Goal: Task Accomplishment & Management: Use online tool/utility

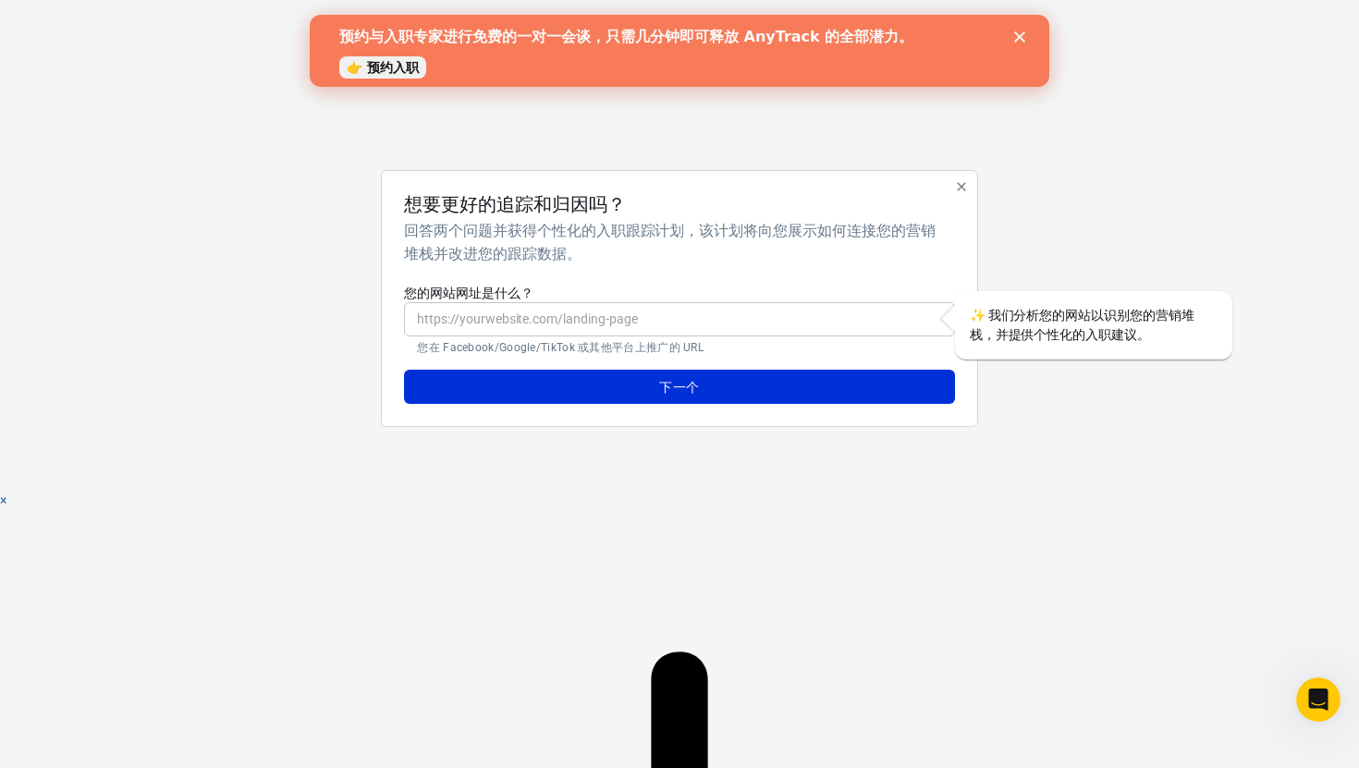
click at [867, 192] on div "想要更好的追踪和归因吗？ 回答两个问题并获得个性化的入职跟踪计划，该计划将向您展示如何连接您的营销堆栈并改进您的跟踪数据。 您的网站网址是什么？ ​ 您在 F…" at bounding box center [679, 299] width 596 height 258
click at [624, 314] on input "您的网站网址是什么？" at bounding box center [679, 319] width 550 height 34
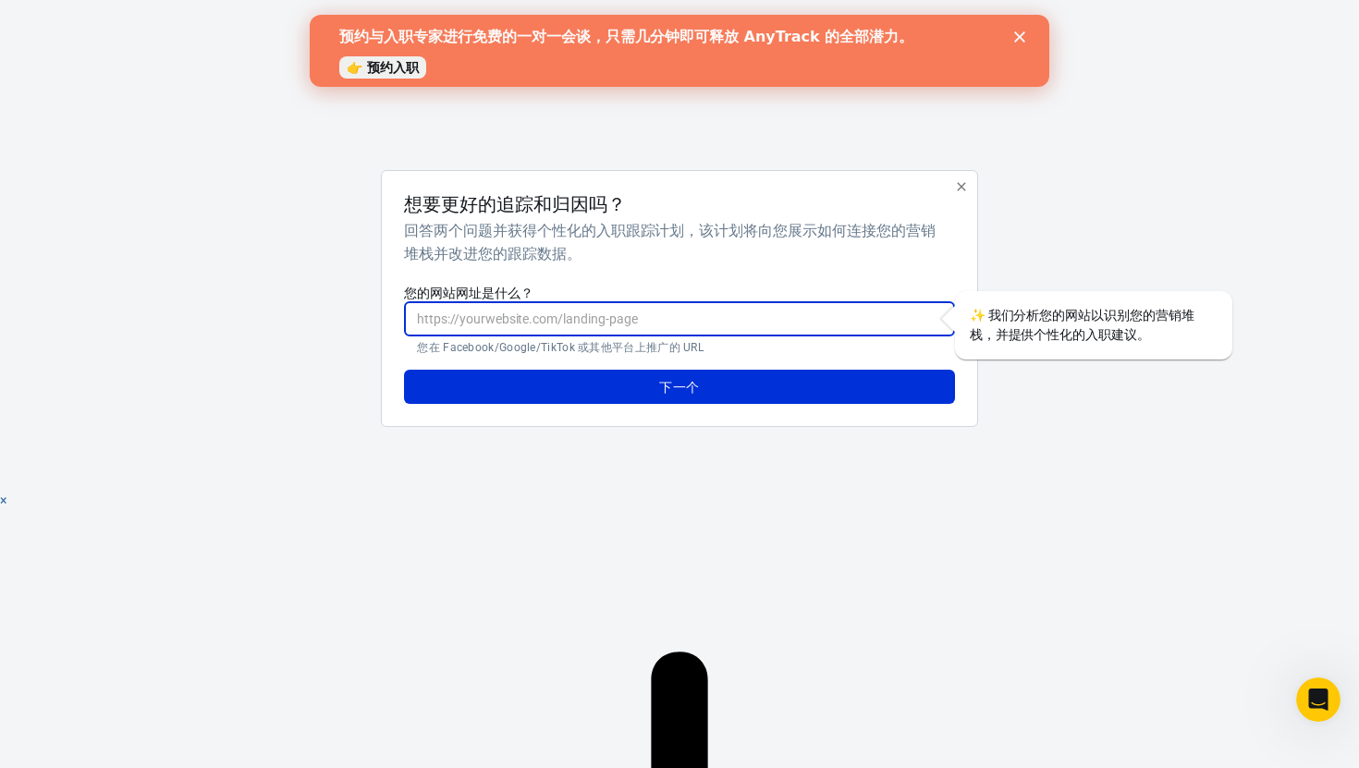
paste input "[URL][DOMAIN_NAME]"
click at [671, 445] on div "任何轨迹 想要更好的追踪和归因吗？ 回答两个问题并获得个性化的入职跟踪计划，该计划将向您展示如何连接您的营销堆栈并改进您的跟踪数据。 您的网站网址是什么？ […" at bounding box center [679, 245] width 924 height 491
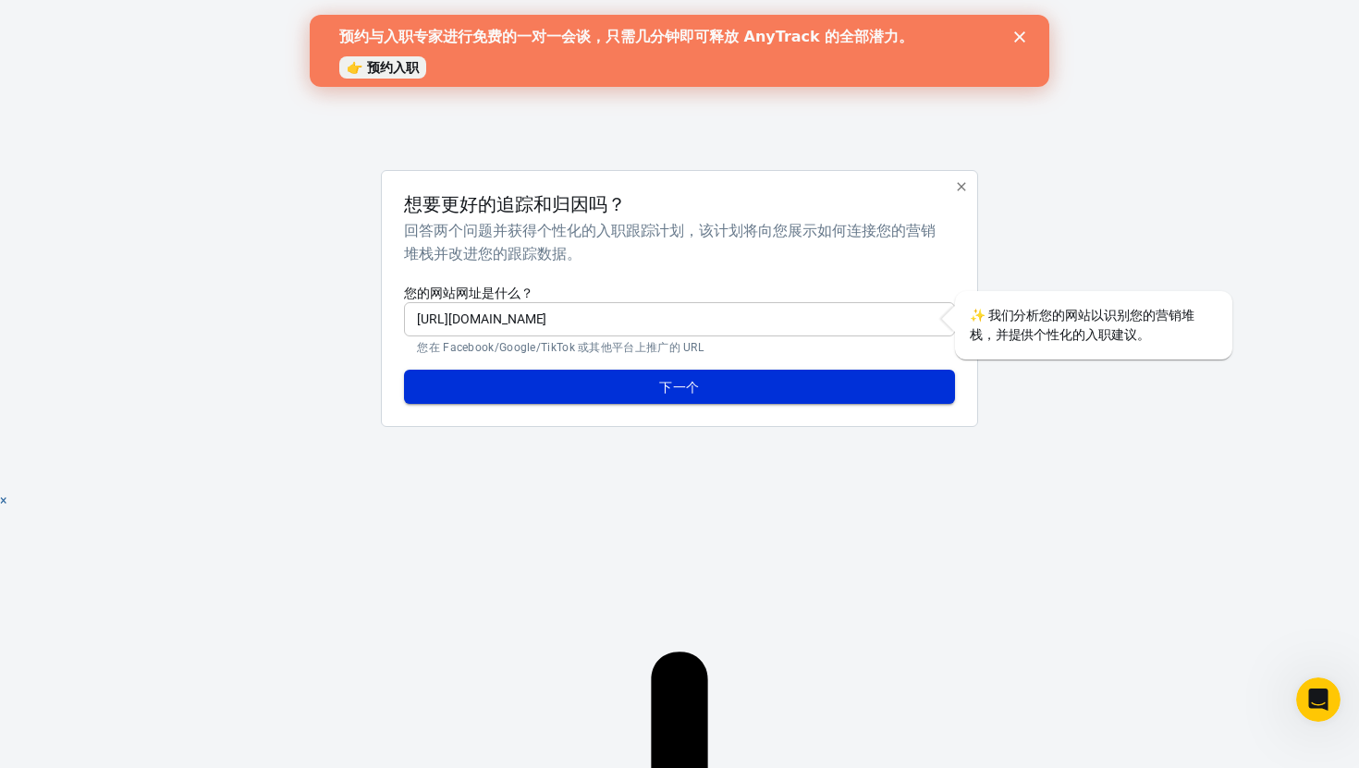
click at [709, 380] on button "下一个" at bounding box center [679, 387] width 550 height 35
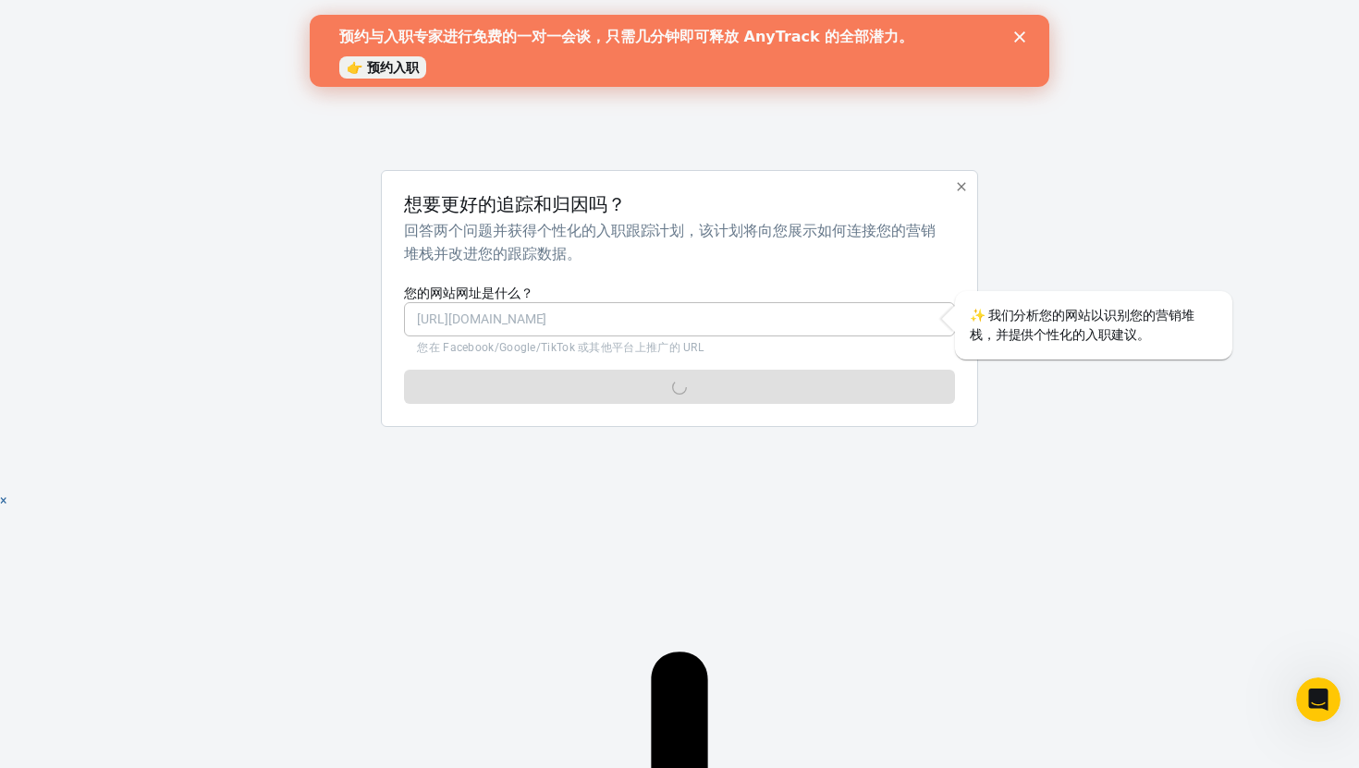
type input "[URL][DOMAIN_NAME]"
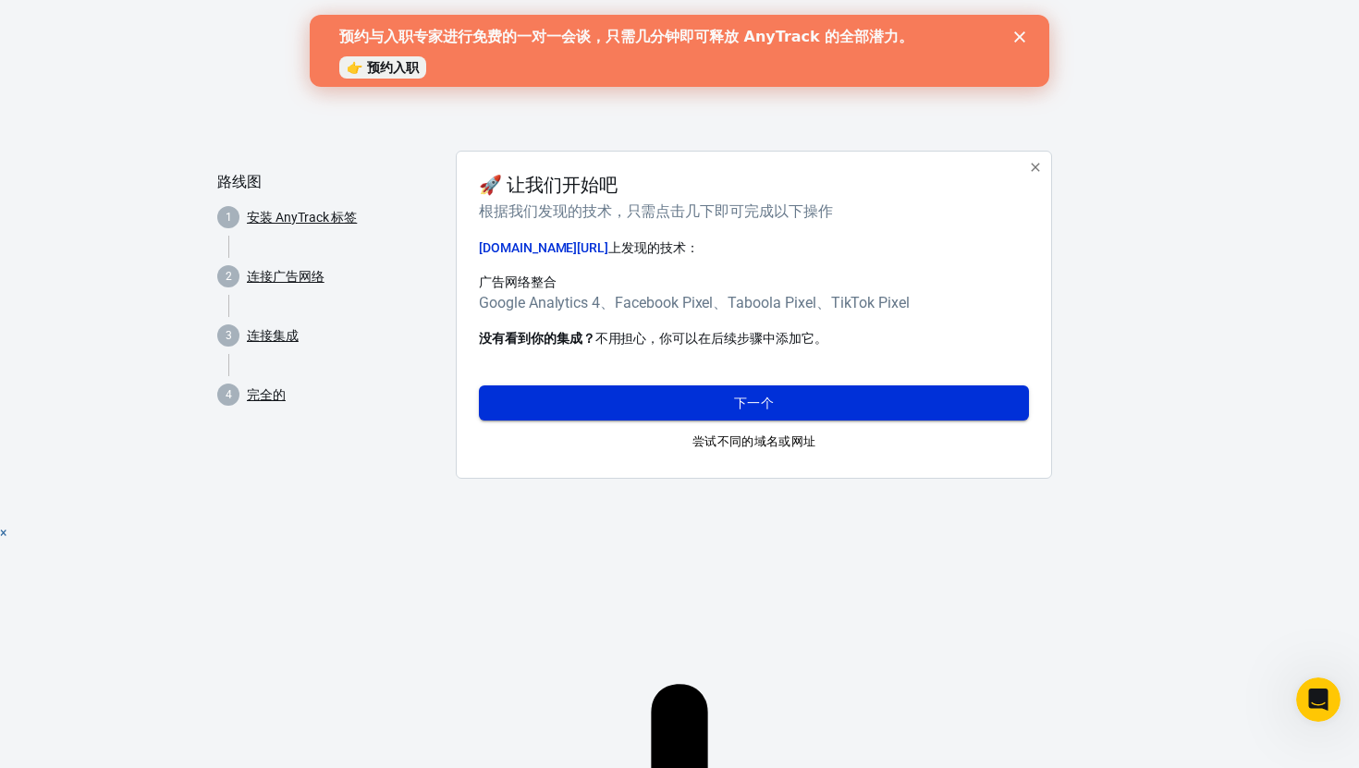
click at [730, 390] on button "下一个" at bounding box center [754, 402] width 550 height 35
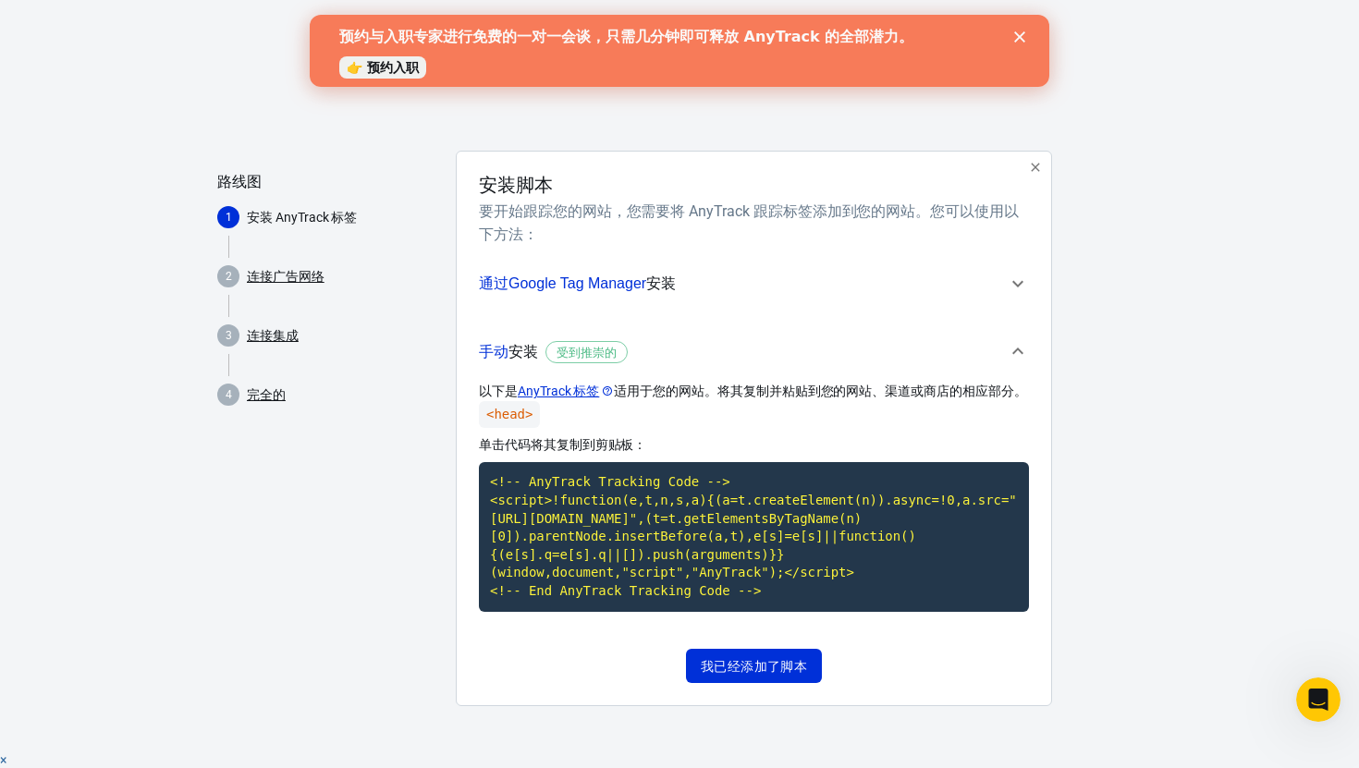
click at [1018, 283] on icon "button" at bounding box center [1017, 284] width 22 height 22
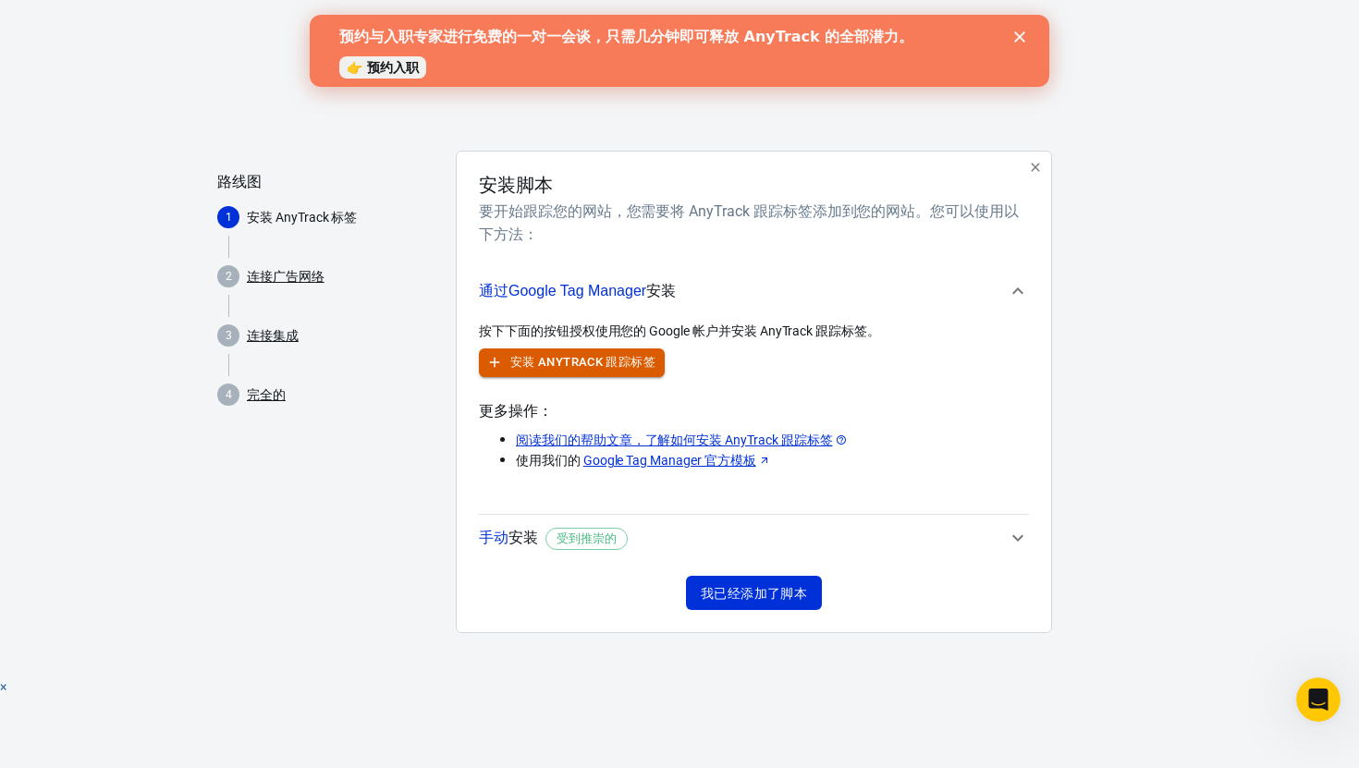
click at [654, 358] on font "安装 AnyTrack 跟踪标签" at bounding box center [582, 362] width 145 height 14
click at [877, 526] on span "手动 安装 受到推崇的" at bounding box center [743, 538] width 528 height 24
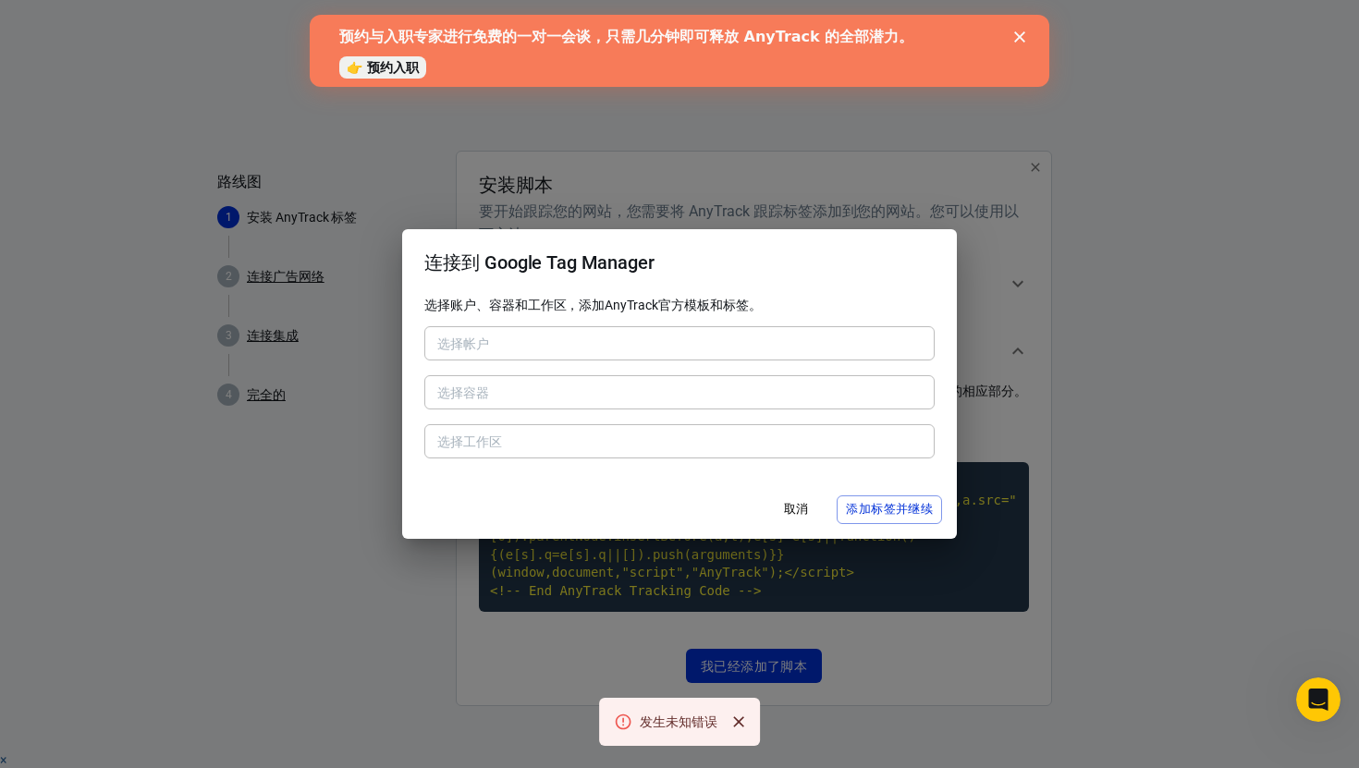
click at [698, 354] on div "选择帐户" at bounding box center [679, 343] width 510 height 34
click at [809, 521] on button "取消" at bounding box center [795, 509] width 59 height 29
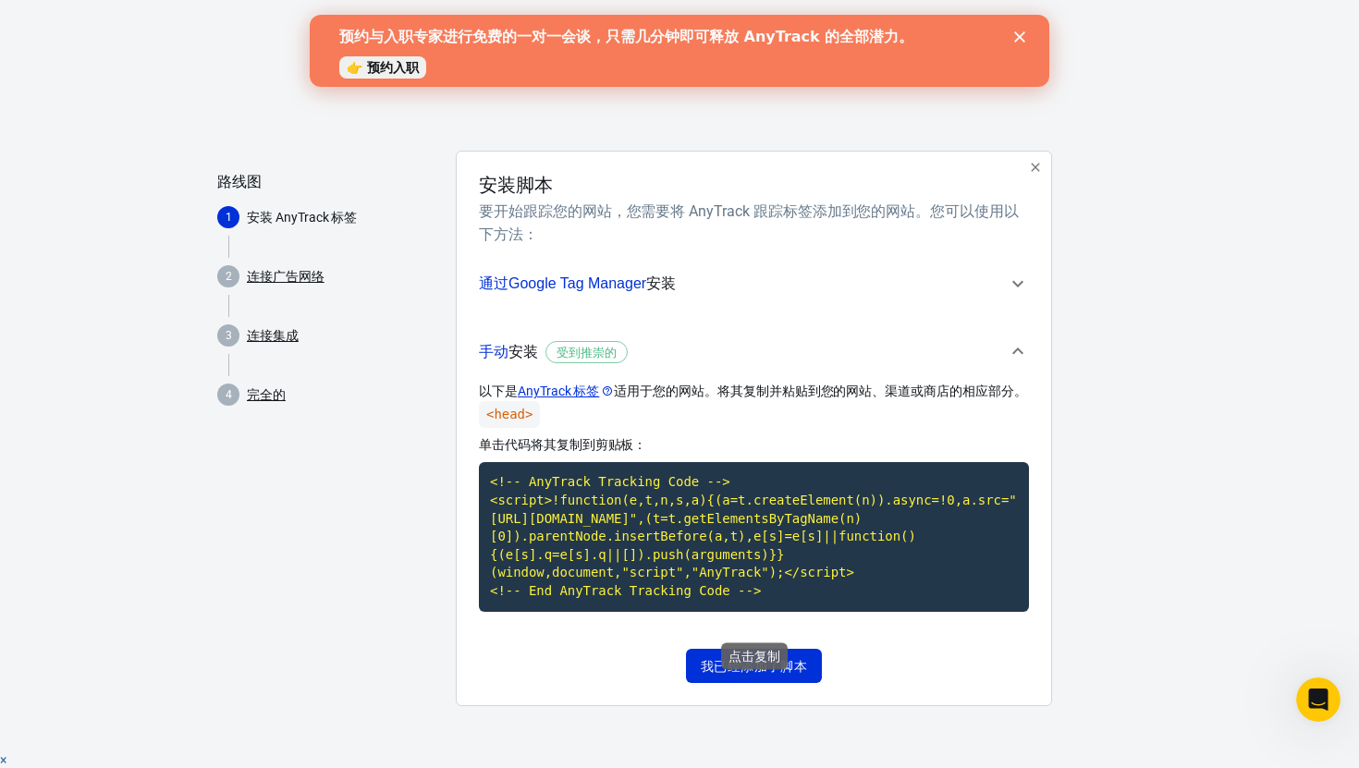
scroll to position [1, 0]
click at [380, 613] on div "路线图 1 安装 AnyTrack 标签 2 连接广告网络 3 连接集成 4 完全的" at bounding box center [329, 435] width 224 height 570
click at [1145, 531] on div "任何轨迹 路线图 1 安装 AnyTrack 标签 2 连接广告网络 3 连接集成 4 完全的 安装脚本 要开始跟踪您的网站，您需要将 AnyTrack 跟踪…" at bounding box center [679, 374] width 1359 height 750
click at [606, 389] on icon at bounding box center [607, 390] width 13 height 13
click at [1022, 42] on icon "关闭" at bounding box center [1019, 36] width 11 height 11
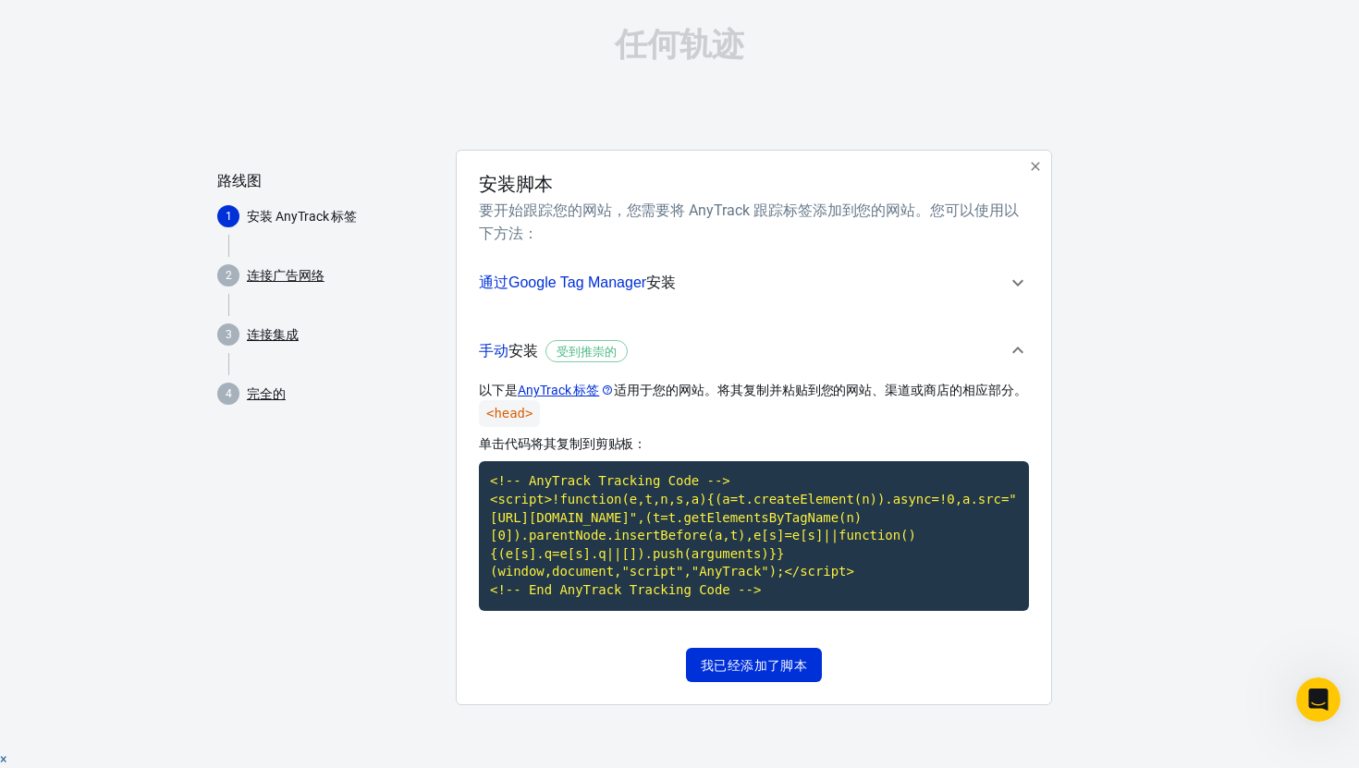
scroll to position [0, 0]
click at [1045, 116] on div "任何轨迹 路线图 1 安装 AnyTrack 标签 2 连接广告网络 3 连接集成 4 完全的 安装脚本 要开始跟踪您的网站，您需要将 AnyTrack 跟踪…" at bounding box center [679, 375] width 924 height 750
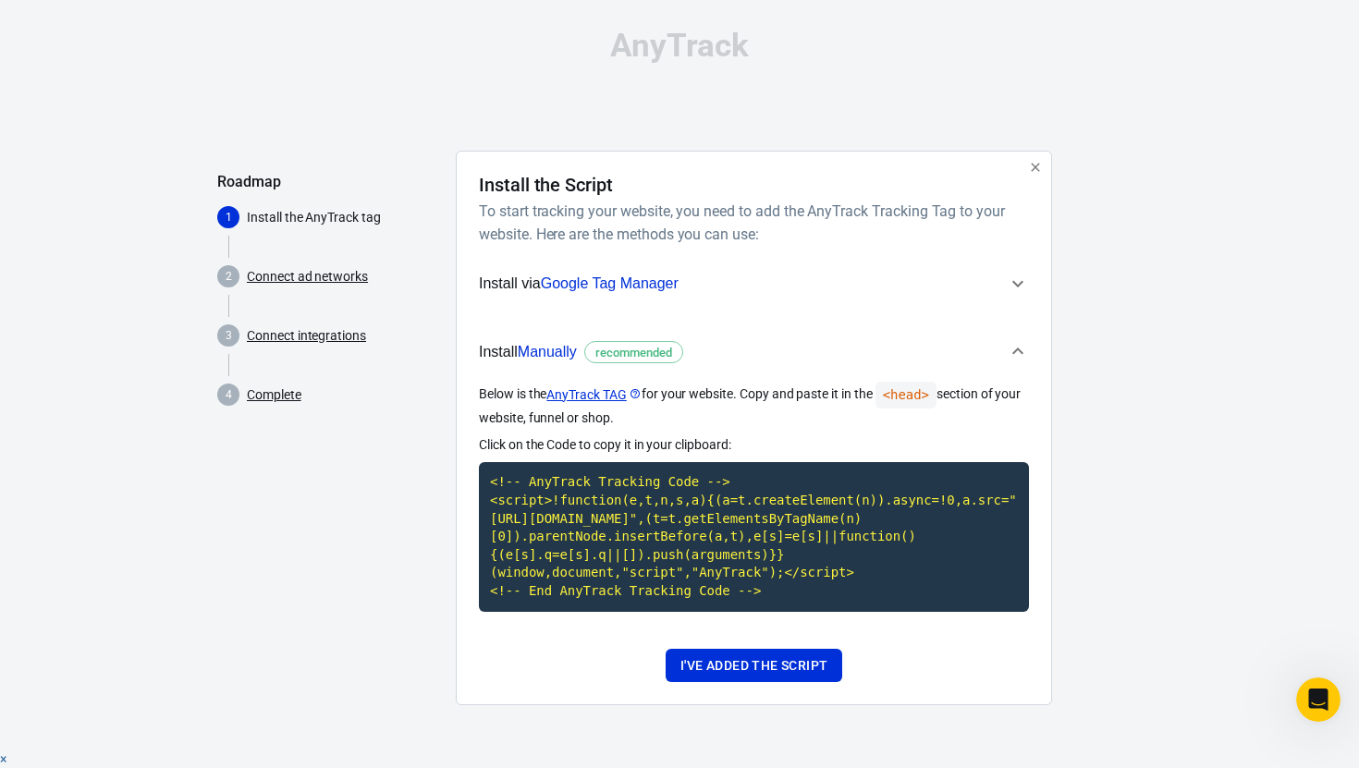
click at [1159, 177] on div "AnyTrack Roadmap 1 Install the AnyTrack tag 2 Connect ad networks 3 Connect int…" at bounding box center [679, 375] width 1359 height 750
click at [867, 70] on div "AnyTrack Roadmap 1 Install the AnyTrack tag 2 Connect ad networks 3 Connect int…" at bounding box center [679, 375] width 924 height 750
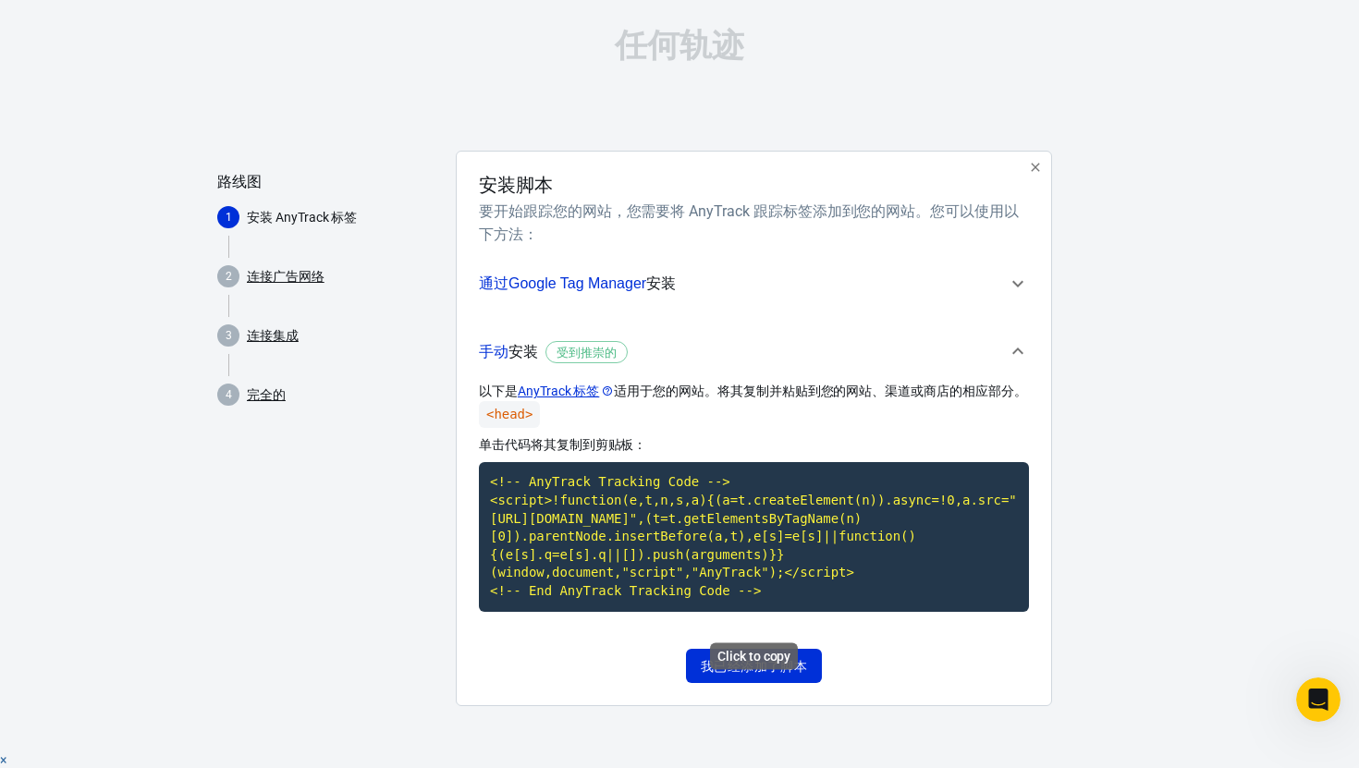
click at [665, 505] on code "<!-- AnyTrack Tracking Code --> <script>!function(e,t,n,s,a){(a=t.createElement…" at bounding box center [754, 536] width 550 height 149
click at [785, 671] on font "我已经添加了脚本" at bounding box center [754, 665] width 106 height 24
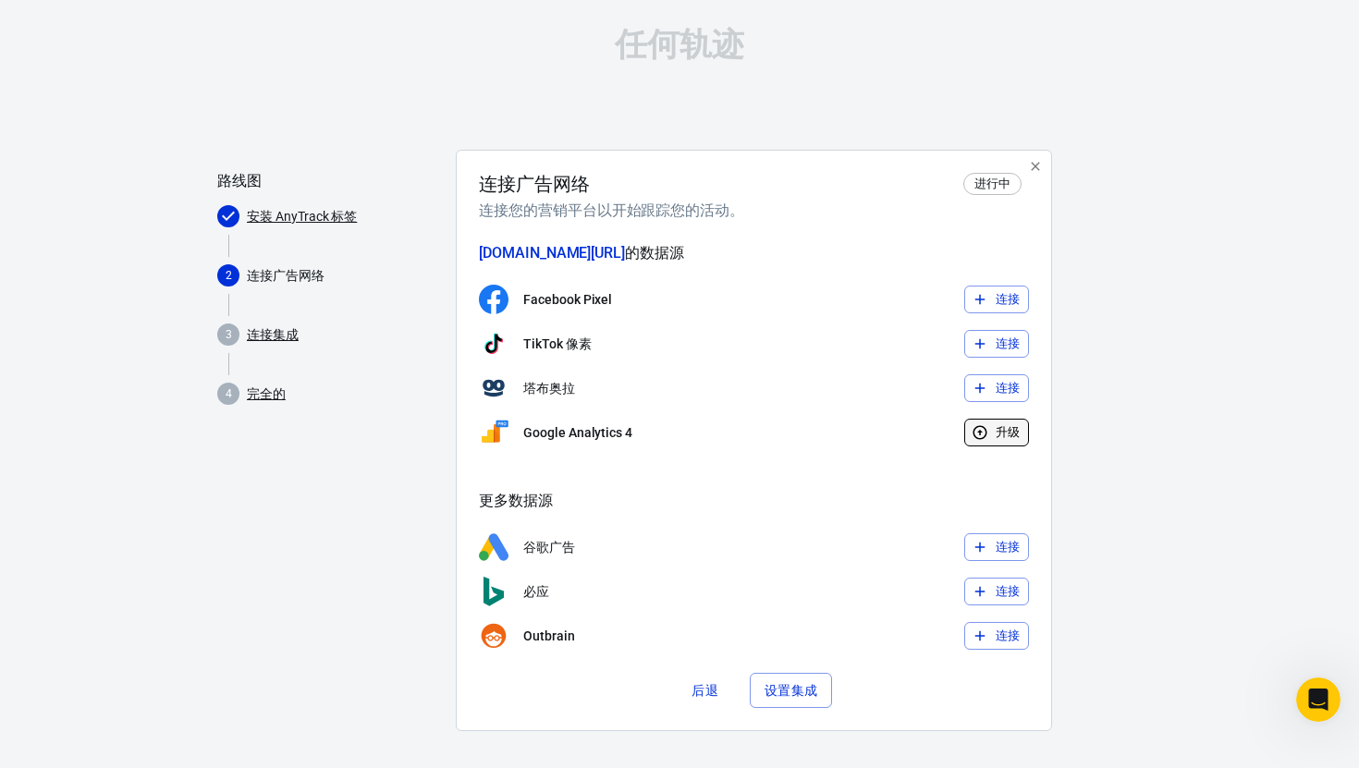
click at [993, 430] on button "升级" at bounding box center [997, 433] width 66 height 29
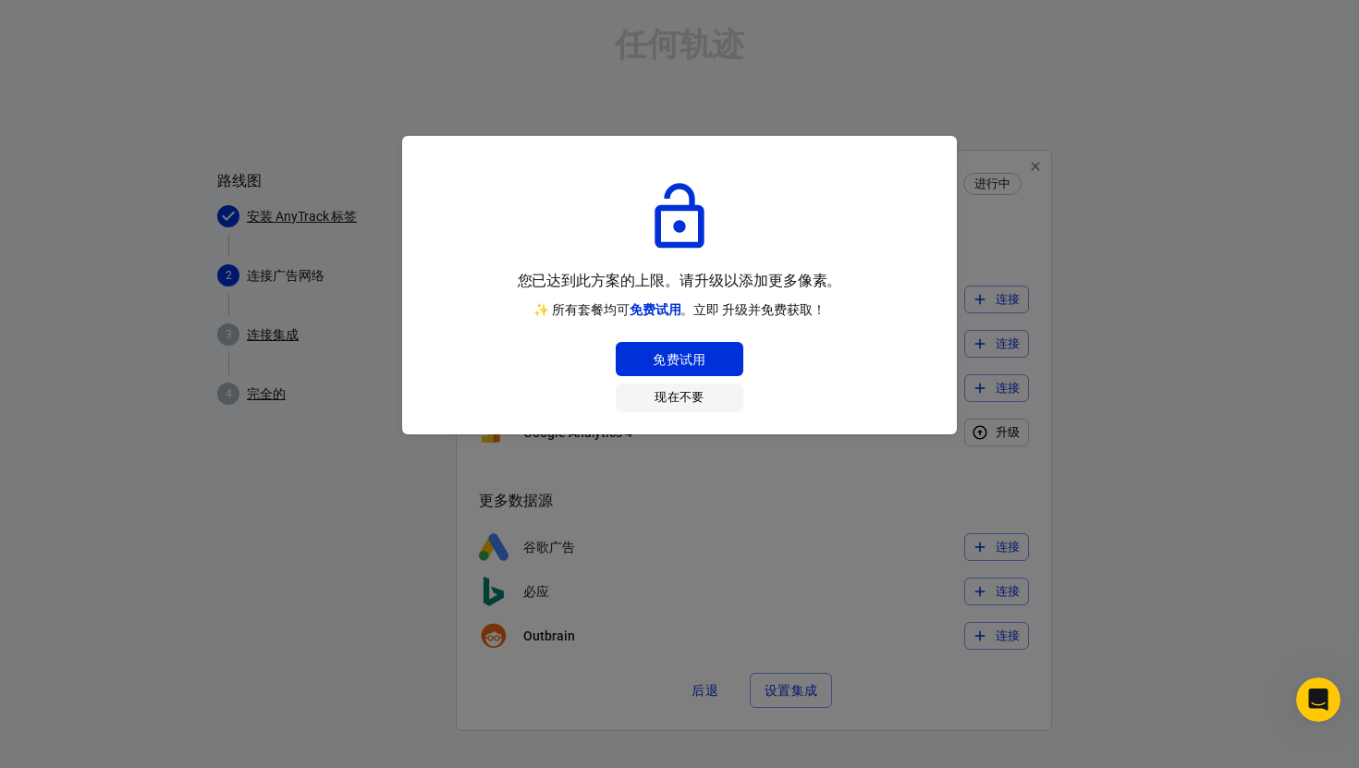
click at [708, 403] on button "现在不要" at bounding box center [680, 398] width 128 height 29
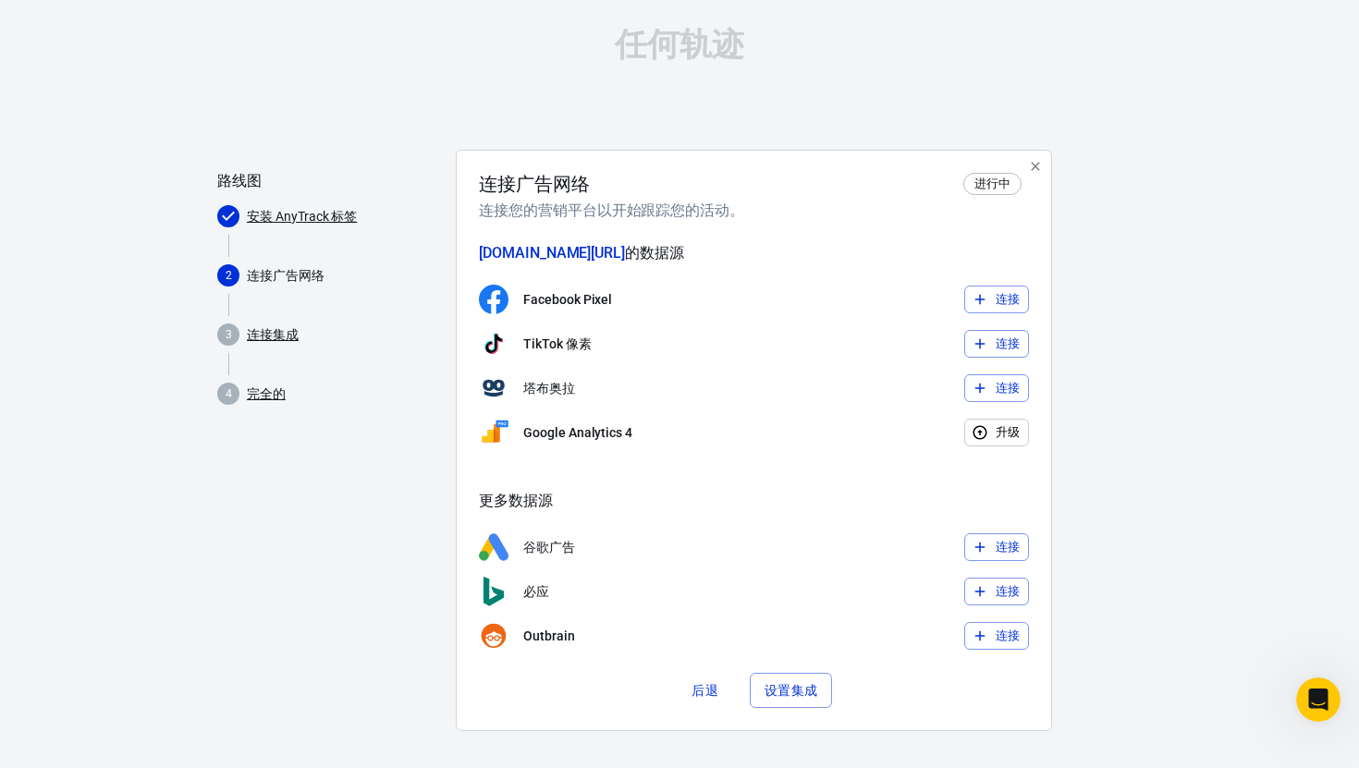
click at [989, 545] on button "连接" at bounding box center [997, 547] width 66 height 29
click at [309, 221] on font "安装 AnyTrack 标签" at bounding box center [302, 216] width 110 height 15
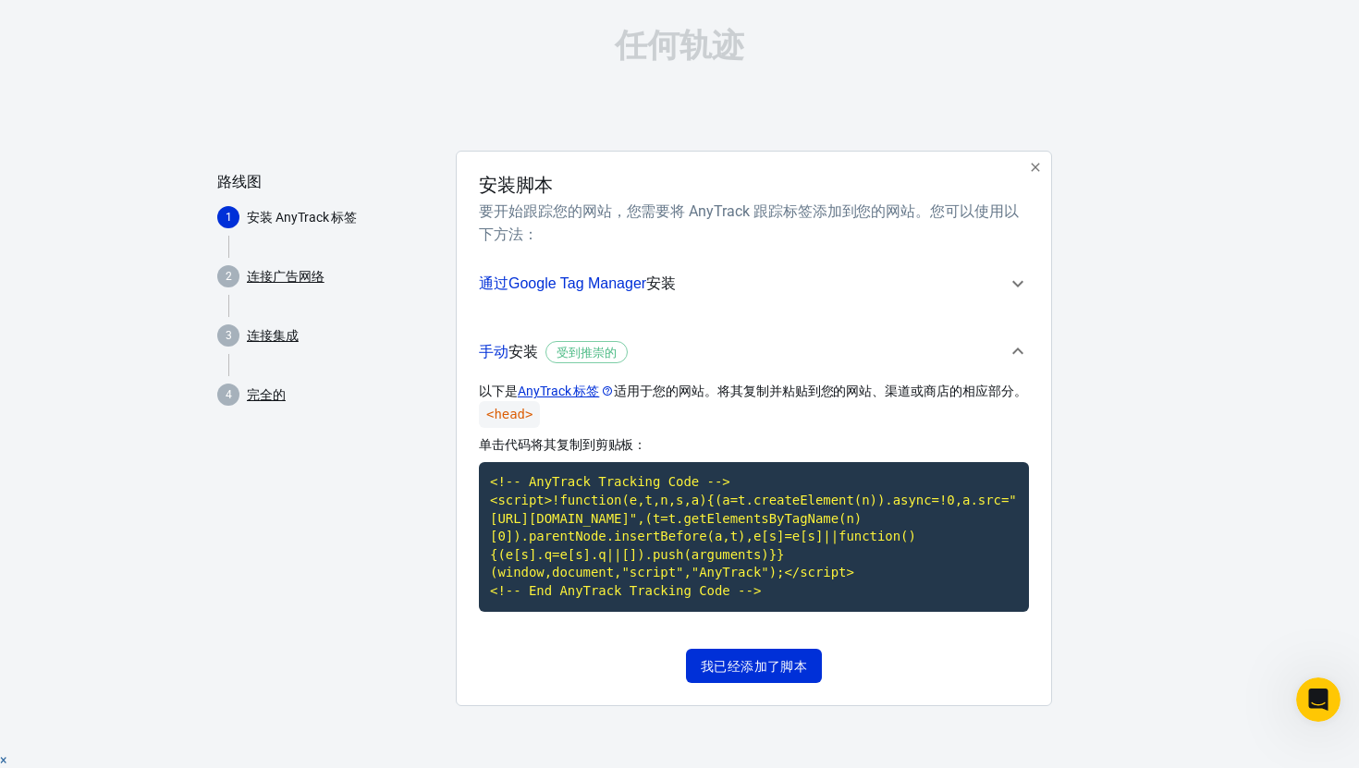
click at [888, 289] on span "通过Google Tag Manager 安装" at bounding box center [743, 284] width 528 height 24
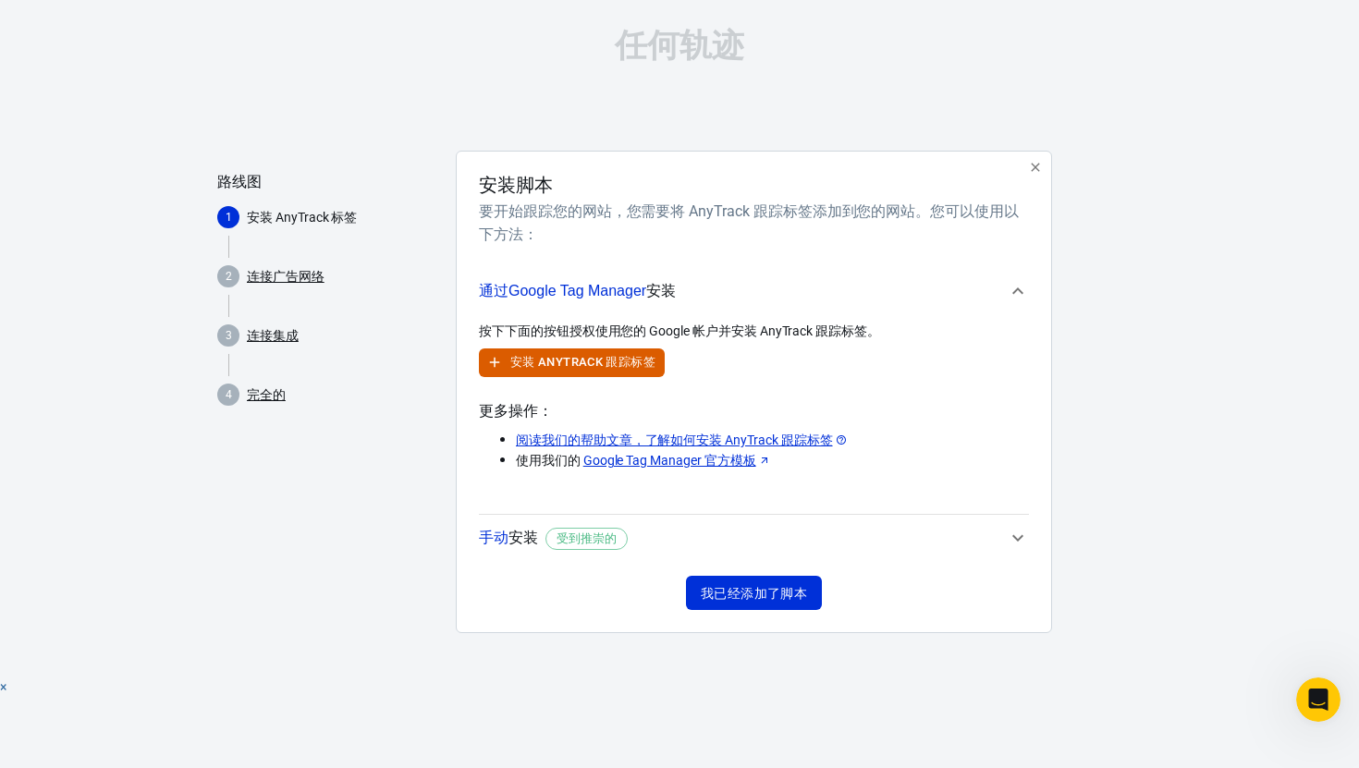
click at [721, 465] on font "Google Tag Manager 官方模板" at bounding box center [669, 460] width 173 height 15
click at [839, 531] on span "手动 安装 受到推崇的" at bounding box center [743, 538] width 528 height 24
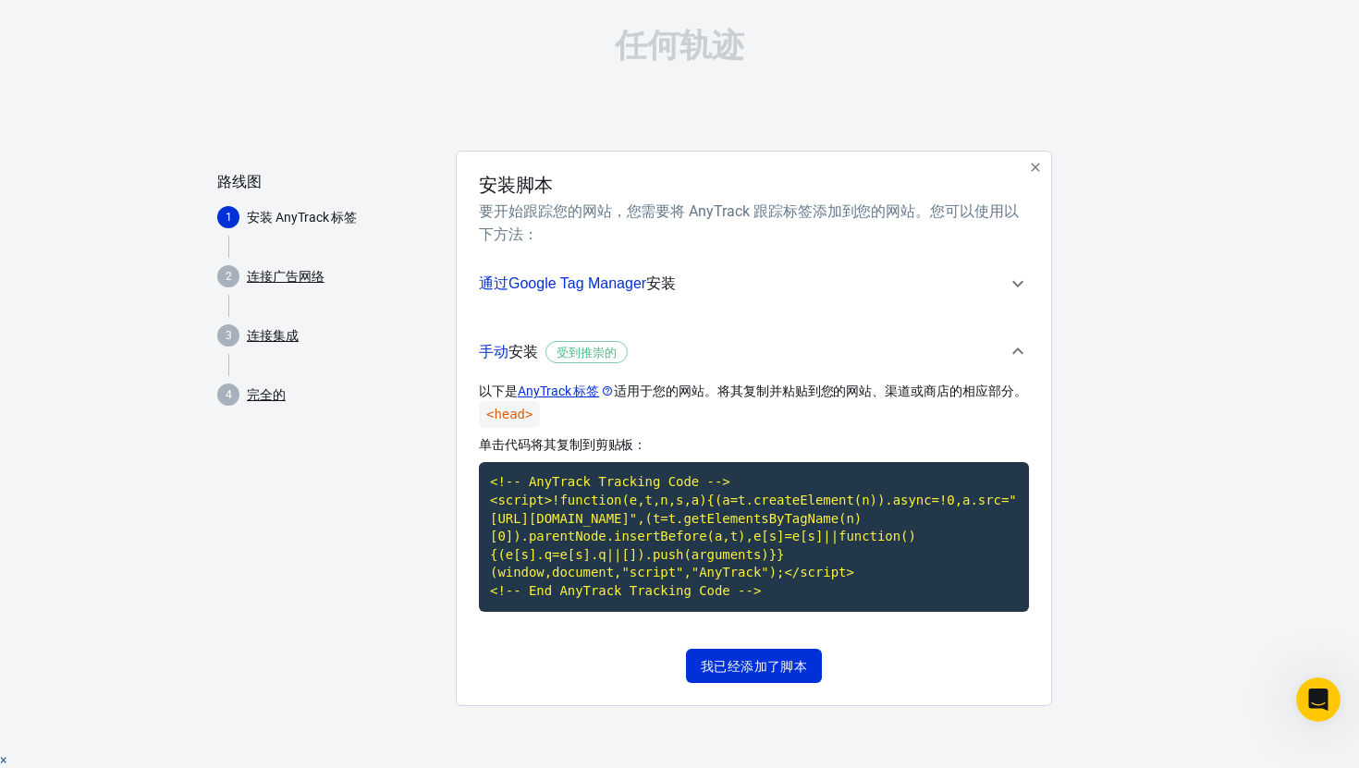
click at [273, 278] on font "连接广告网络" at bounding box center [286, 276] width 78 height 15
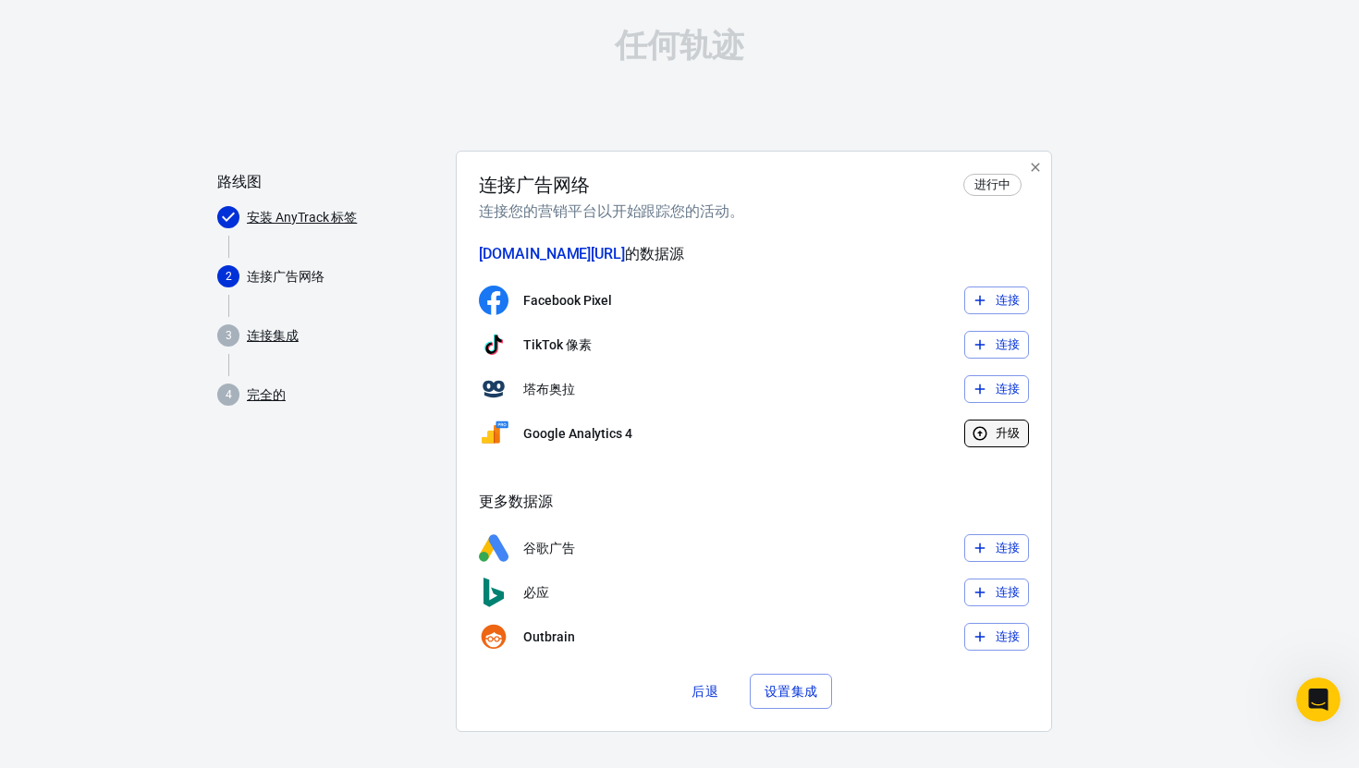
click at [971, 441] on icon "button" at bounding box center [979, 433] width 17 height 17
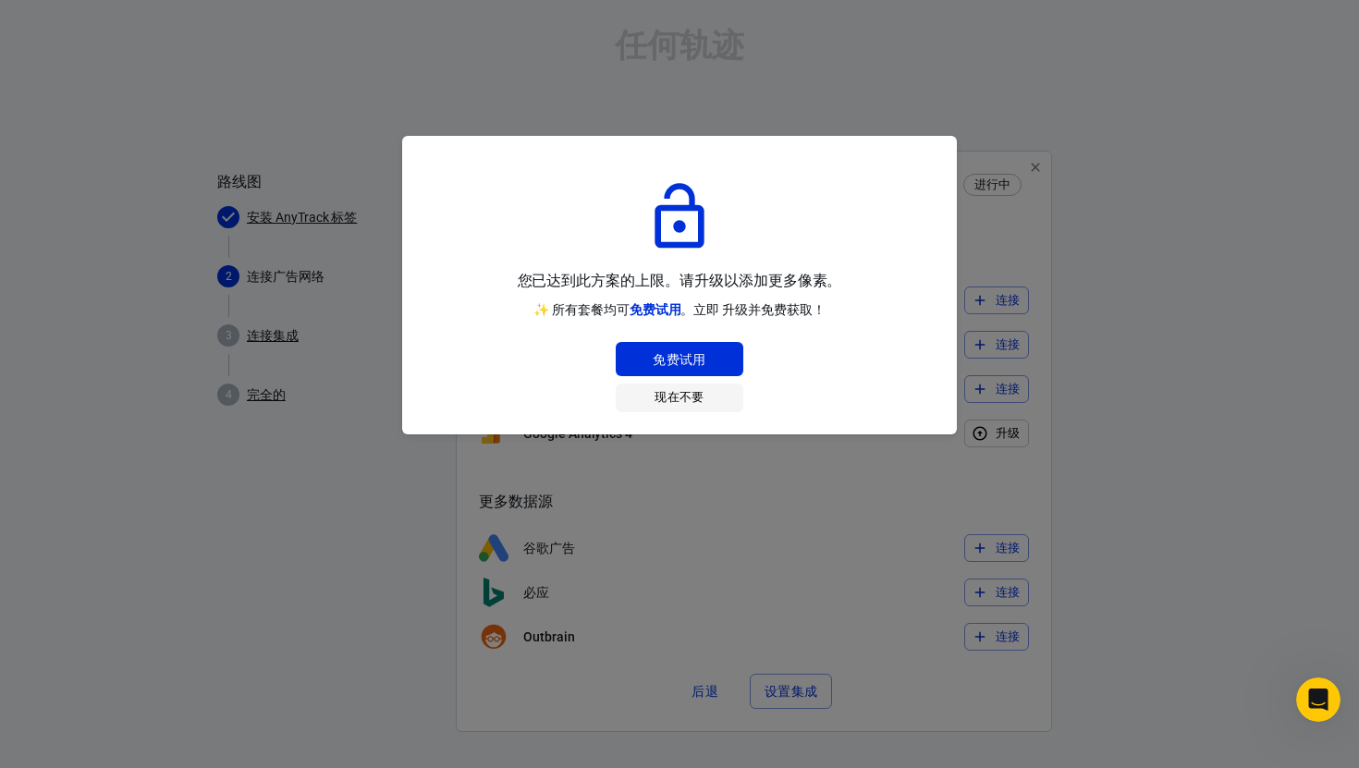
click at [697, 396] on font "现在不要" at bounding box center [679, 397] width 50 height 14
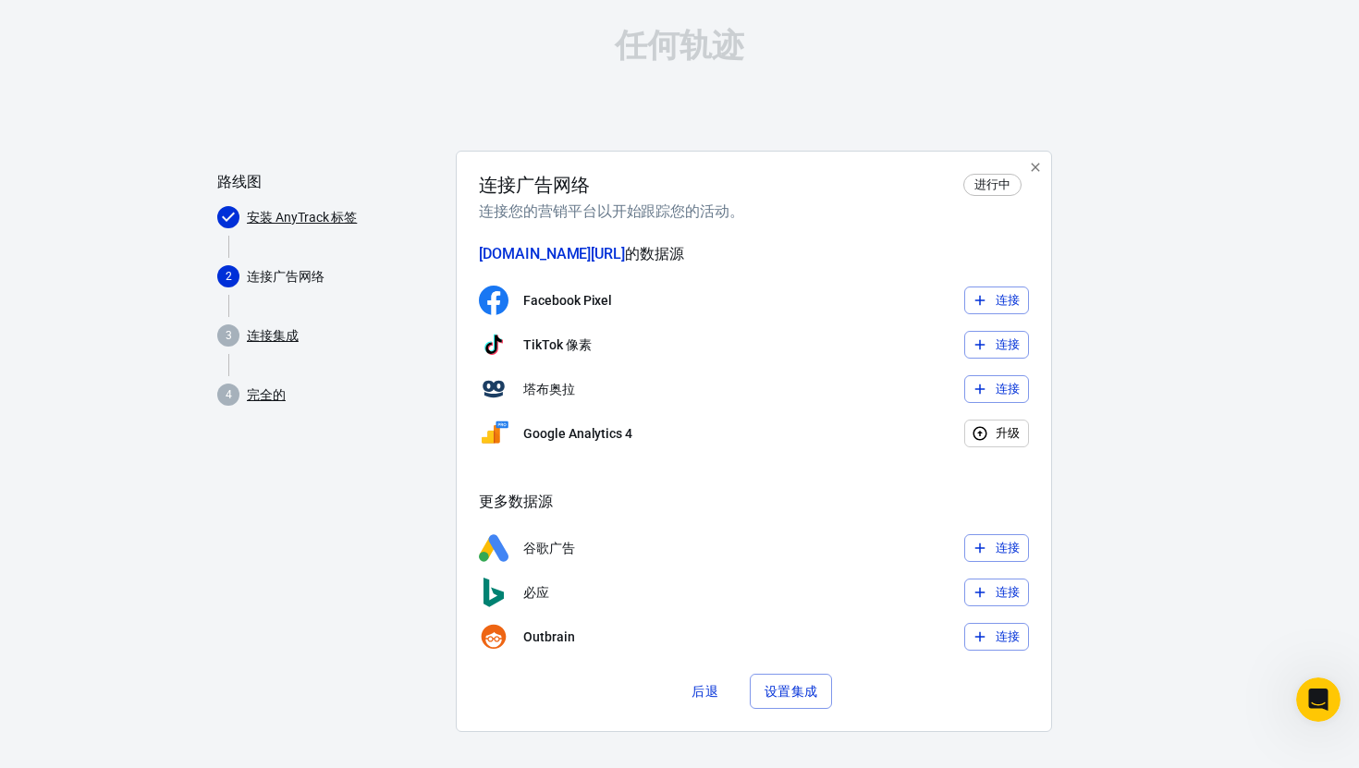
click at [777, 693] on font "设置集成" at bounding box center [791, 691] width 54 height 15
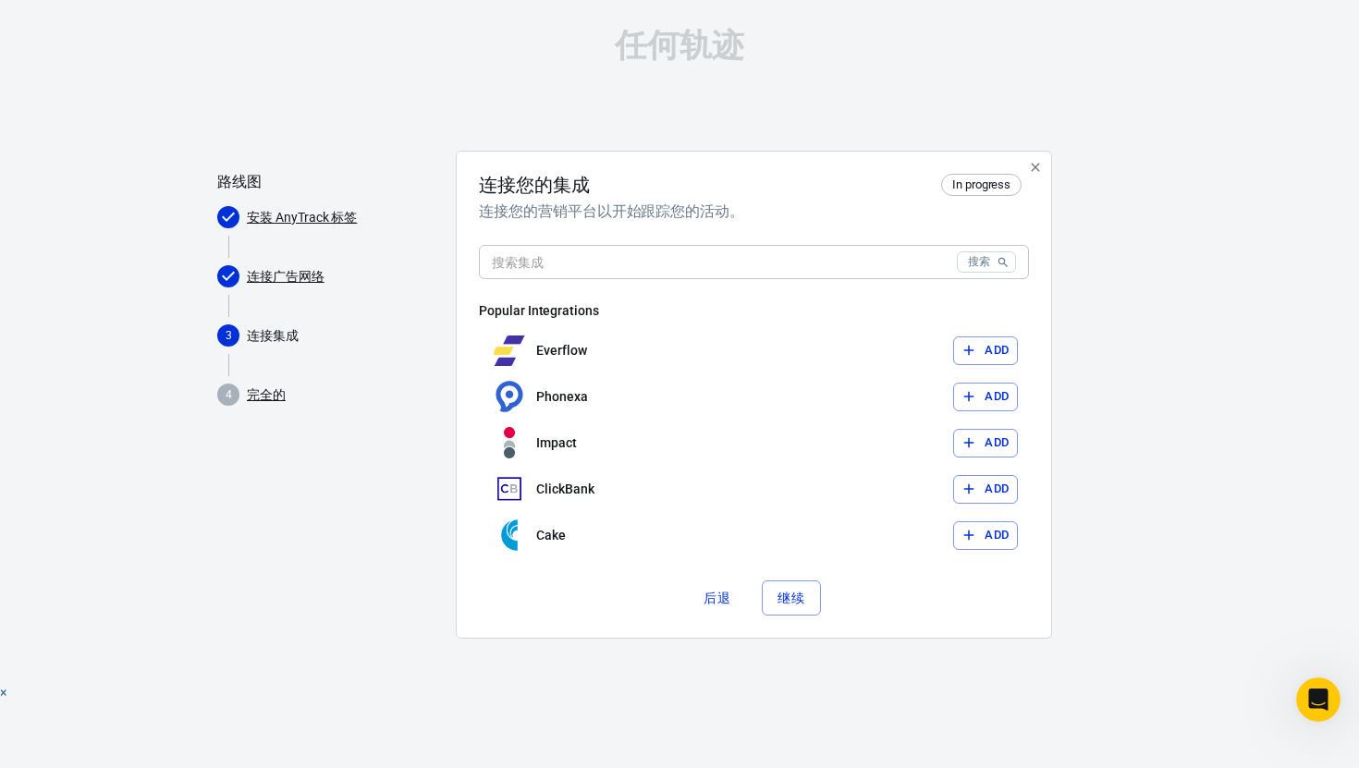
click at [307, 295] on span at bounding box center [334, 306] width 213 height 22
click at [295, 275] on font "连接广告网络" at bounding box center [286, 276] width 78 height 15
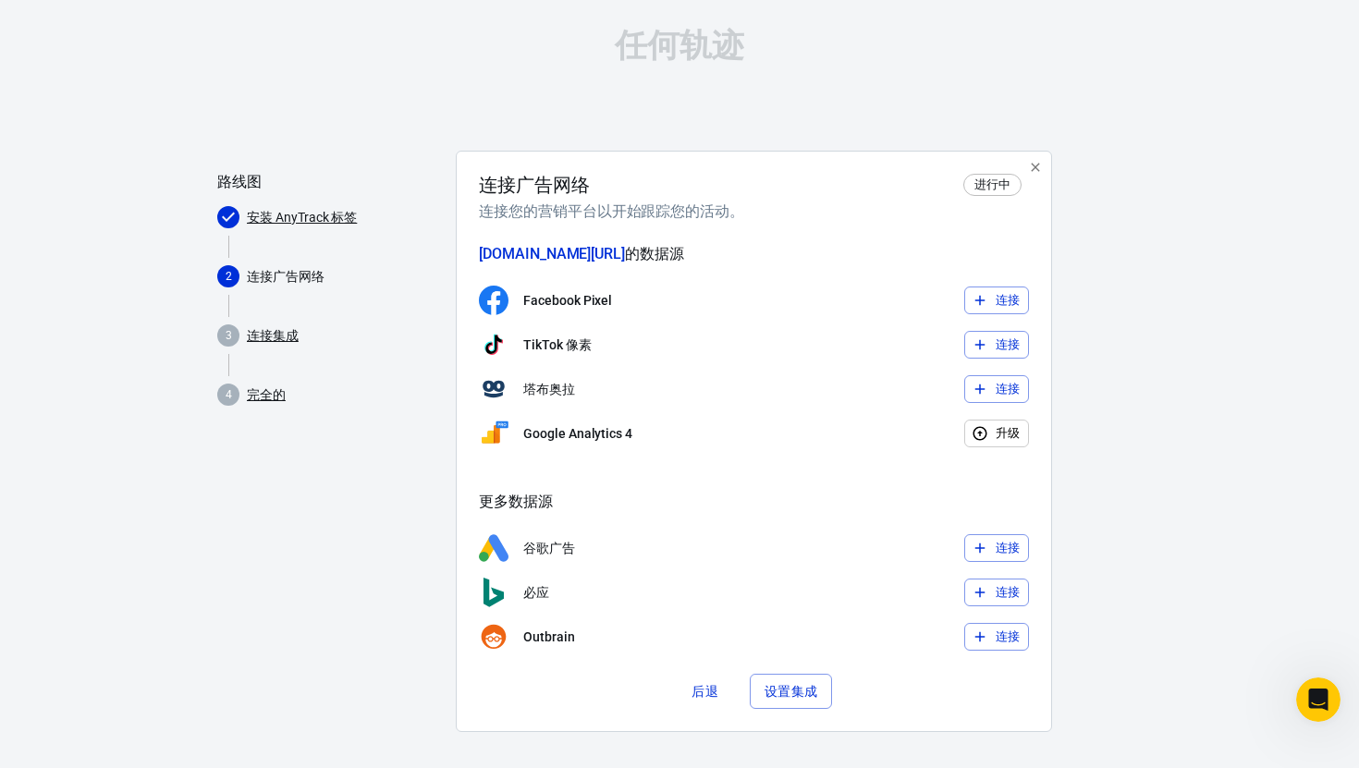
click at [1006, 543] on font "连接" at bounding box center [1007, 548] width 25 height 14
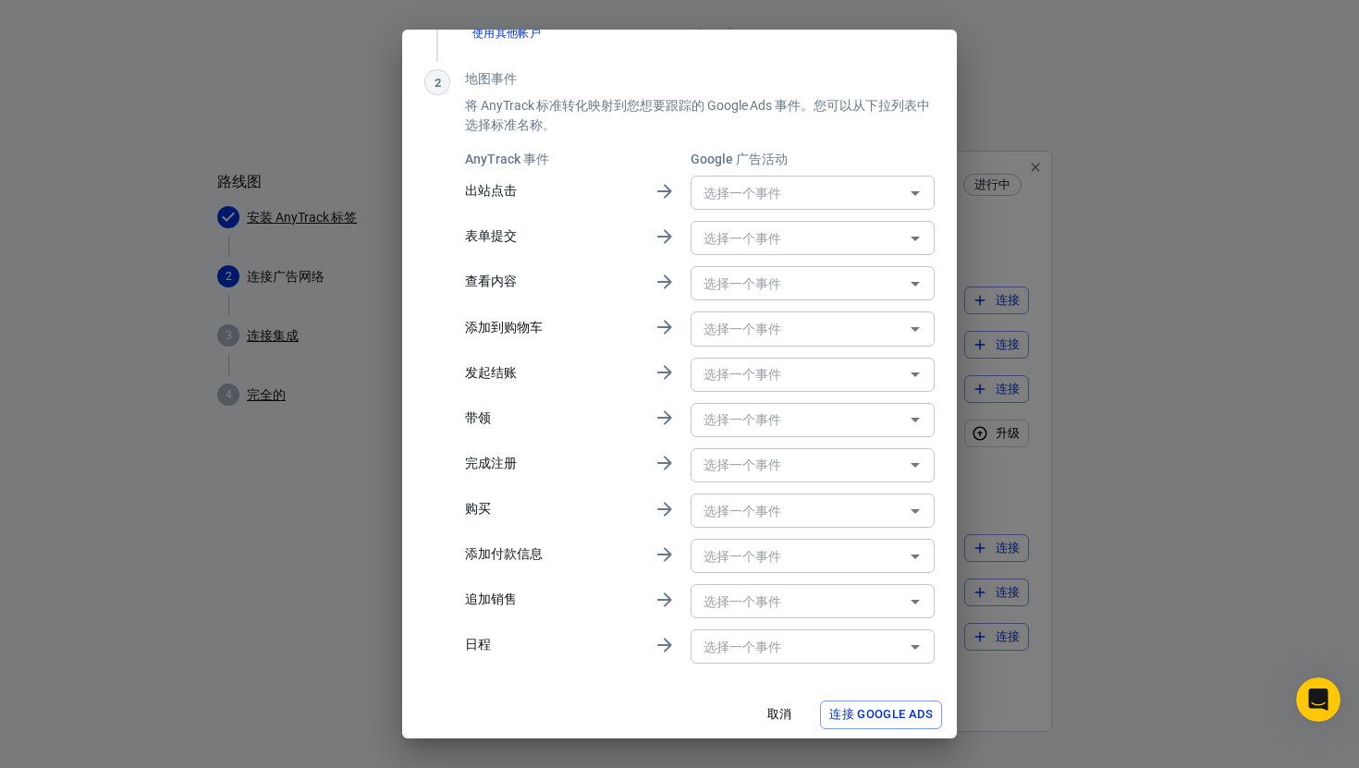
scroll to position [152, 0]
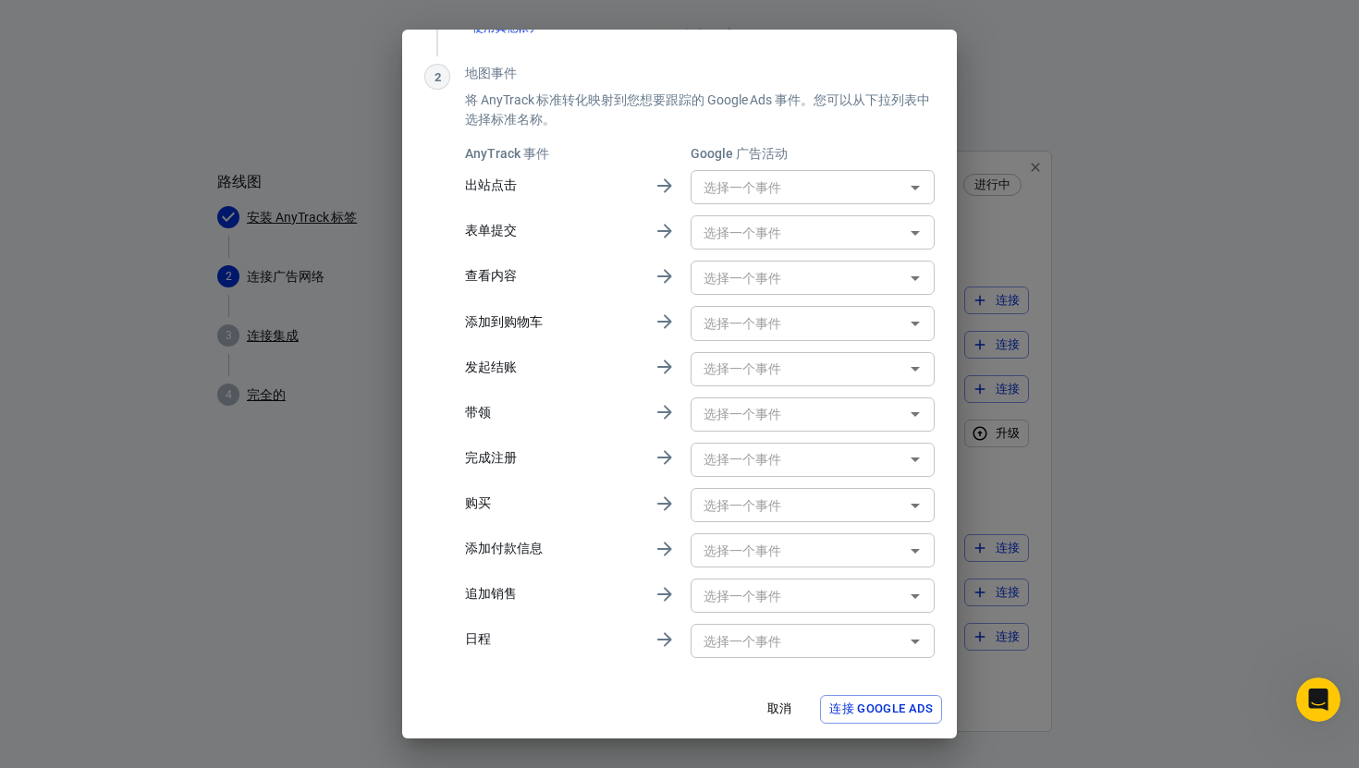
click at [892, 704] on font "连接 Google Ads" at bounding box center [881, 709] width 104 height 14
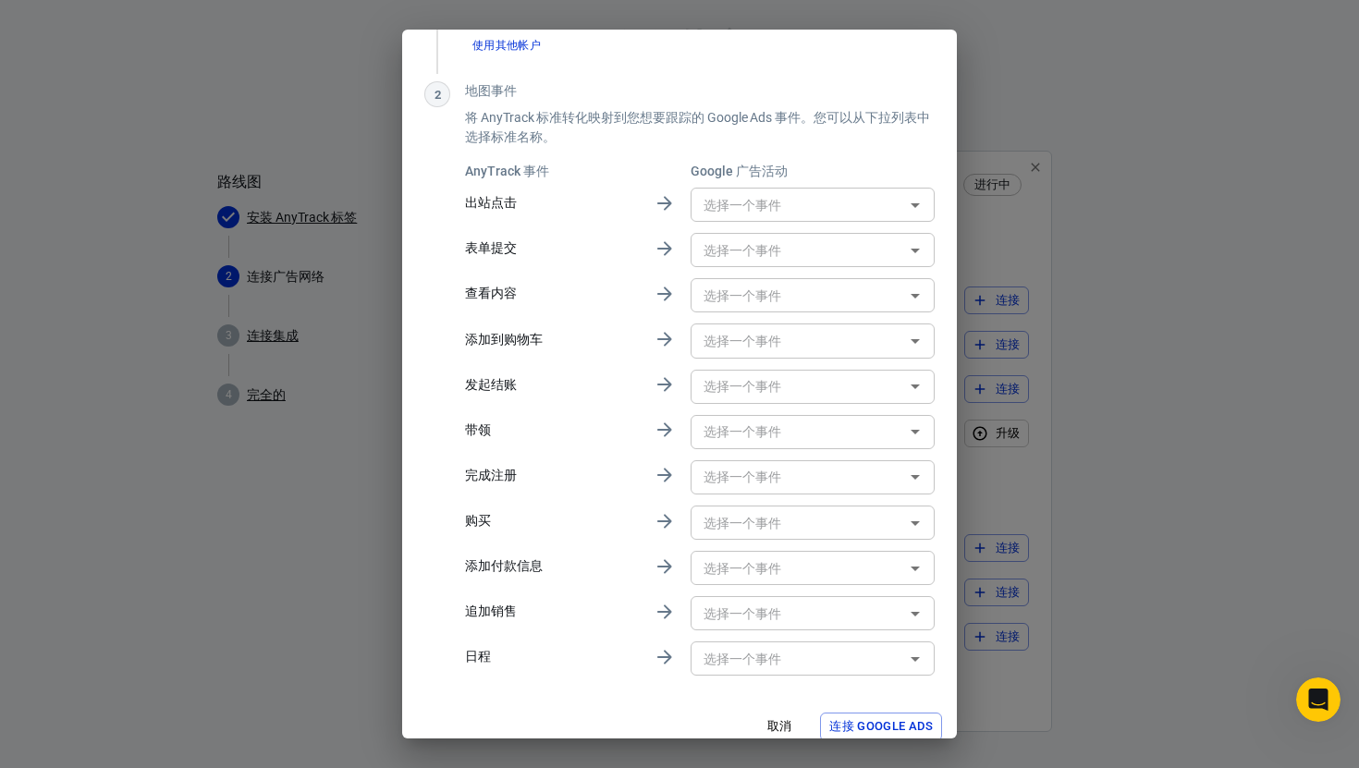
scroll to position [0, 0]
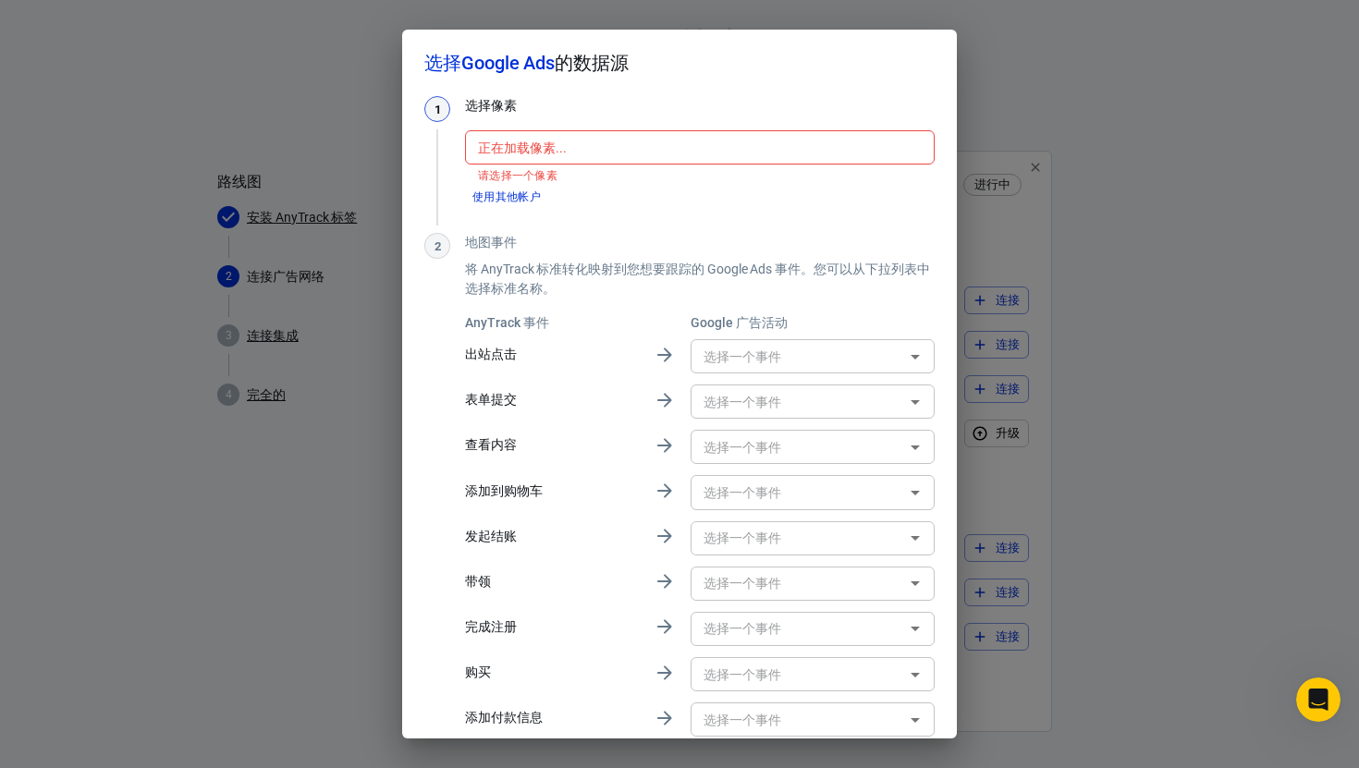
click at [520, 199] on font "使用其他帐户" at bounding box center [506, 196] width 68 height 13
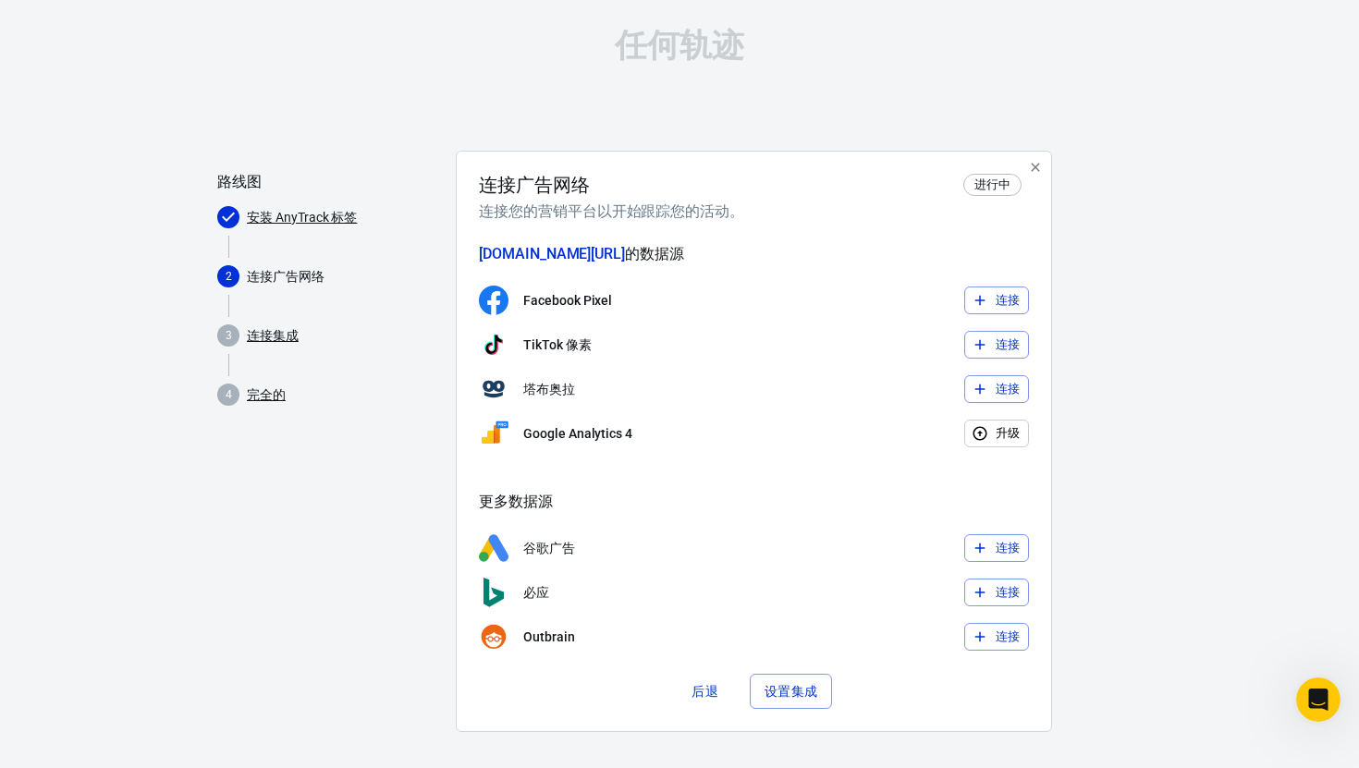
click at [986, 553] on icon "button" at bounding box center [979, 548] width 17 height 17
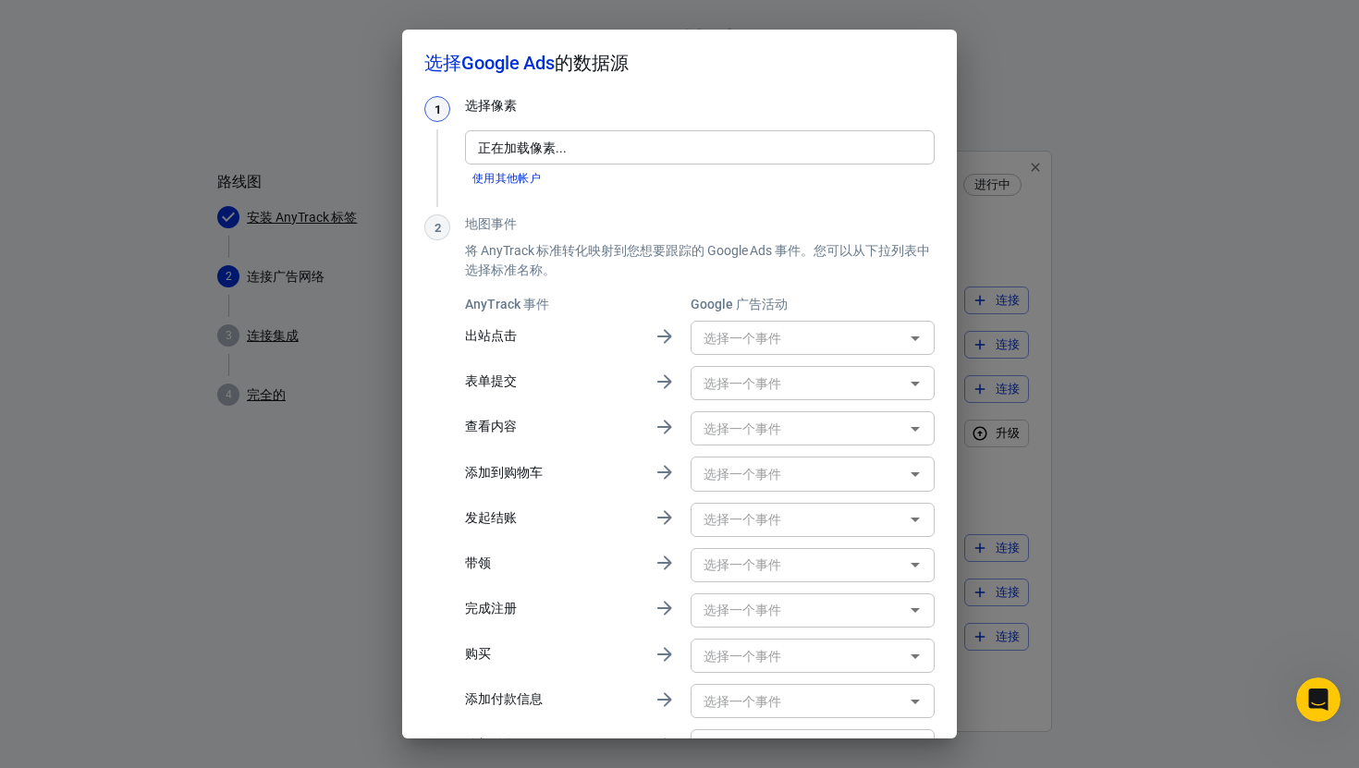
click at [654, 341] on icon at bounding box center [664, 336] width 22 height 22
click at [790, 344] on input "text" at bounding box center [797, 337] width 202 height 23
click at [616, 270] on p "将 AnyTrack 标准转化映射到您想要跟踪的 Google Ads 事件。您可以从下拉列表中选择标准名称。" at bounding box center [700, 260] width 470 height 39
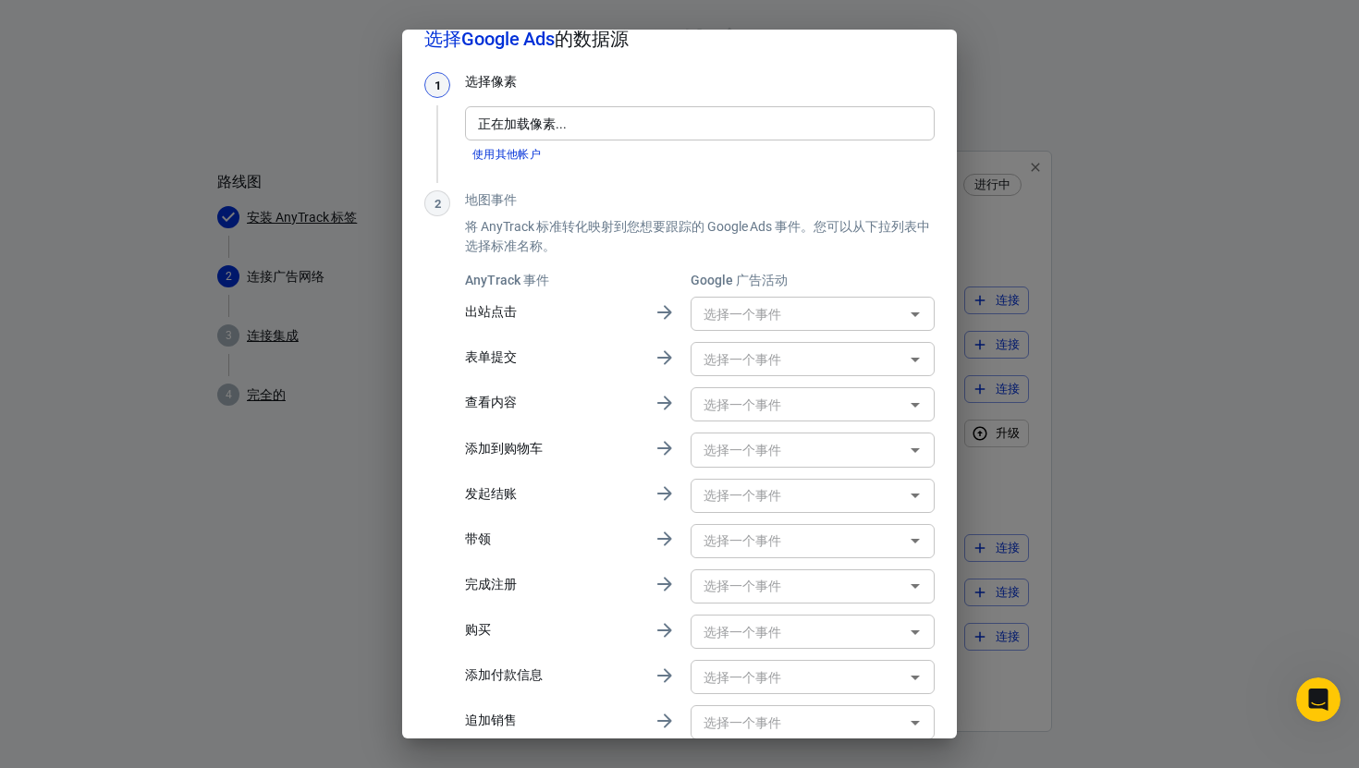
scroll to position [152, 0]
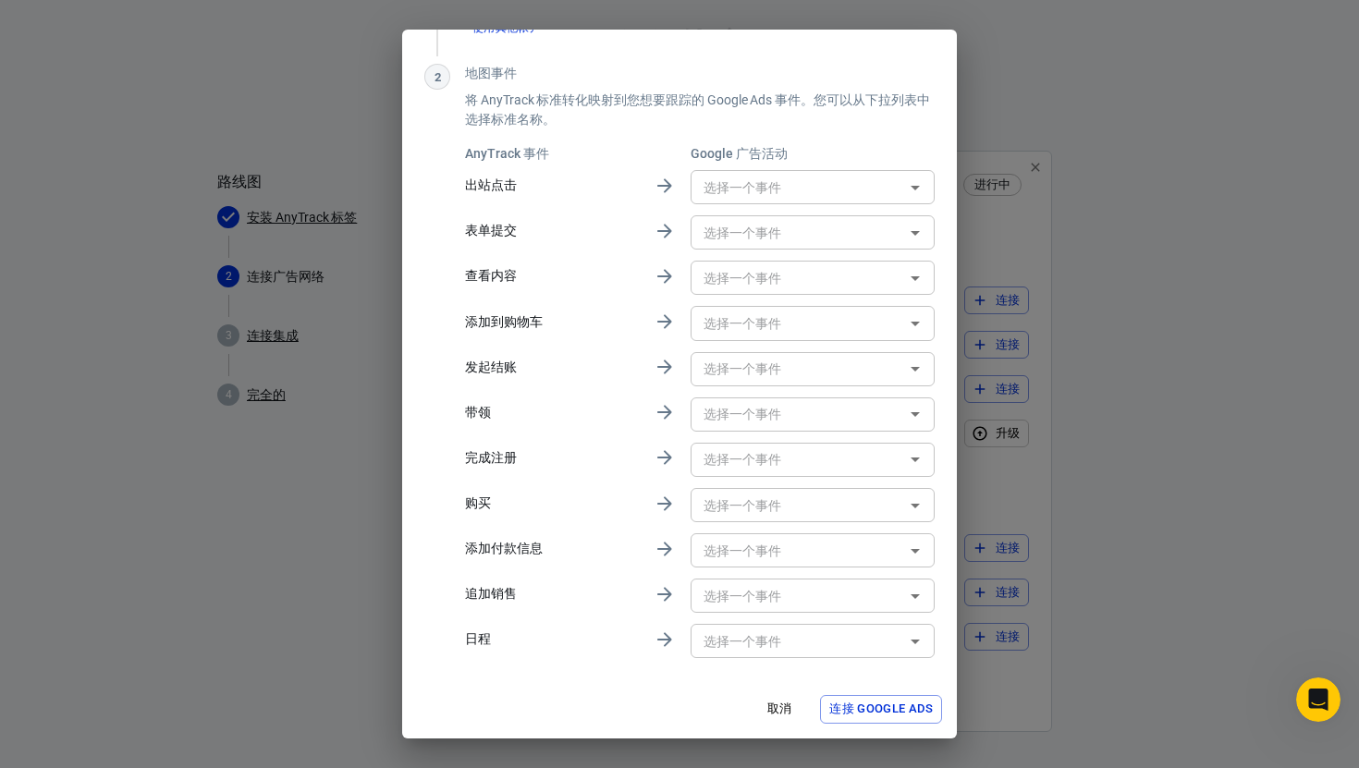
click at [871, 701] on font "连接 Google Ads" at bounding box center [881, 709] width 104 height 21
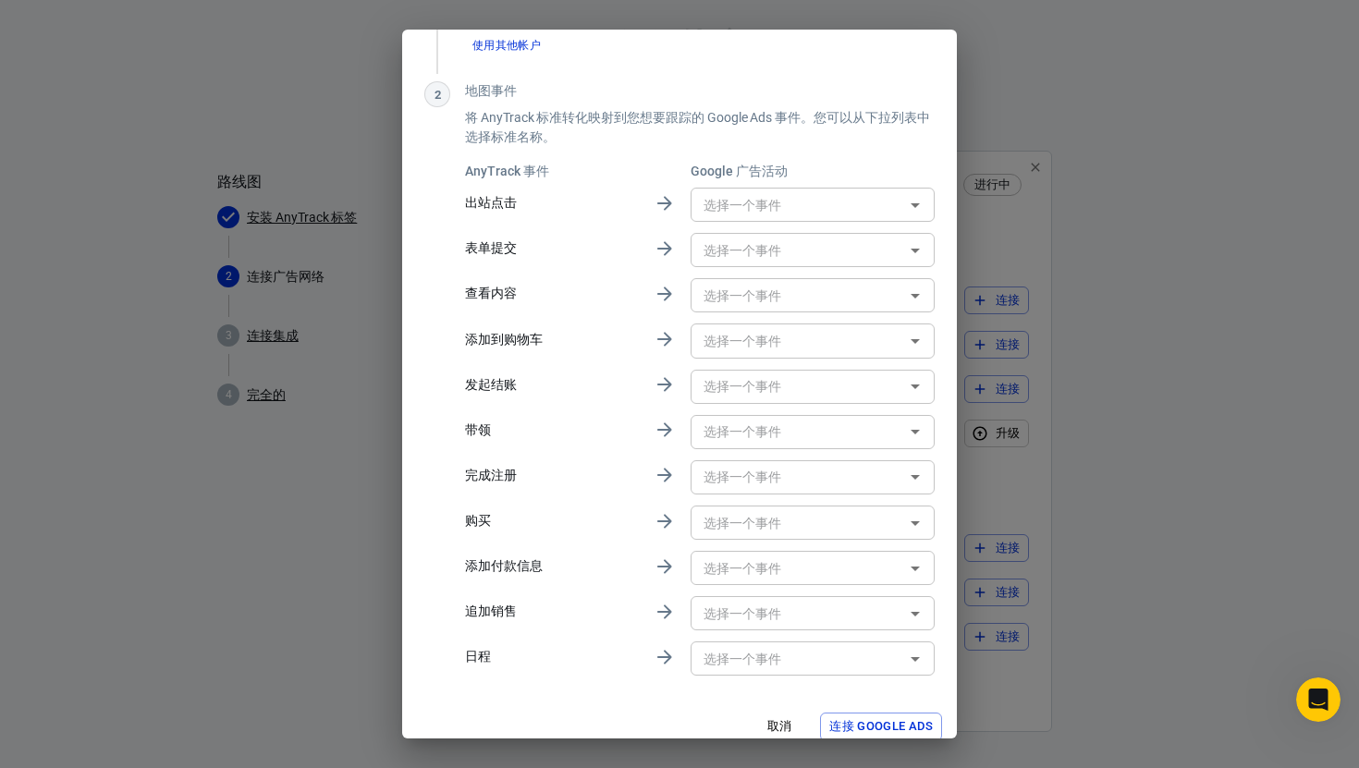
scroll to position [0, 0]
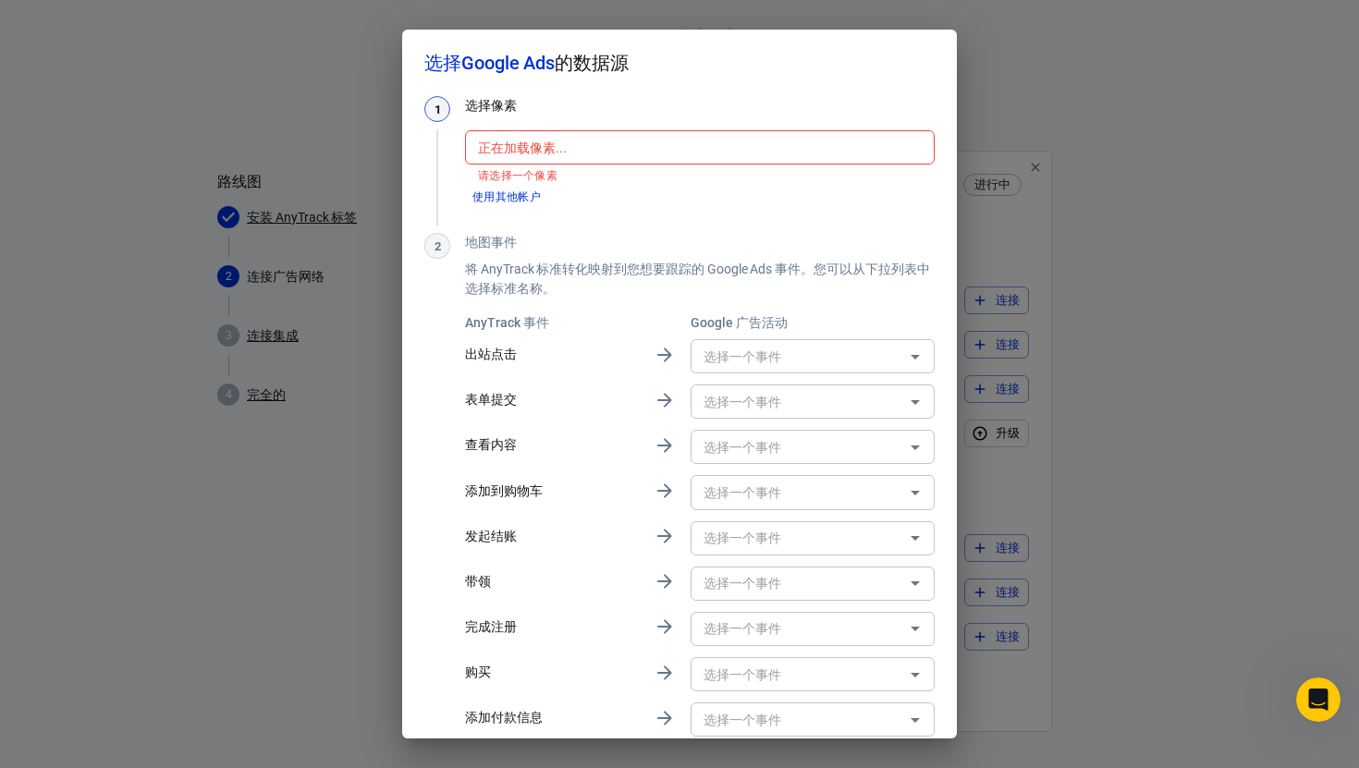
click at [555, 152] on div "正在加载像素... 像素 请选择一个像素" at bounding box center [700, 156] width 470 height 53
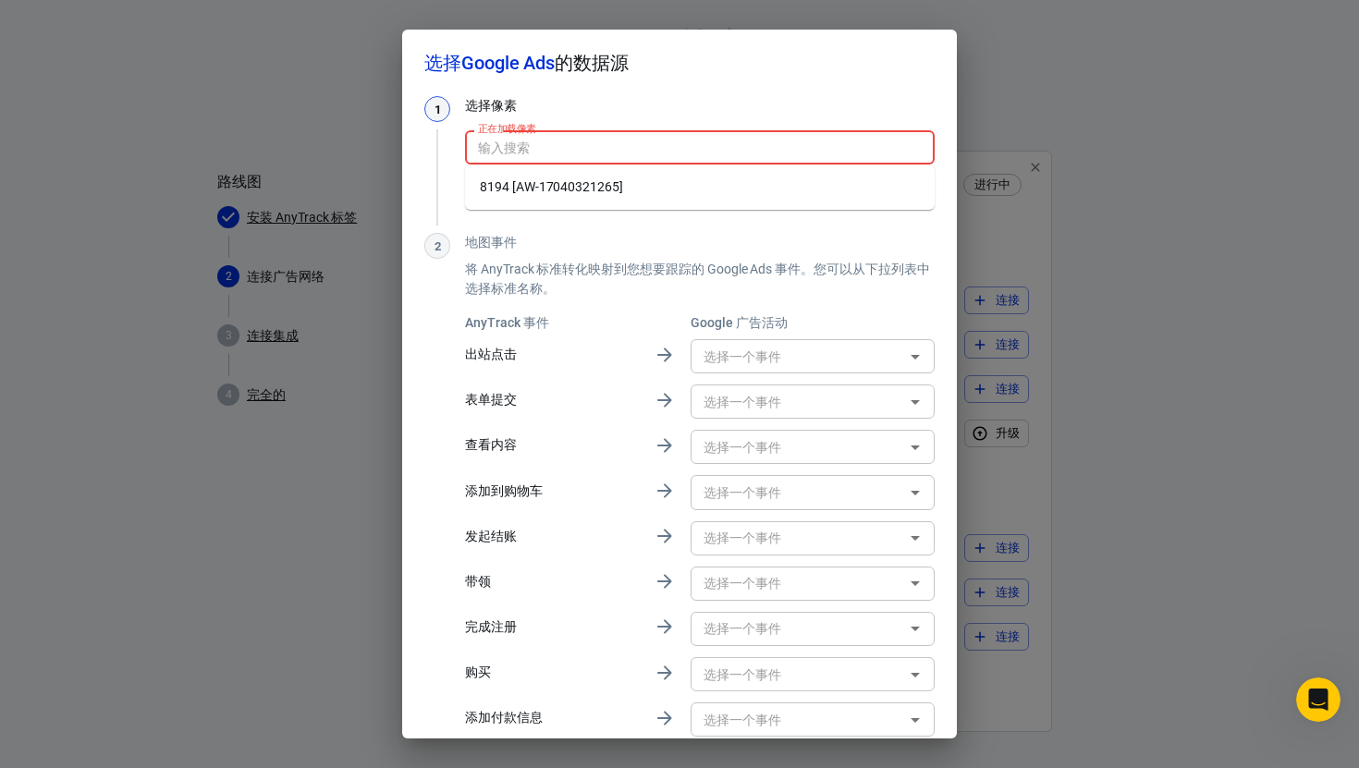
click at [565, 189] on font "8194 [AW-17040321265]" at bounding box center [551, 186] width 143 height 15
type input "8194 [AW-17040321265]"
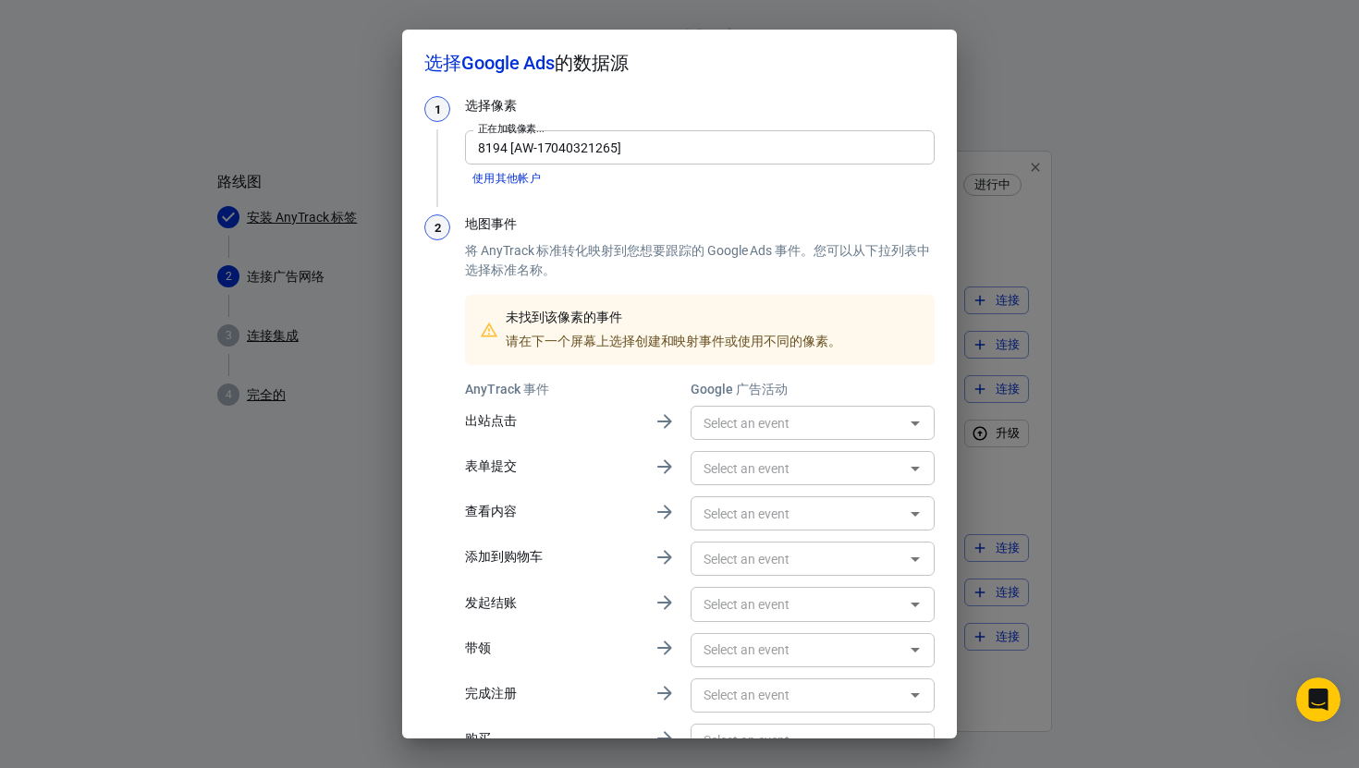
click at [632, 146] on input "8194 [AW-17040321265]" at bounding box center [698, 147] width 456 height 23
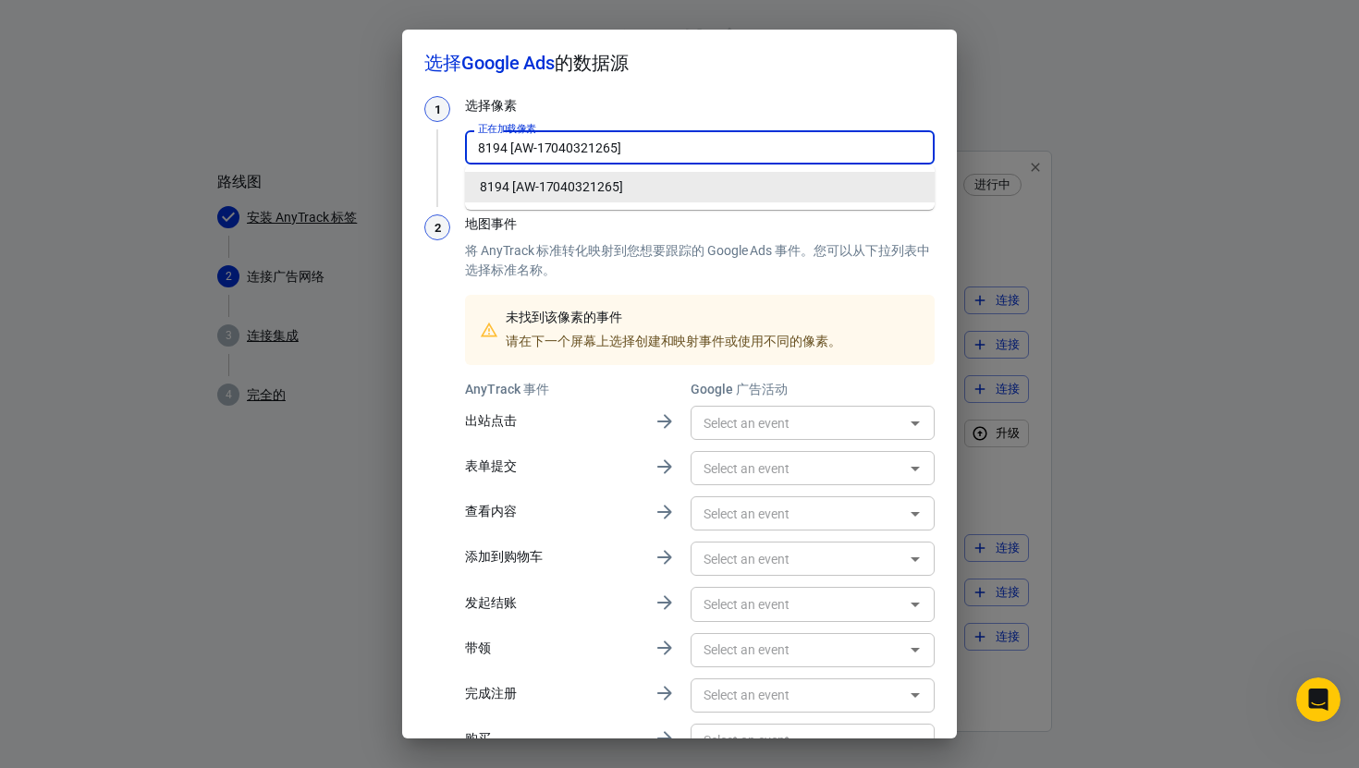
click at [647, 185] on li "8194 [AW-17040321265]" at bounding box center [700, 187] width 470 height 30
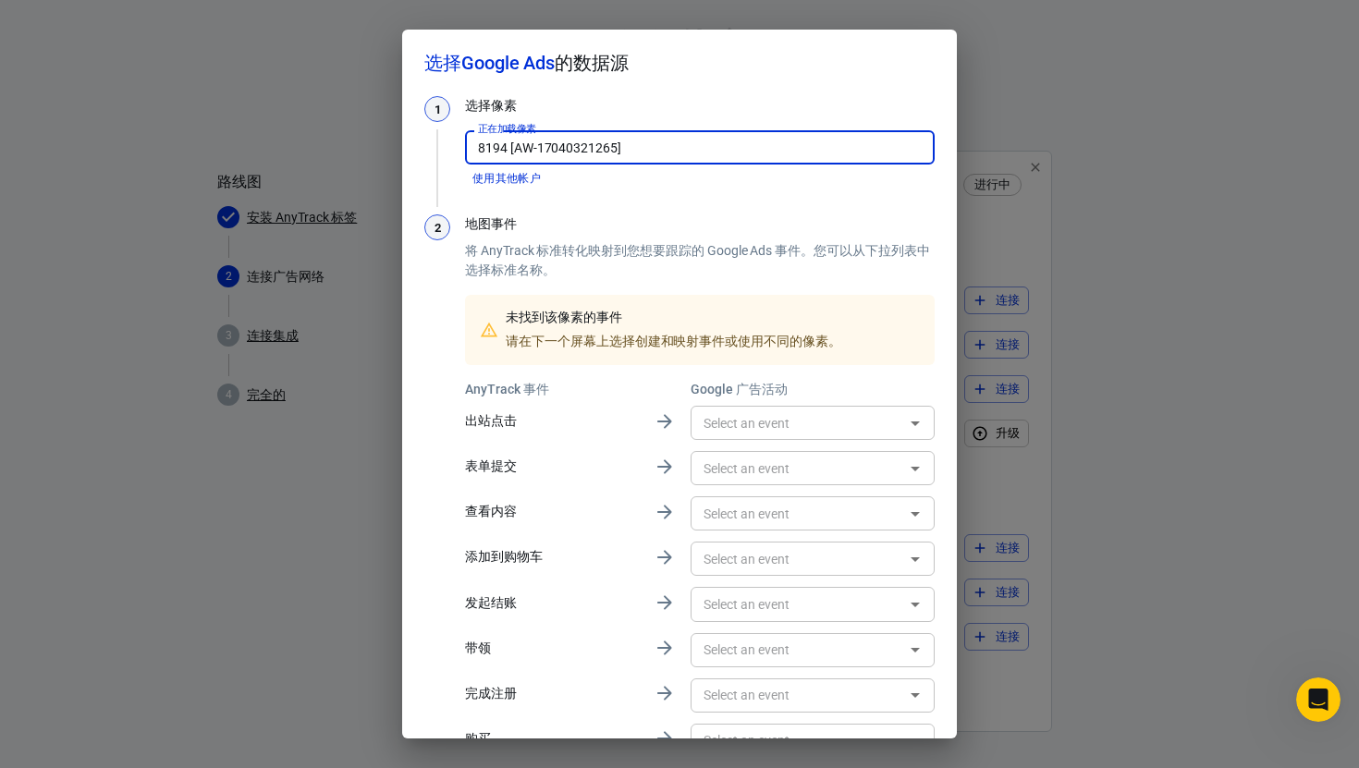
click at [689, 201] on div "1 选择像素 正在加载像素... 8194 [AW-17040321265] 像素 使用其他帐户 2 地图事件 将 AnyTrack 标准转化映射到您想要跟踪…" at bounding box center [679, 496] width 510 height 801
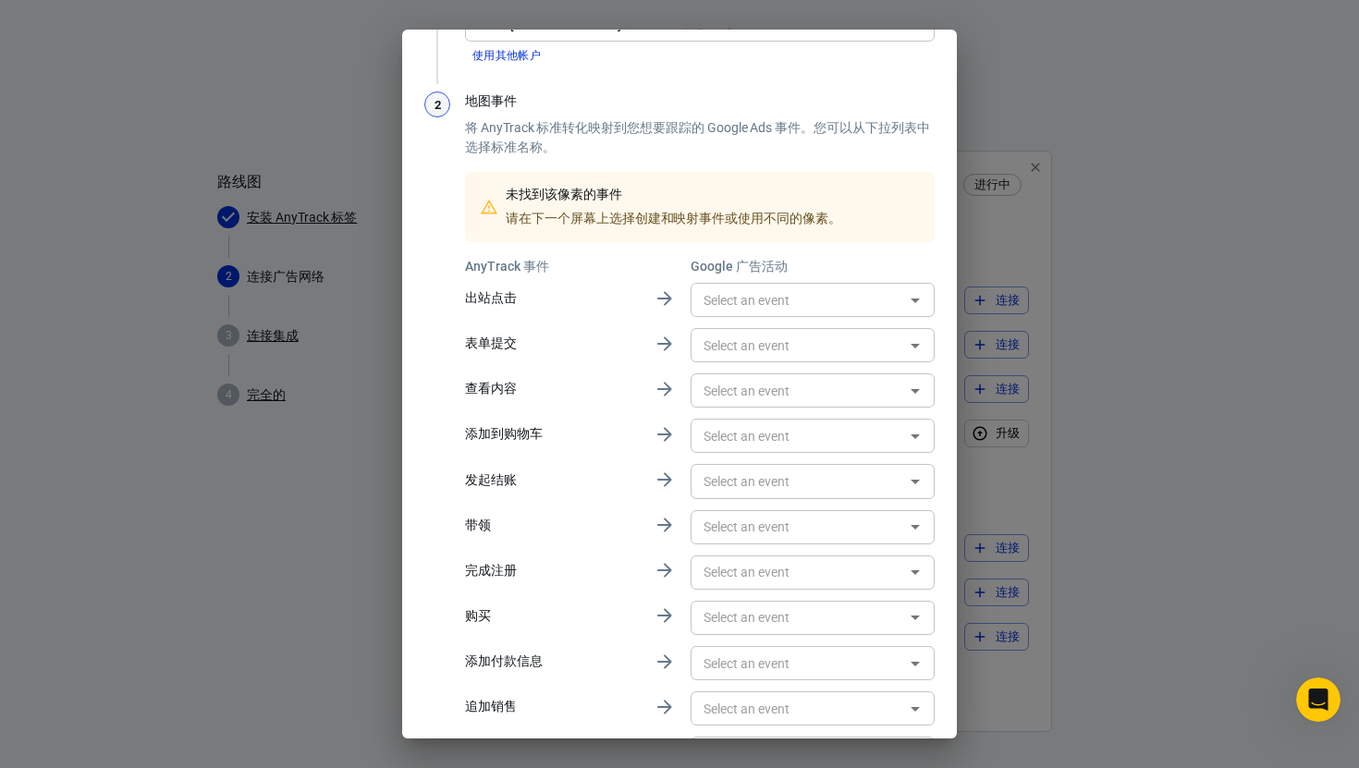
scroll to position [237, 0]
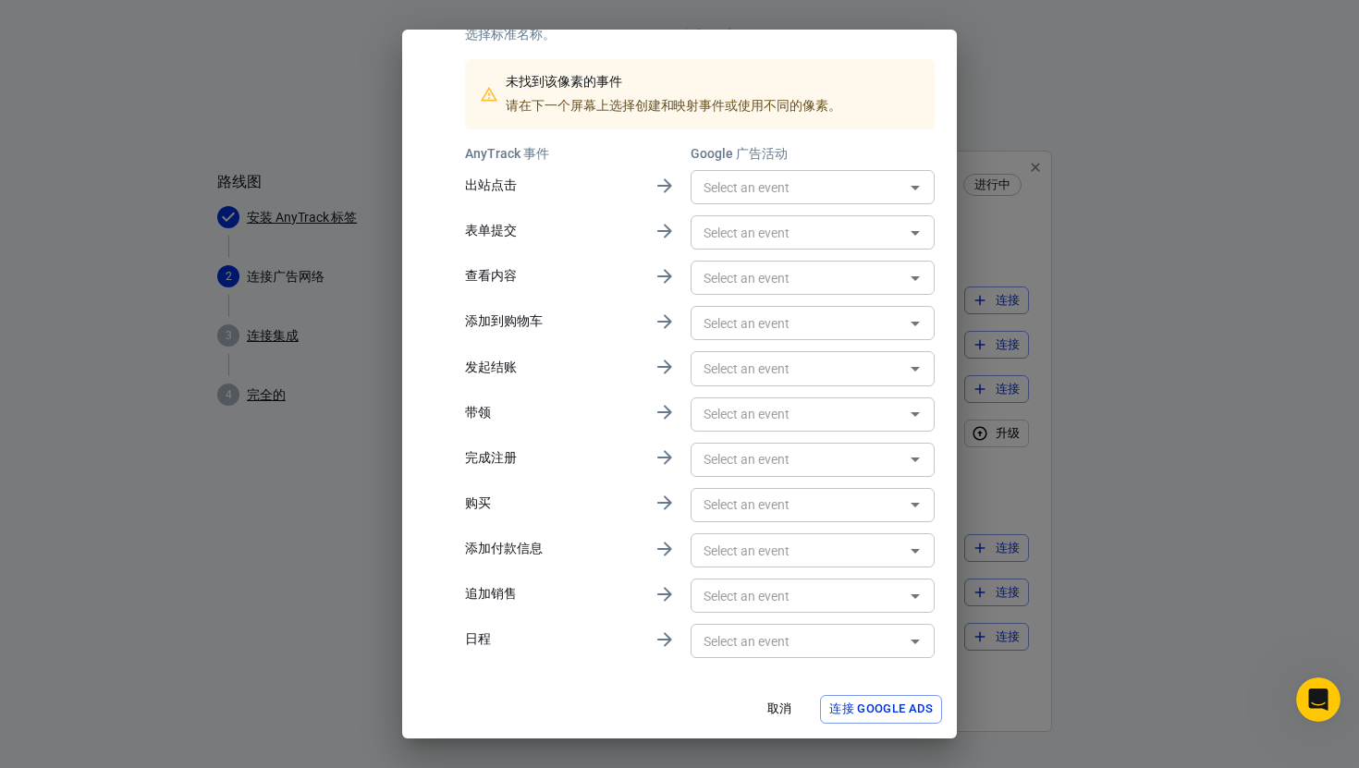
click at [896, 640] on input "text" at bounding box center [797, 640] width 202 height 23
click at [586, 566] on div "AnyTrack 事件 Google 广告活动 出站点击 ​ 表单提交 ​ 查看内容 ​ 添加到购物车 ​ 发起结账 ​ 带领 ​ 完成注册 ​ 购买 ​ 添…" at bounding box center [700, 403] width 470 height 518
click at [873, 706] on font "连接 Google Ads" at bounding box center [881, 709] width 104 height 14
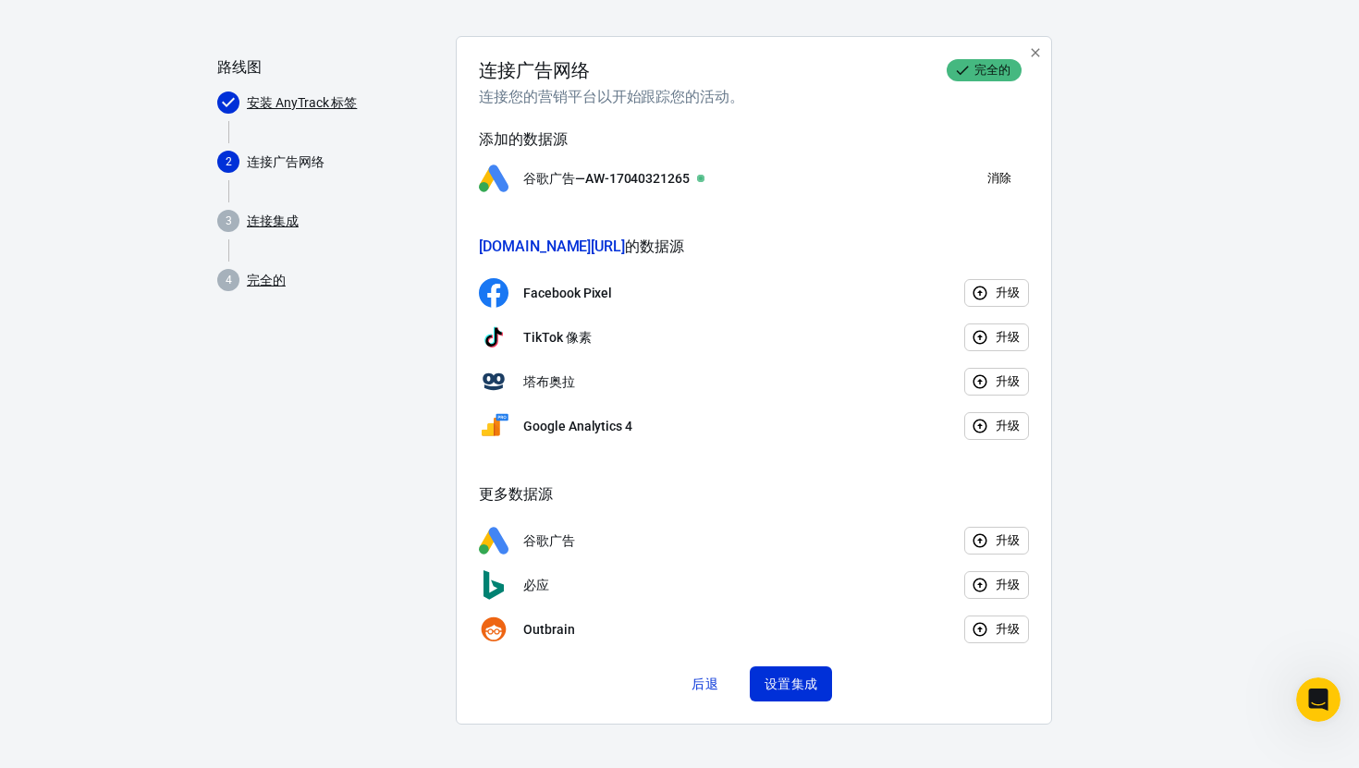
scroll to position [0, 0]
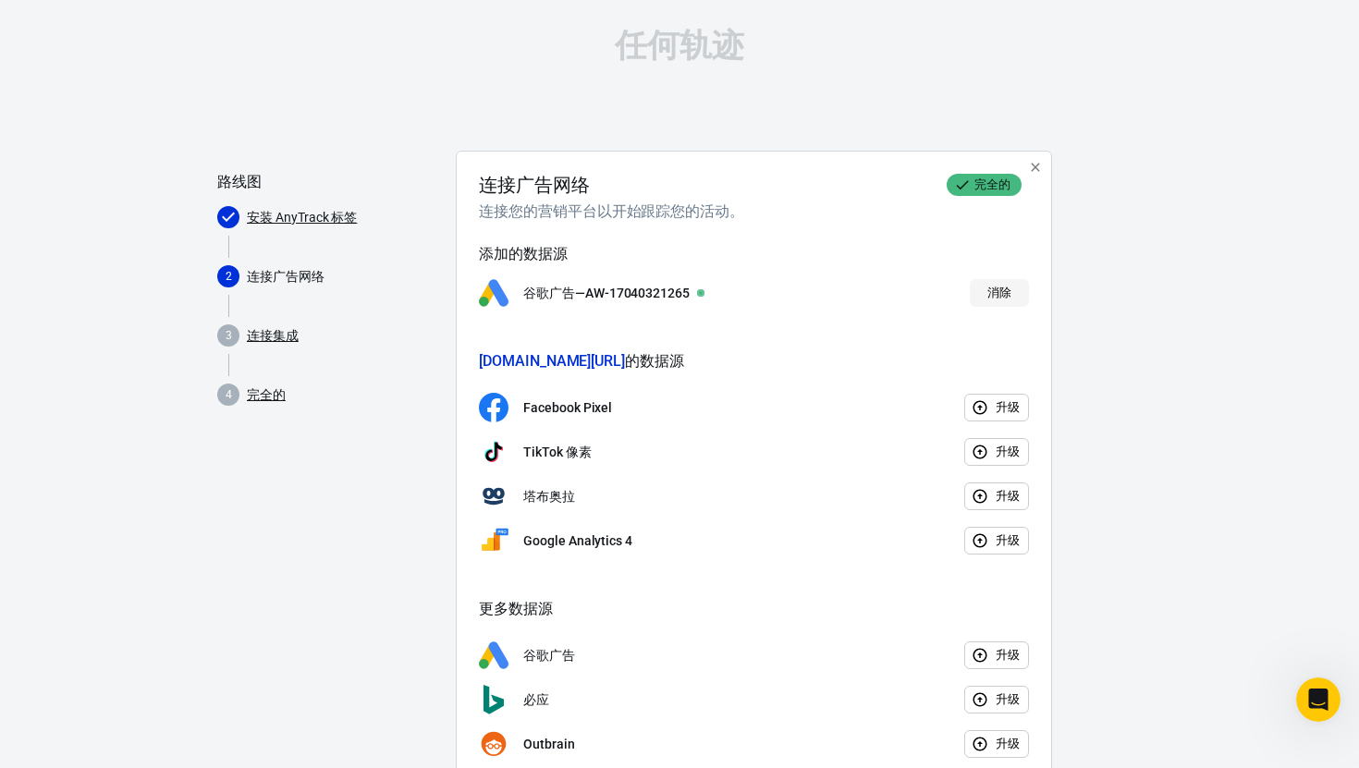
click at [984, 295] on button "消除" at bounding box center [999, 293] width 59 height 29
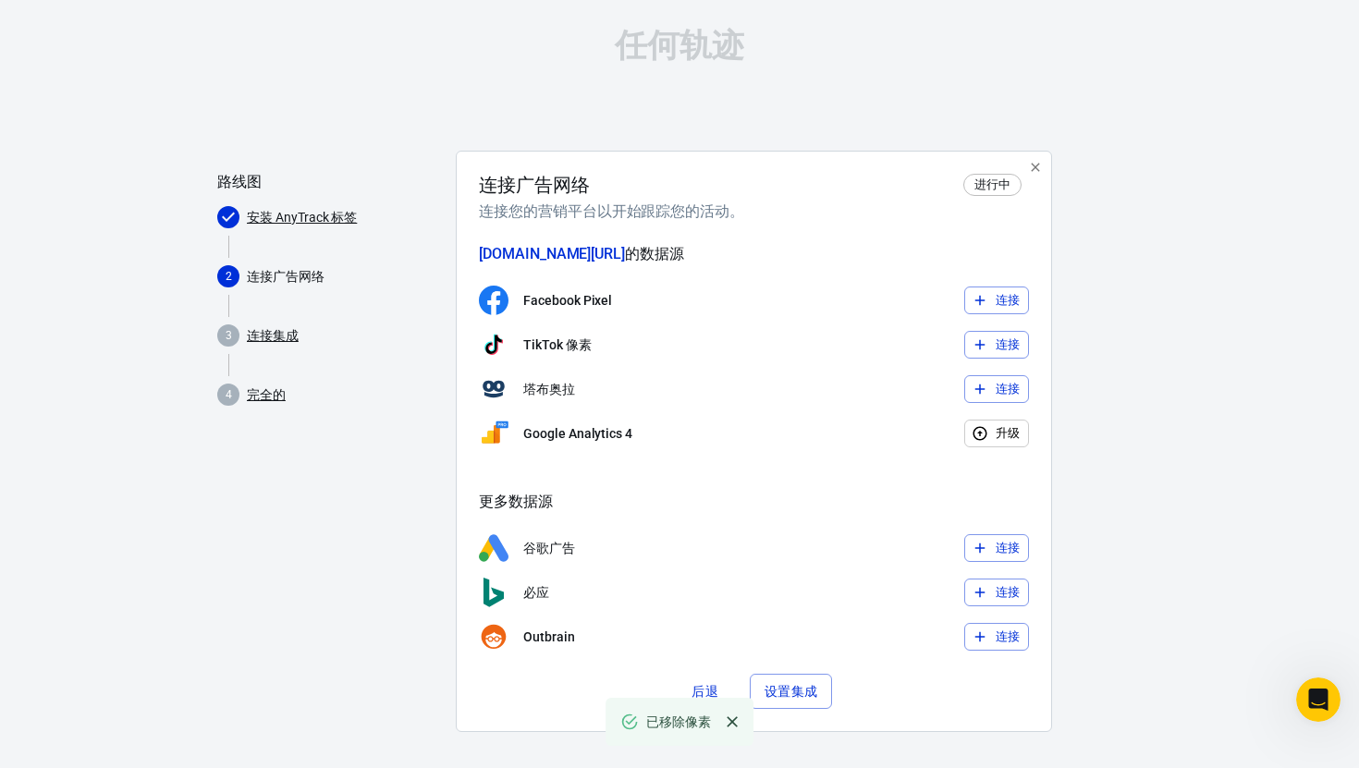
click at [998, 557] on font "连接" at bounding box center [1007, 548] width 25 height 21
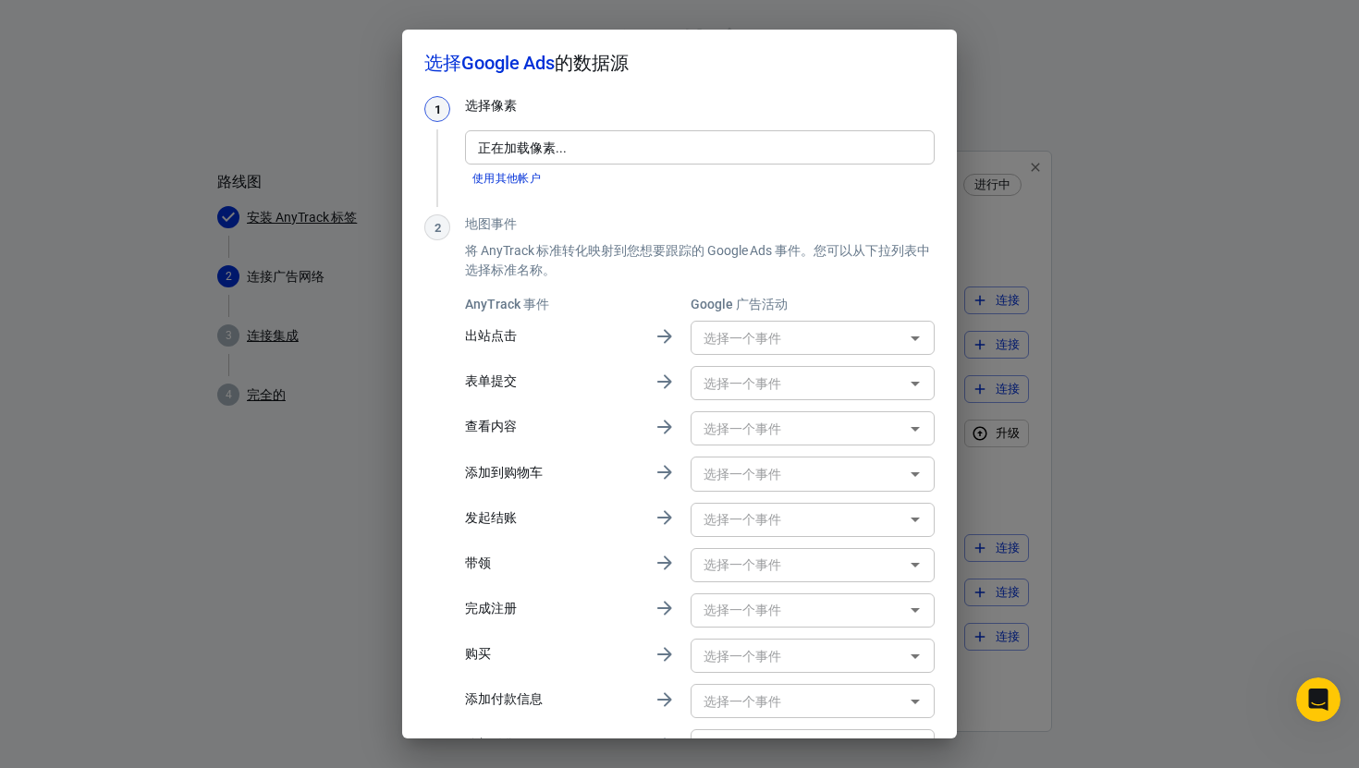
click at [558, 153] on div "正在加载像素... 正在加载像素..." at bounding box center [700, 147] width 470 height 34
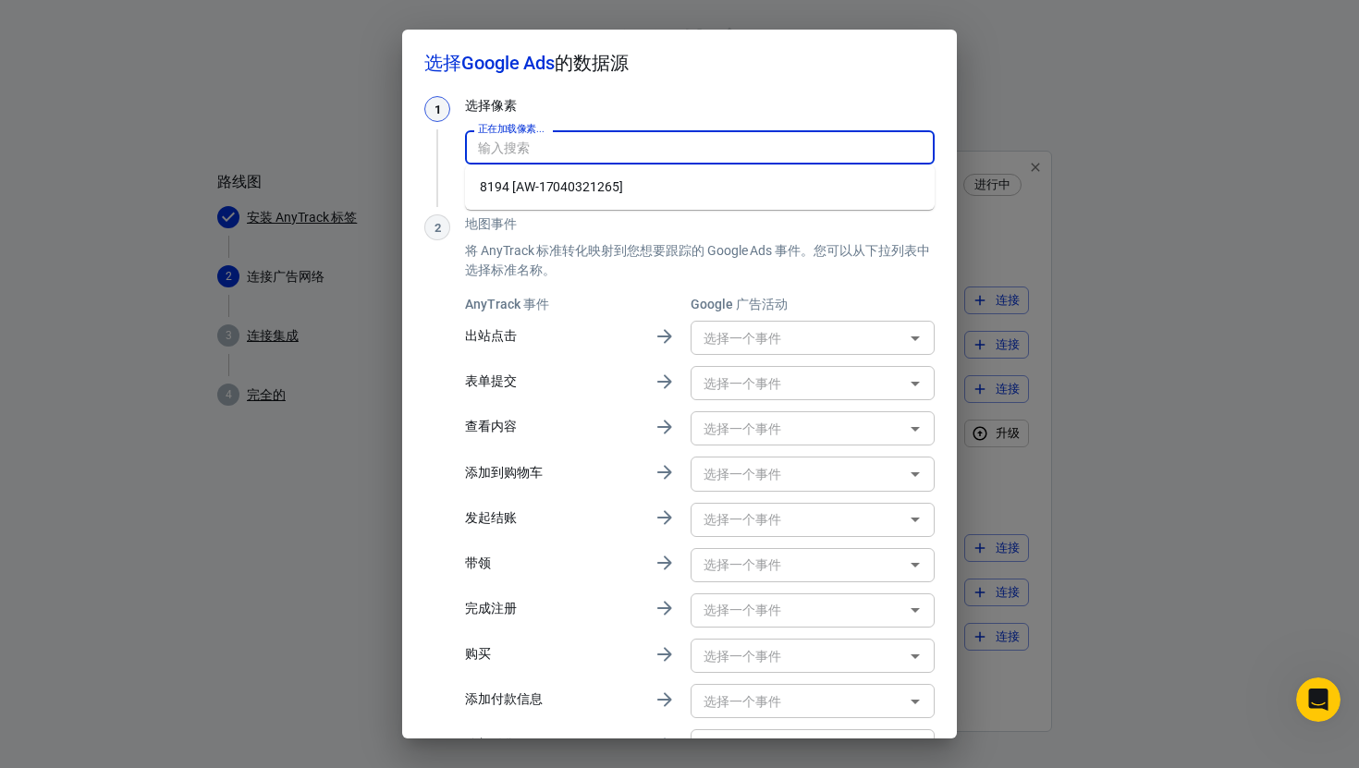
click at [657, 172] on li "8194 [AW-17040321265]" at bounding box center [700, 187] width 470 height 30
type input "8194 [AW-17040321265]"
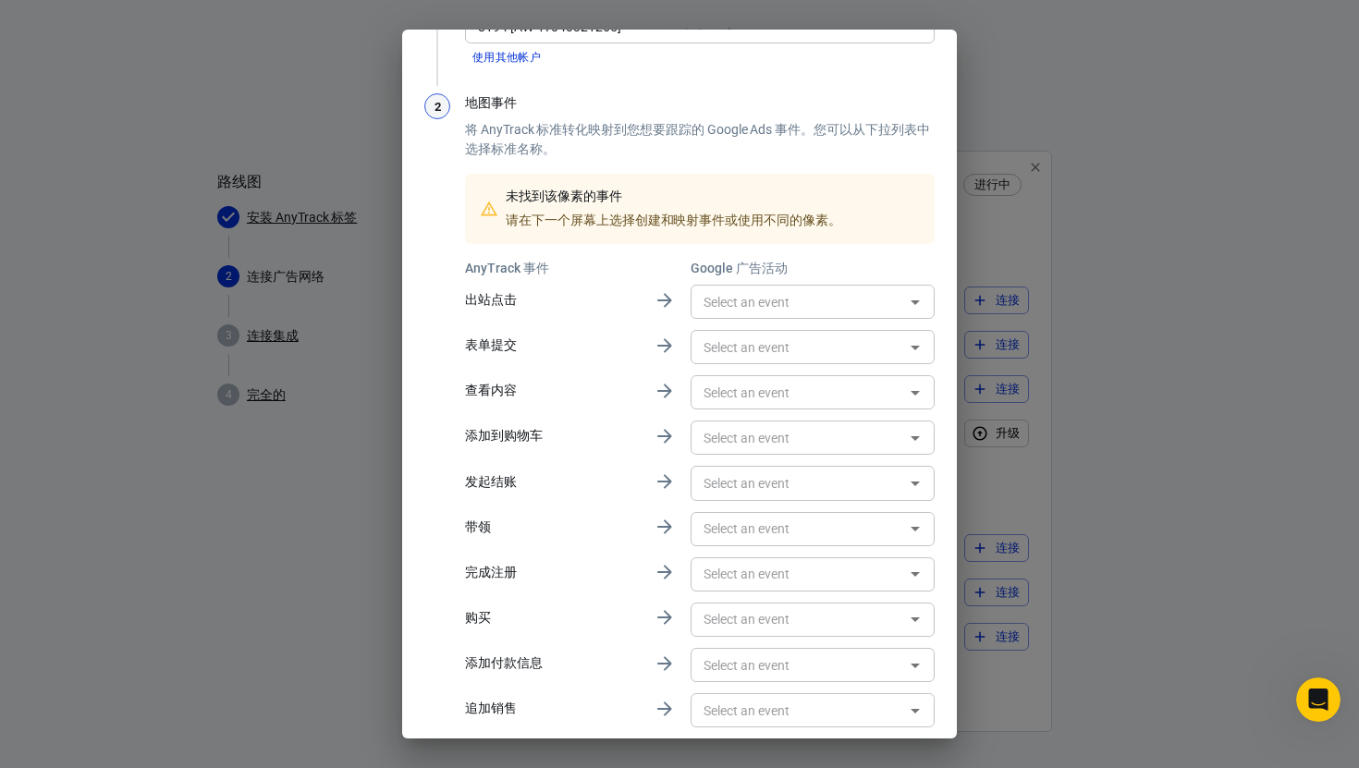
scroll to position [237, 0]
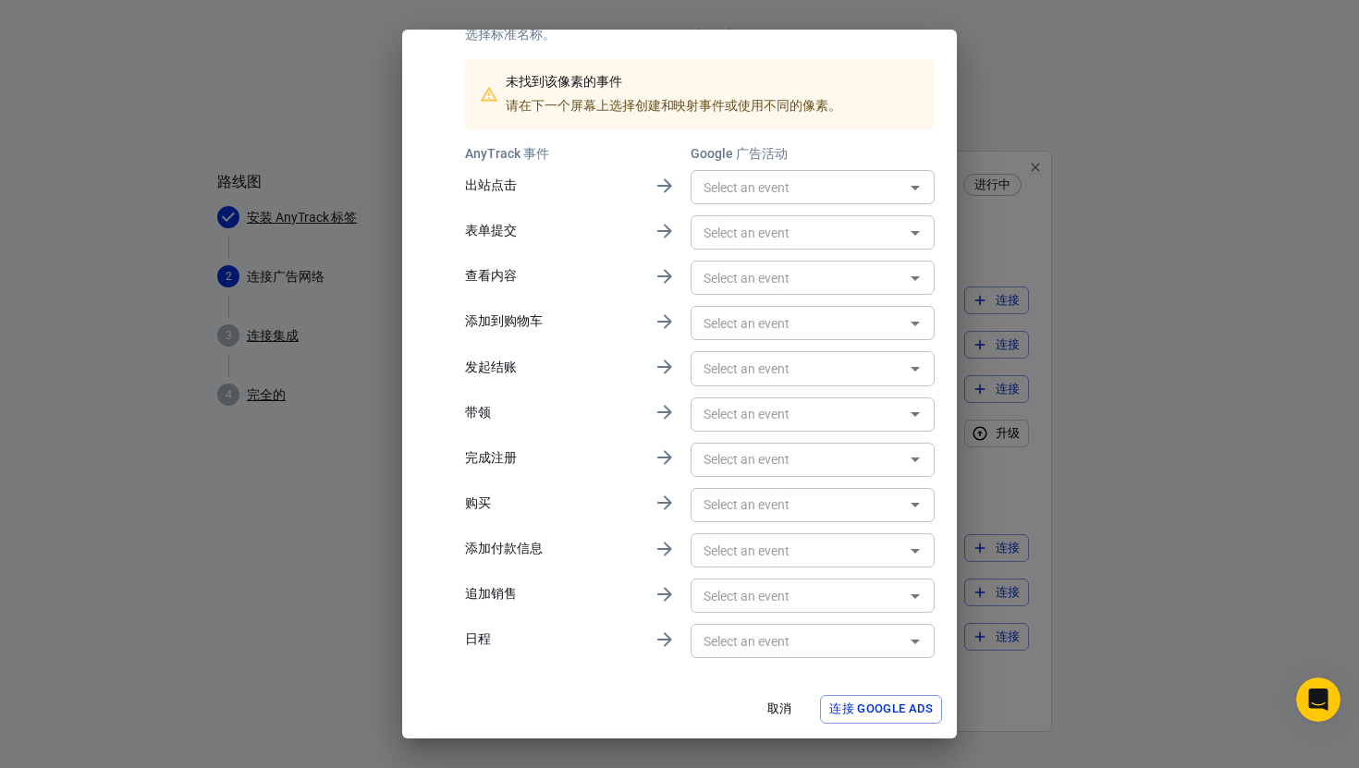
click at [895, 708] on font "连接 Google Ads" at bounding box center [881, 709] width 104 height 14
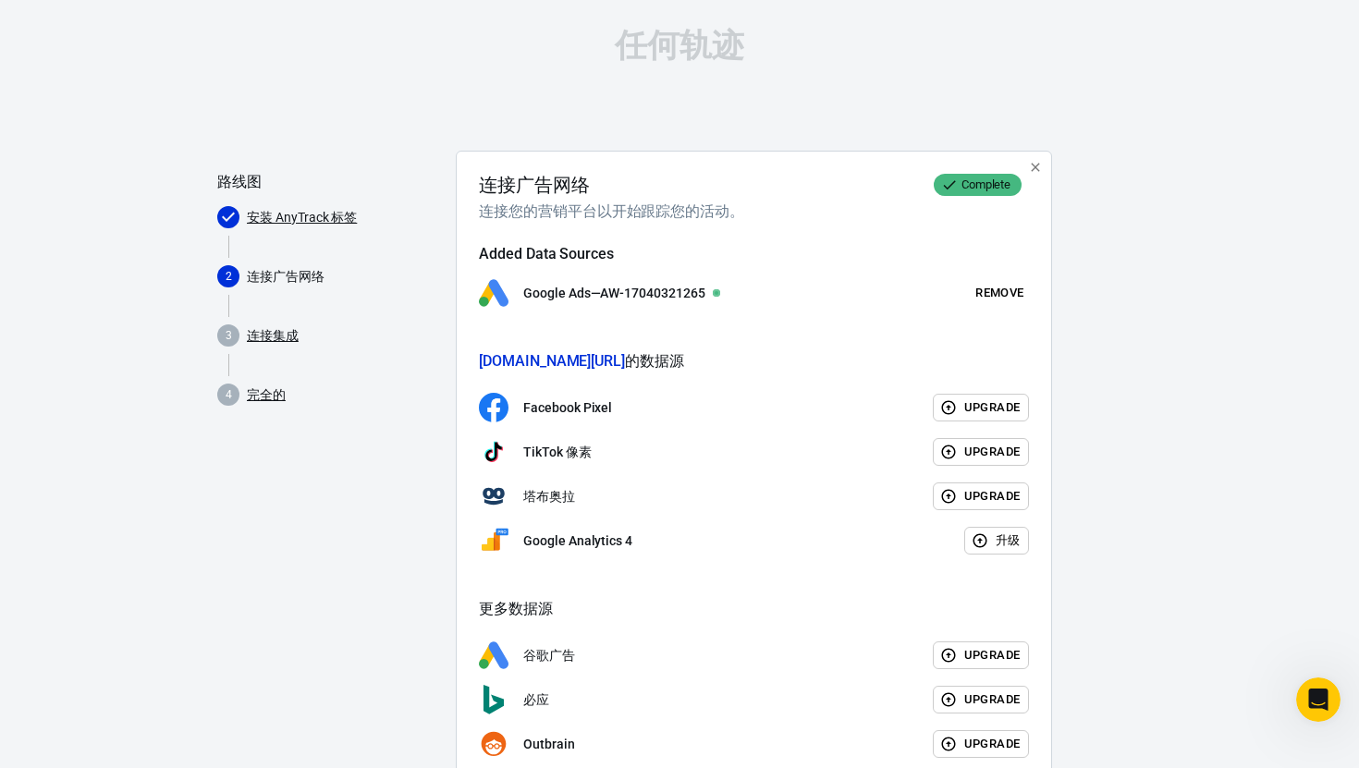
scroll to position [115, 0]
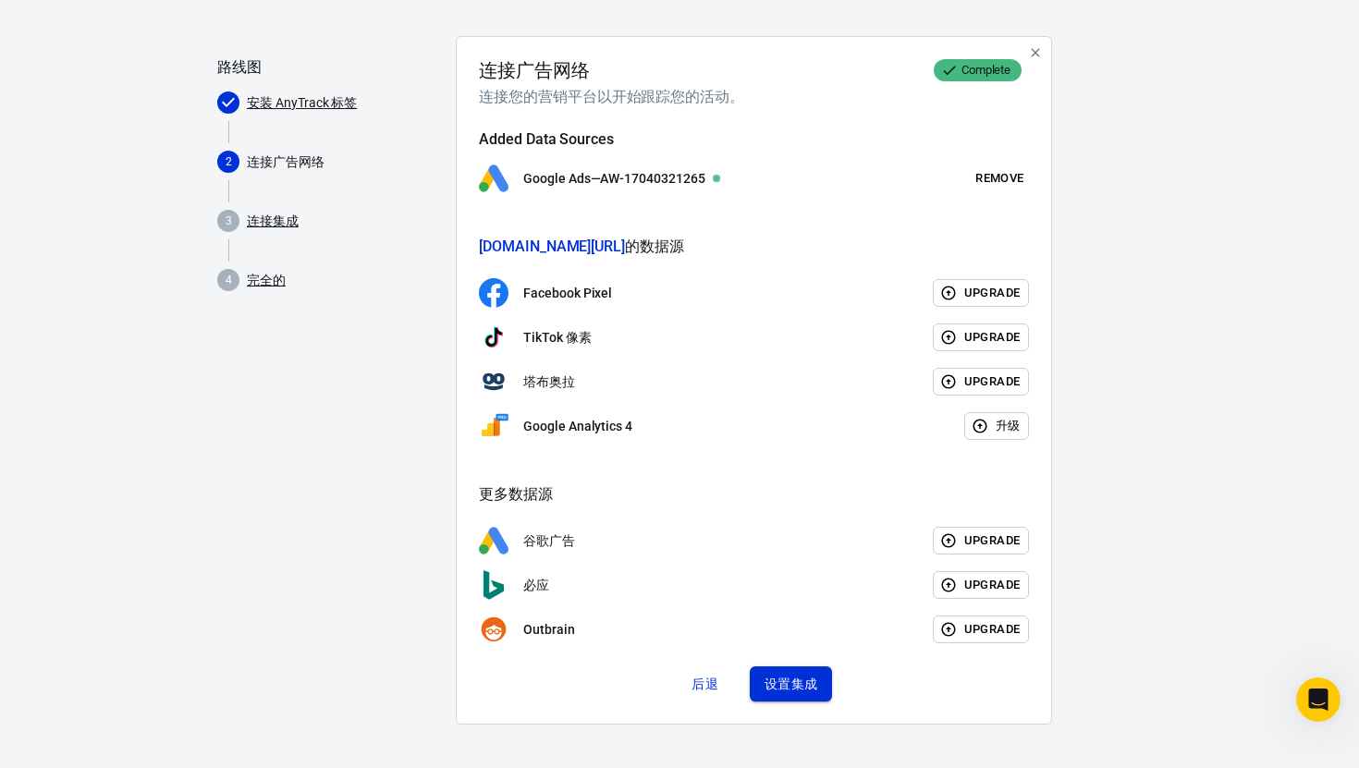
click at [803, 693] on font "设置集成" at bounding box center [791, 684] width 54 height 24
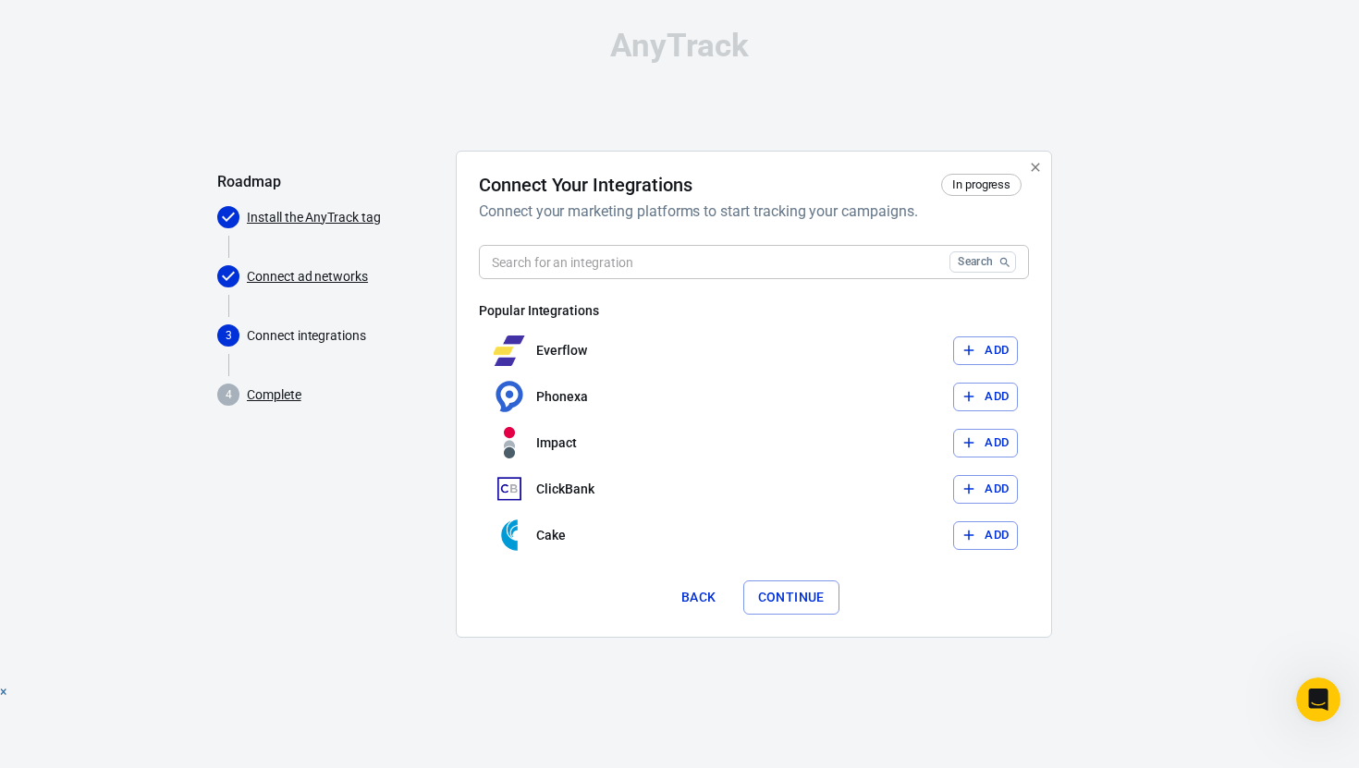
click at [1155, 296] on div "AnyTrack Roadmap Install the AnyTrack tag Connect ad networks 3 Connect integra…" at bounding box center [679, 341] width 1359 height 682
click at [776, 271] on input "text" at bounding box center [710, 262] width 463 height 34
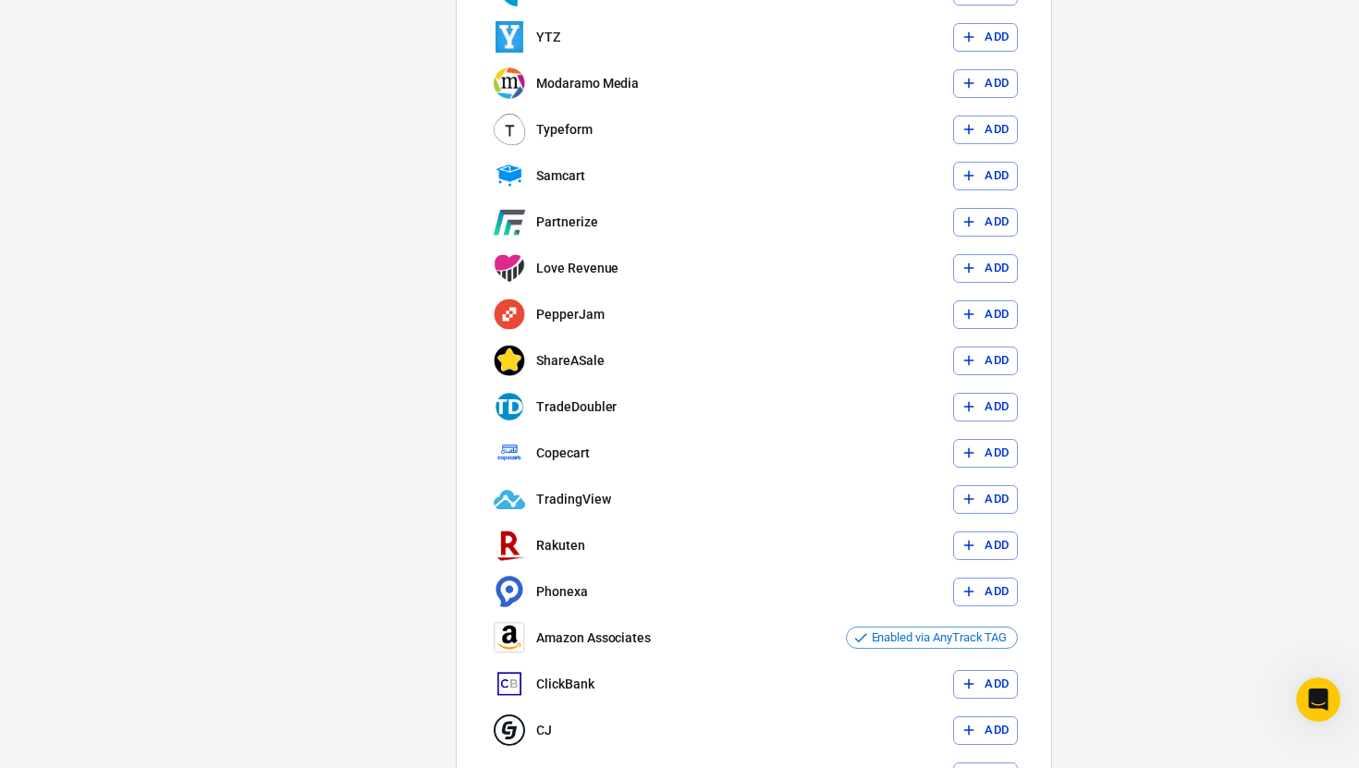
scroll to position [1589, 0]
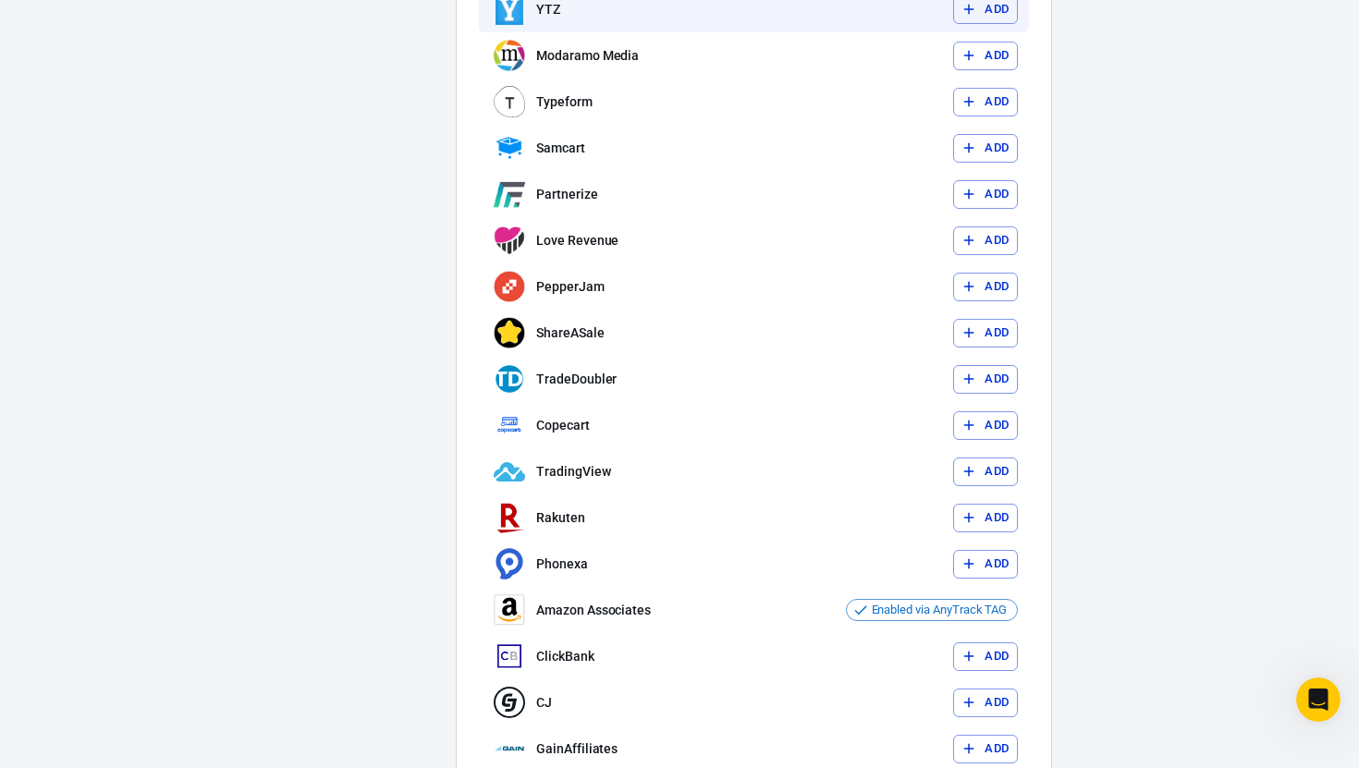
type input "D"
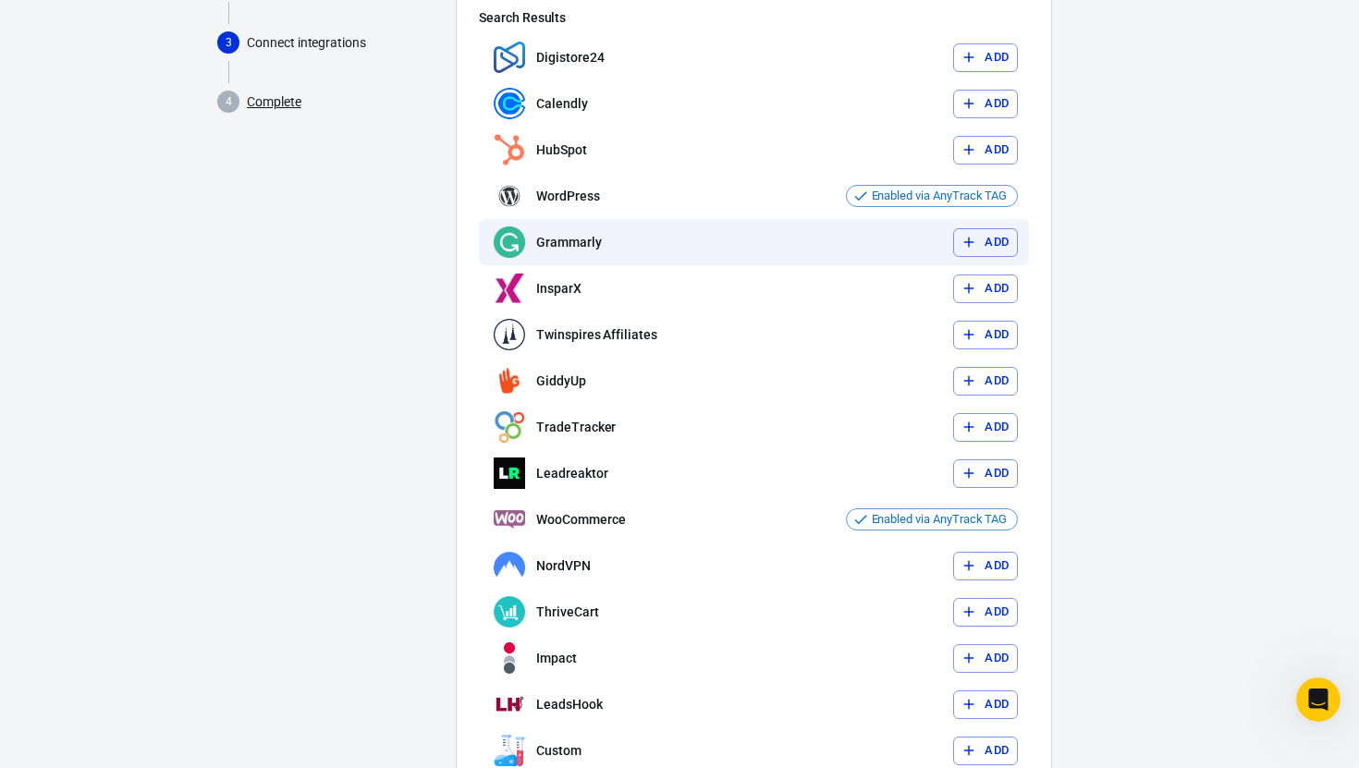
scroll to position [0, 0]
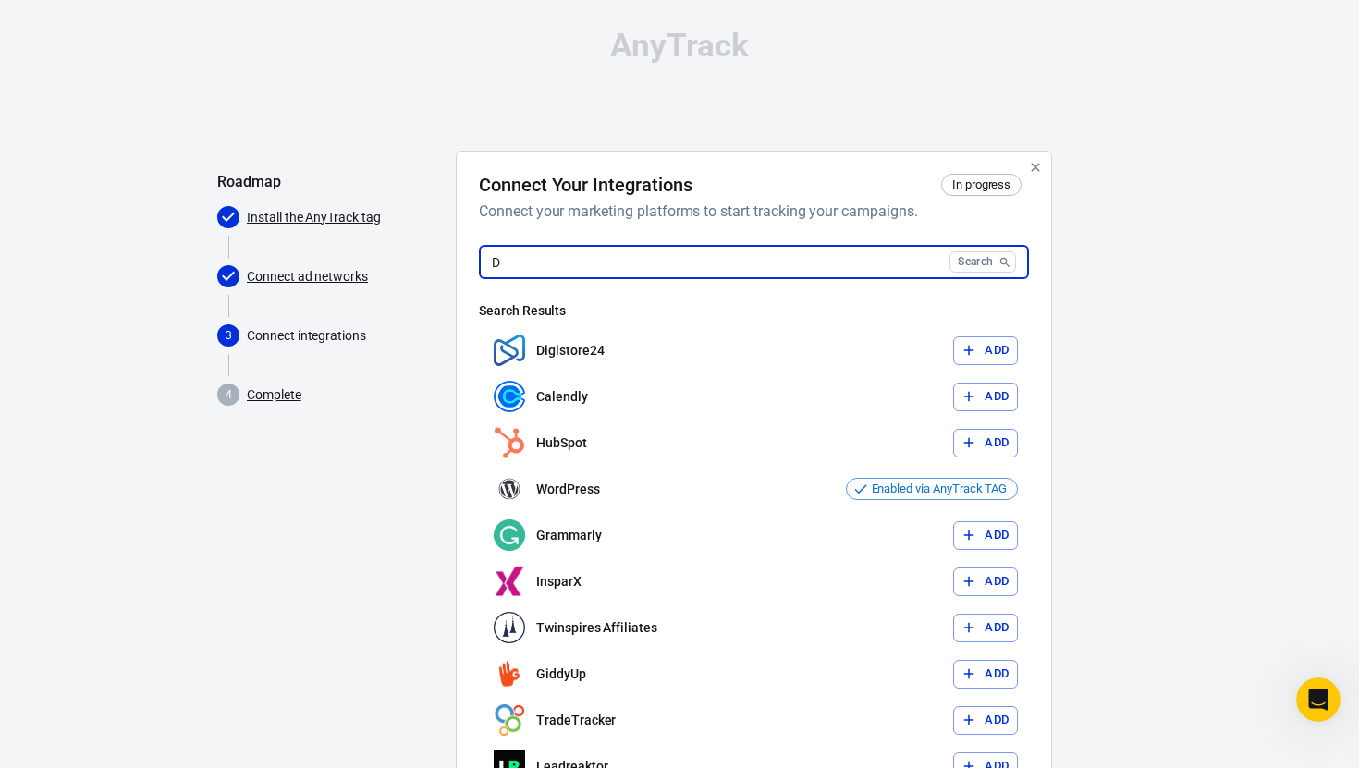
click at [552, 250] on input "D" at bounding box center [710, 262] width 463 height 34
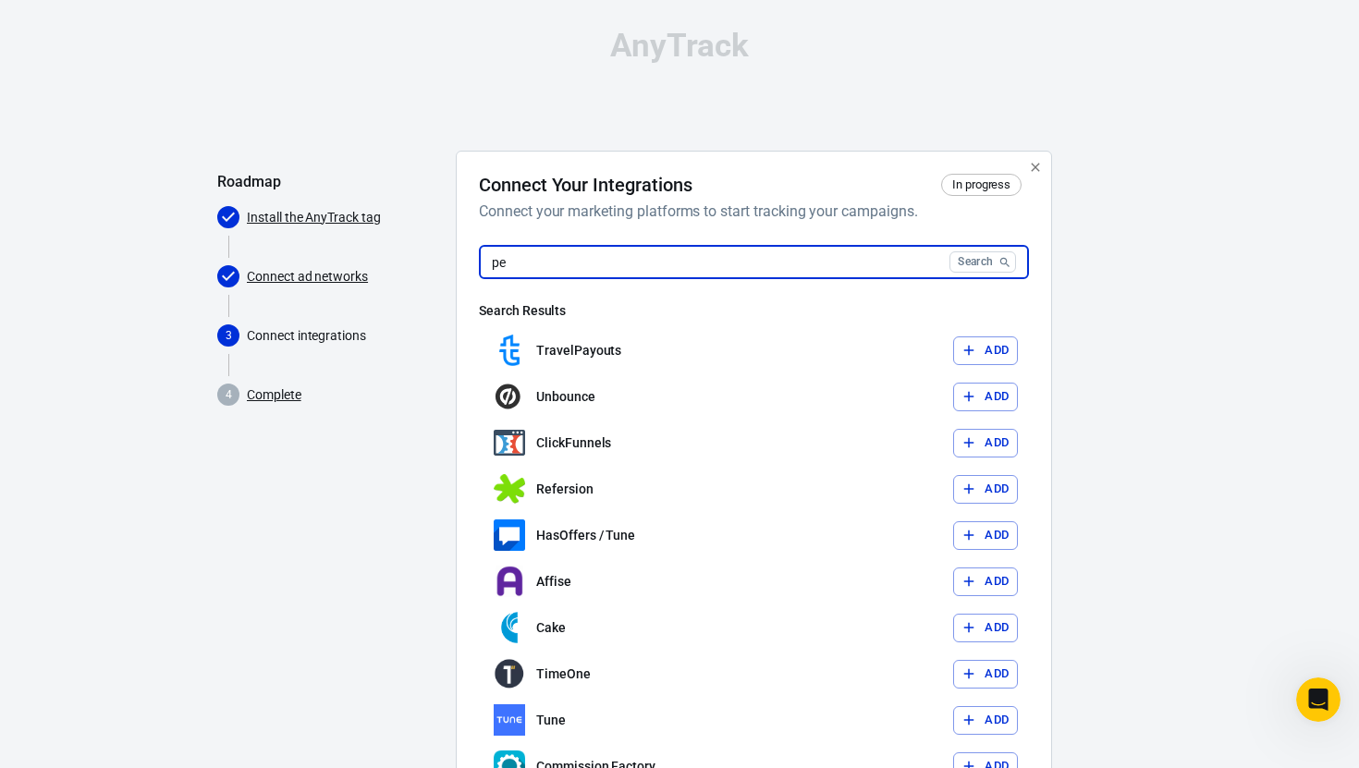
type input "p"
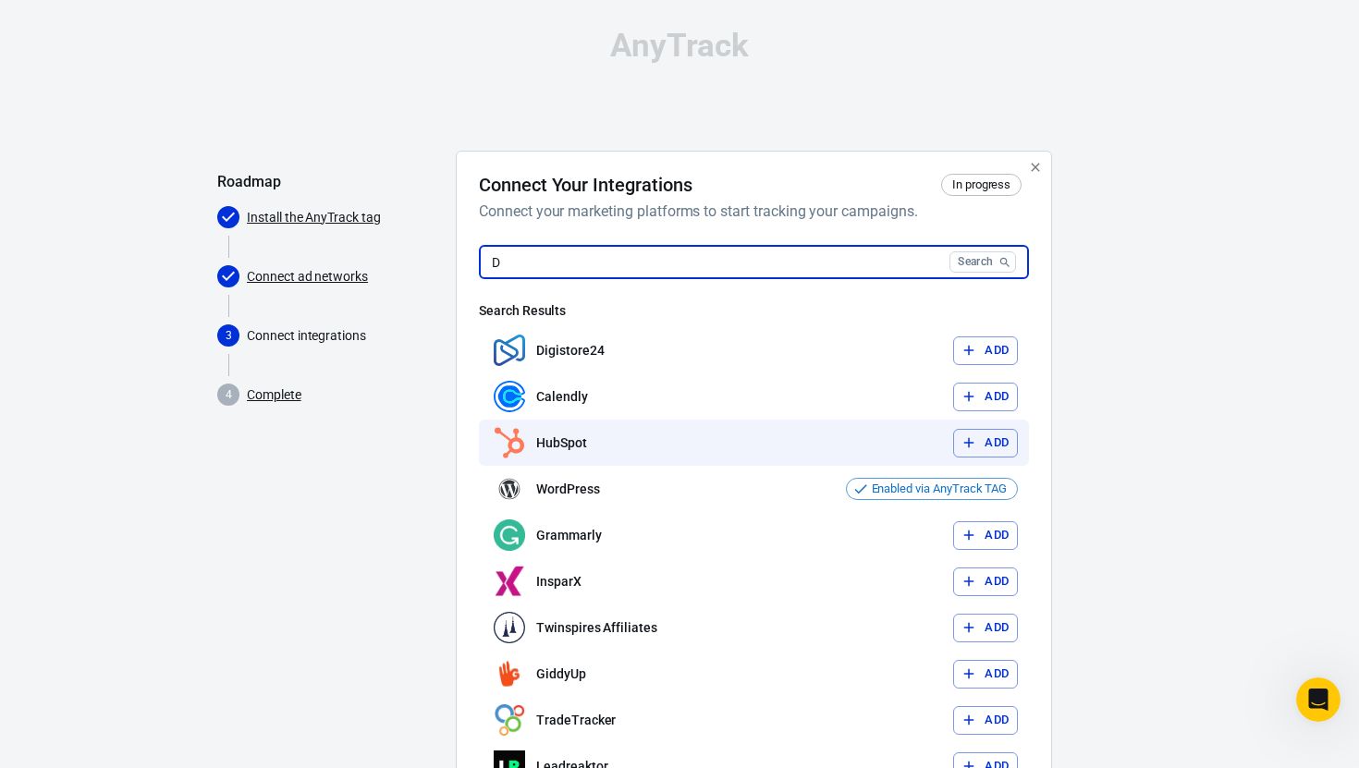
type input "D"
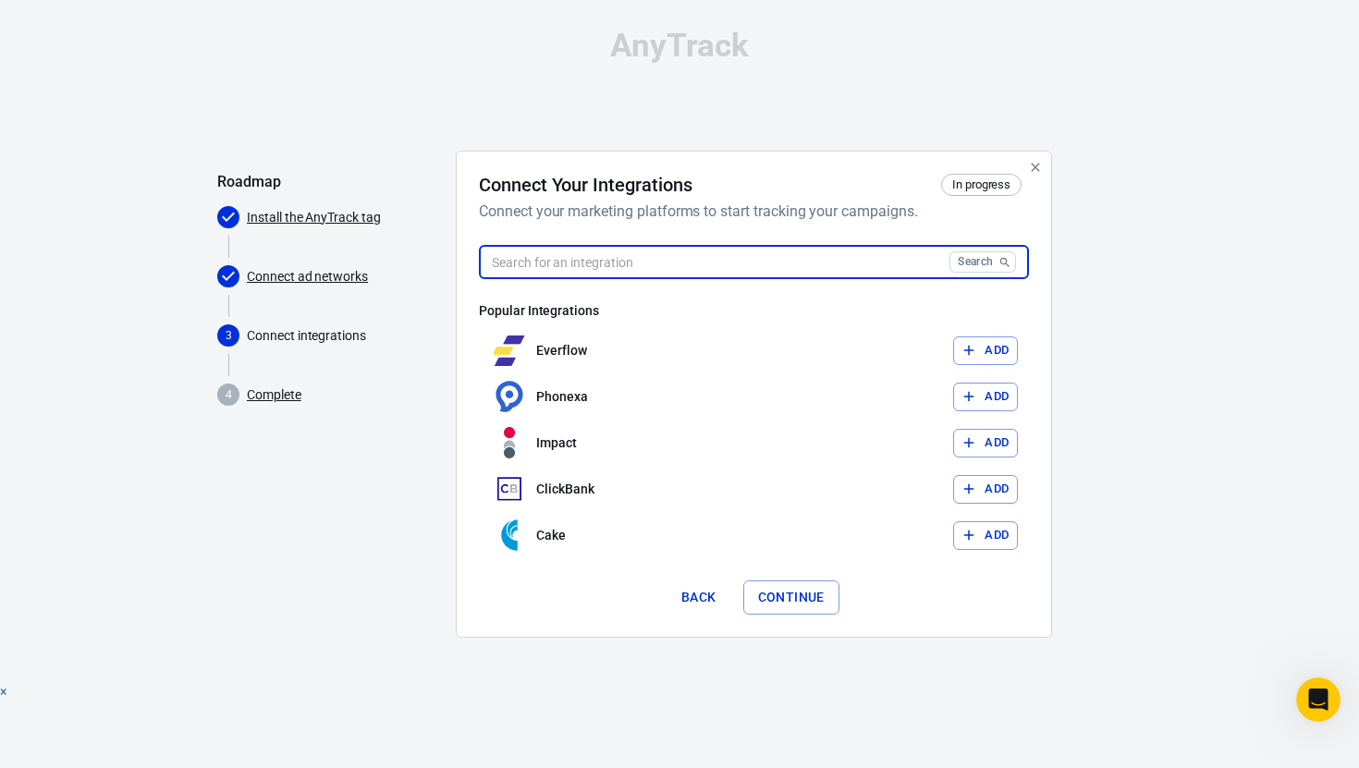
click at [317, 476] on div "Roadmap Install the AnyTrack tag Connect ad networks 3 Connect integrations 4 C…" at bounding box center [329, 402] width 224 height 502
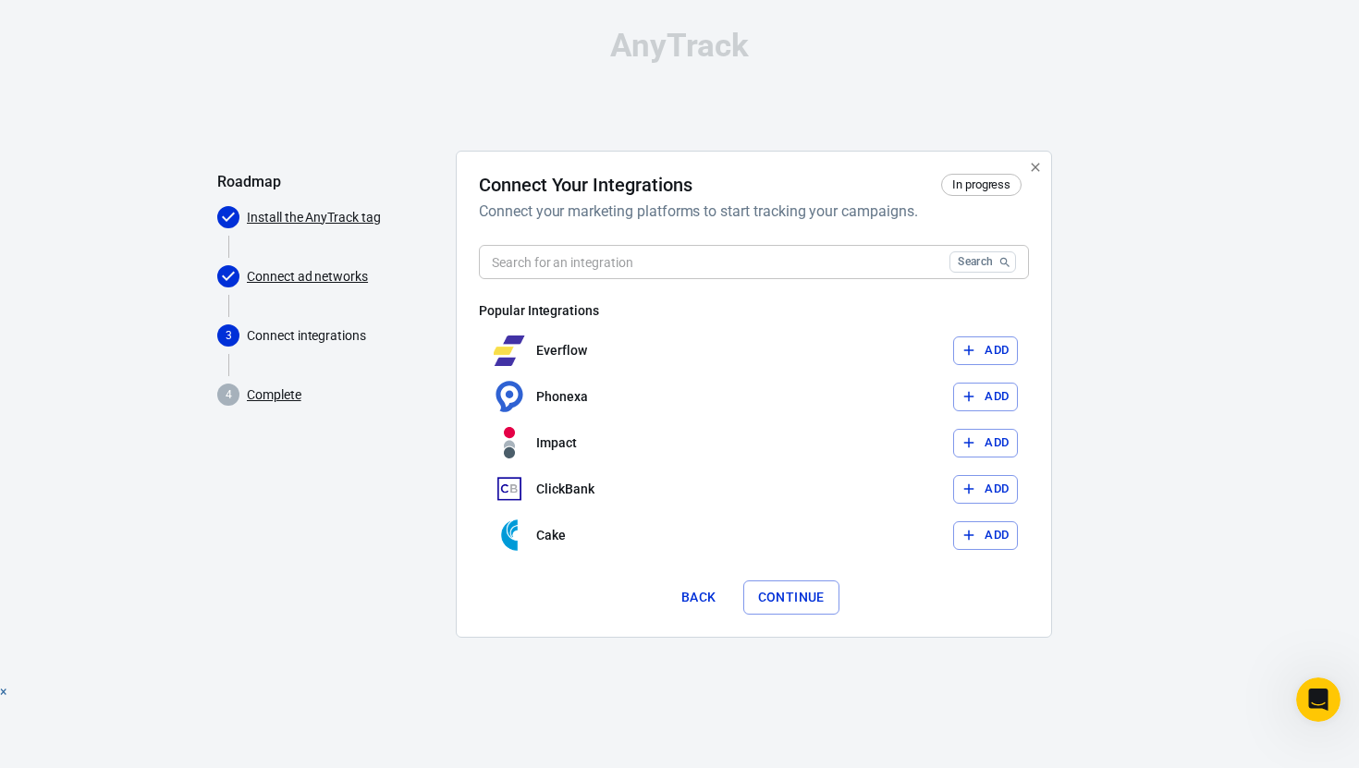
click at [806, 49] on div "AnyTrack" at bounding box center [679, 46] width 924 height 32
click at [958, 270] on button "Search" at bounding box center [982, 261] width 67 height 21
click at [786, 265] on input "text" at bounding box center [710, 262] width 463 height 34
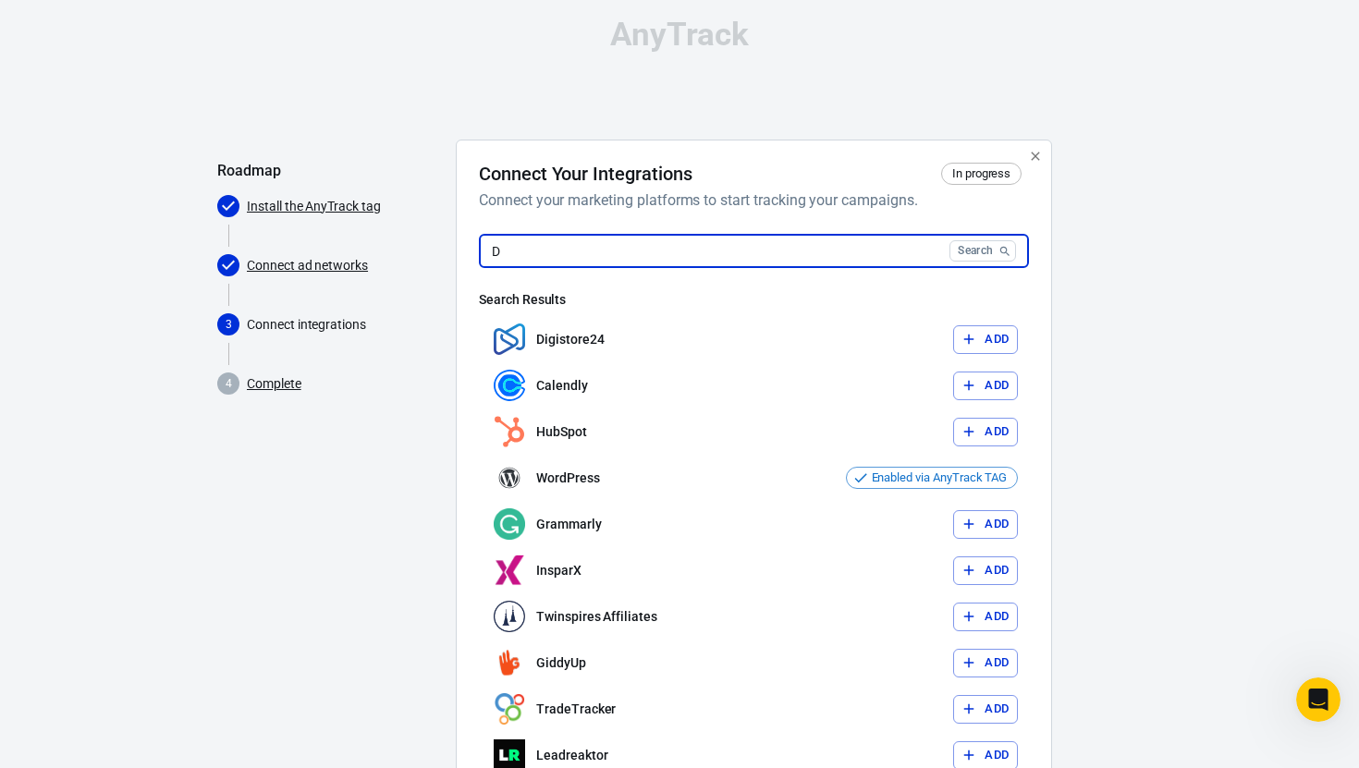
scroll to position [2, 0]
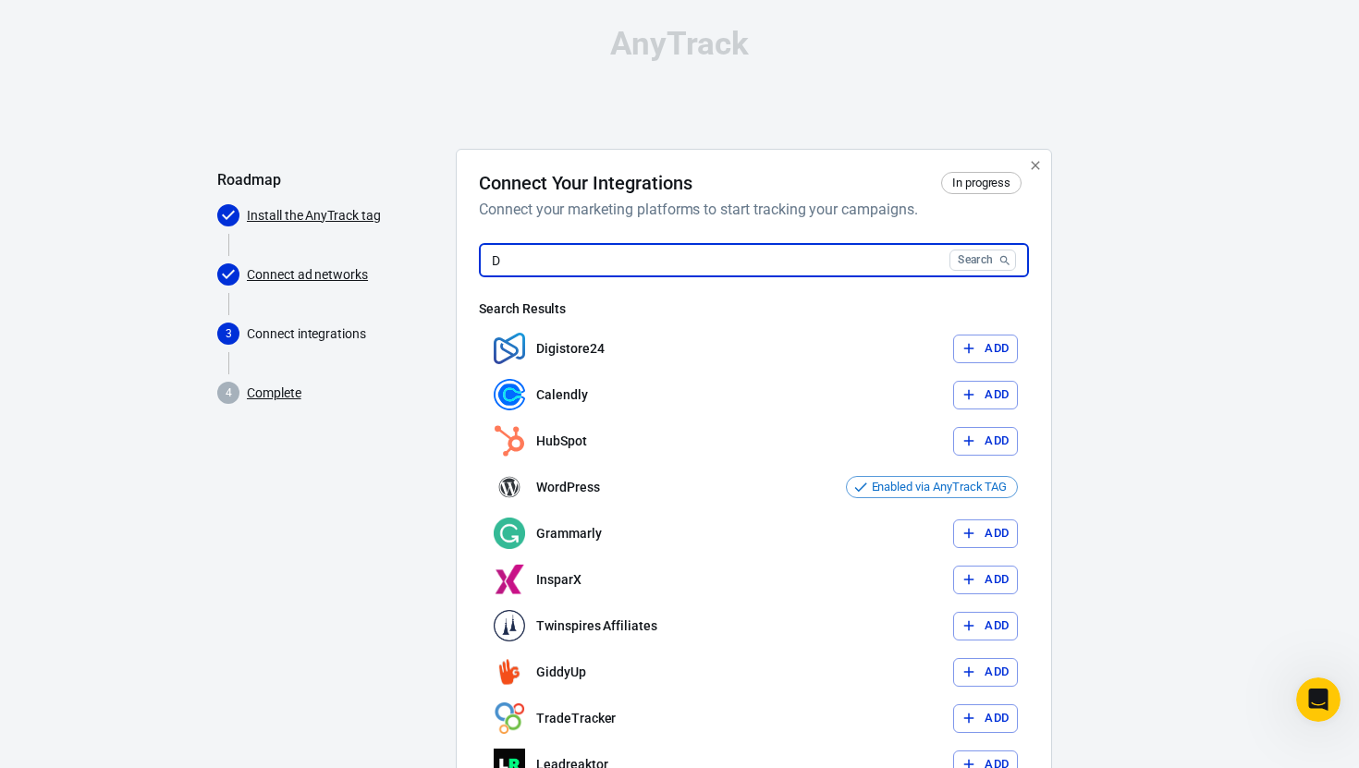
click at [580, 255] on input "D" at bounding box center [710, 260] width 463 height 34
paste input "dfoperformance"
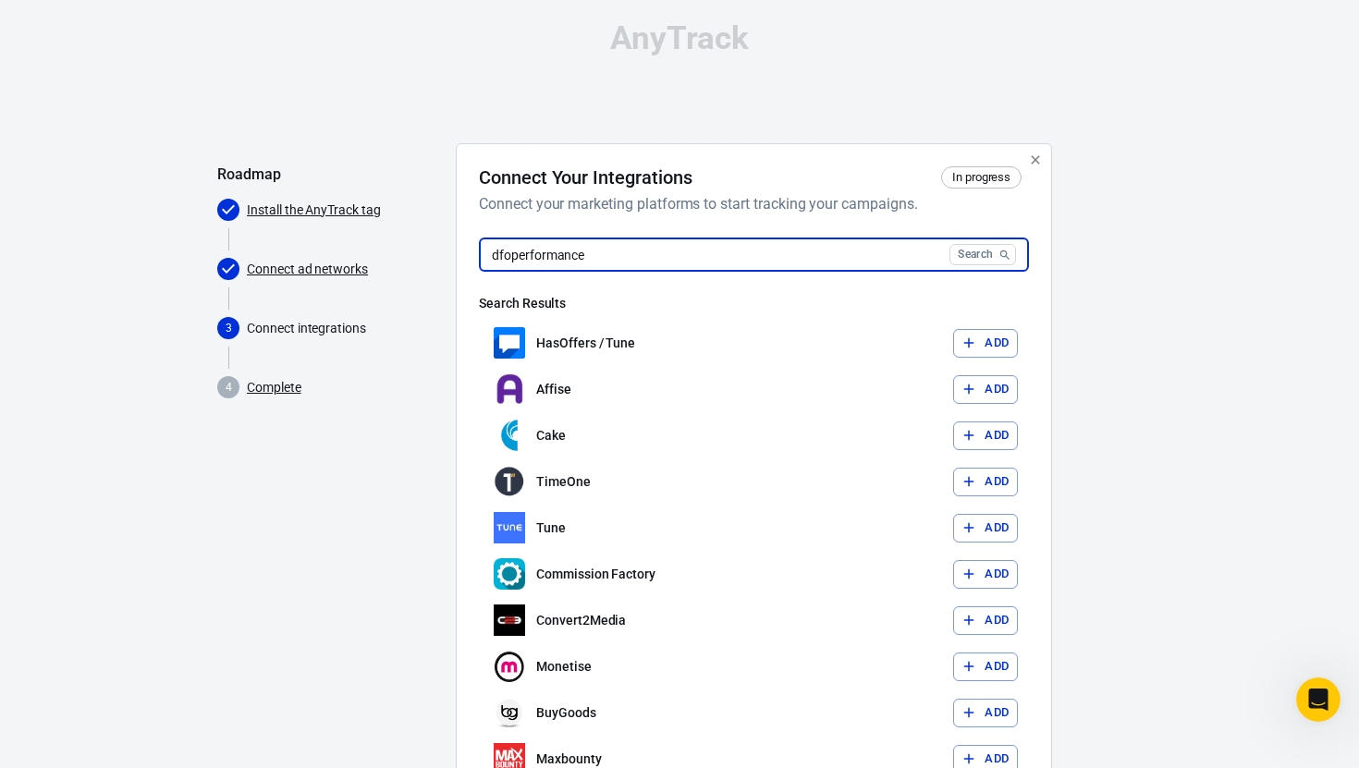
scroll to position [0, 0]
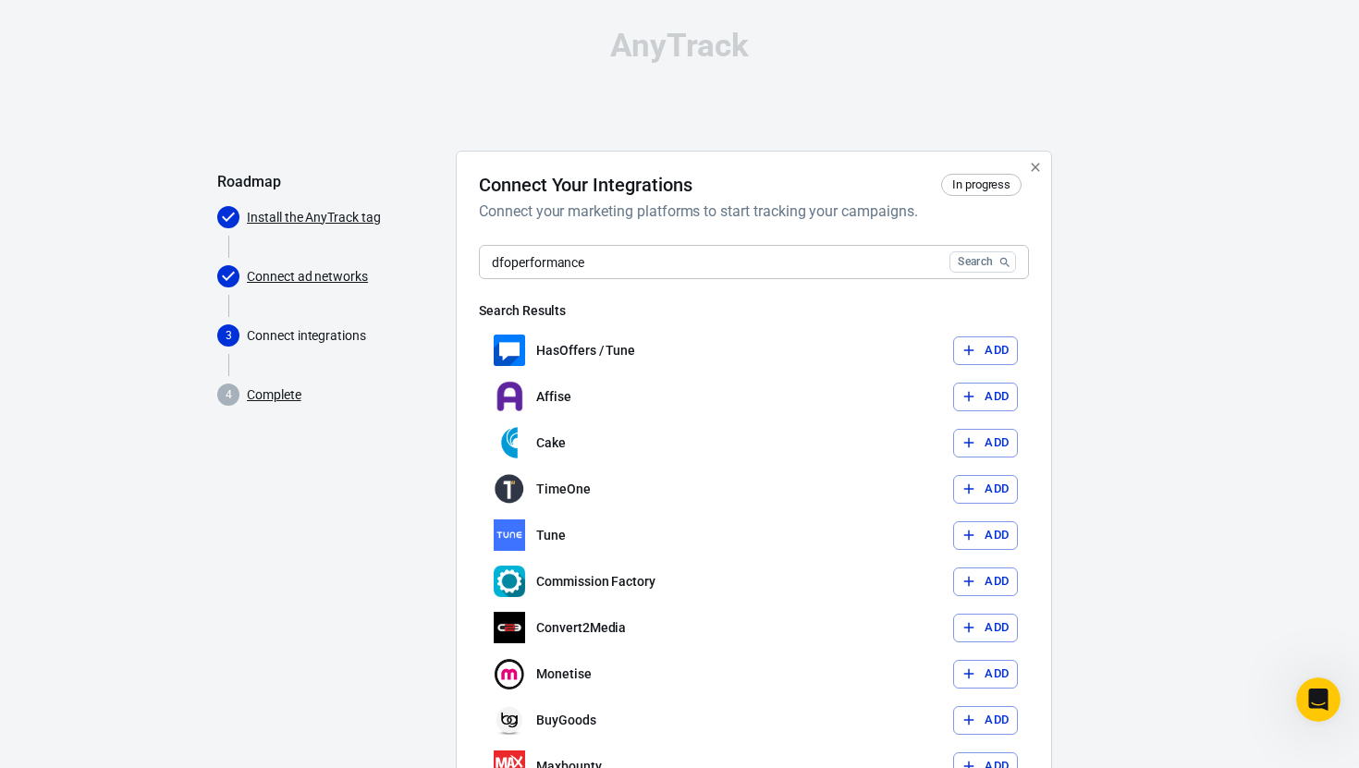
click at [726, 50] on div "AnyTrack" at bounding box center [679, 46] width 924 height 32
click at [694, 266] on input "dfoperformance" at bounding box center [710, 262] width 463 height 34
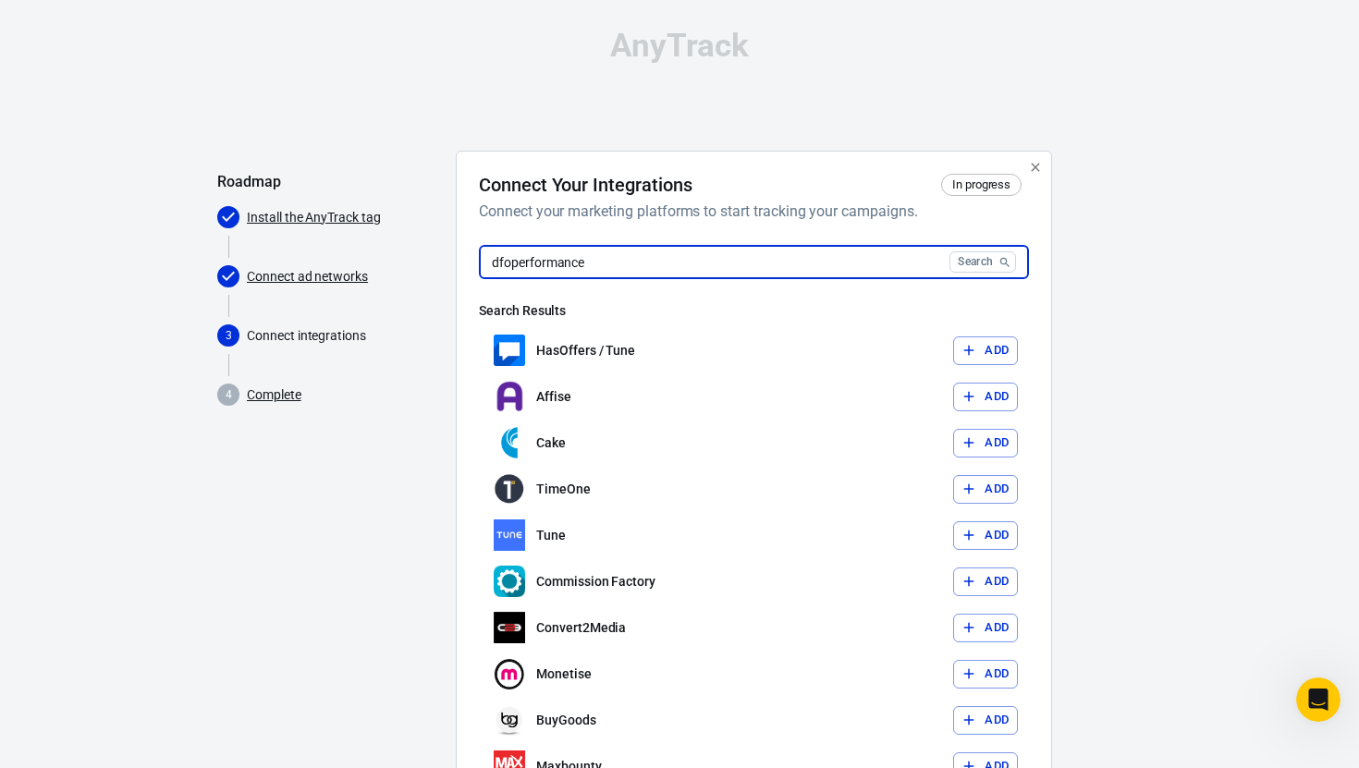
click at [694, 266] on input "dfoperformance" at bounding box center [710, 262] width 463 height 34
paste input "text"
click at [289, 534] on div "Roadmap Install the AnyTrack tag Connect ad networks 3 Connect integrations 4 C…" at bounding box center [329, 679] width 224 height 1056
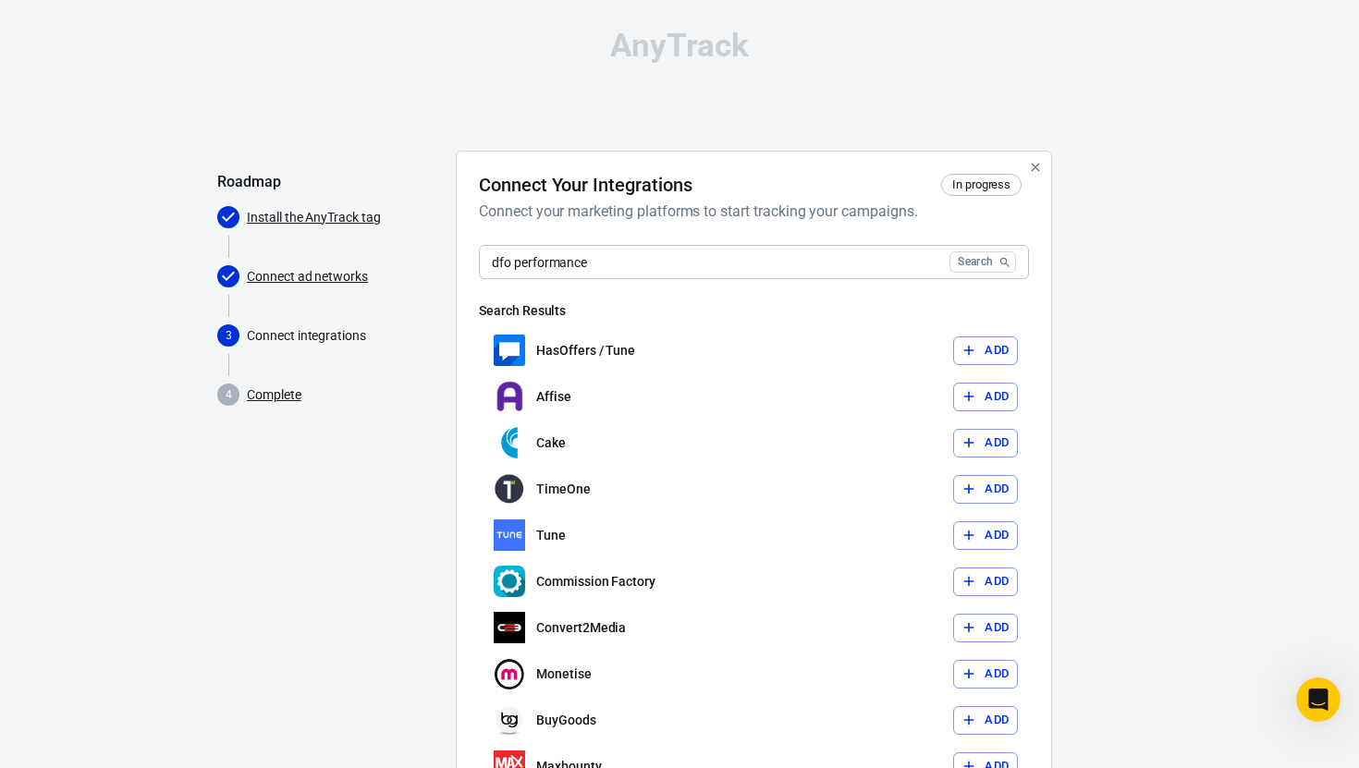
click at [957, 251] on button "Search" at bounding box center [982, 261] width 67 height 21
click at [982, 259] on button "Search" at bounding box center [982, 261] width 67 height 21
click at [816, 258] on input "dfo performance" at bounding box center [710, 262] width 463 height 34
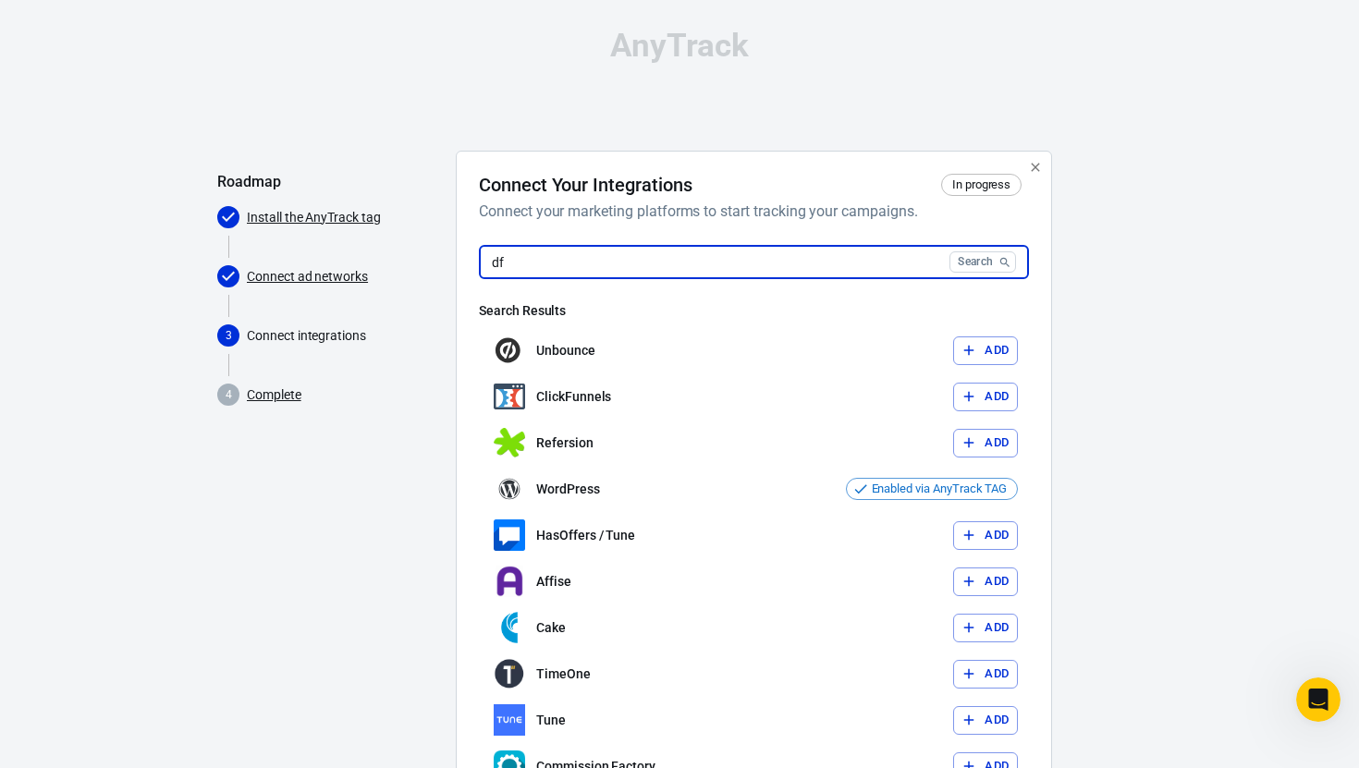
type input "d"
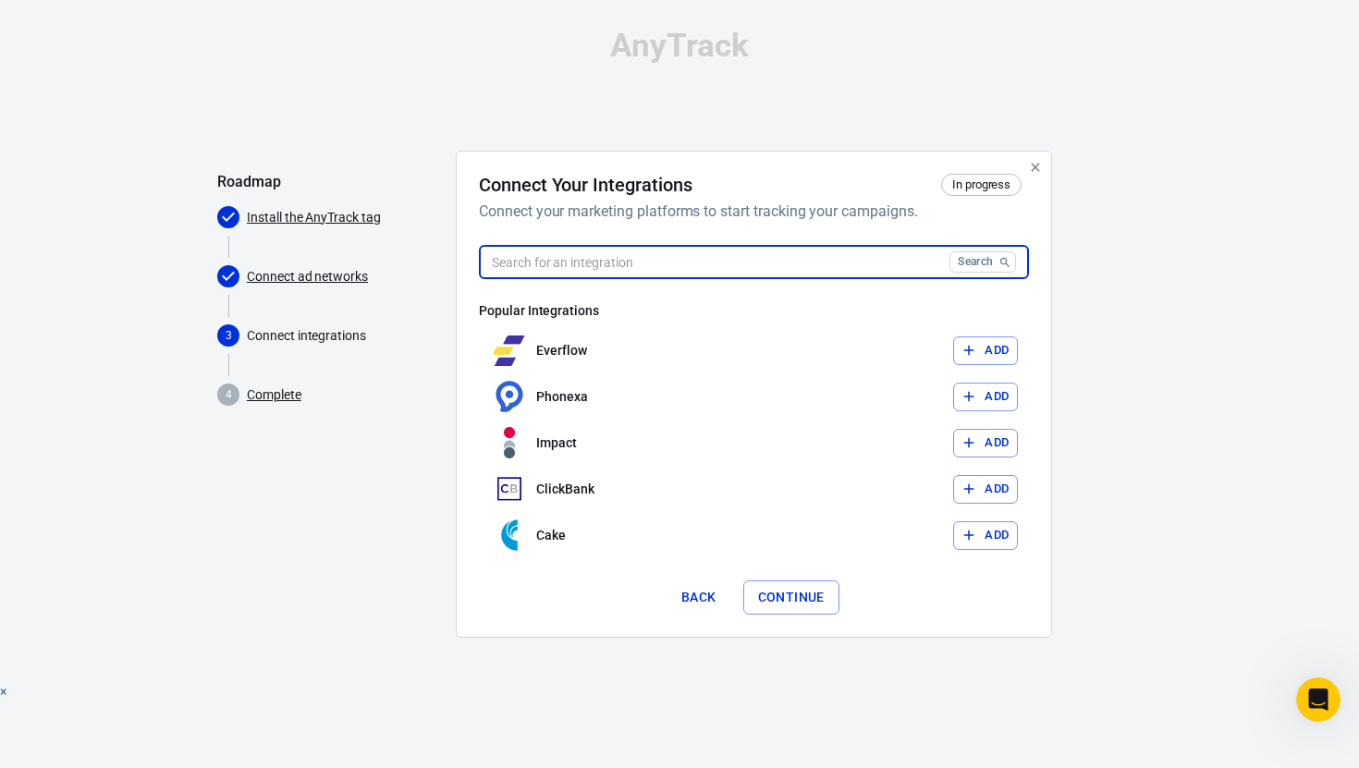
paste input "dfo performance"
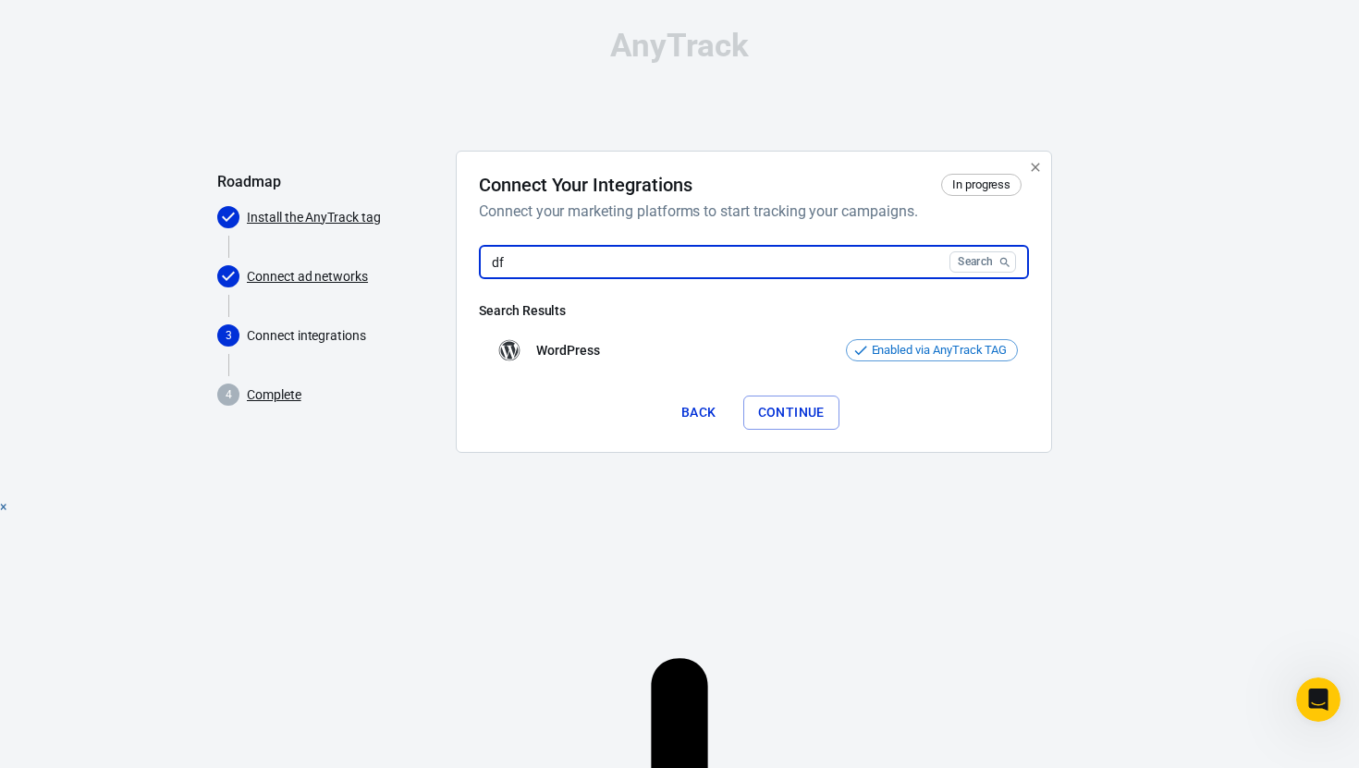
type input "d"
paste input "dfo performance"
click at [549, 263] on input "dfo" at bounding box center [710, 262] width 463 height 34
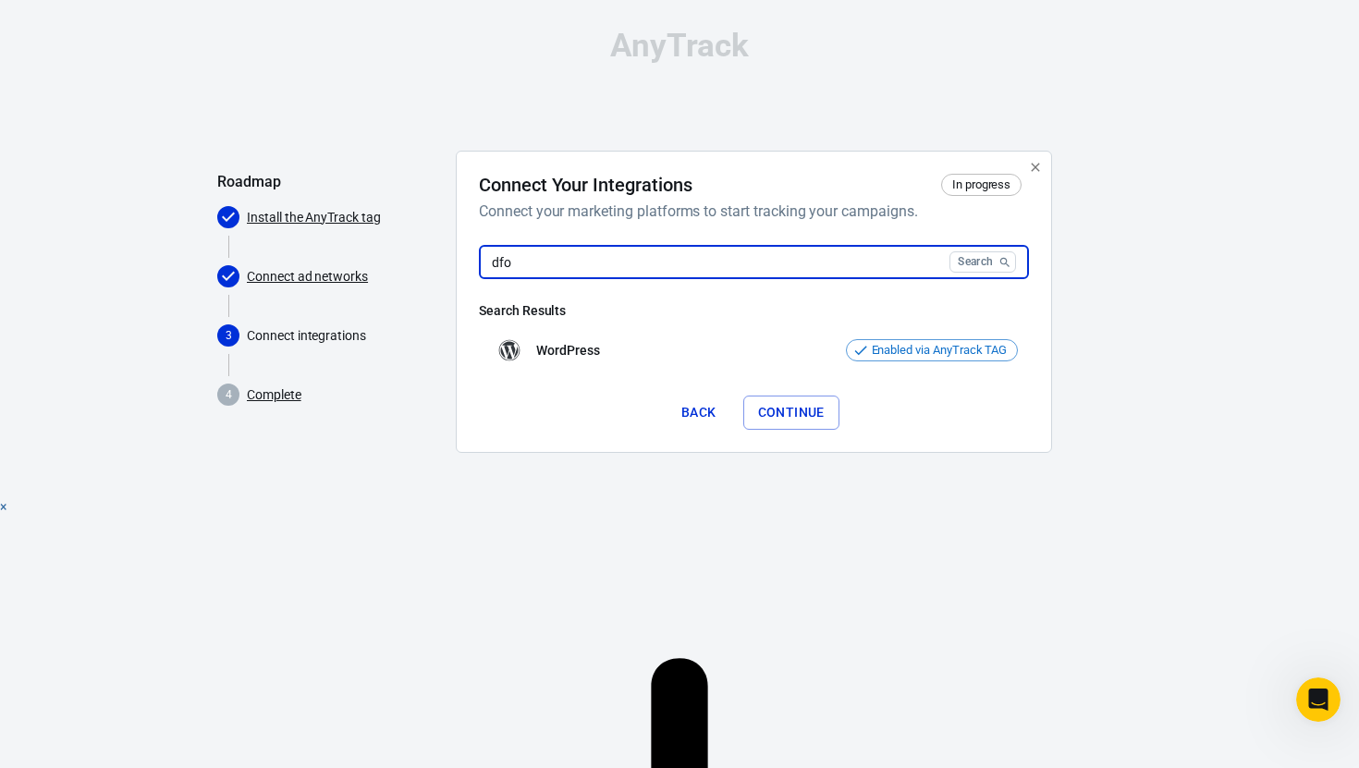
paste input "performance"
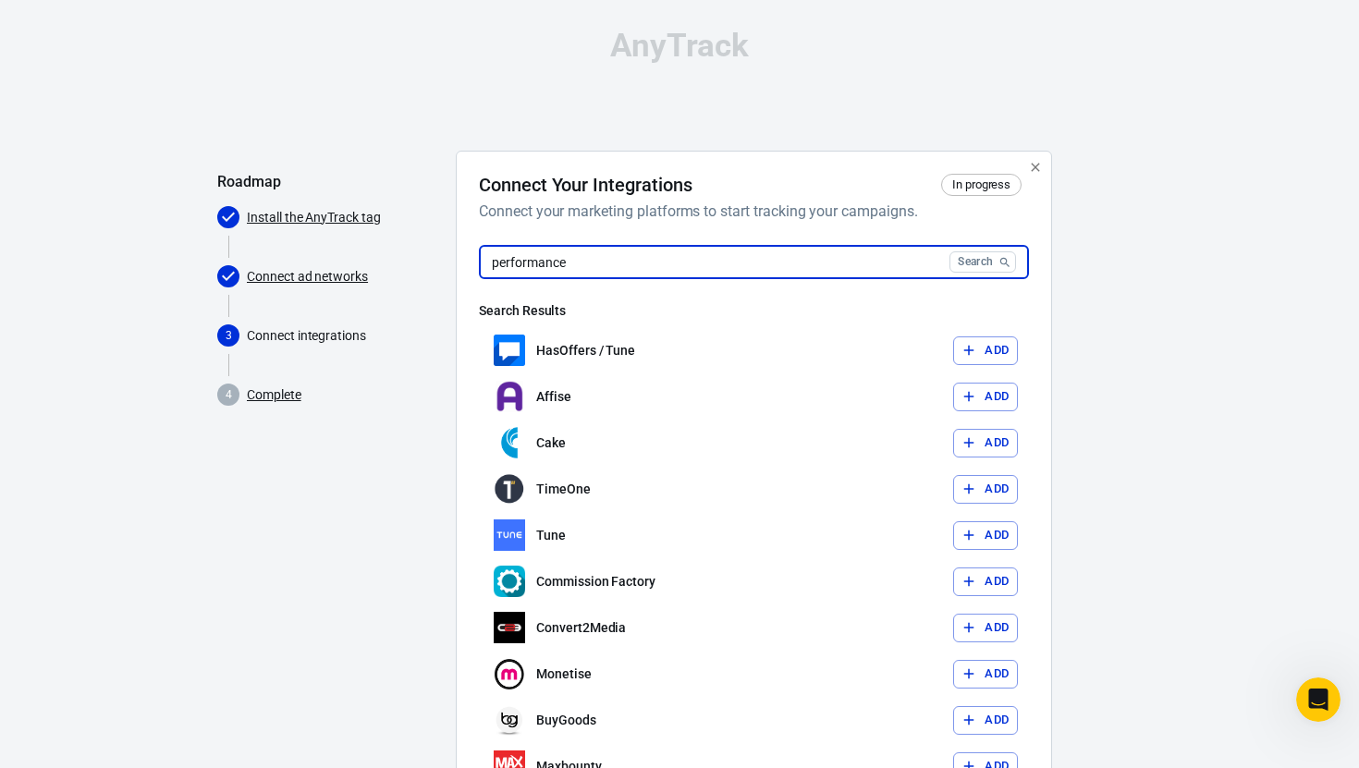
type input "performance"
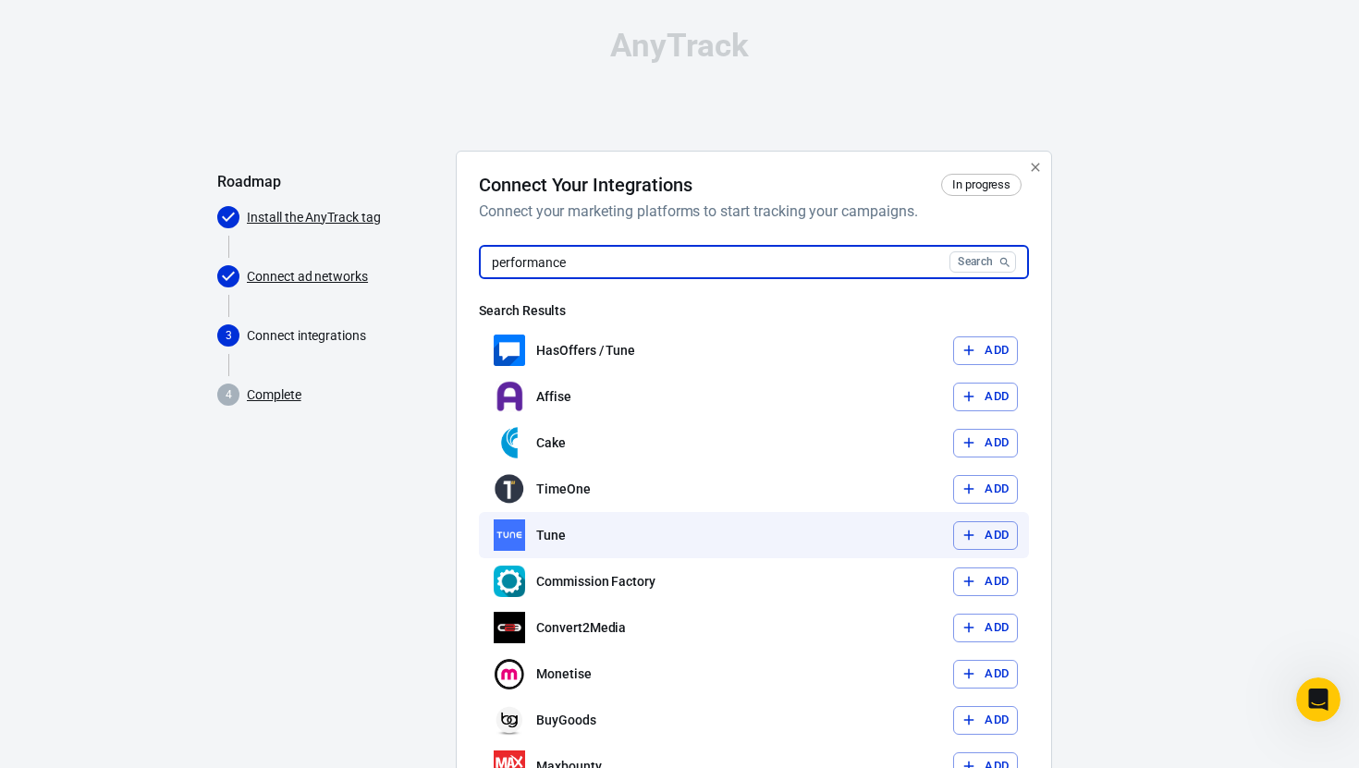
scroll to position [421, 0]
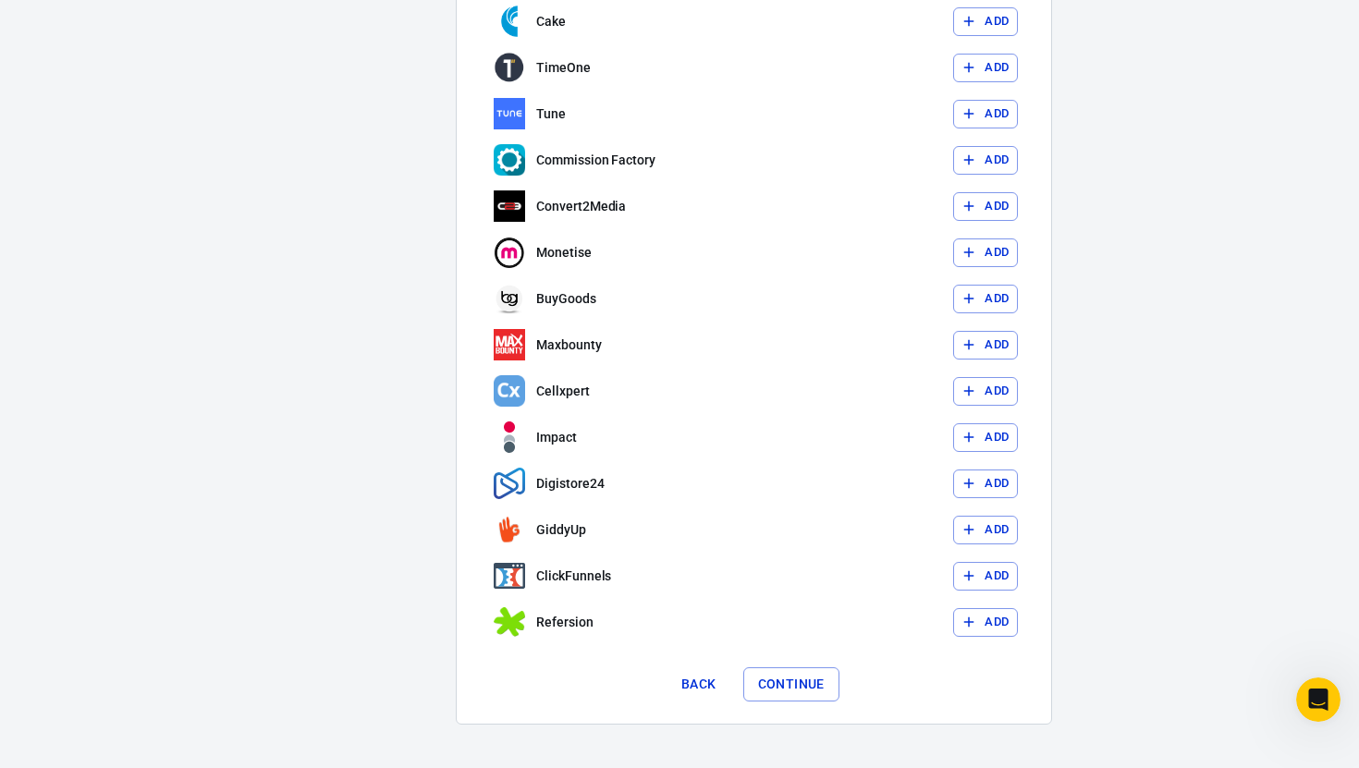
click at [798, 694] on button "Continue" at bounding box center [791, 684] width 96 height 34
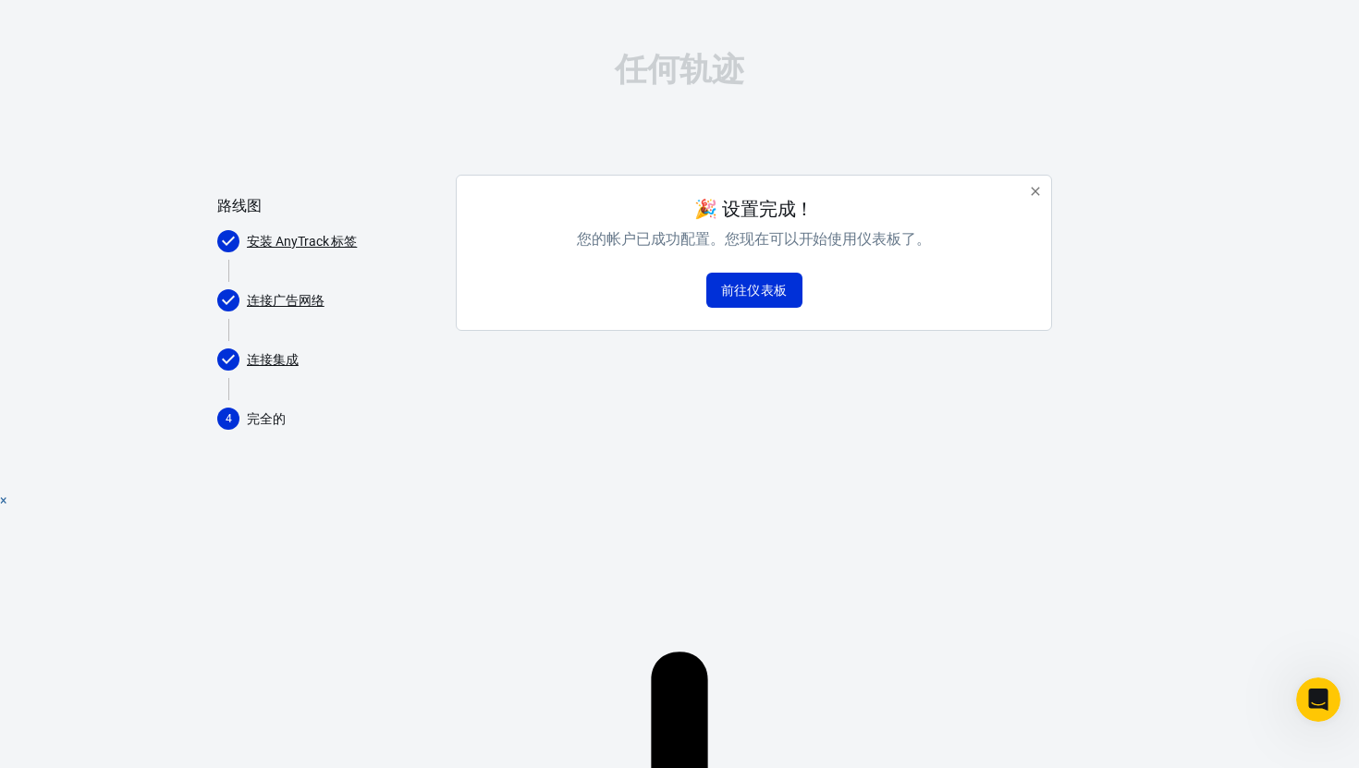
click at [262, 369] on font "连接集成" at bounding box center [273, 359] width 52 height 19
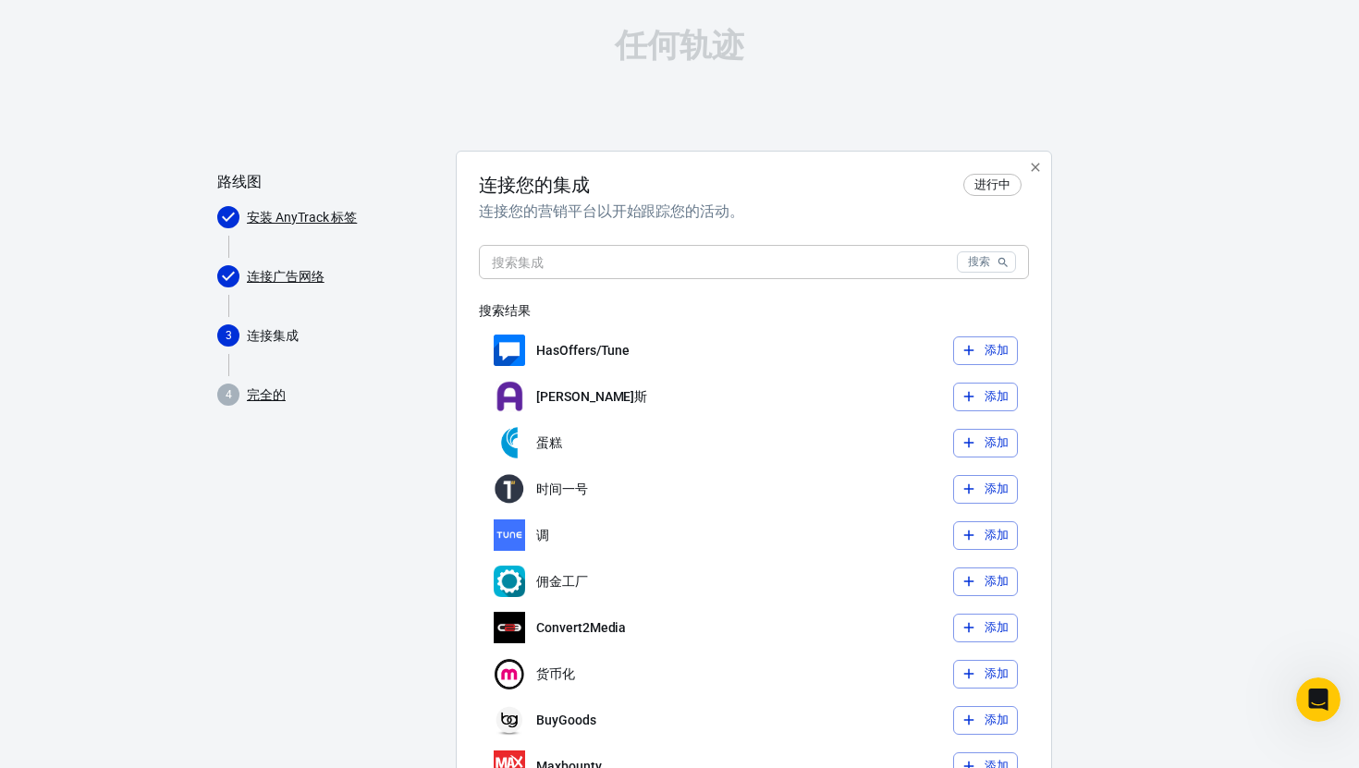
click at [308, 216] on font "安装 AnyTrack 标签" at bounding box center [302, 217] width 110 height 15
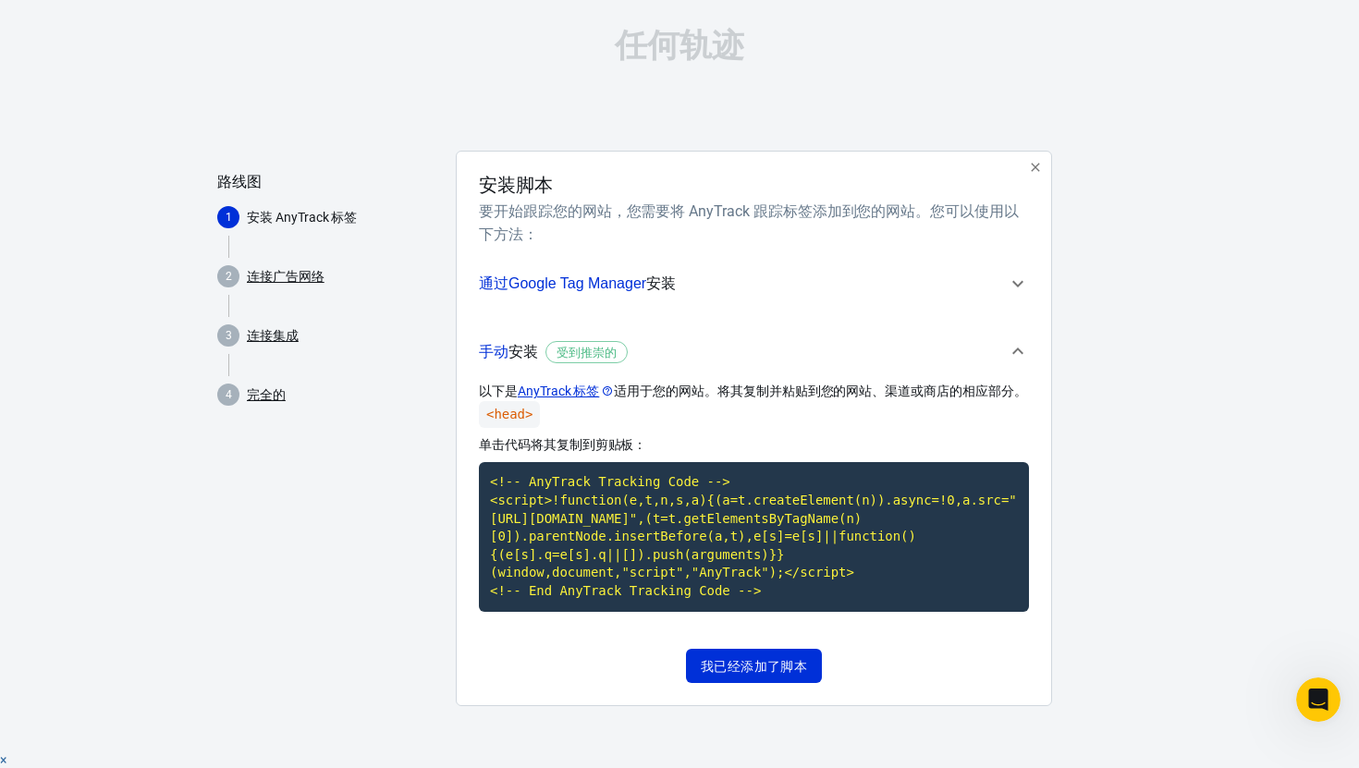
click at [283, 284] on font "连接广告网络" at bounding box center [286, 276] width 78 height 19
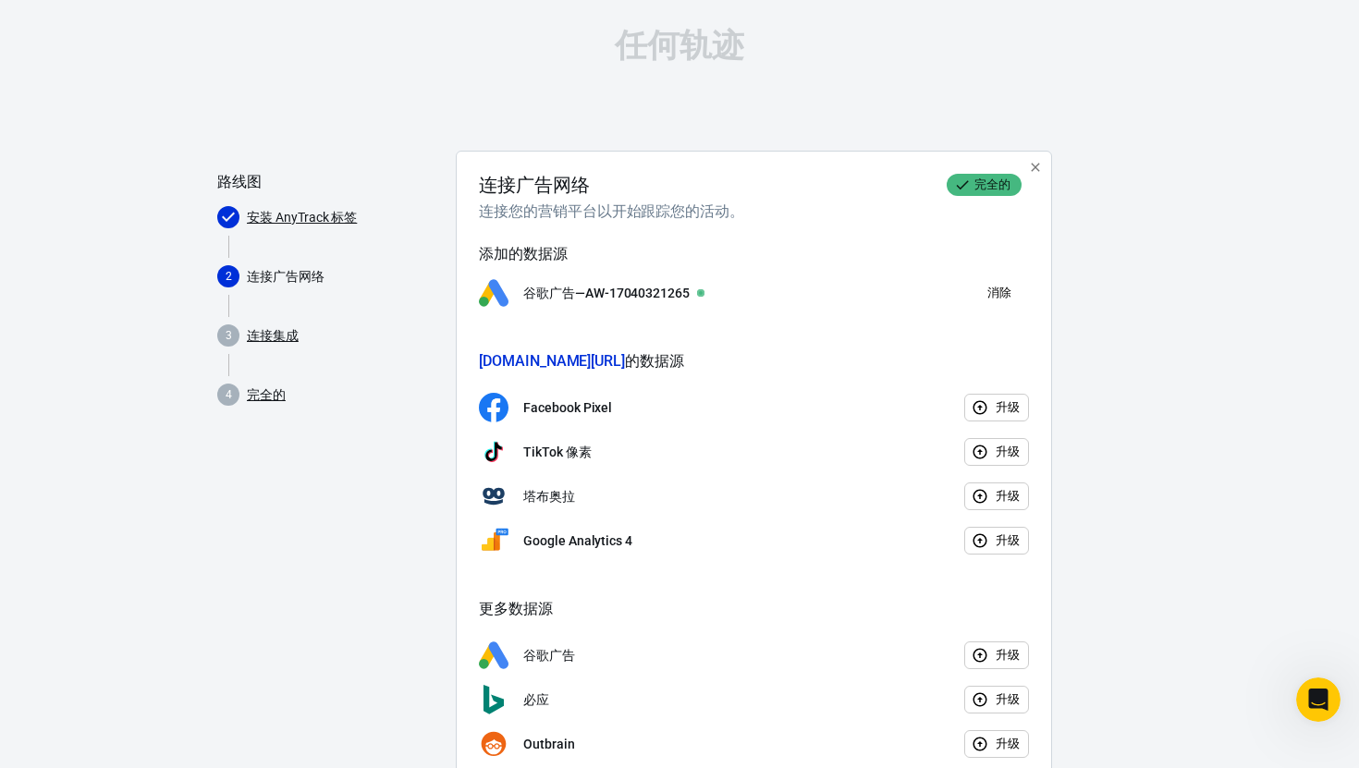
scroll to position [115, 0]
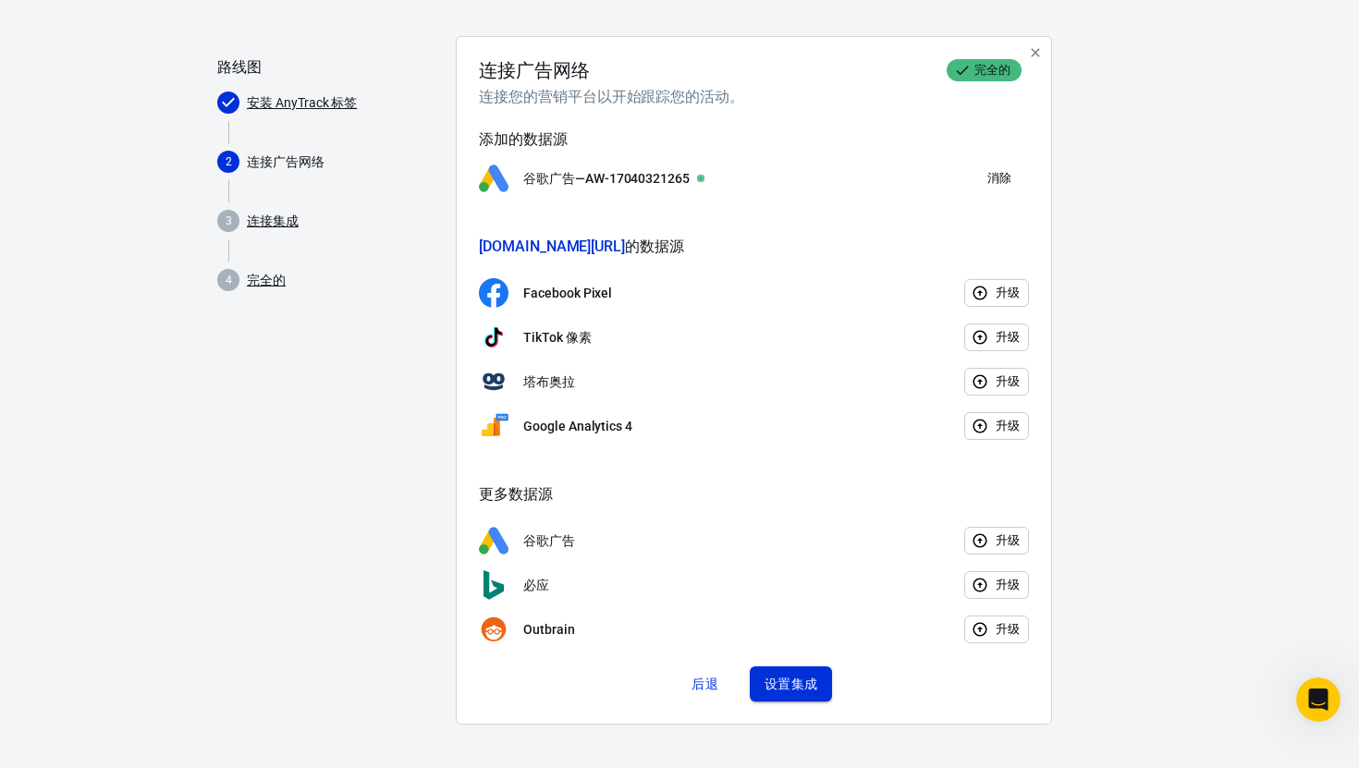
click at [804, 688] on font "设置集成" at bounding box center [791, 684] width 54 height 15
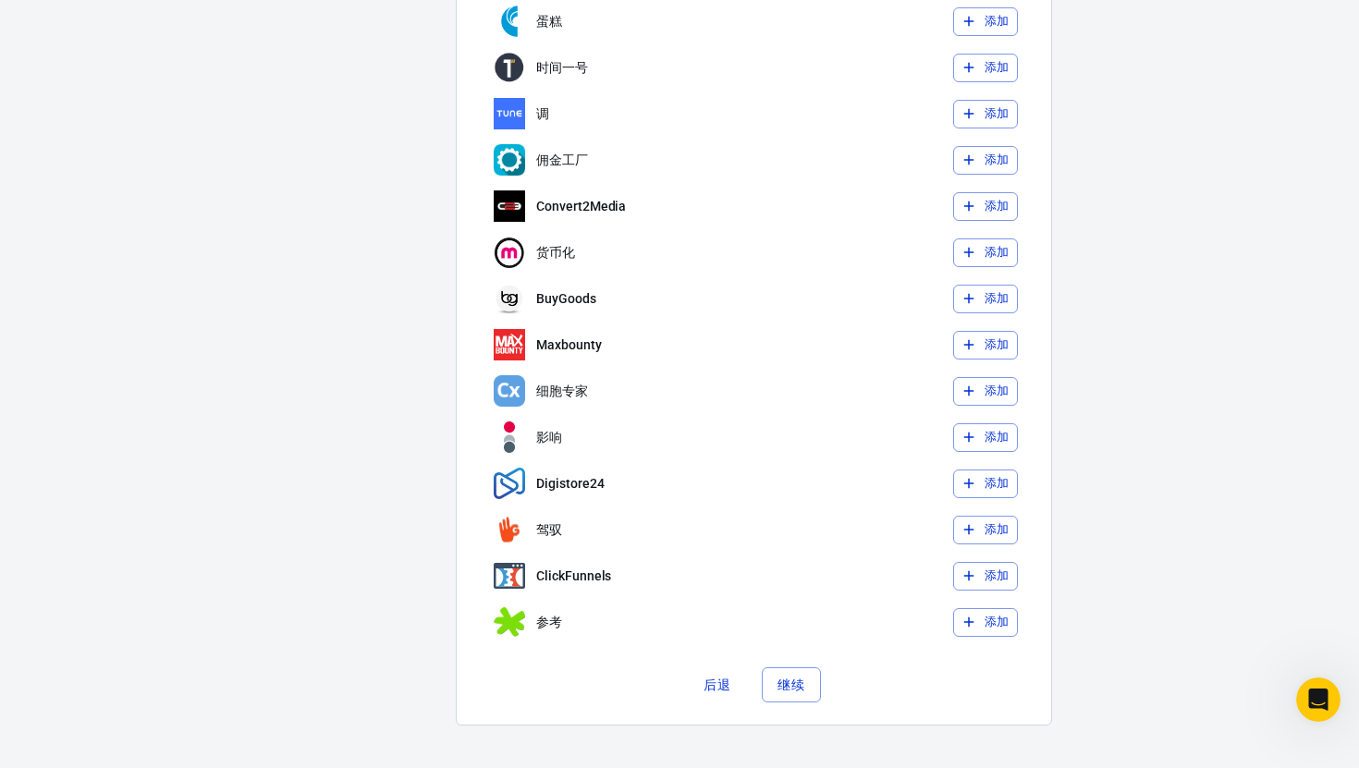
scroll to position [422, 0]
click at [795, 687] on font "继续" at bounding box center [790, 684] width 27 height 15
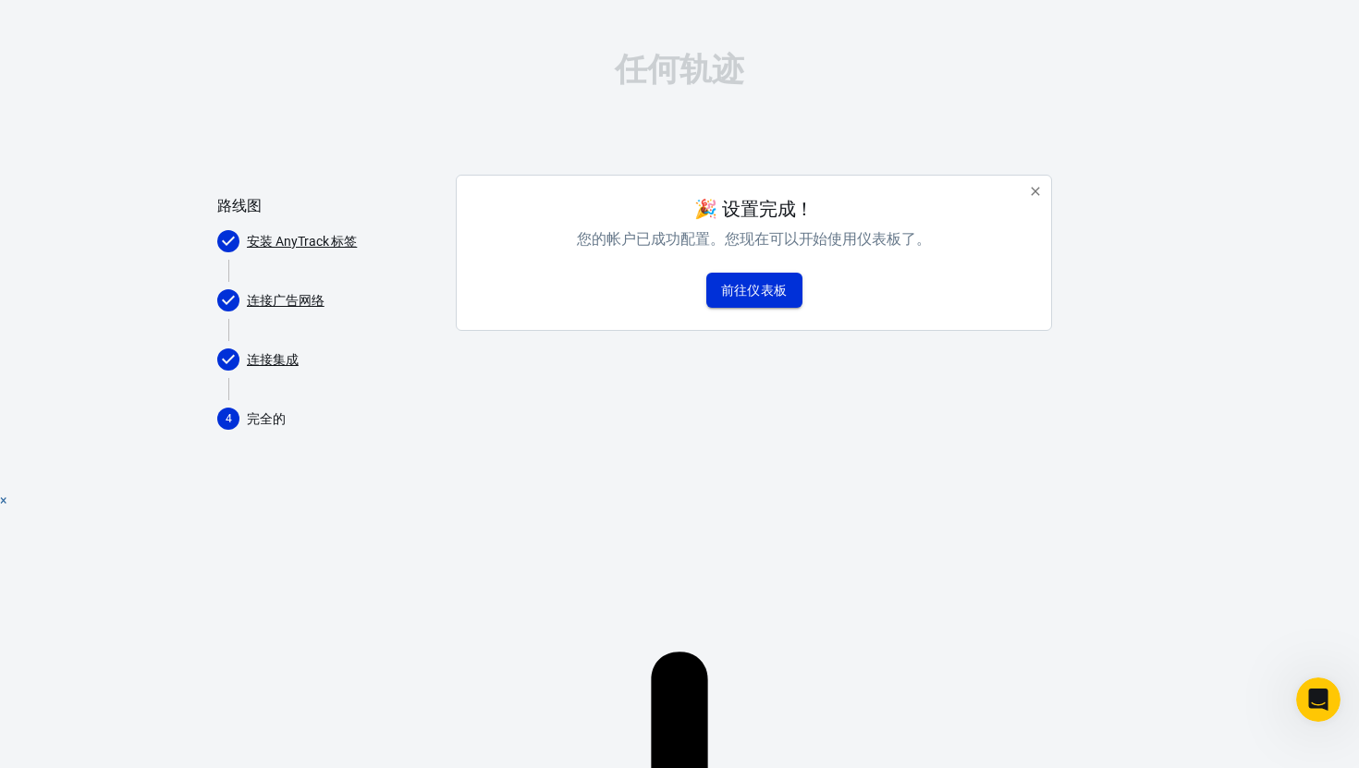
click at [774, 297] on font "前往仪表板" at bounding box center [754, 290] width 67 height 15
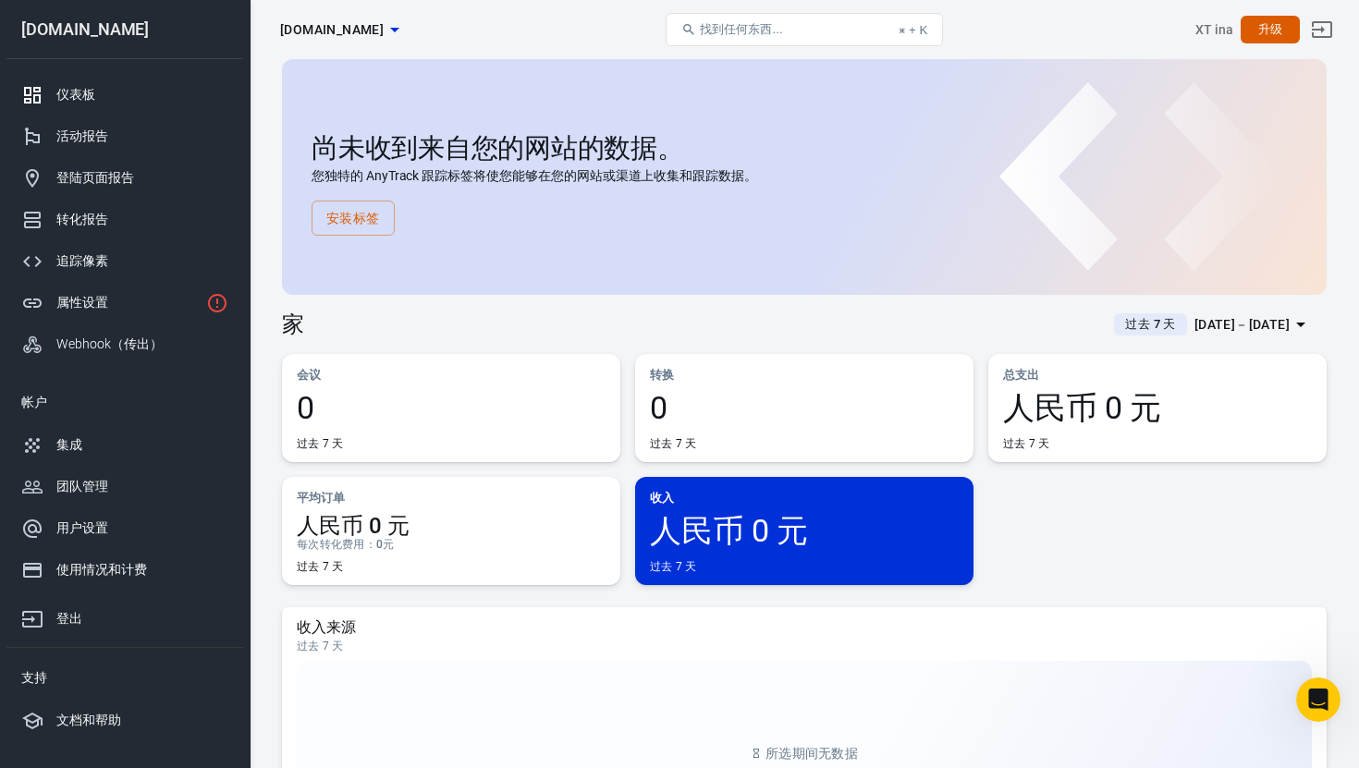
click at [344, 217] on font "安装标签" at bounding box center [353, 218] width 54 height 15
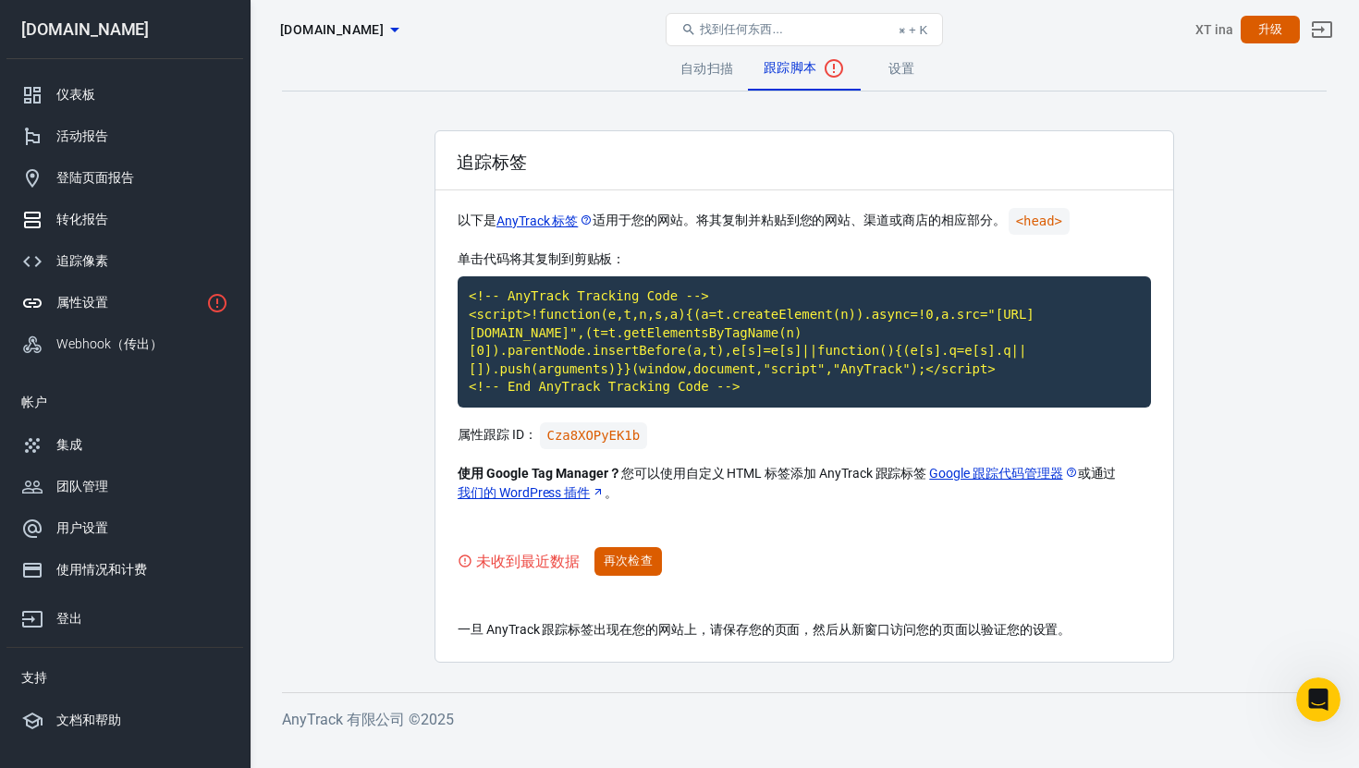
click at [104, 224] on font "转化报告" at bounding box center [82, 219] width 52 height 15
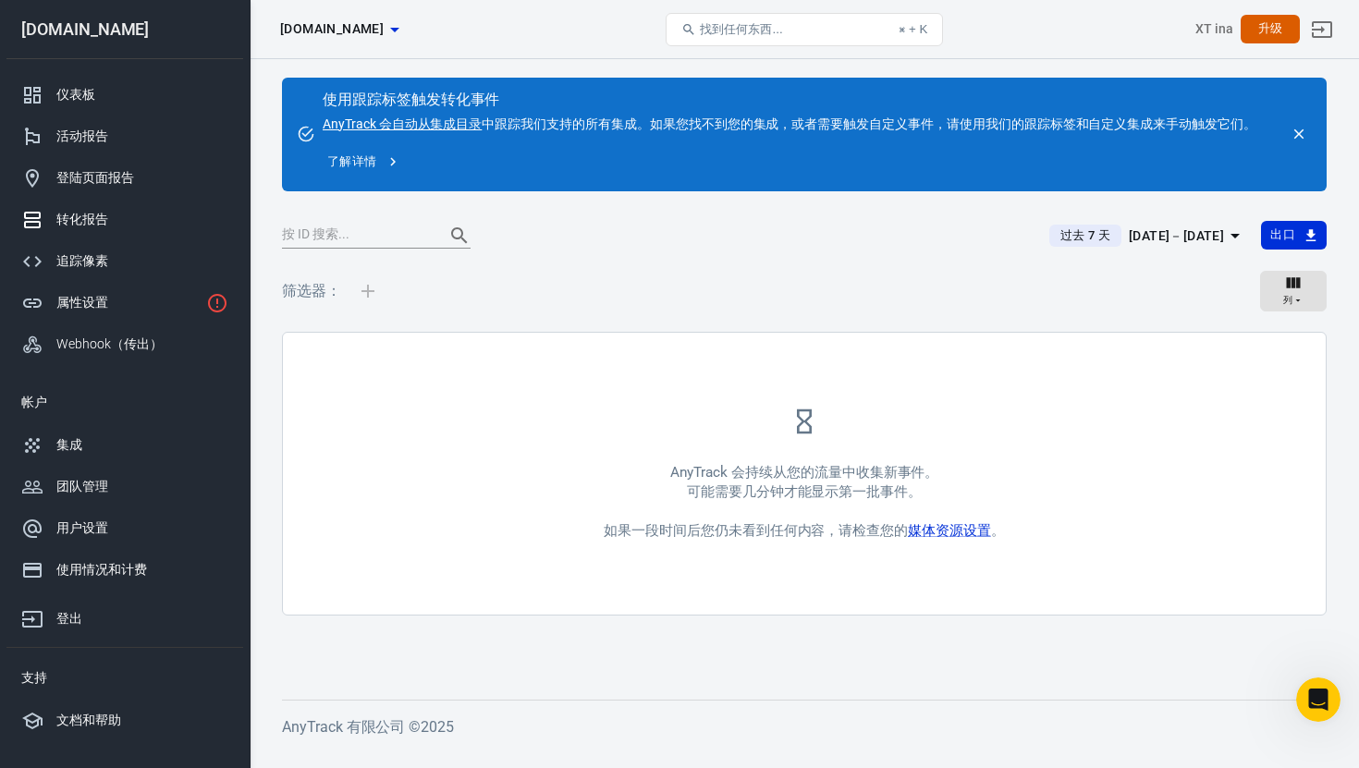
click at [384, 32] on font "[DOMAIN_NAME]" at bounding box center [332, 28] width 104 height 15
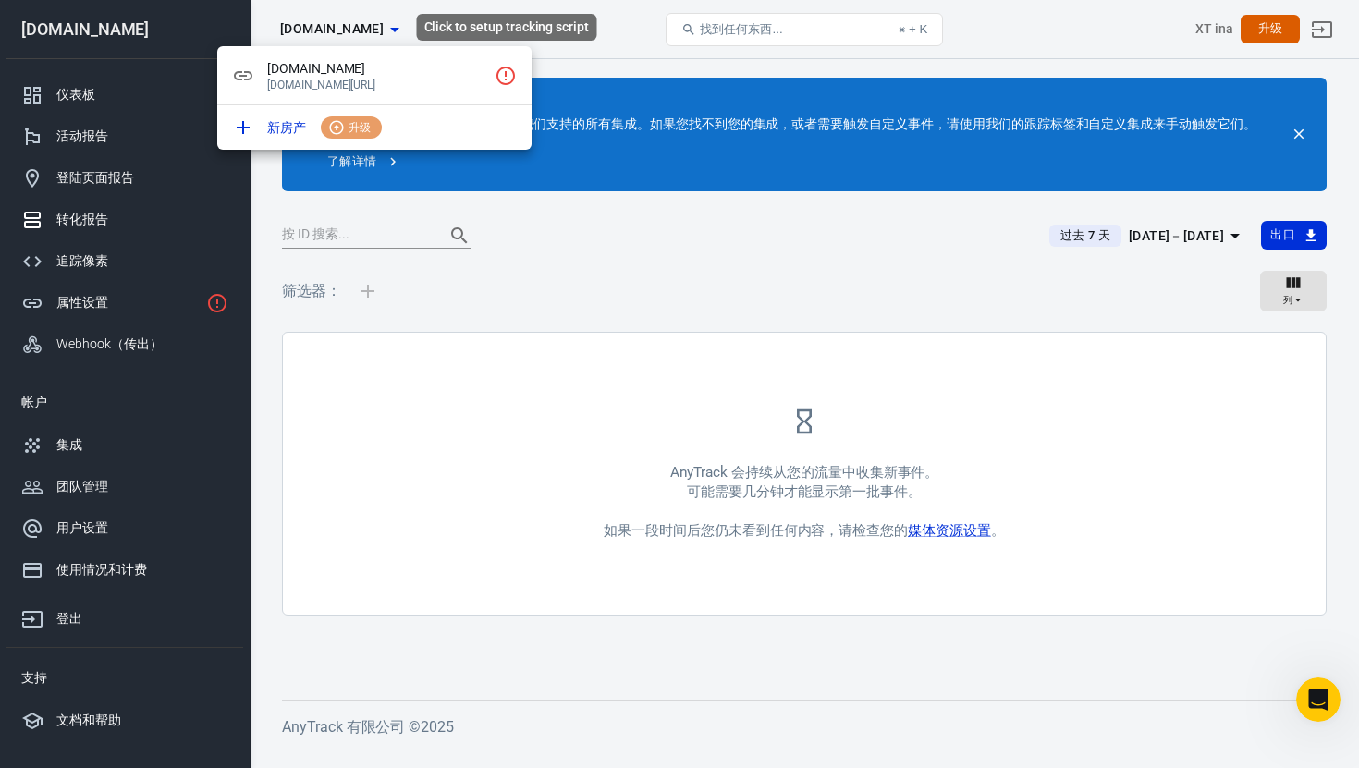
click at [498, 68] on icon "点击设置跟踪脚本" at bounding box center [505, 76] width 22 height 22
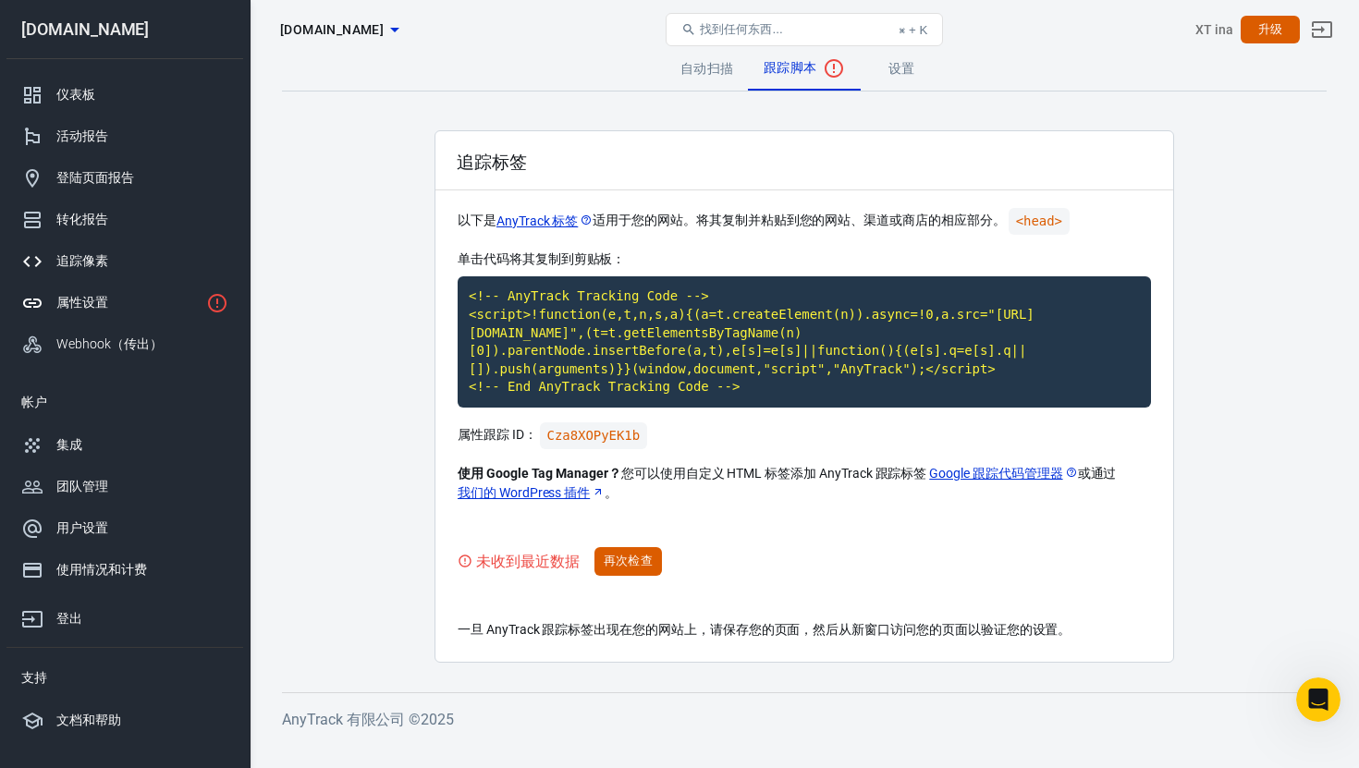
click at [100, 260] on font "追踪像素" at bounding box center [82, 260] width 52 height 15
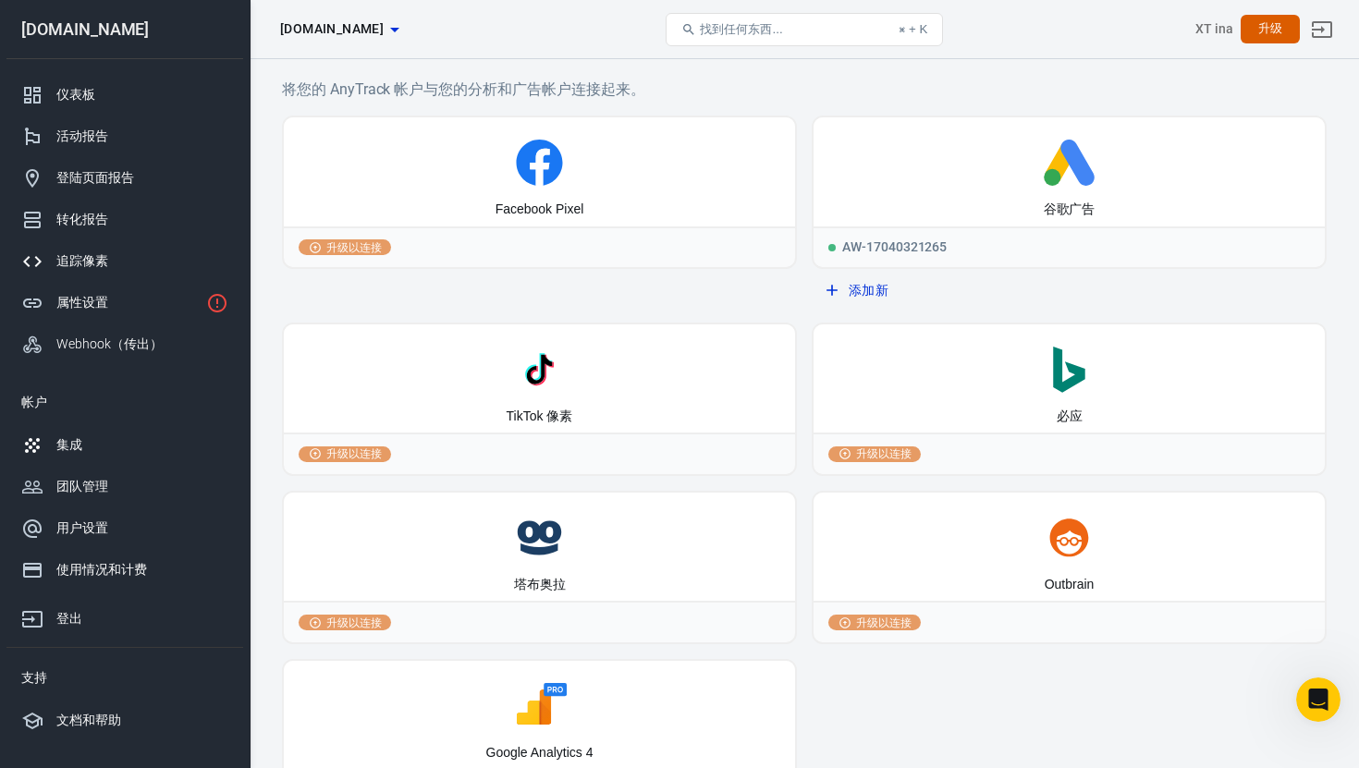
click at [121, 444] on div "集成" at bounding box center [142, 444] width 172 height 19
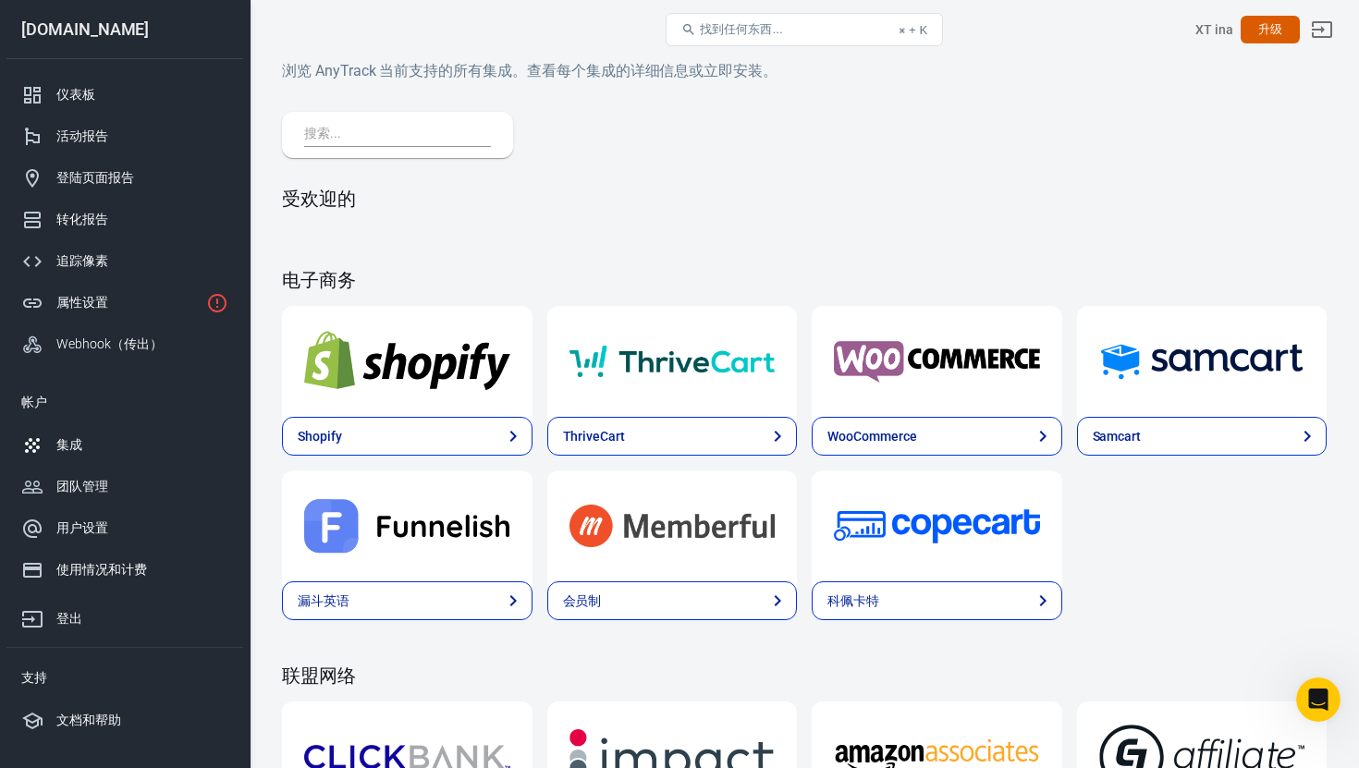
click at [396, 142] on input "text" at bounding box center [393, 135] width 179 height 24
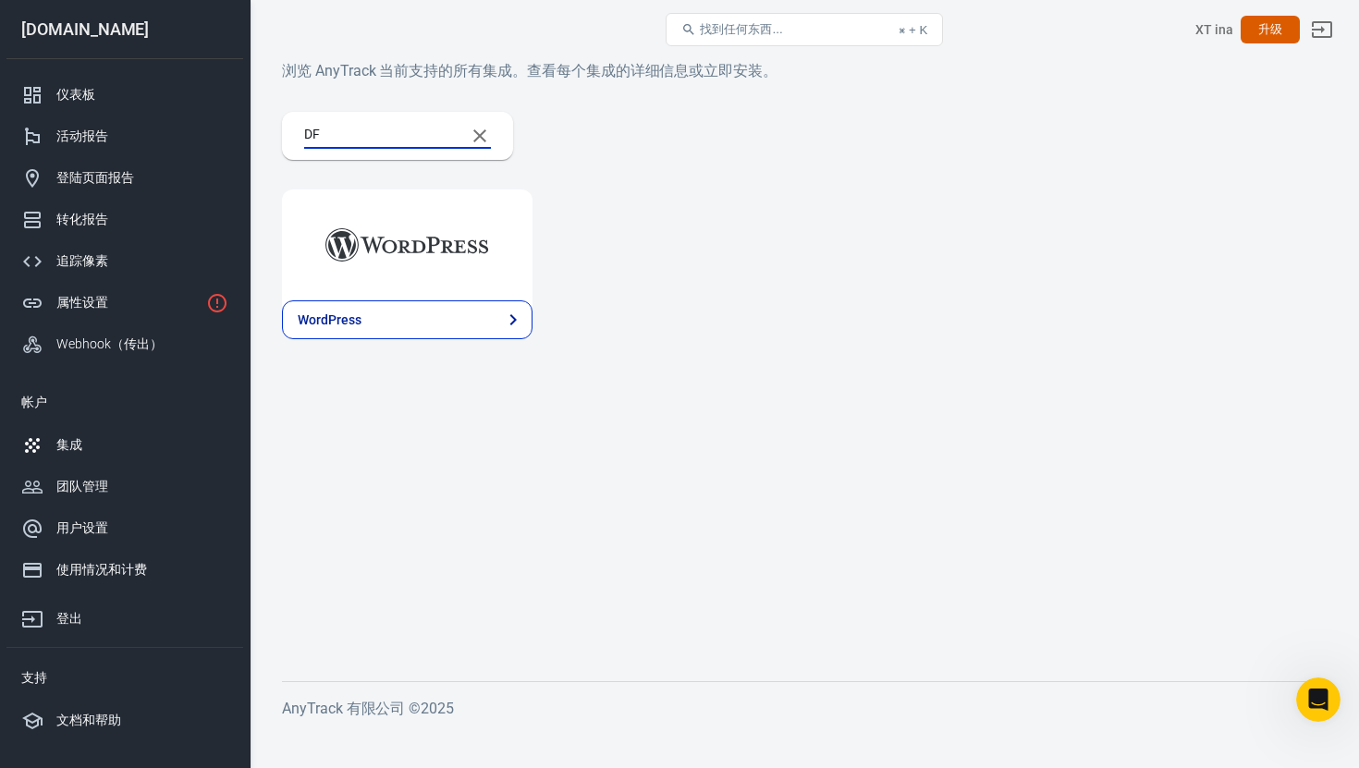
type input "D"
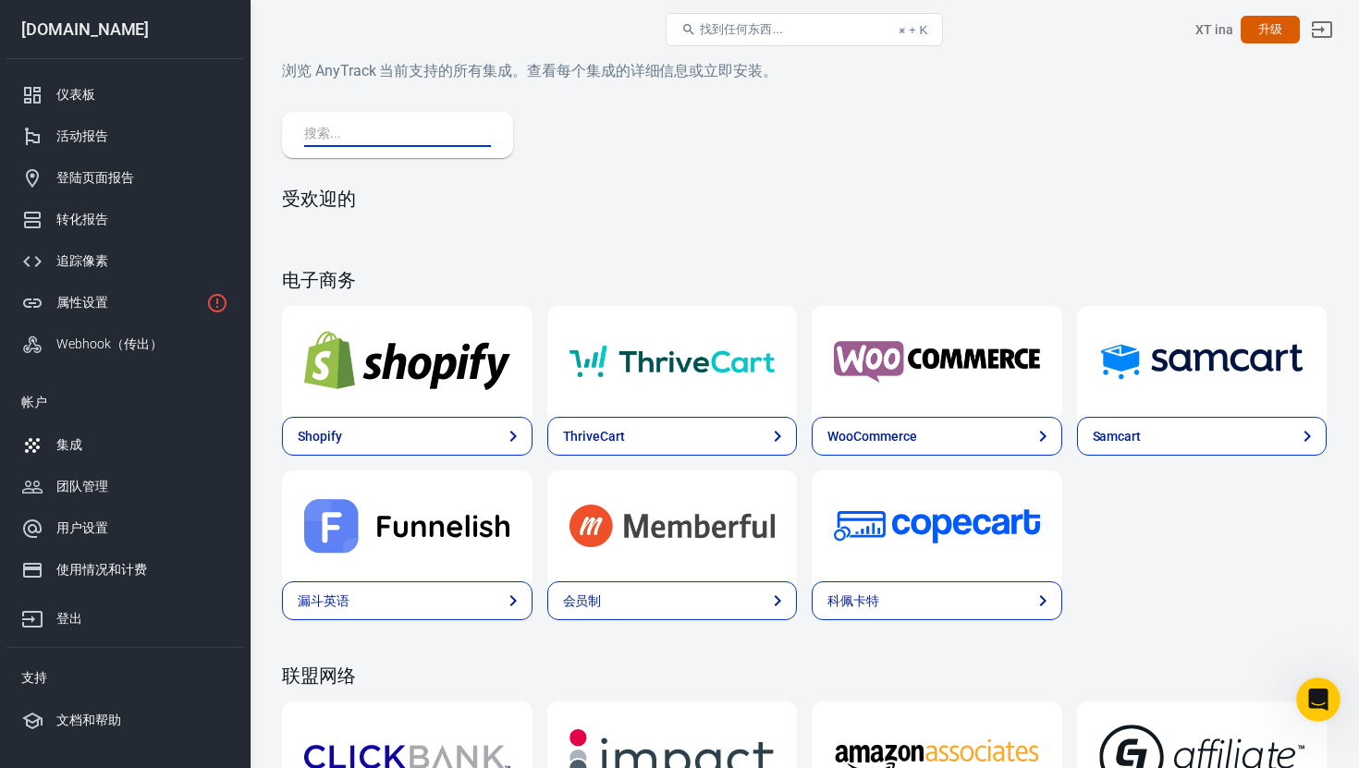
paste input "dfo performance"
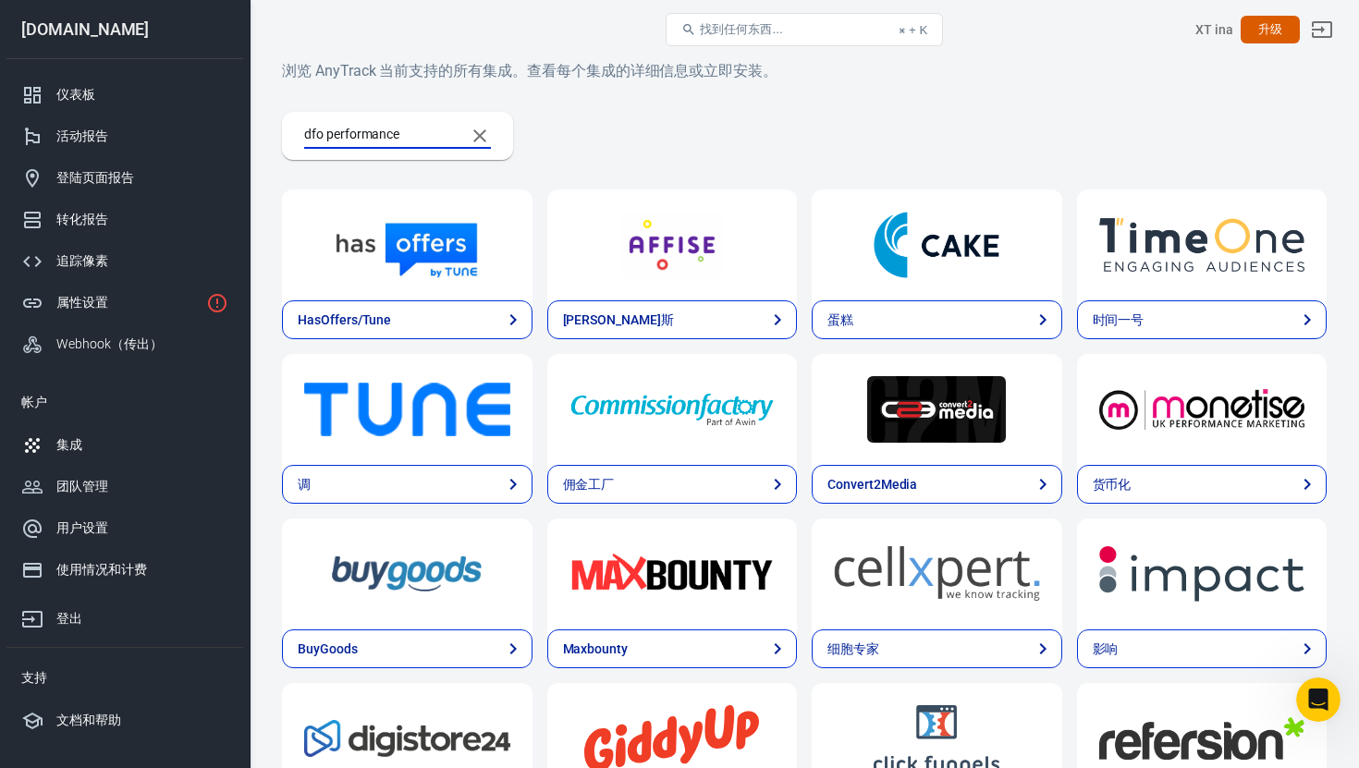
click at [326, 131] on input "dfo performance" at bounding box center [377, 136] width 146 height 24
type input "performance"
click at [467, 130] on button "清除搜索" at bounding box center [479, 136] width 44 height 44
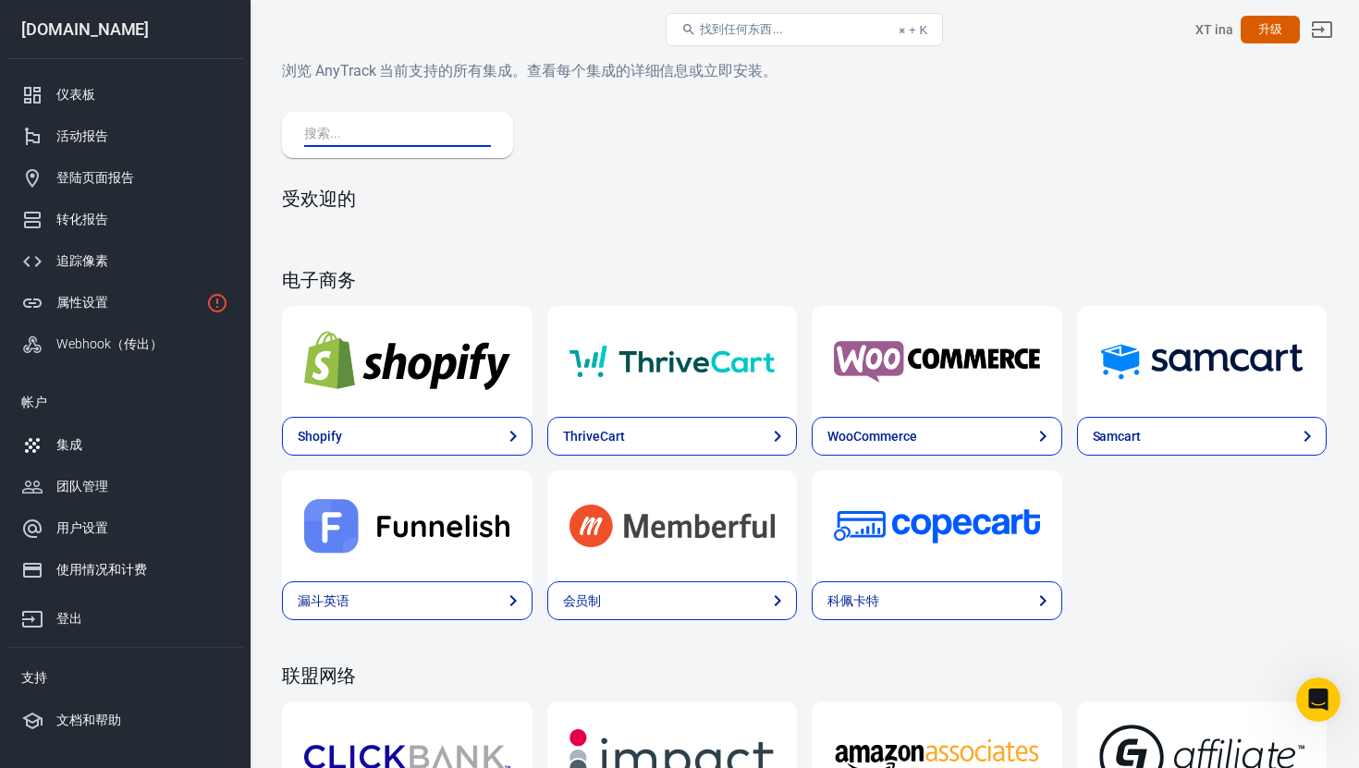
click at [467, 130] on input "text" at bounding box center [393, 135] width 179 height 24
paste input "dfo performance"
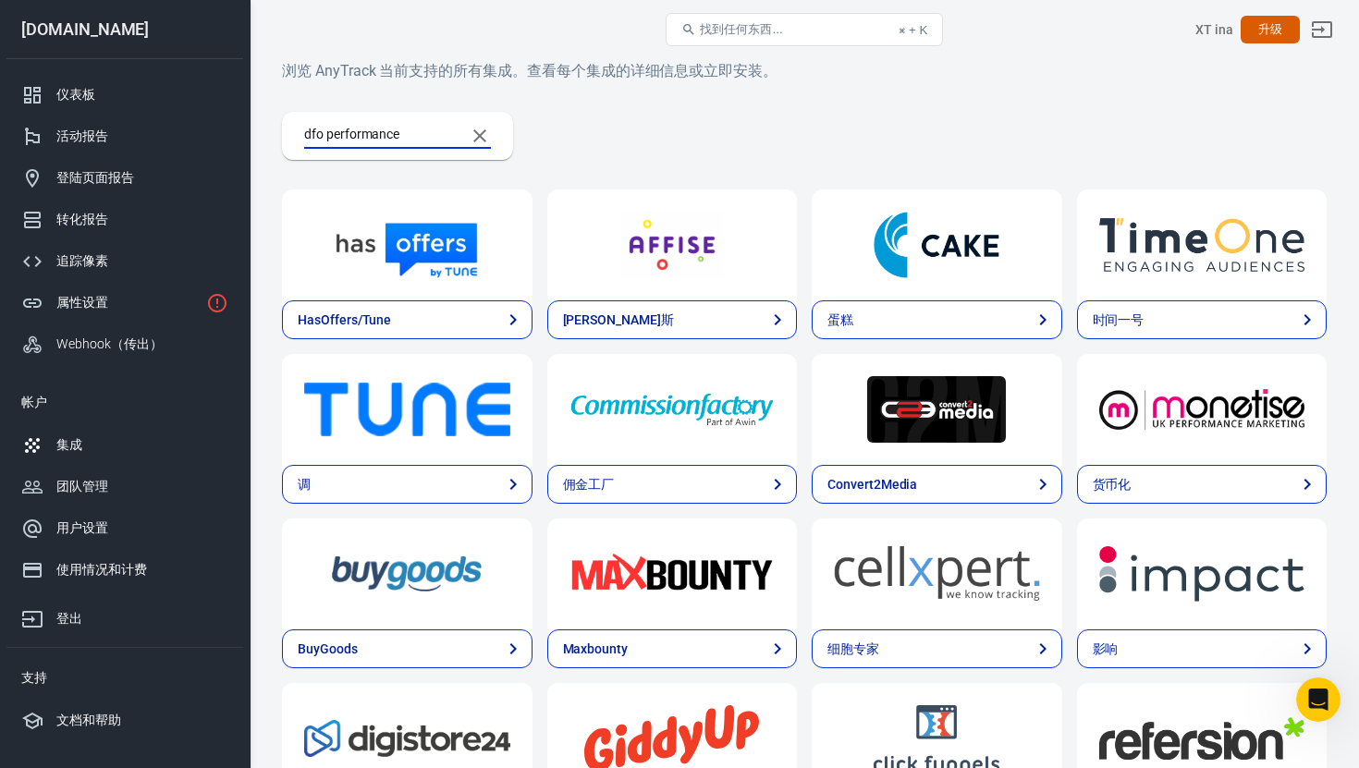
click at [329, 134] on input "dfo performance" at bounding box center [377, 136] width 146 height 24
type input "dfoperformance"
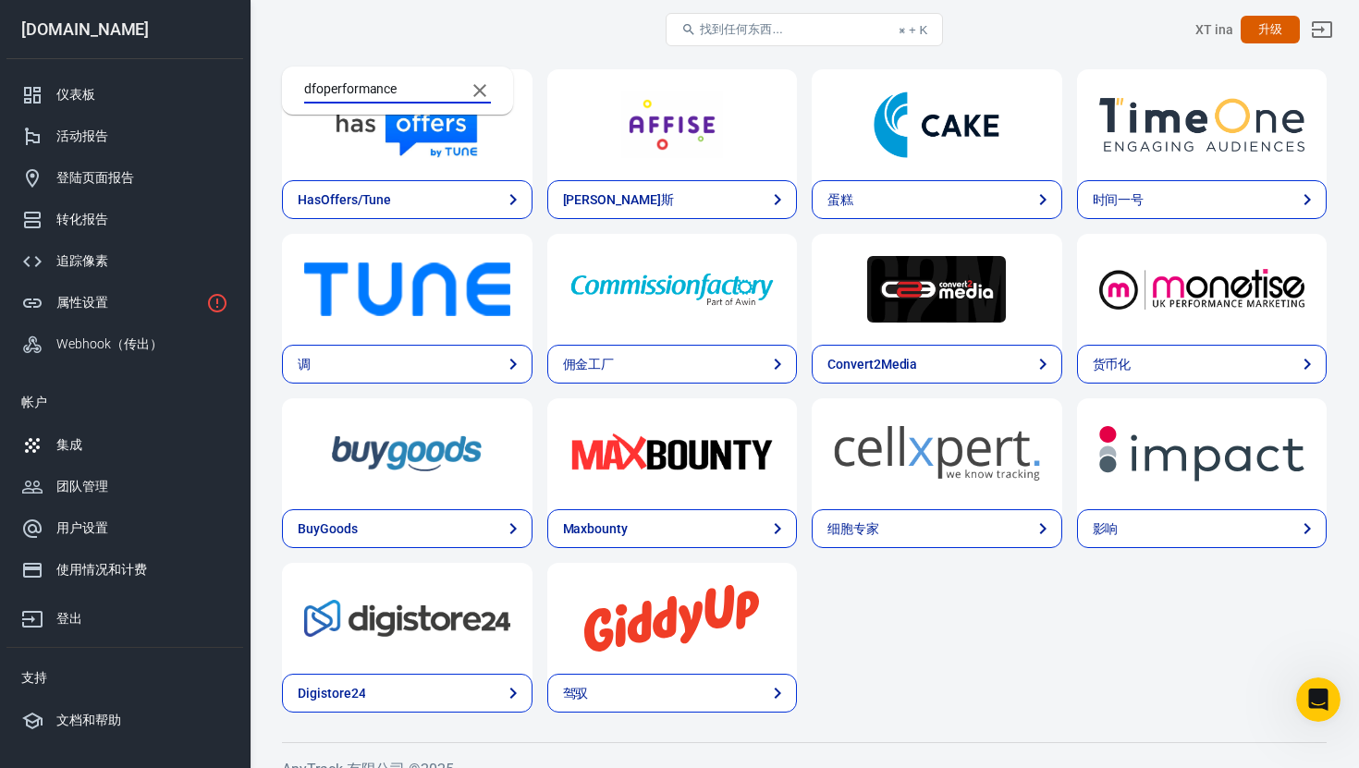
scroll to position [144, 0]
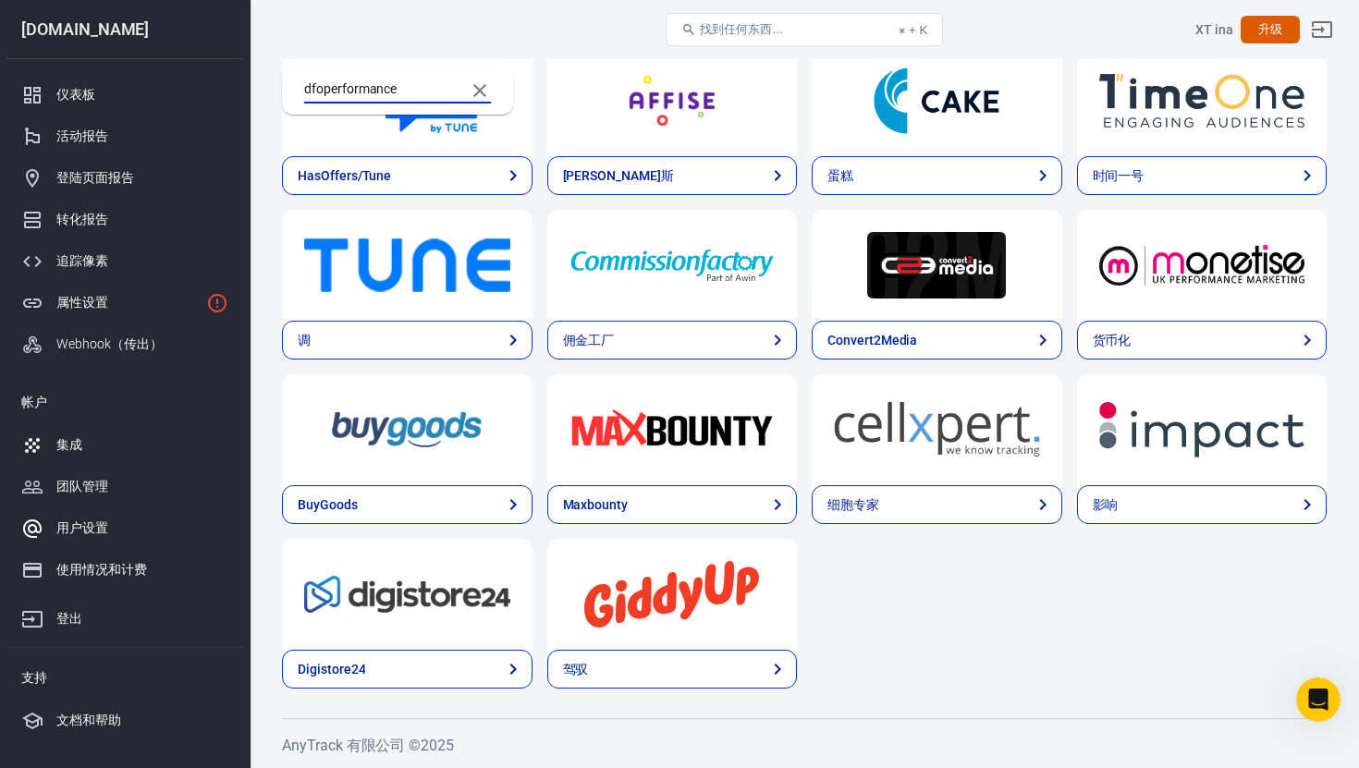
click at [69, 507] on link "用户设置" at bounding box center [124, 528] width 237 height 42
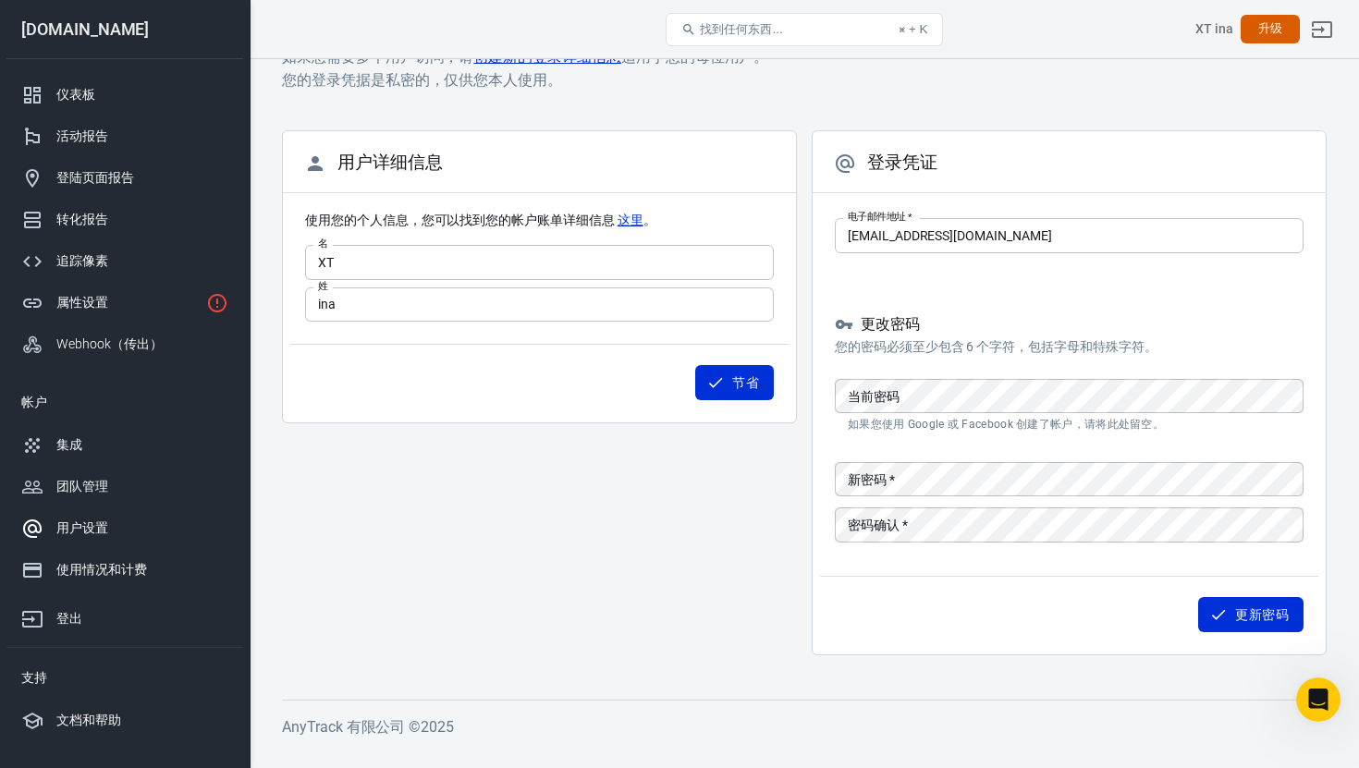
scroll to position [14, 0]
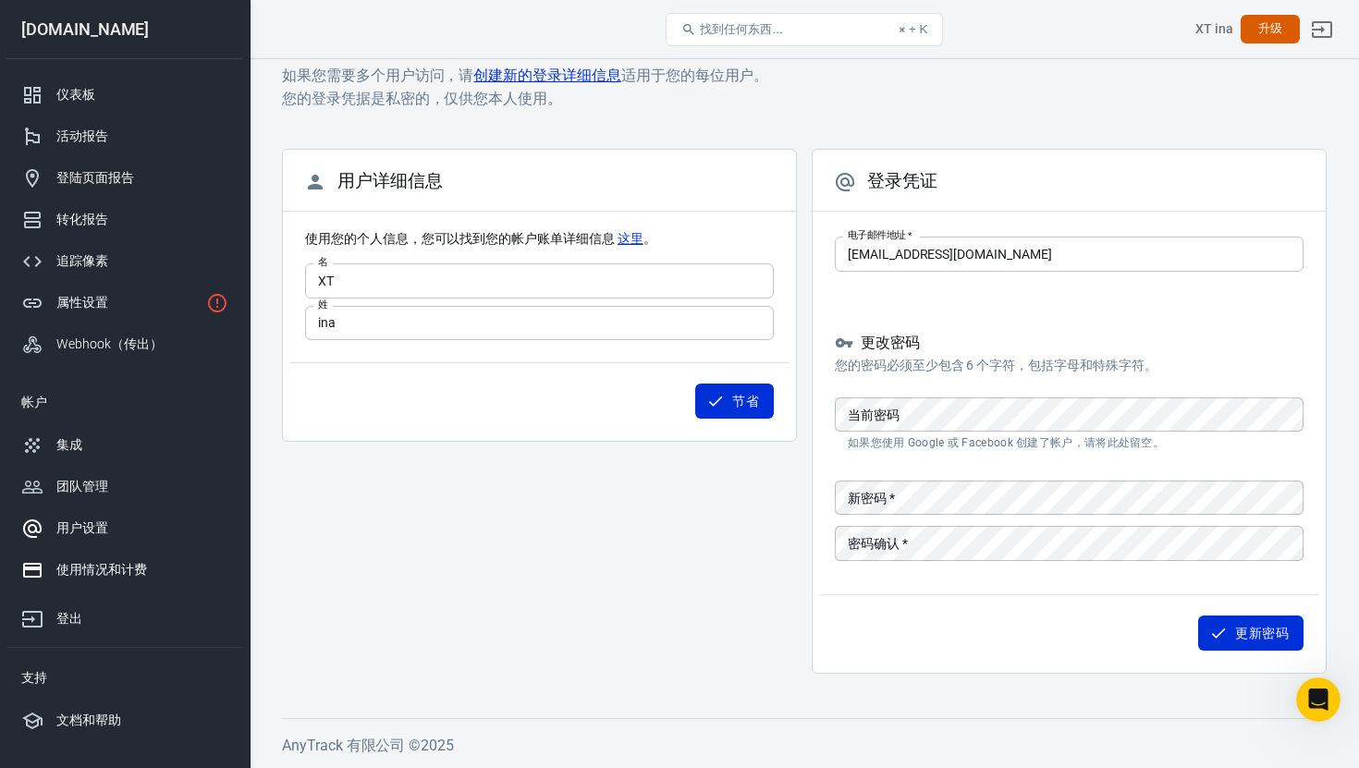
click at [91, 557] on link "使用情况和计费" at bounding box center [124, 570] width 237 height 42
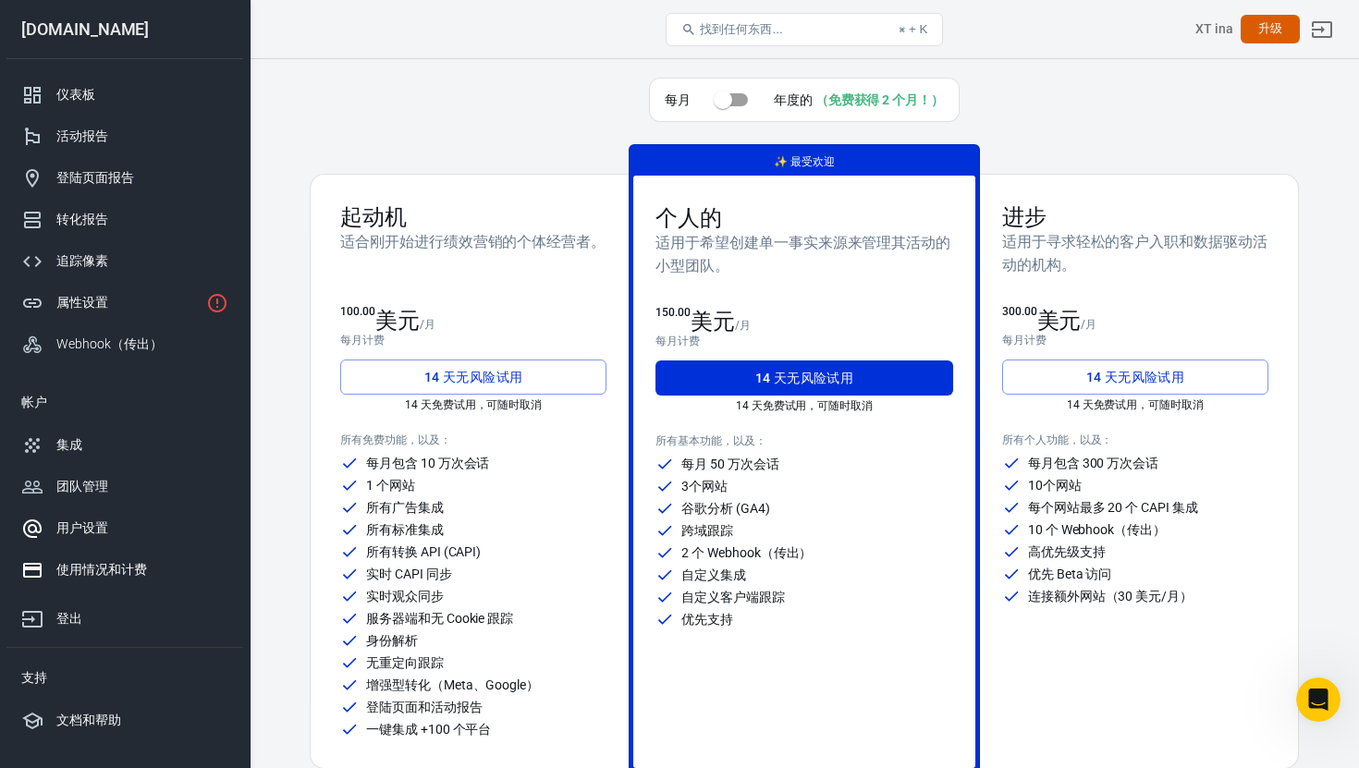
click at [92, 520] on font "用户设置" at bounding box center [82, 527] width 52 height 15
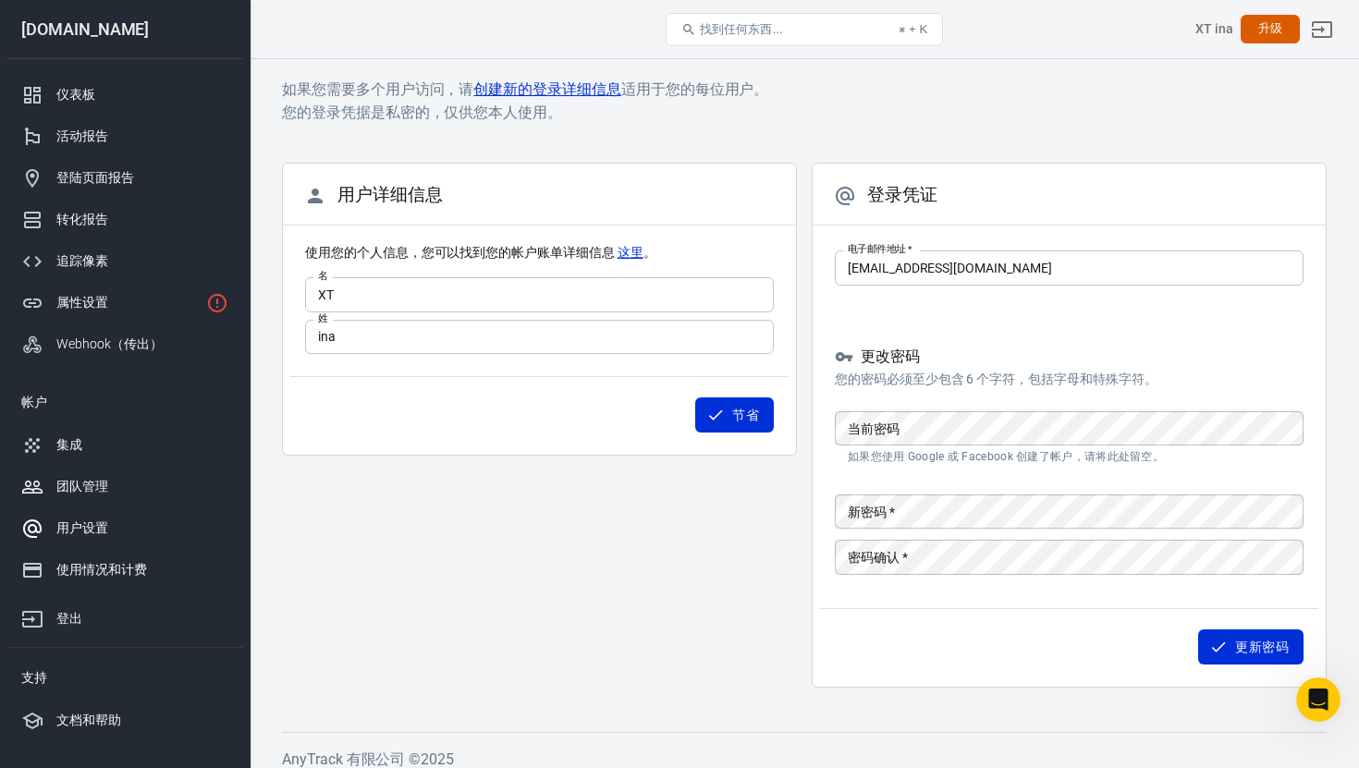
click at [90, 497] on link "团队管理" at bounding box center [124, 487] width 237 height 42
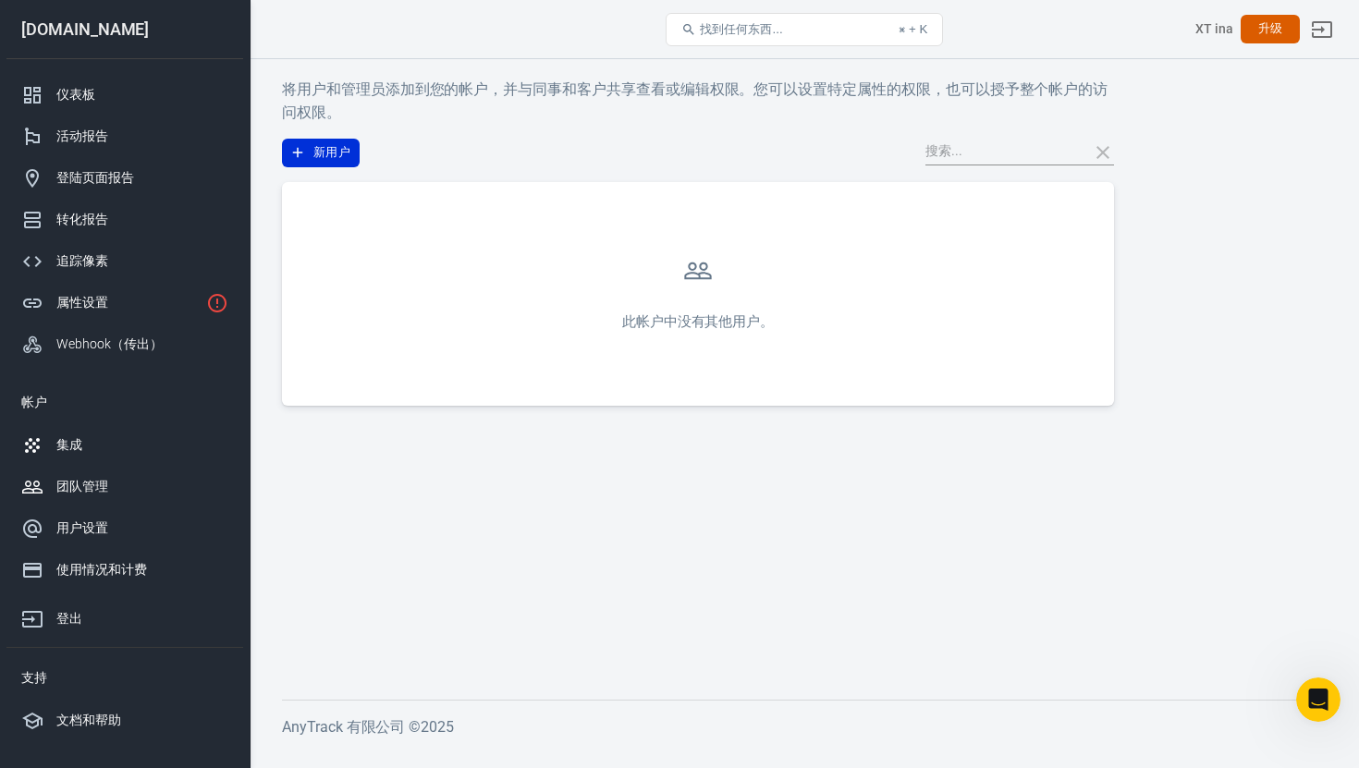
click at [77, 448] on font "集成" at bounding box center [69, 444] width 26 height 15
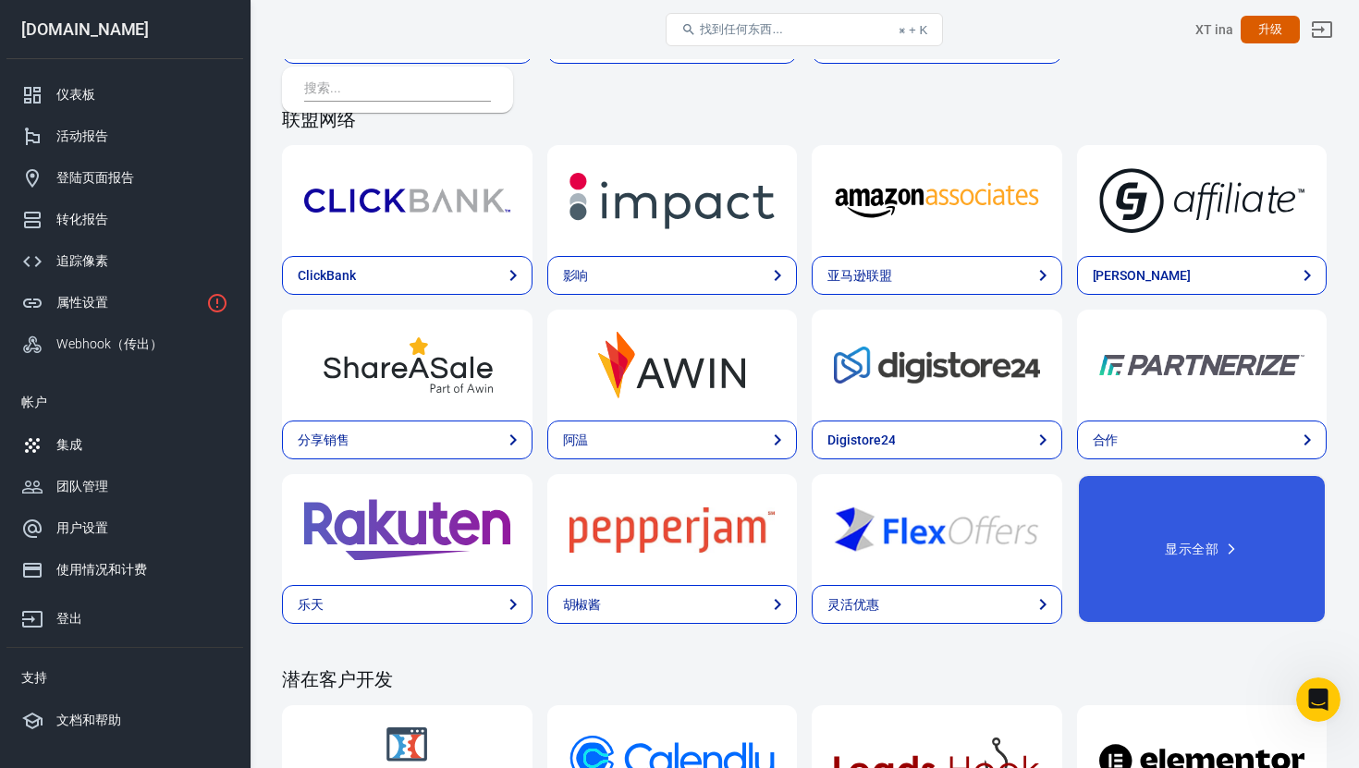
scroll to position [613, 0]
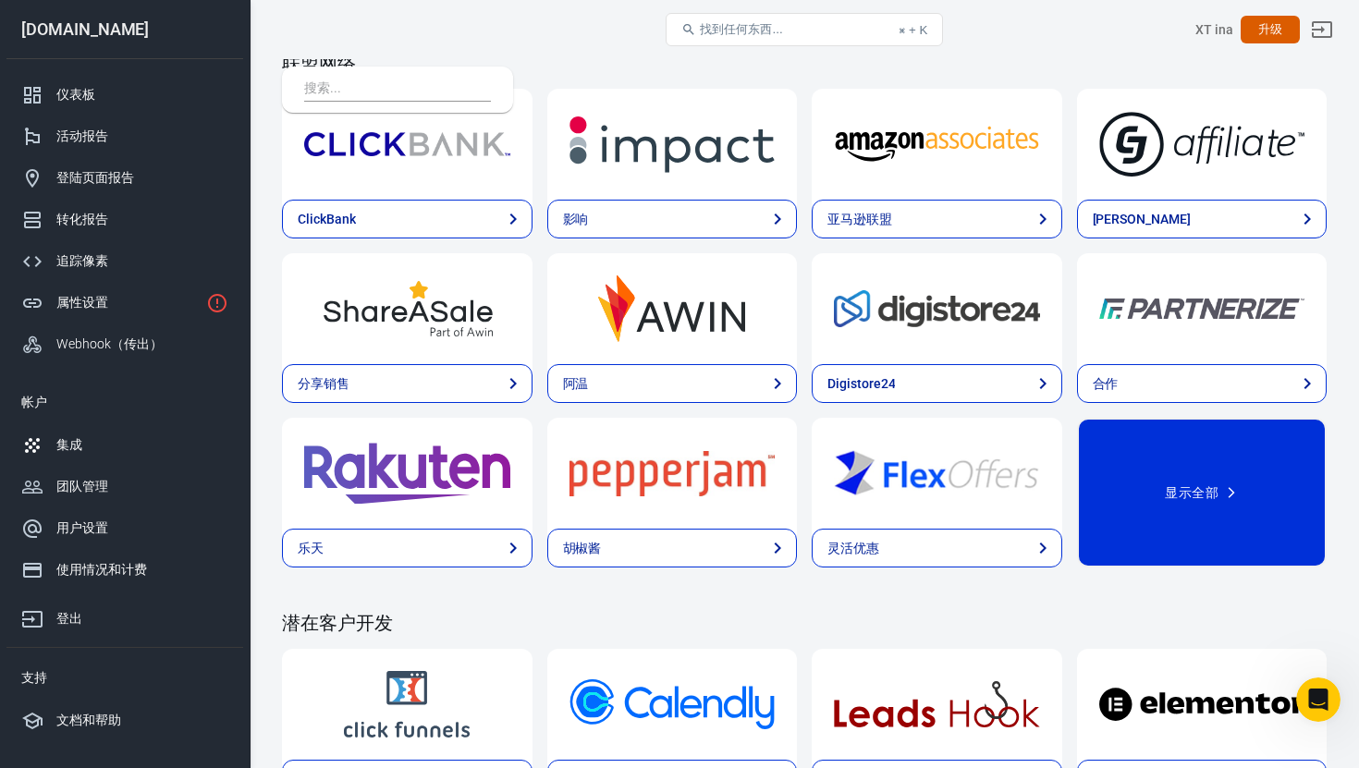
click at [1128, 476] on button "显示全部" at bounding box center [1202, 493] width 250 height 150
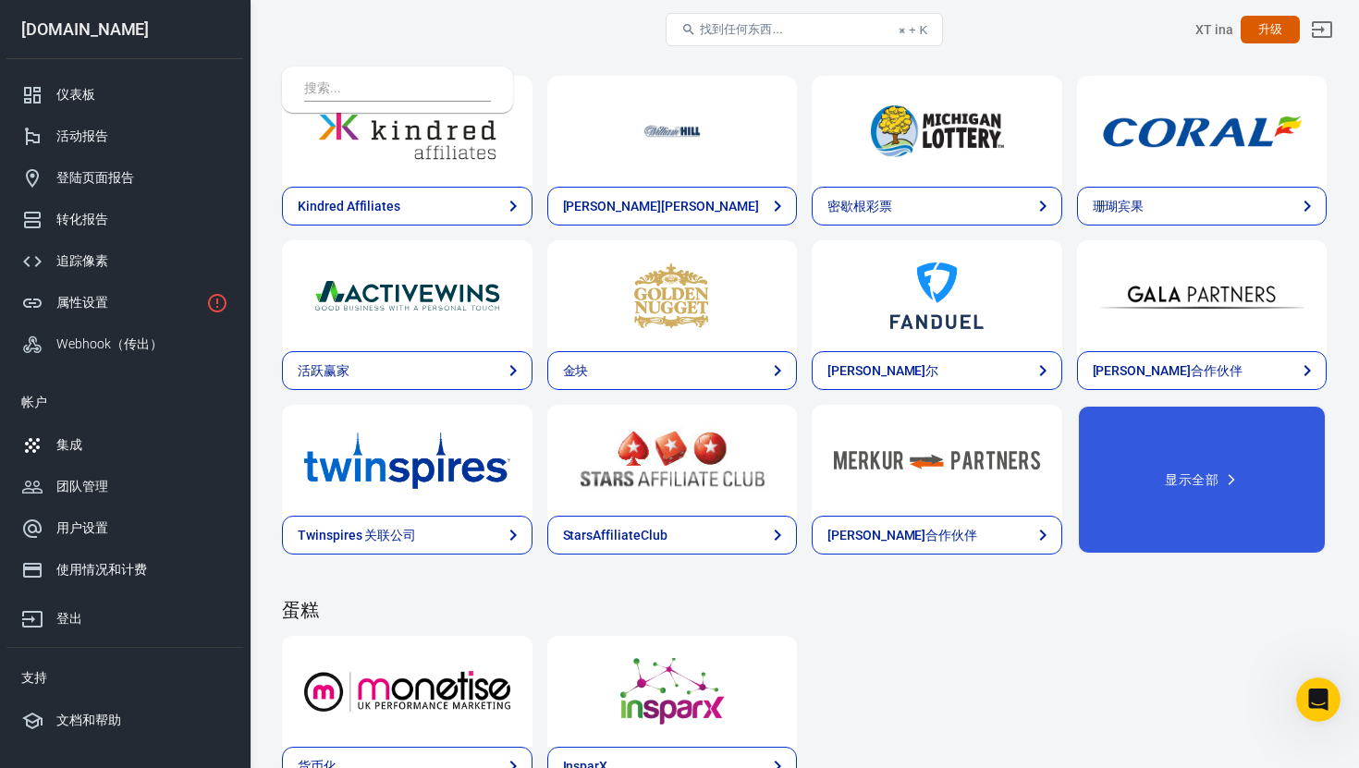
scroll to position [3758, 0]
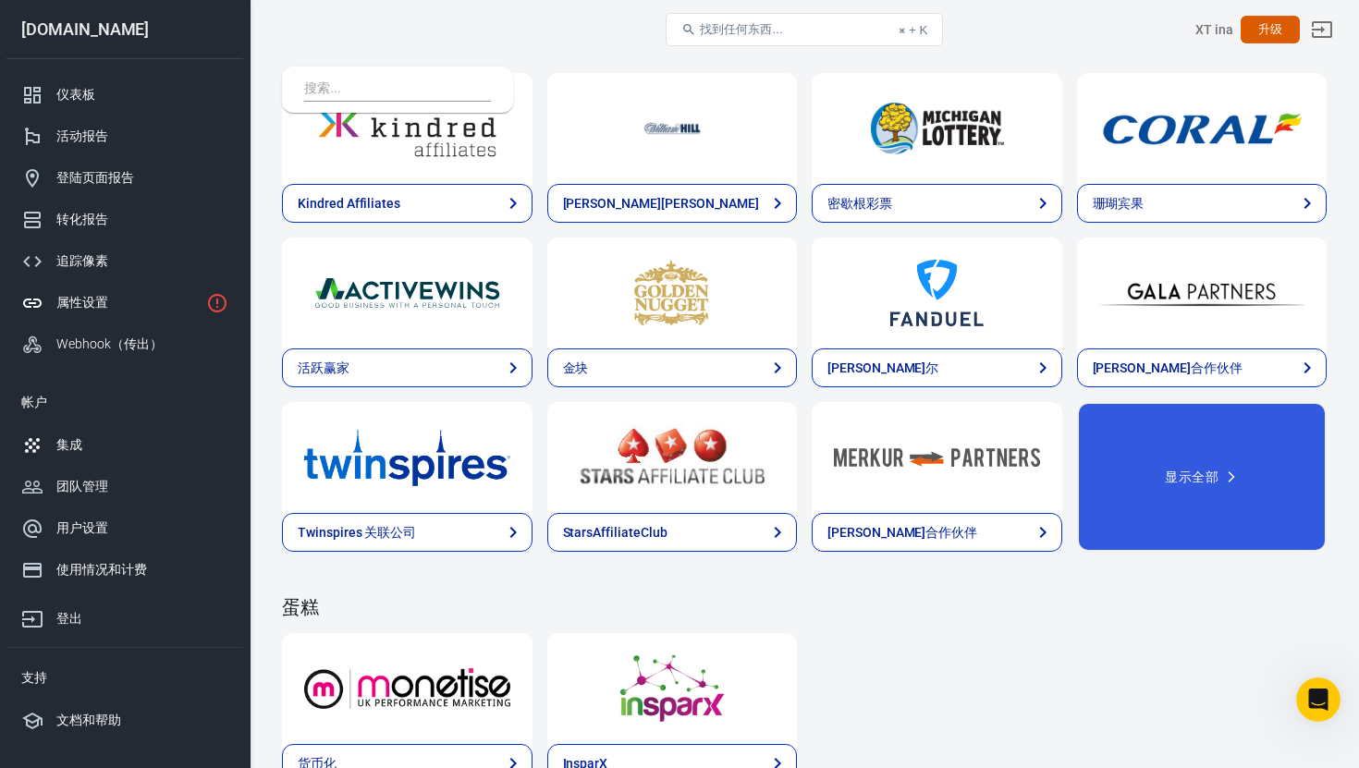
click at [152, 302] on div "属性设置" at bounding box center [127, 302] width 142 height 19
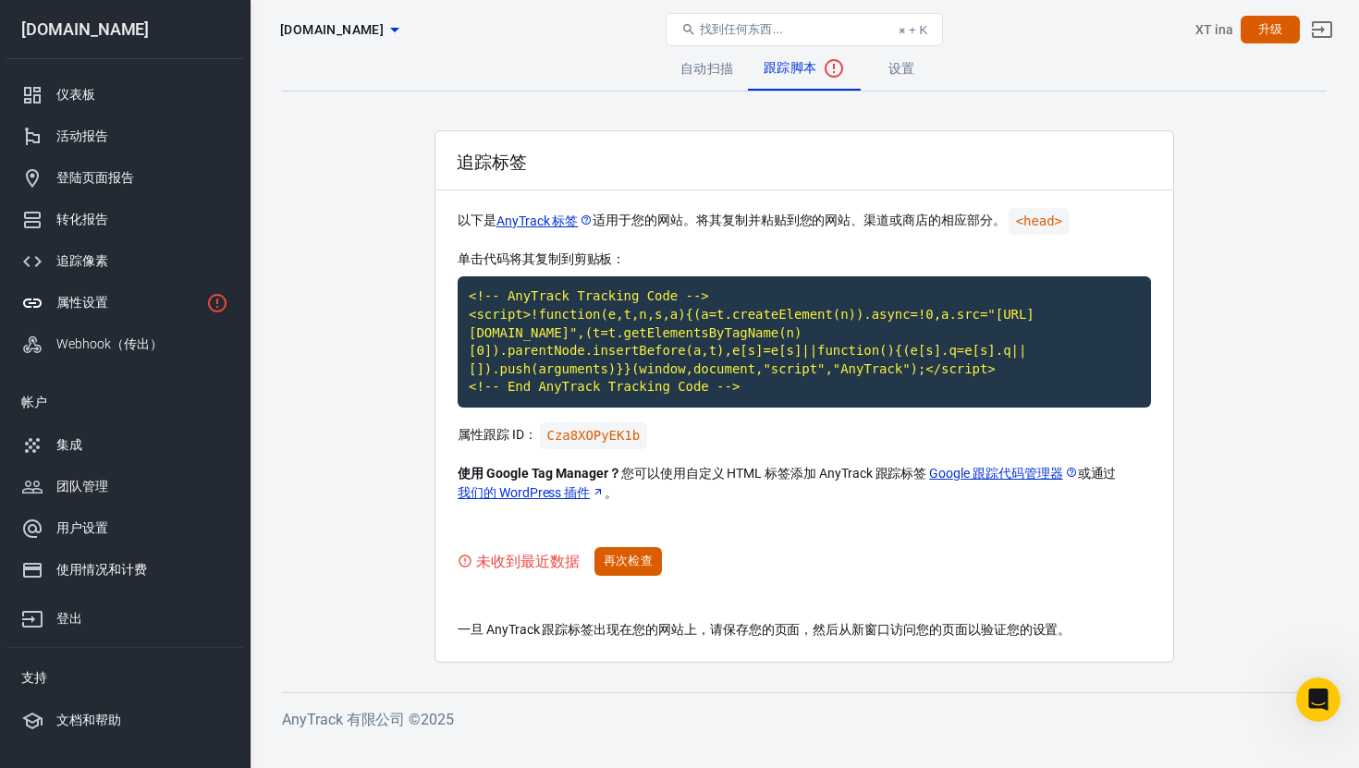
click at [892, 78] on link "设置" at bounding box center [901, 68] width 83 height 44
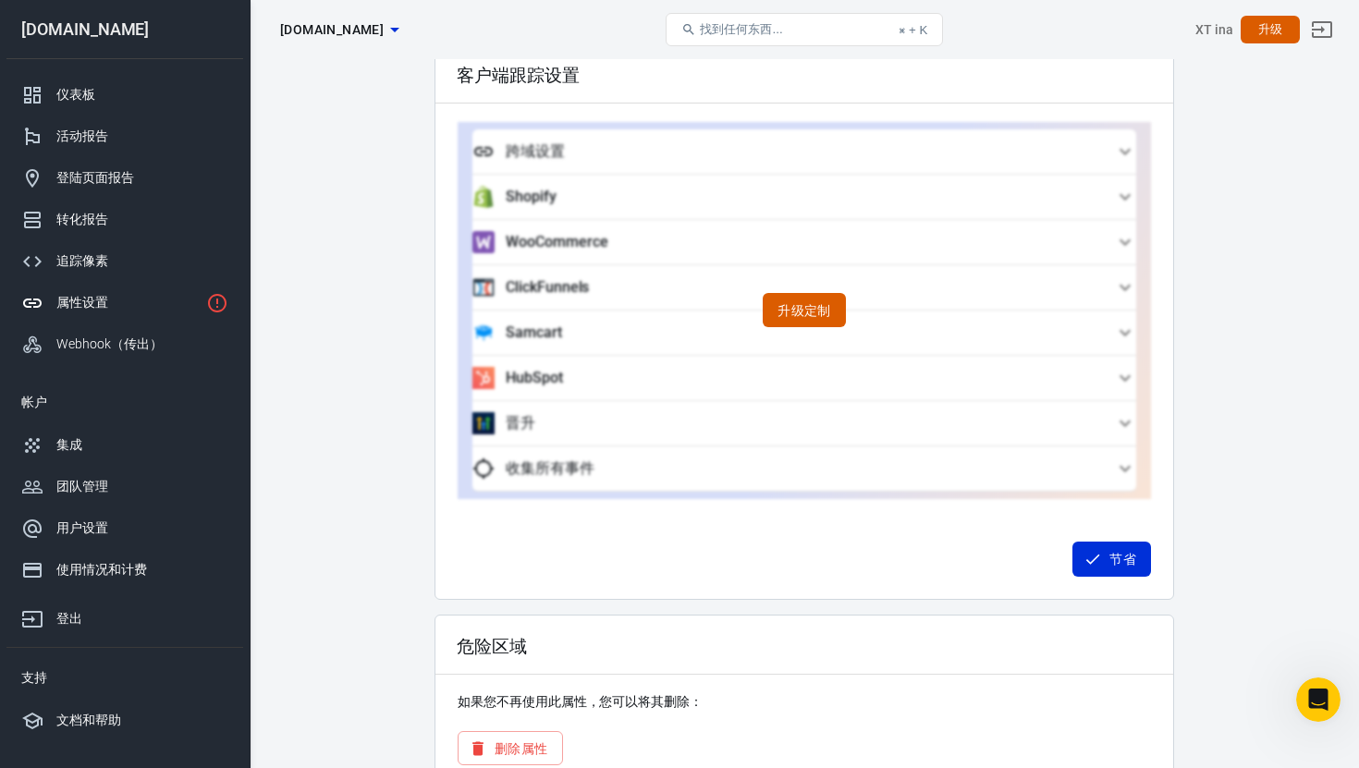
scroll to position [1527, 0]
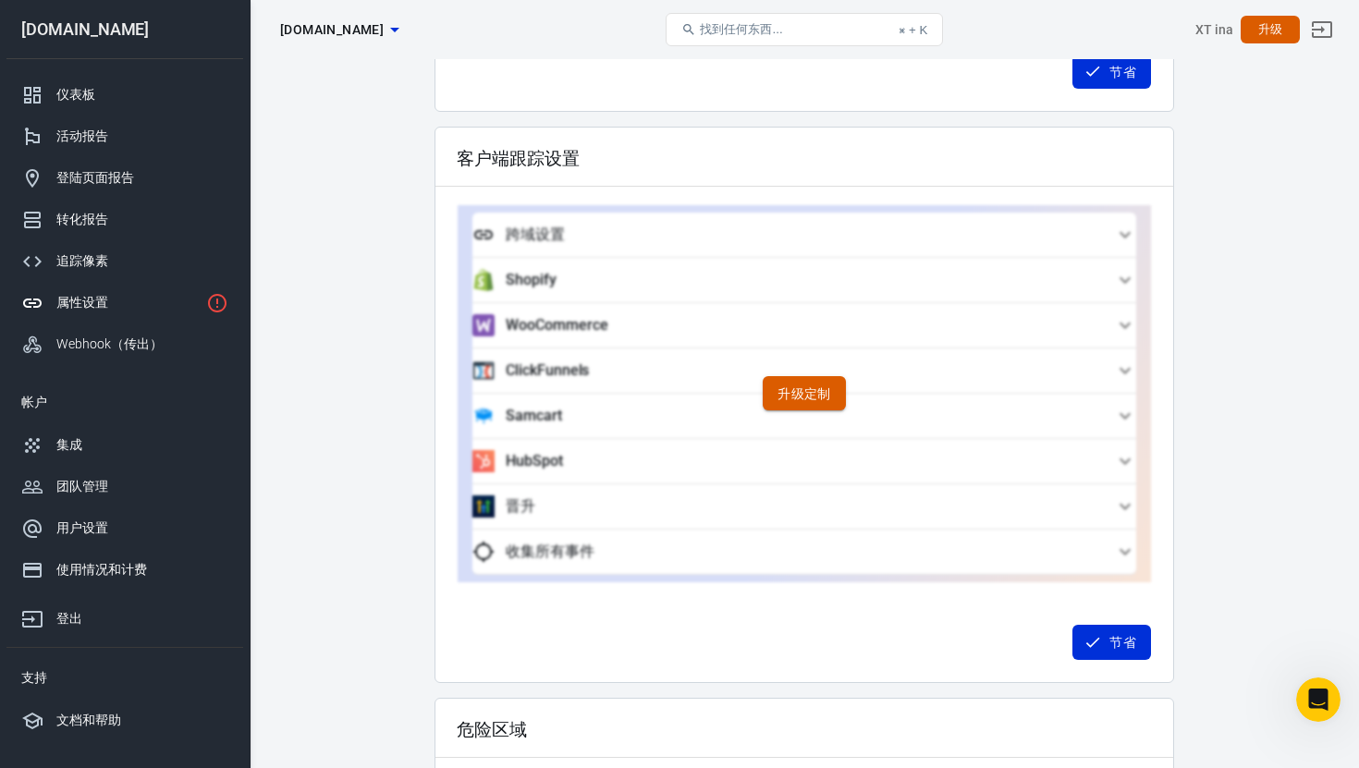
click at [790, 398] on font "升级定制" at bounding box center [804, 393] width 54 height 15
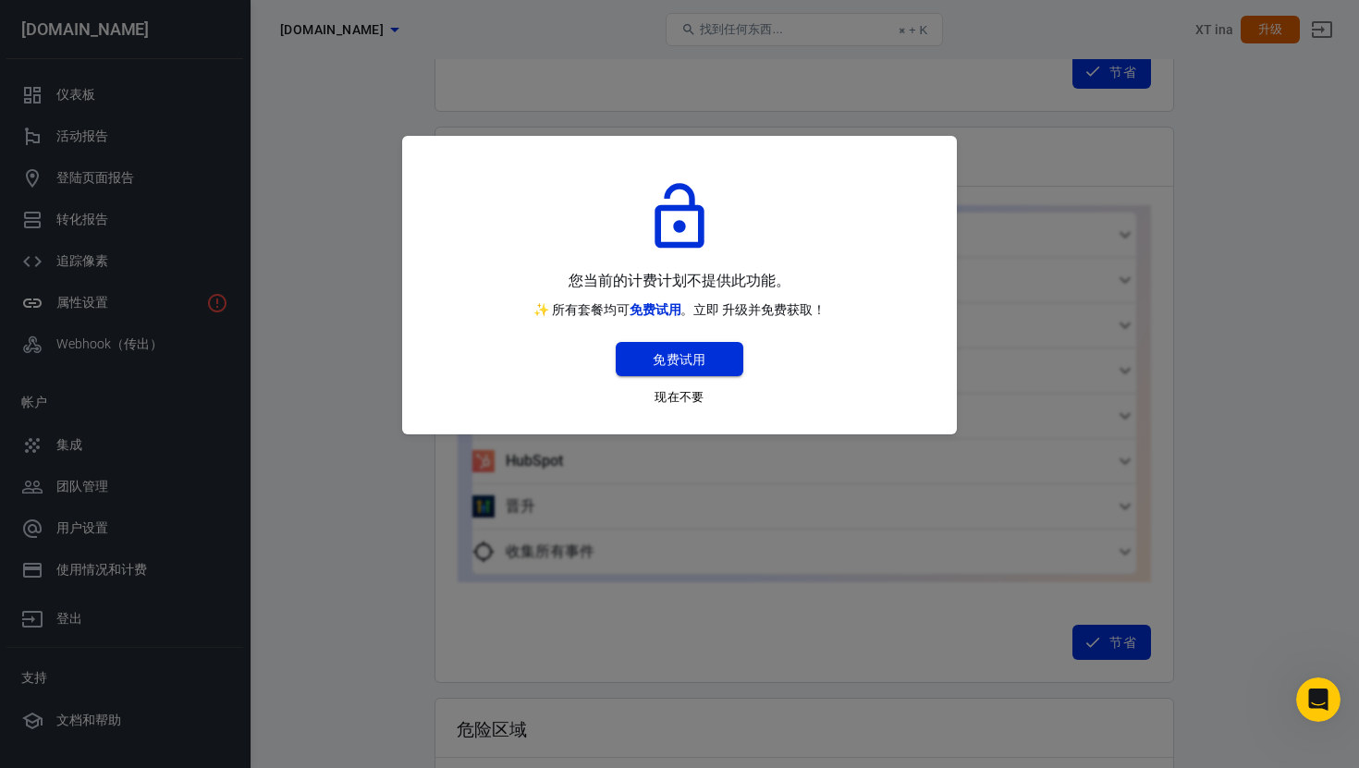
click at [712, 361] on button "免费试用" at bounding box center [680, 359] width 128 height 35
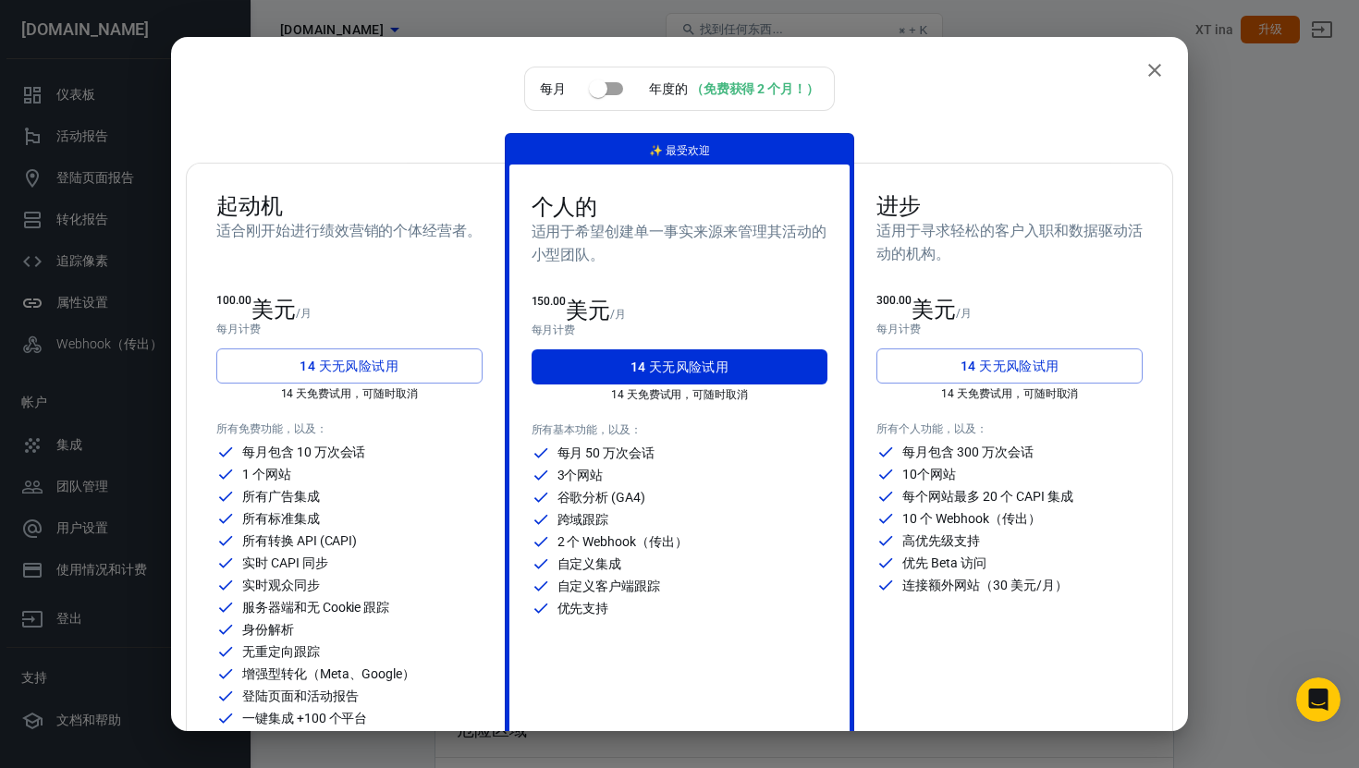
click at [611, 95] on input "checkbox" at bounding box center [597, 88] width 105 height 35
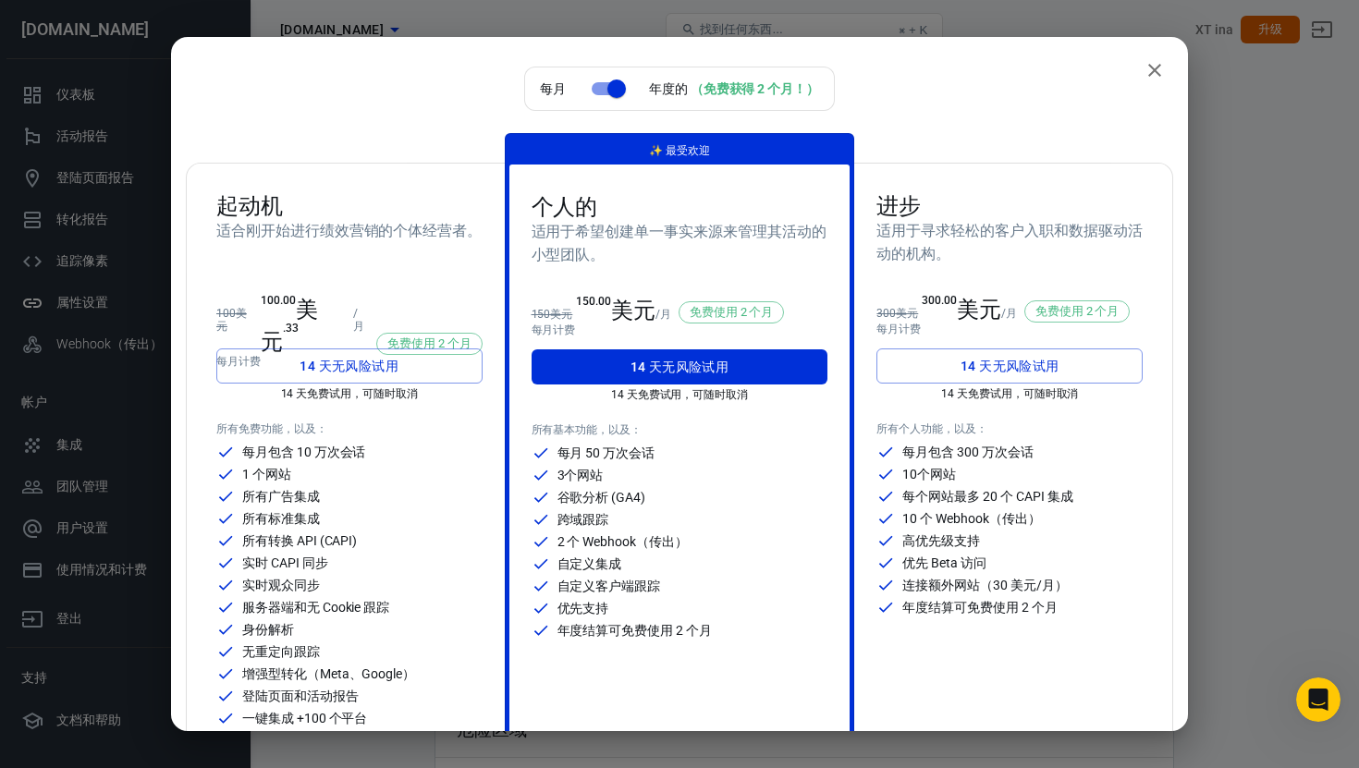
click at [611, 95] on input "checkbox" at bounding box center [616, 88] width 105 height 35
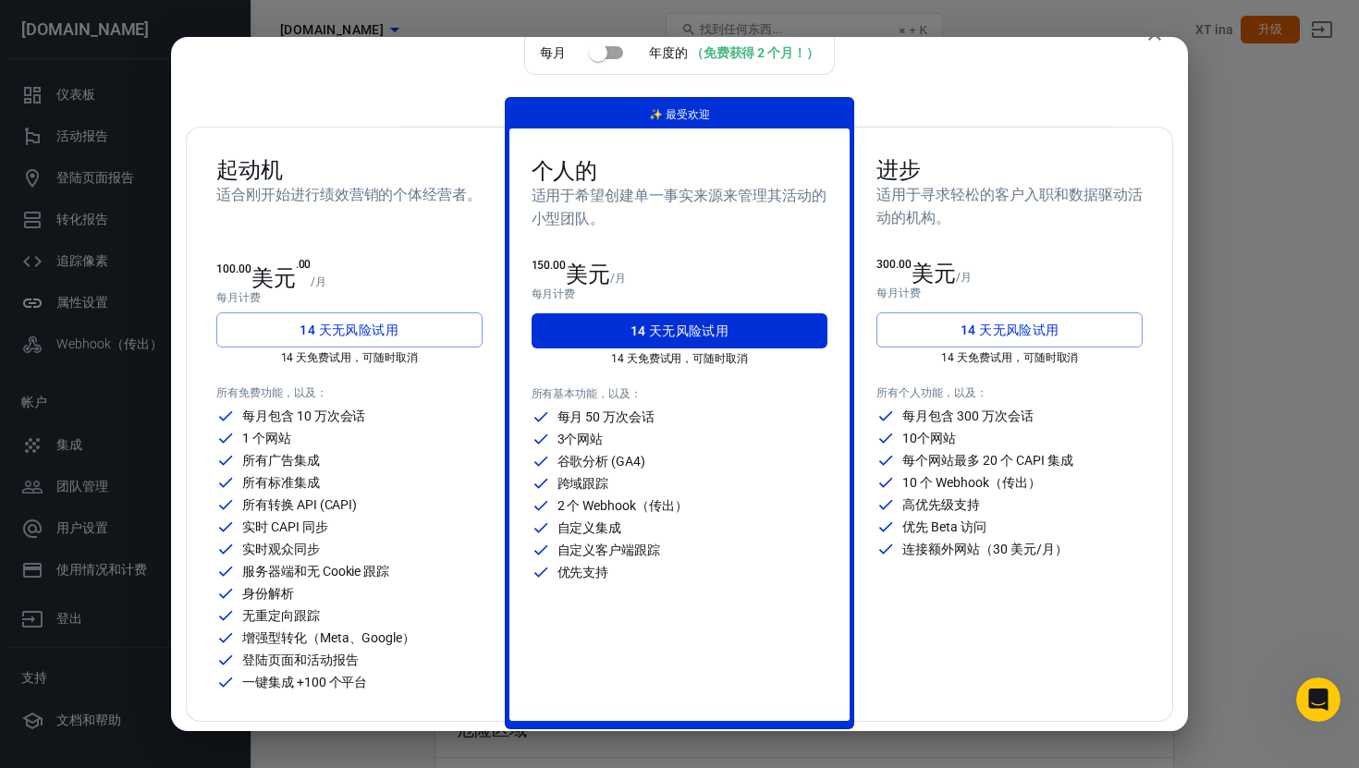
scroll to position [0, 0]
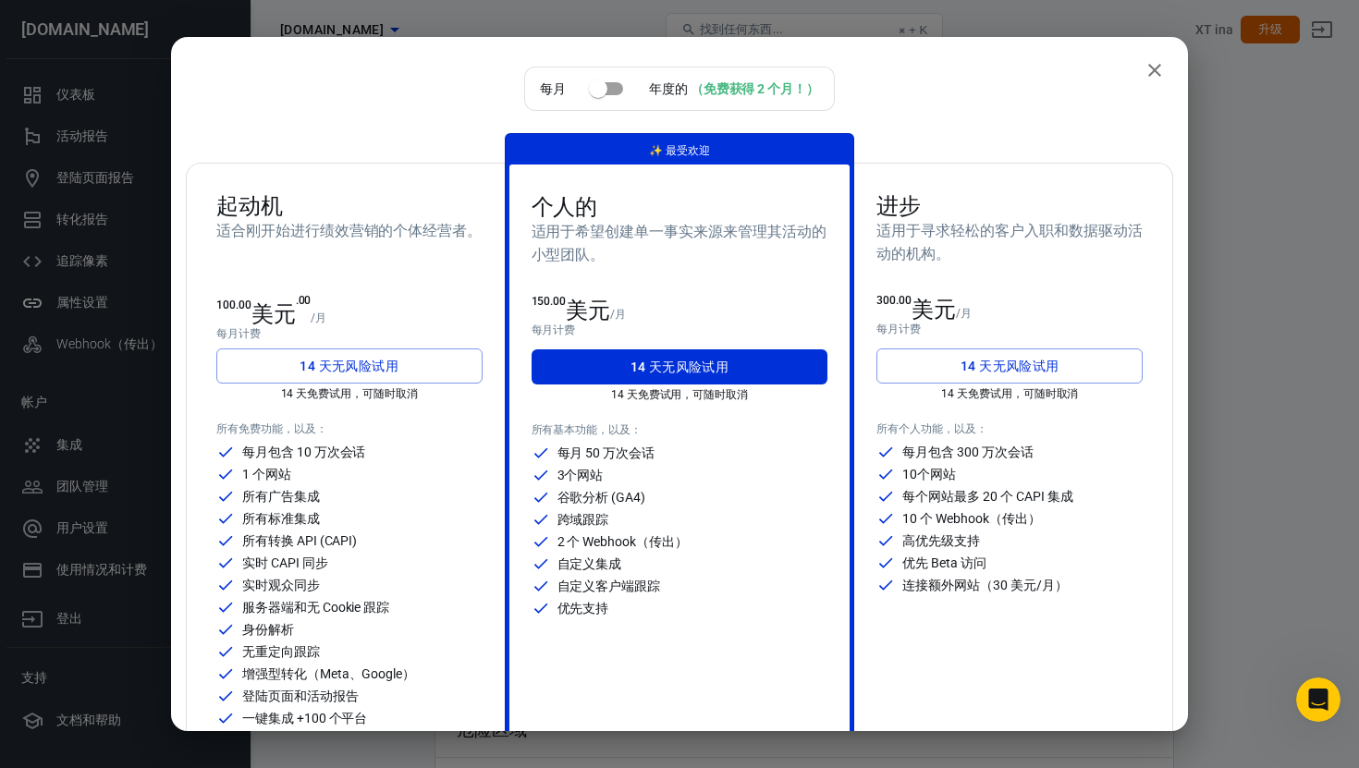
click at [602, 98] on input "checkbox" at bounding box center [597, 88] width 105 height 35
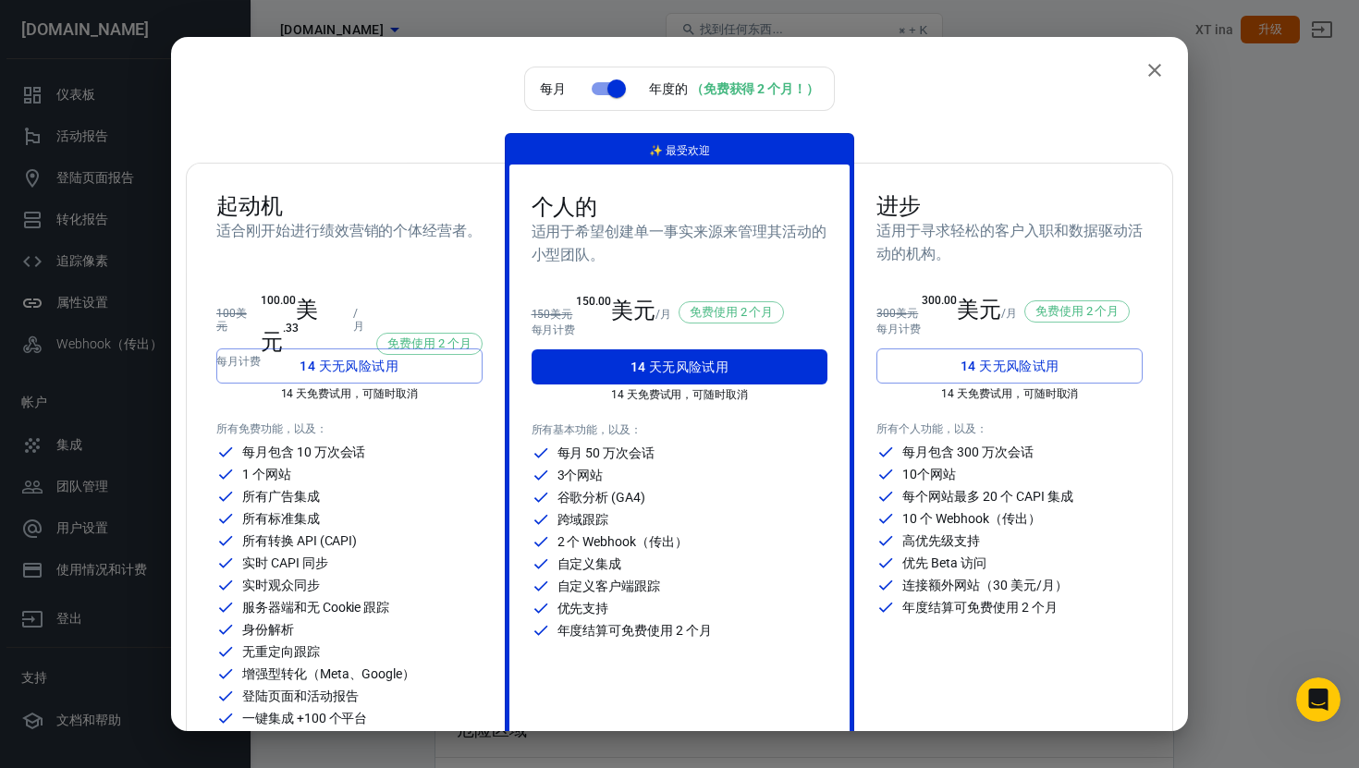
click at [602, 98] on input "checkbox" at bounding box center [616, 88] width 105 height 35
checkbox input "false"
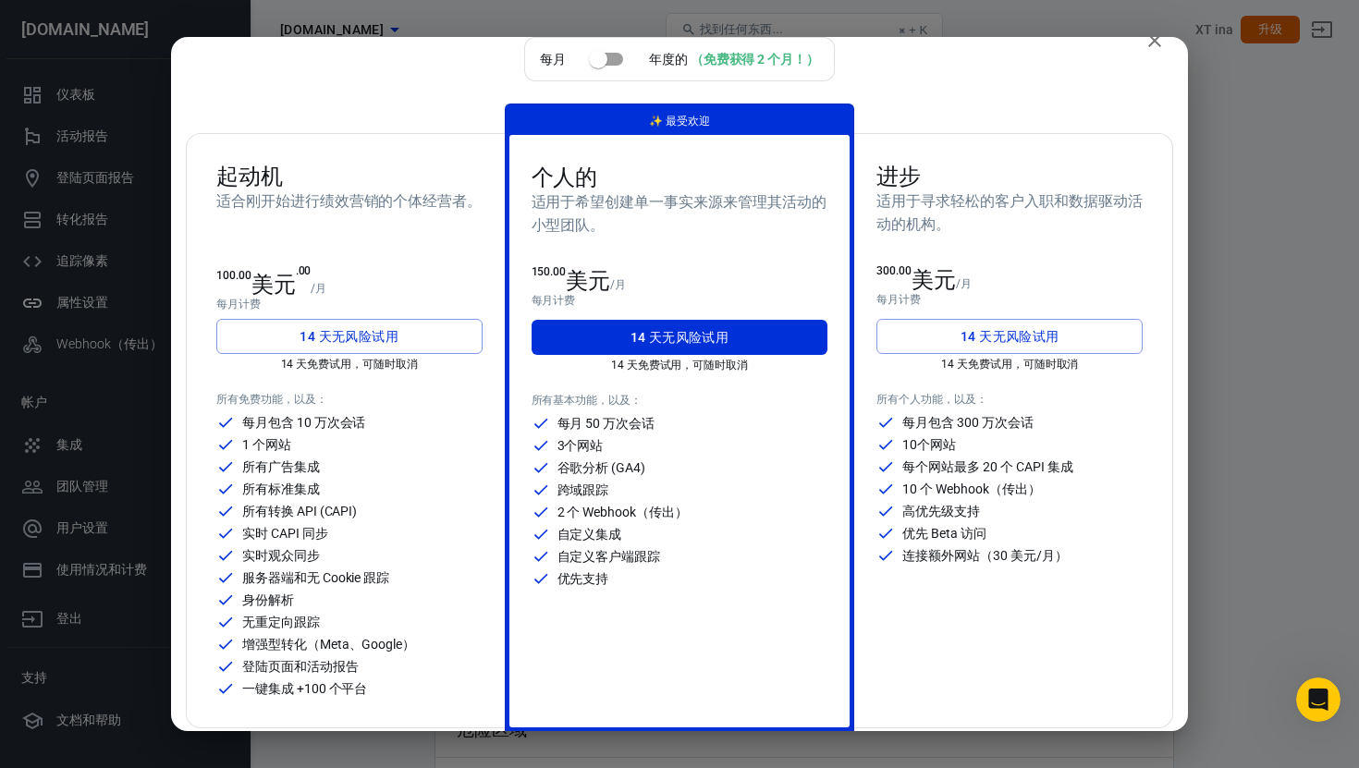
scroll to position [39, 0]
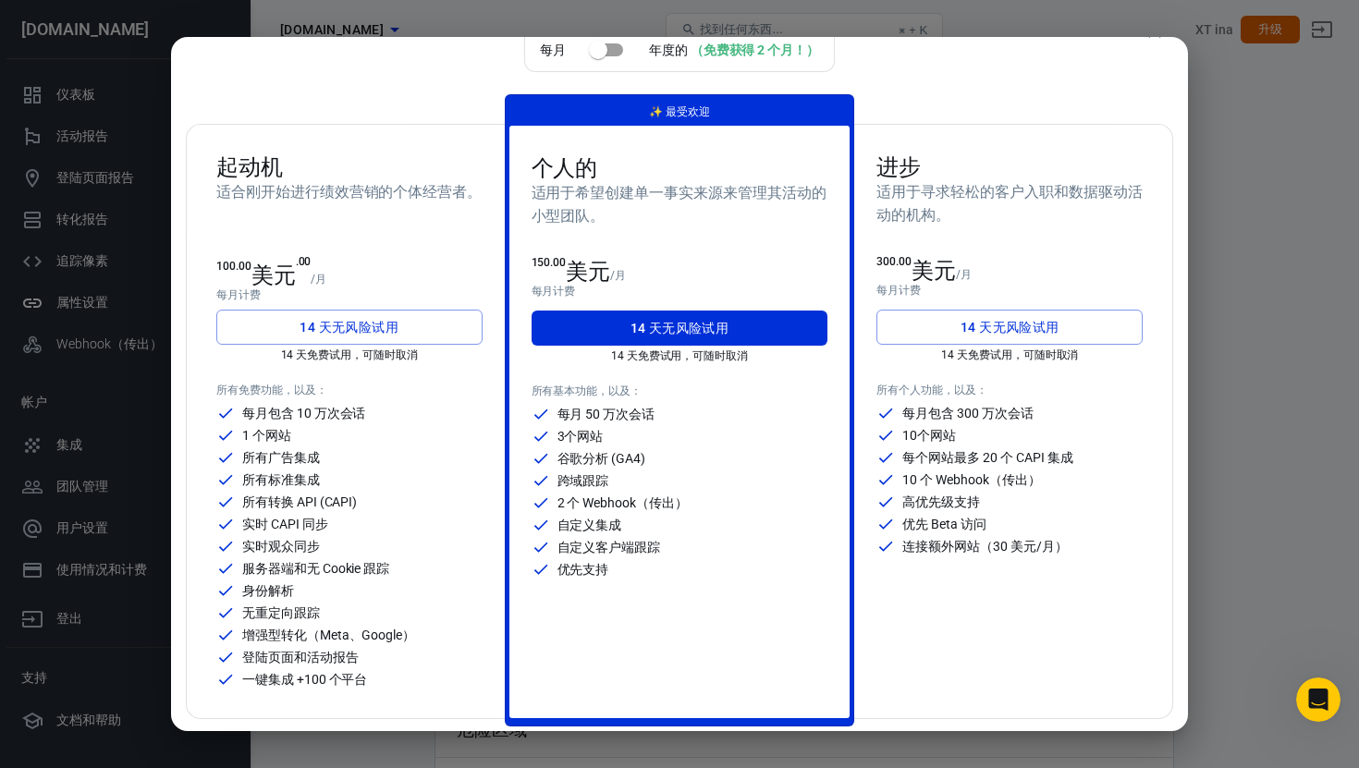
click at [419, 318] on button "14 天无风险试用" at bounding box center [349, 327] width 266 height 35
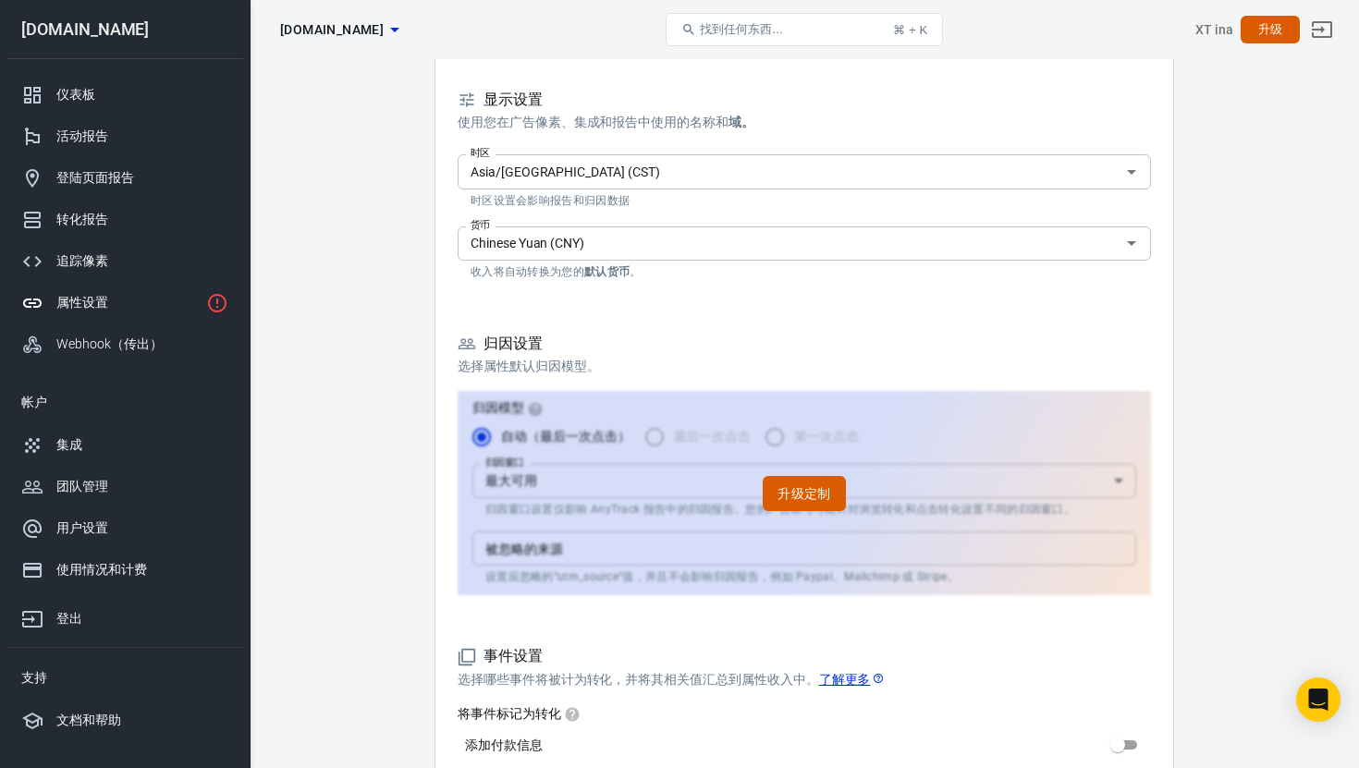
scroll to position [280, 0]
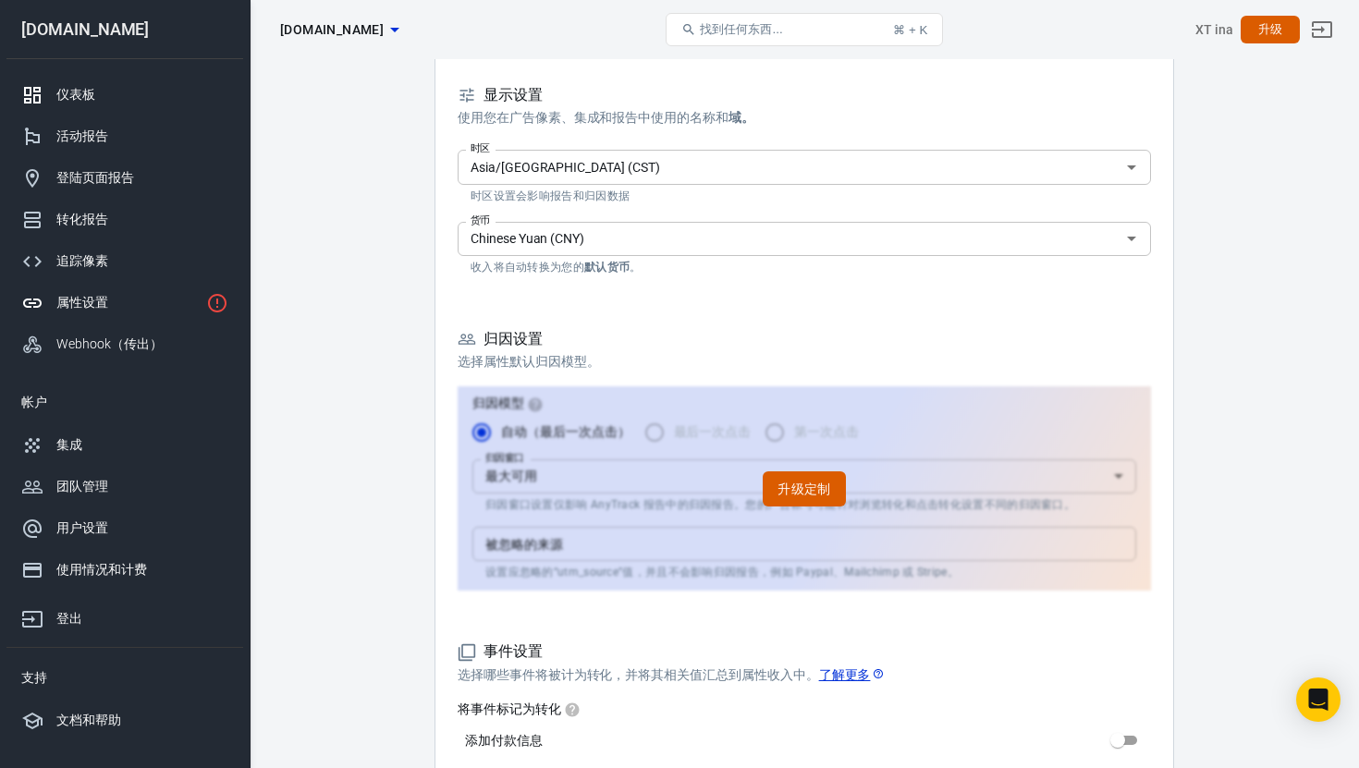
click at [102, 102] on div "仪表板" at bounding box center [142, 94] width 172 height 19
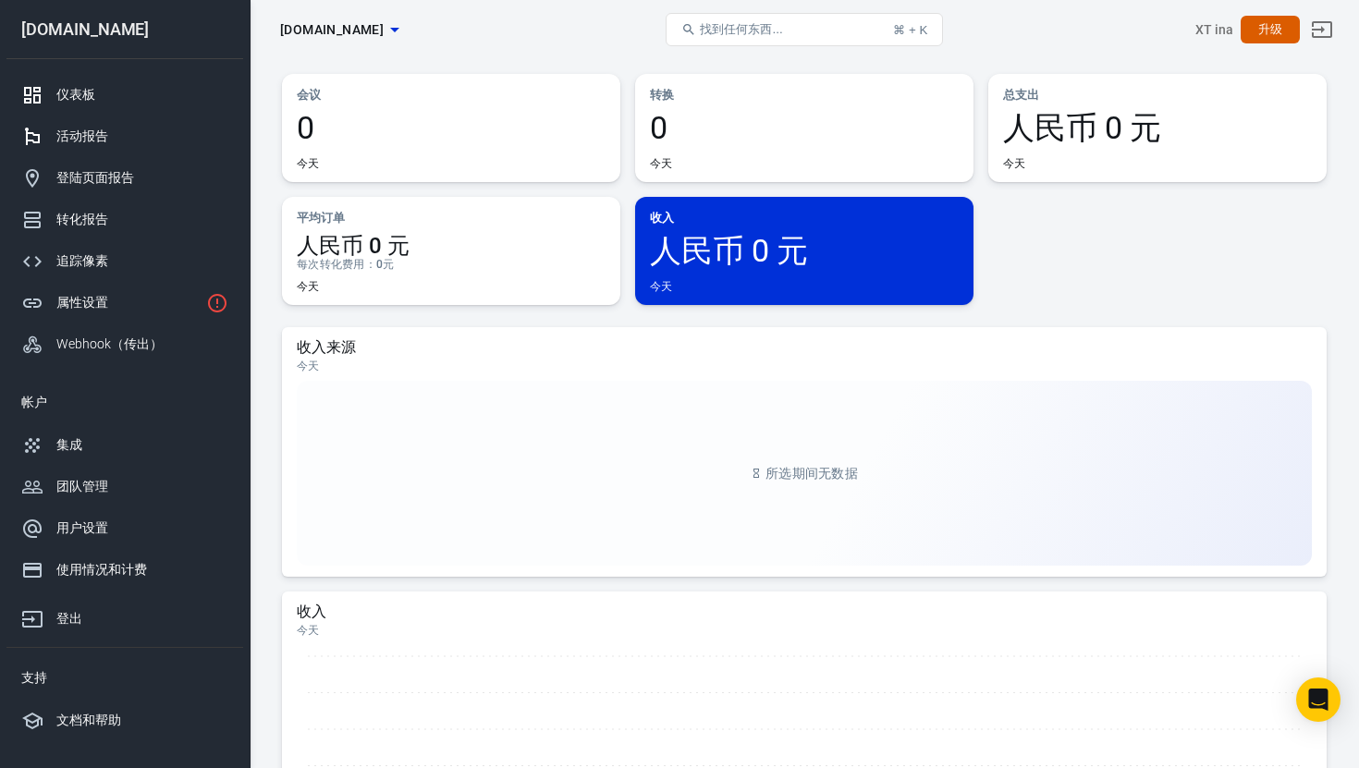
click at [102, 145] on div "活动报告" at bounding box center [142, 136] width 172 height 19
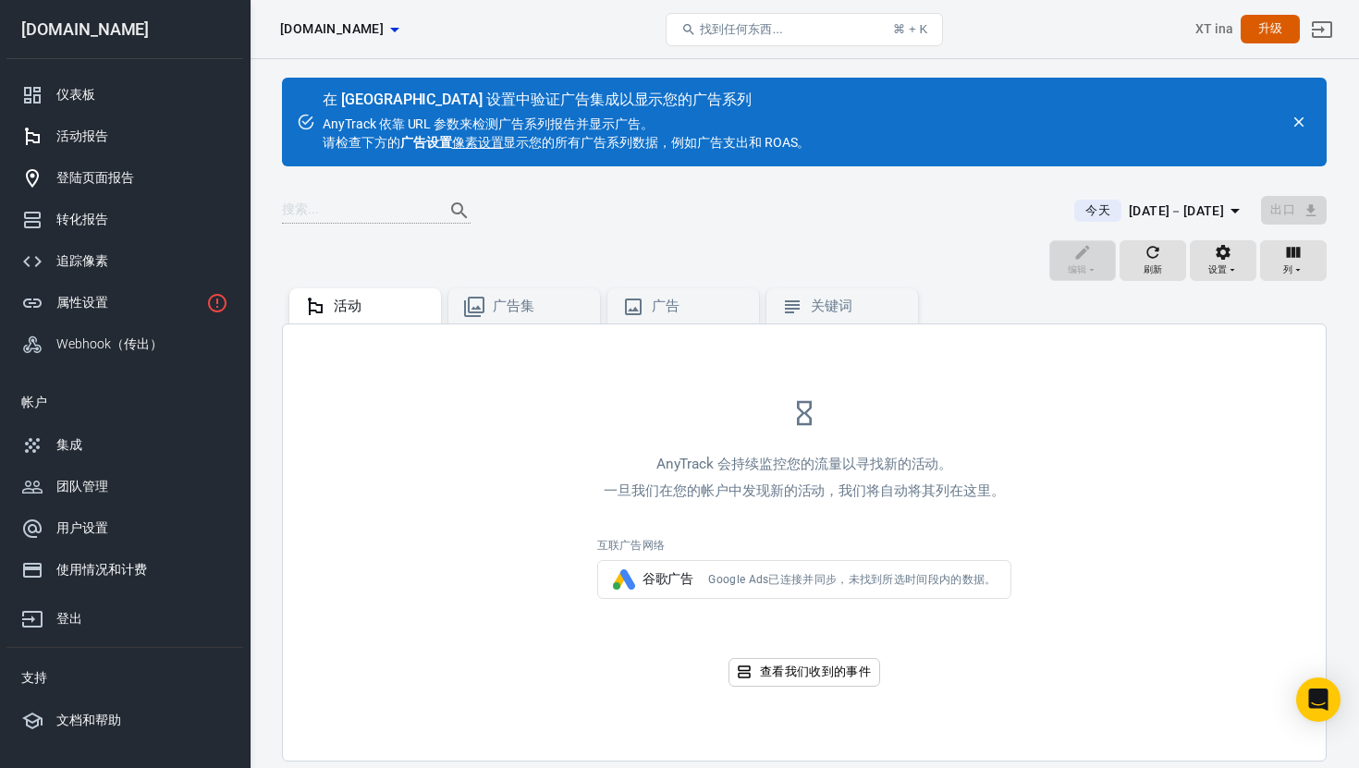
click at [89, 184] on font "登陆页面报告" at bounding box center [95, 177] width 78 height 15
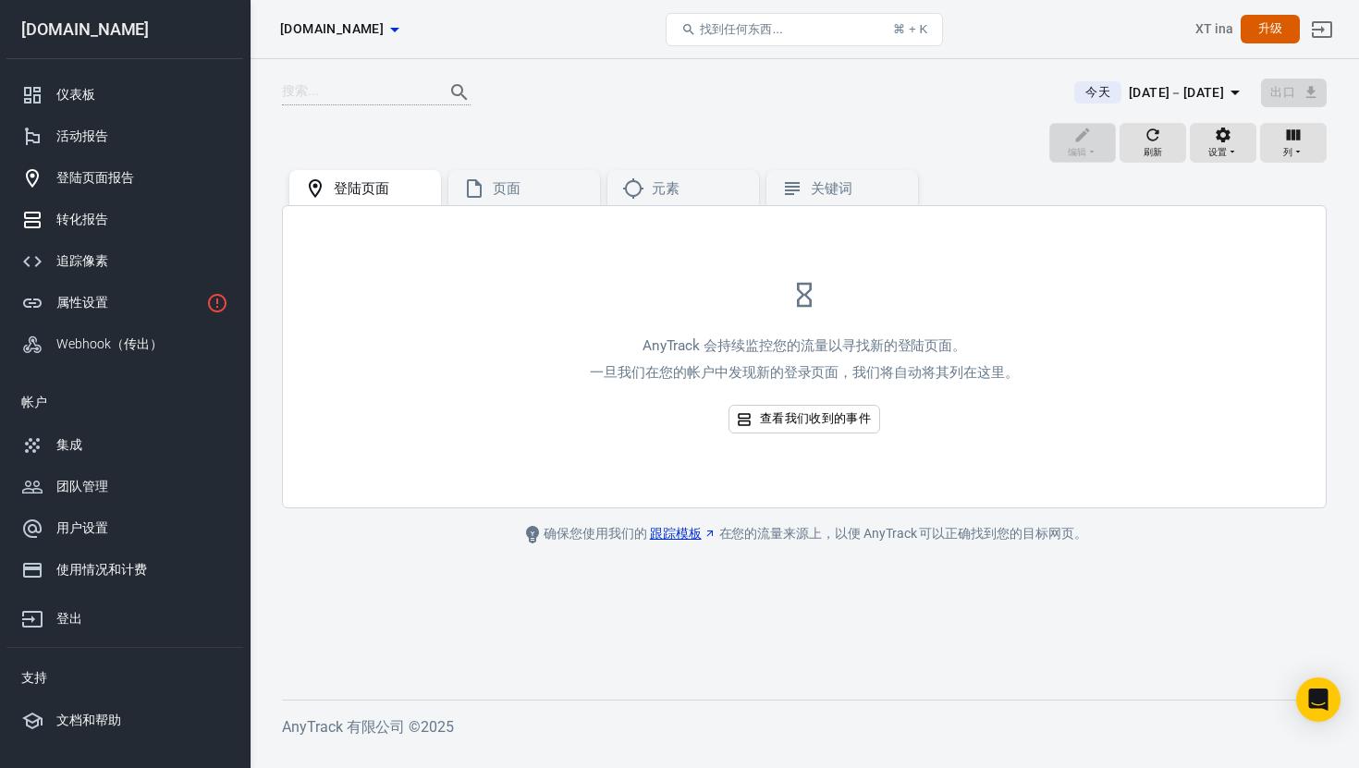
click at [96, 224] on font "转化报告" at bounding box center [82, 219] width 52 height 15
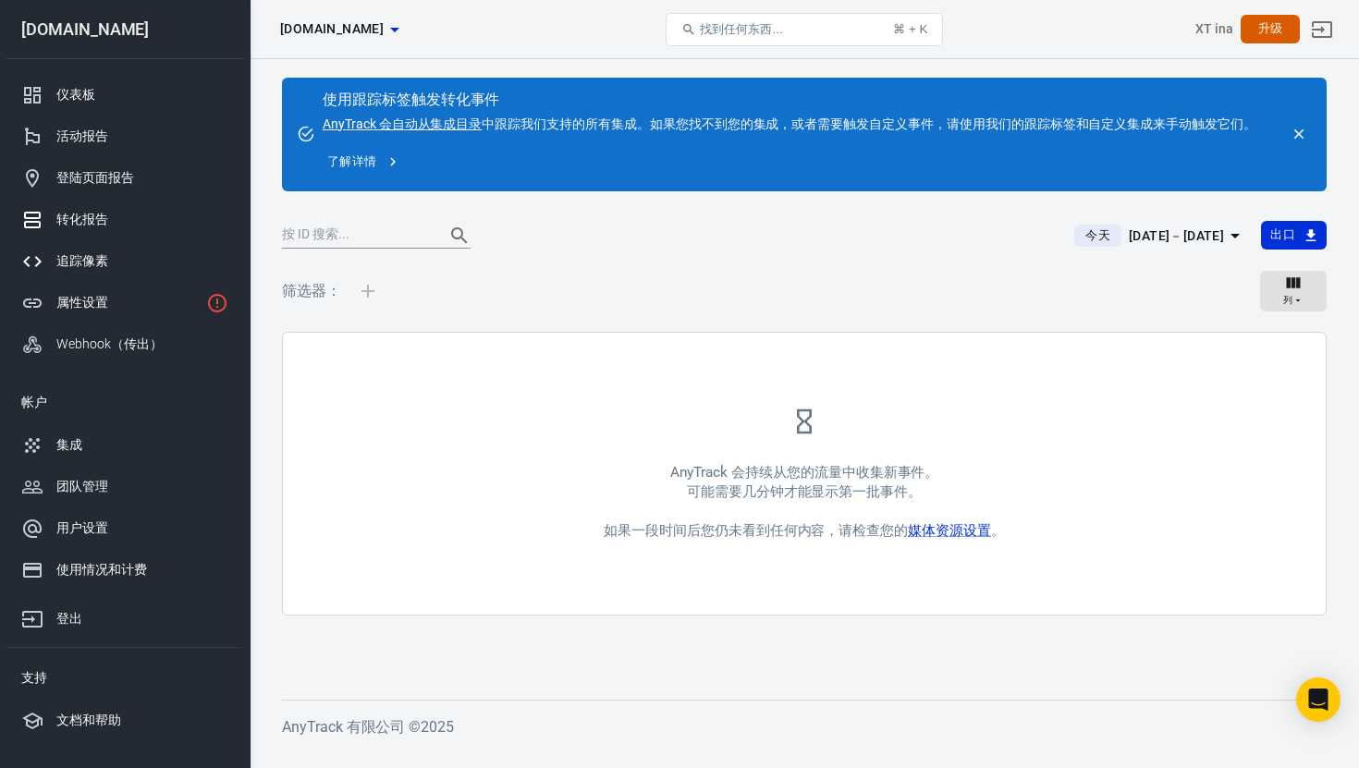
click at [111, 247] on link "追踪像素" at bounding box center [124, 261] width 237 height 42
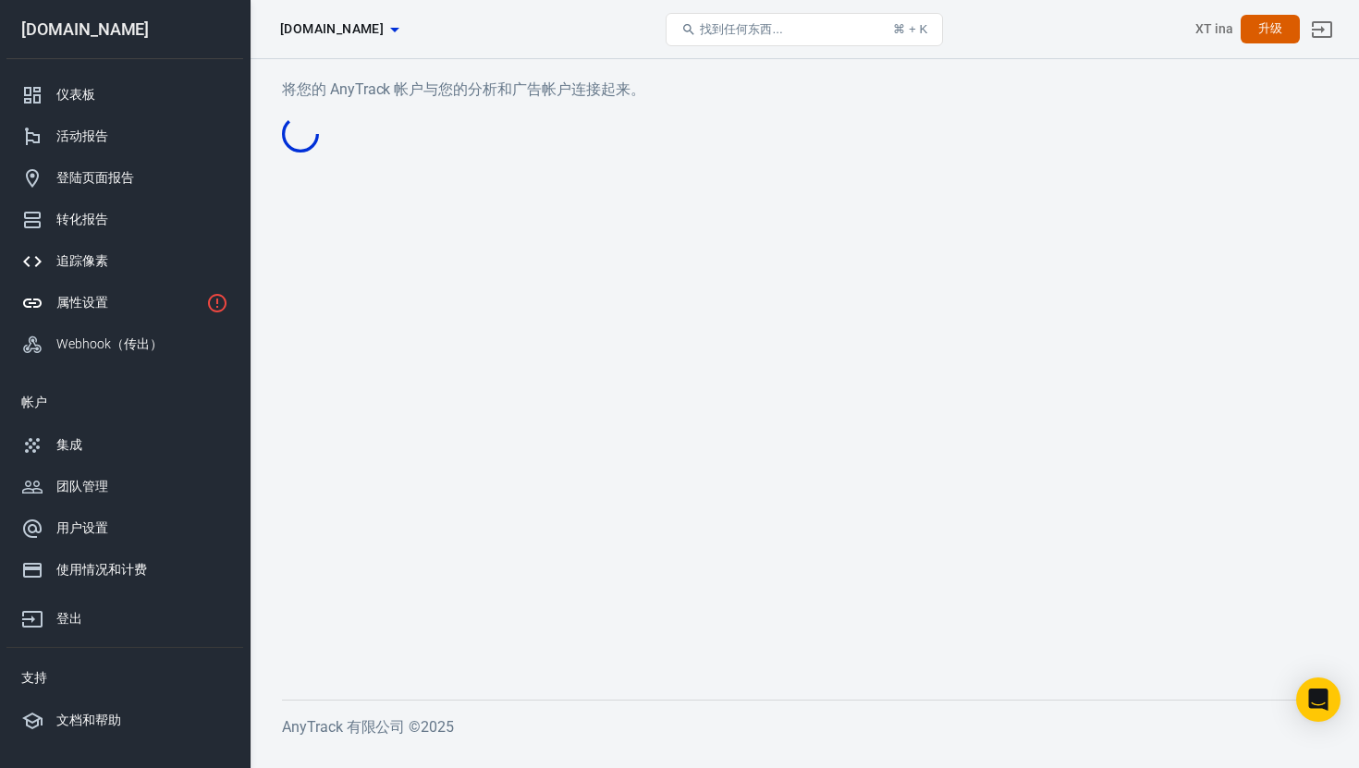
click at [124, 305] on div "属性设置" at bounding box center [127, 302] width 142 height 19
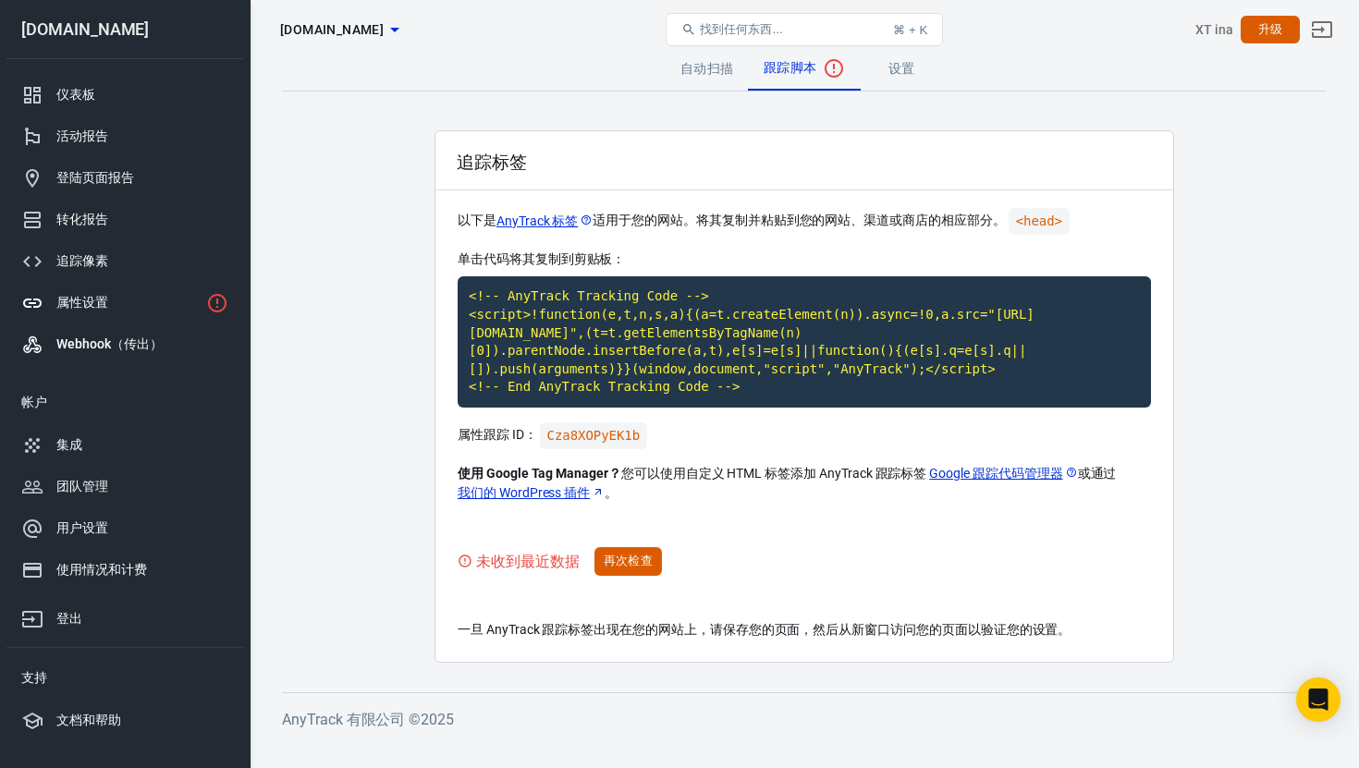
click at [93, 340] on font "Webhook（传出）" at bounding box center [108, 343] width 105 height 15
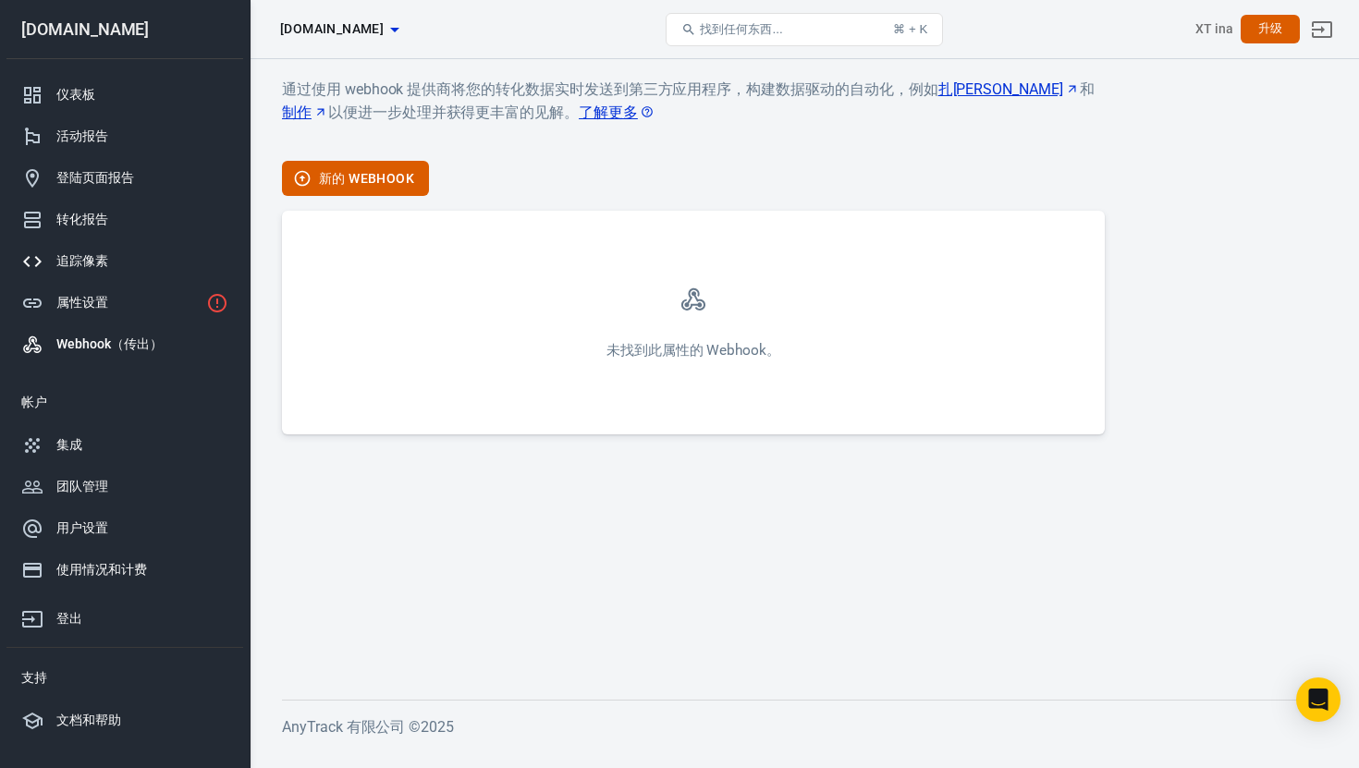
click at [84, 276] on link "追踪像素" at bounding box center [124, 261] width 237 height 42
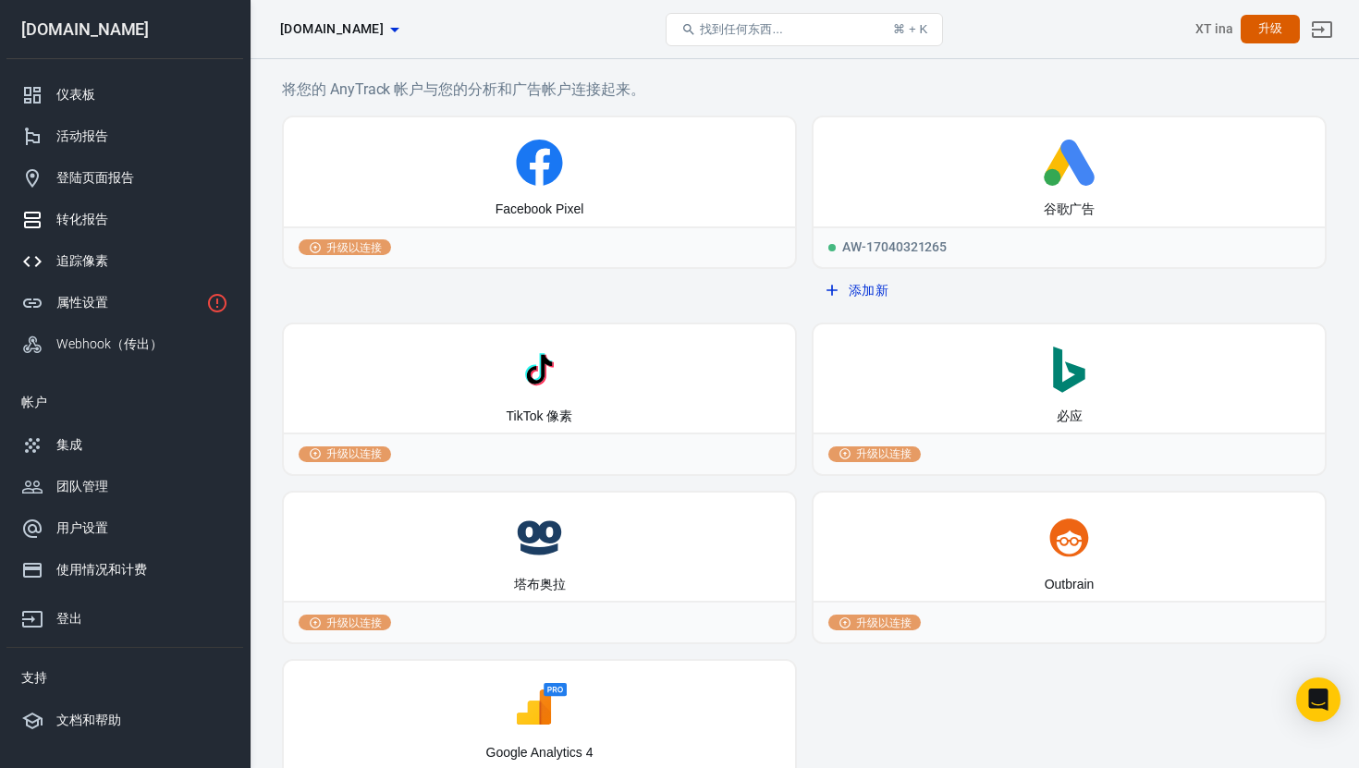
click at [116, 213] on div "转化报告" at bounding box center [142, 219] width 172 height 19
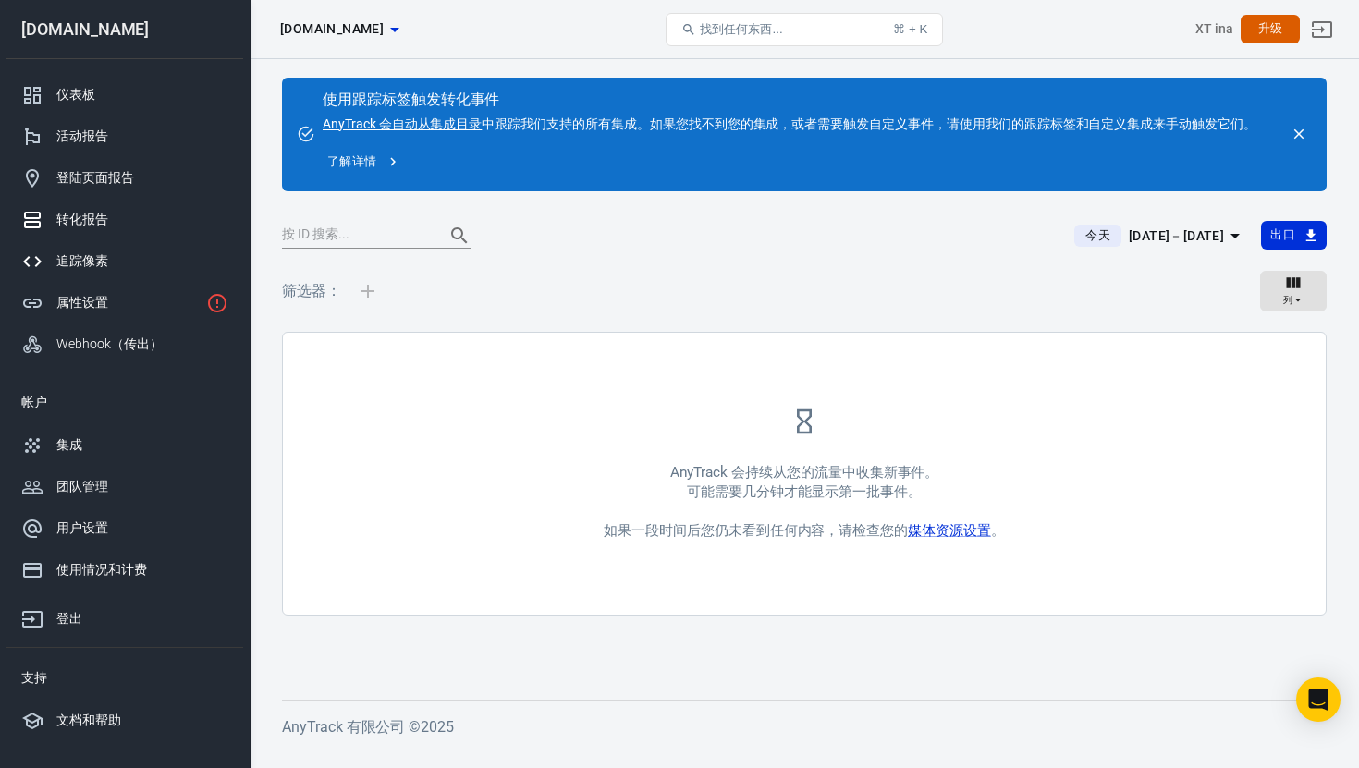
click at [121, 251] on div "追踪像素" at bounding box center [142, 260] width 172 height 19
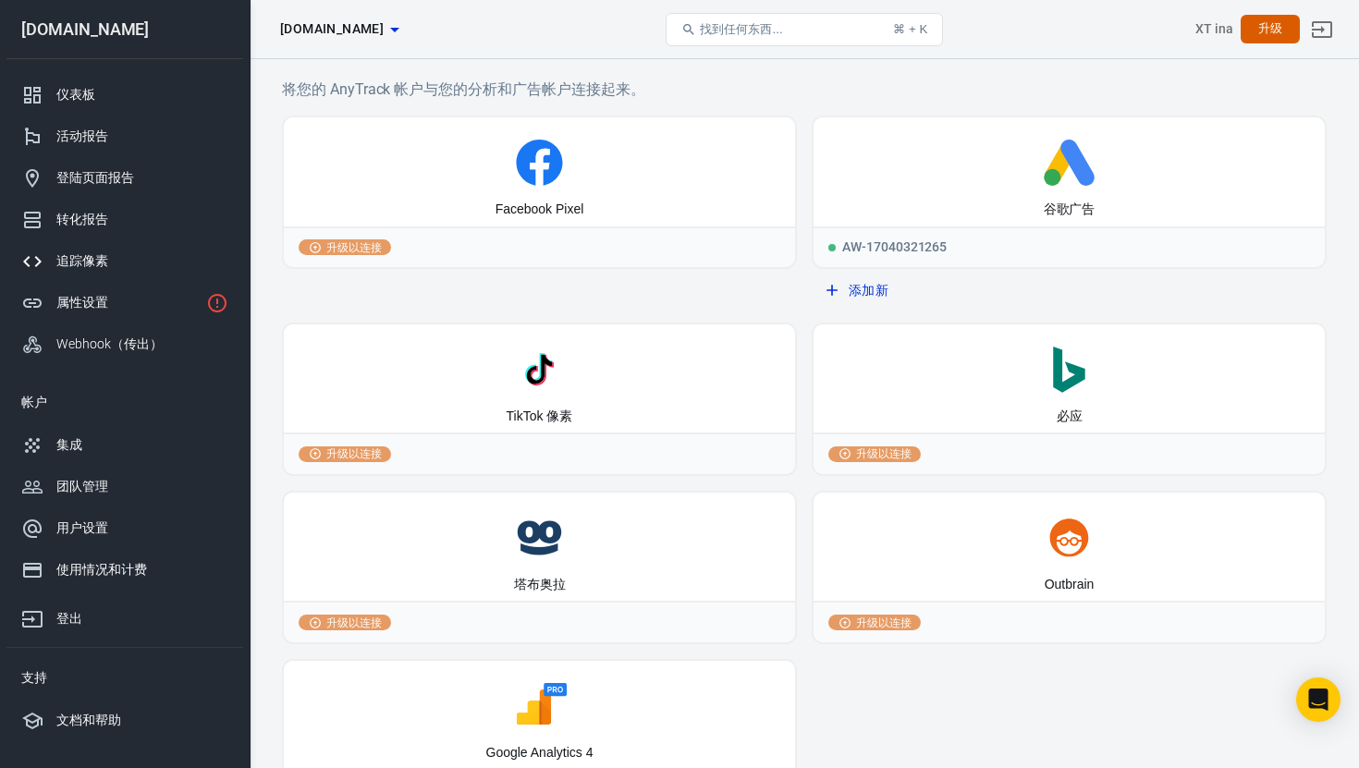
scroll to position [124, 0]
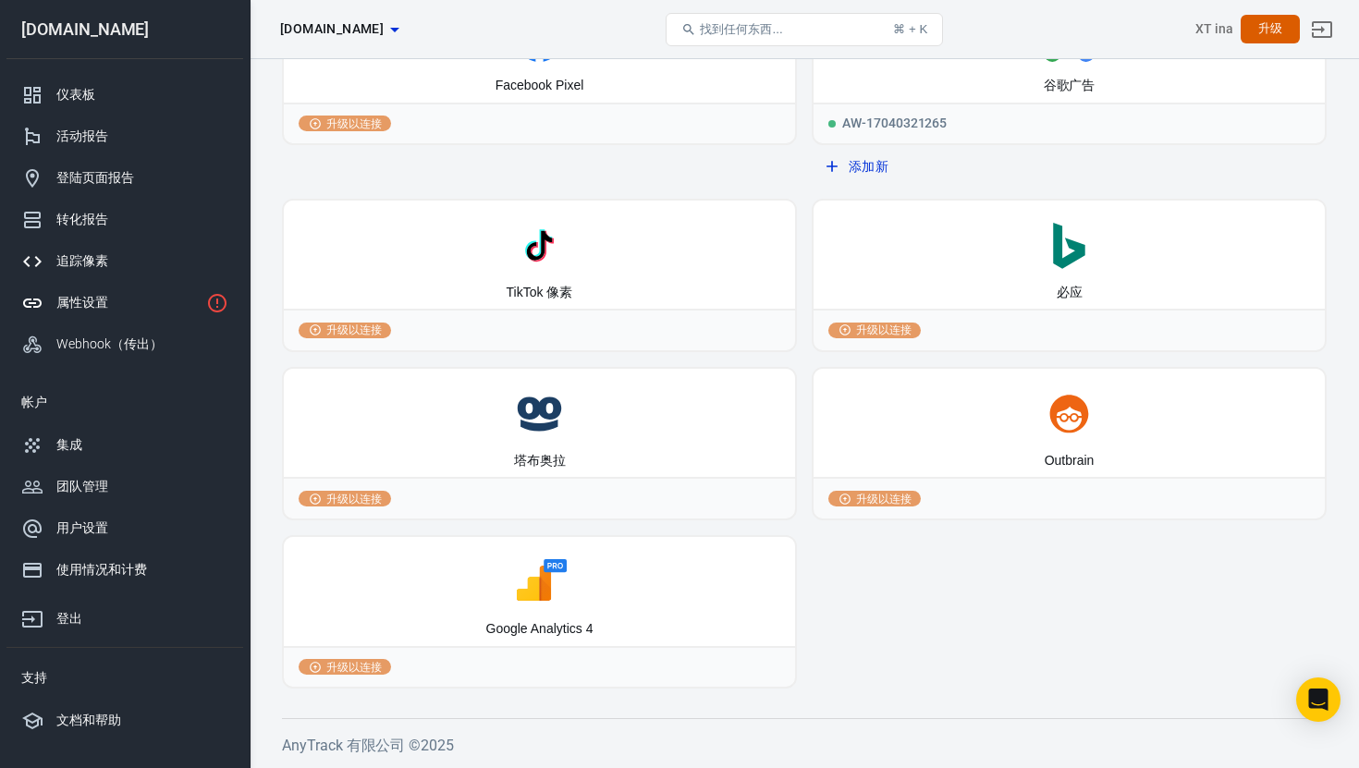
click at [185, 305] on div "属性设置" at bounding box center [127, 302] width 142 height 19
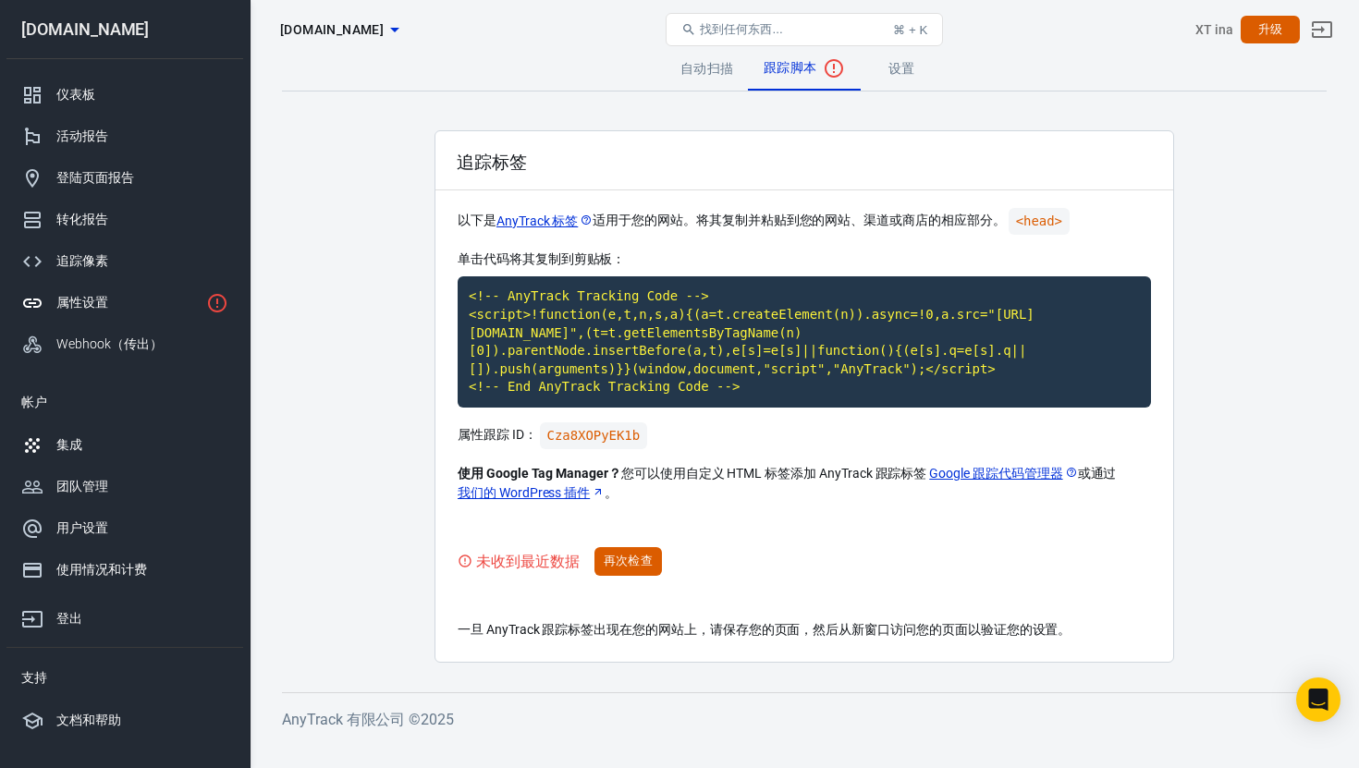
click at [96, 433] on link "集成" at bounding box center [124, 445] width 237 height 42
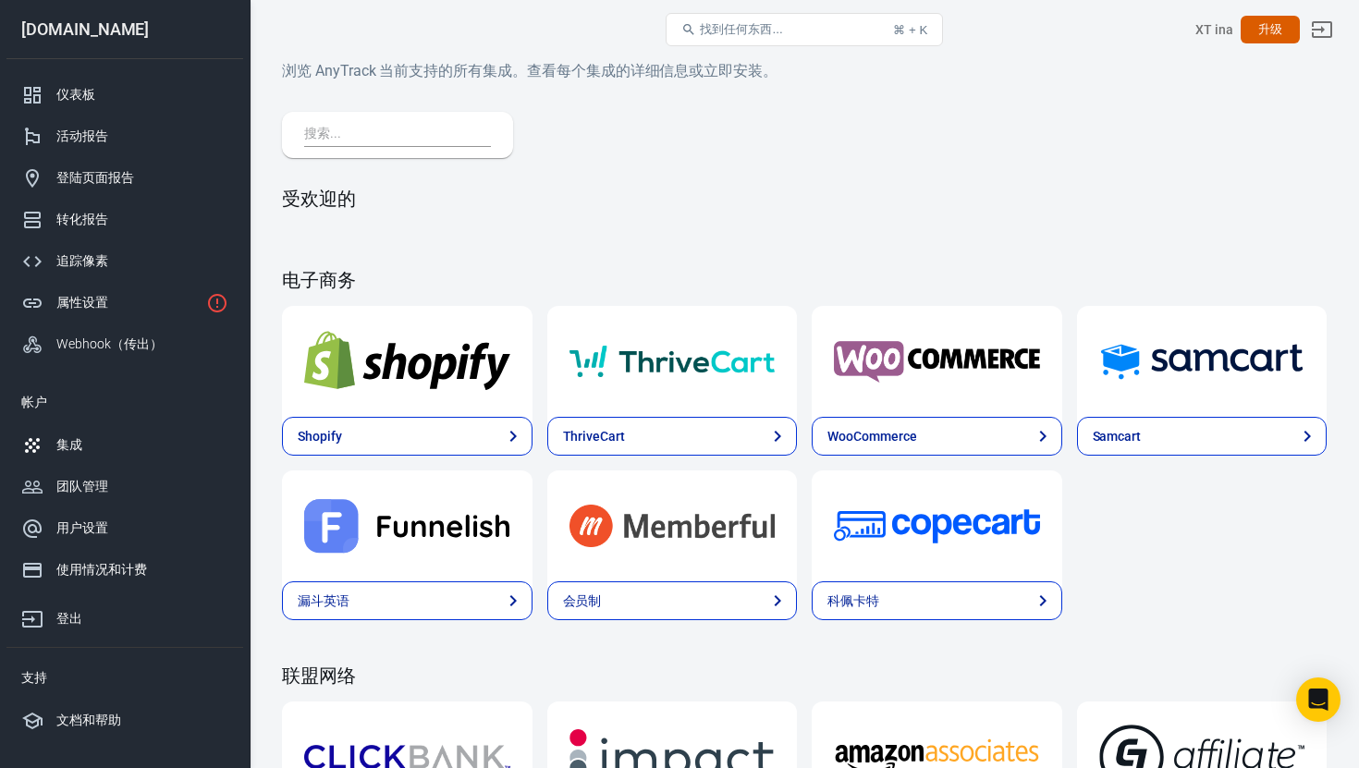
click at [370, 131] on input "text" at bounding box center [393, 135] width 179 height 24
paste input "everflow"
type input "everflow"
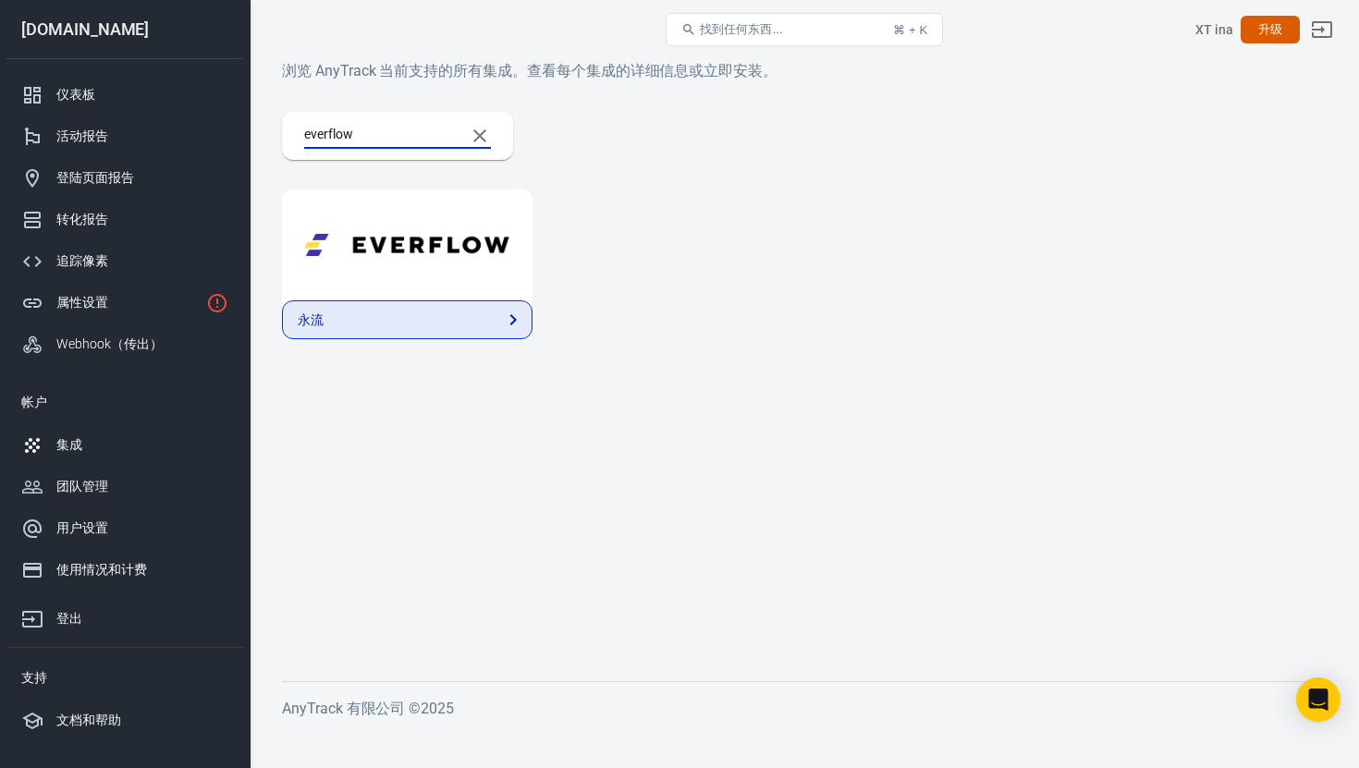
click at [467, 309] on link "永流" at bounding box center [407, 319] width 250 height 39
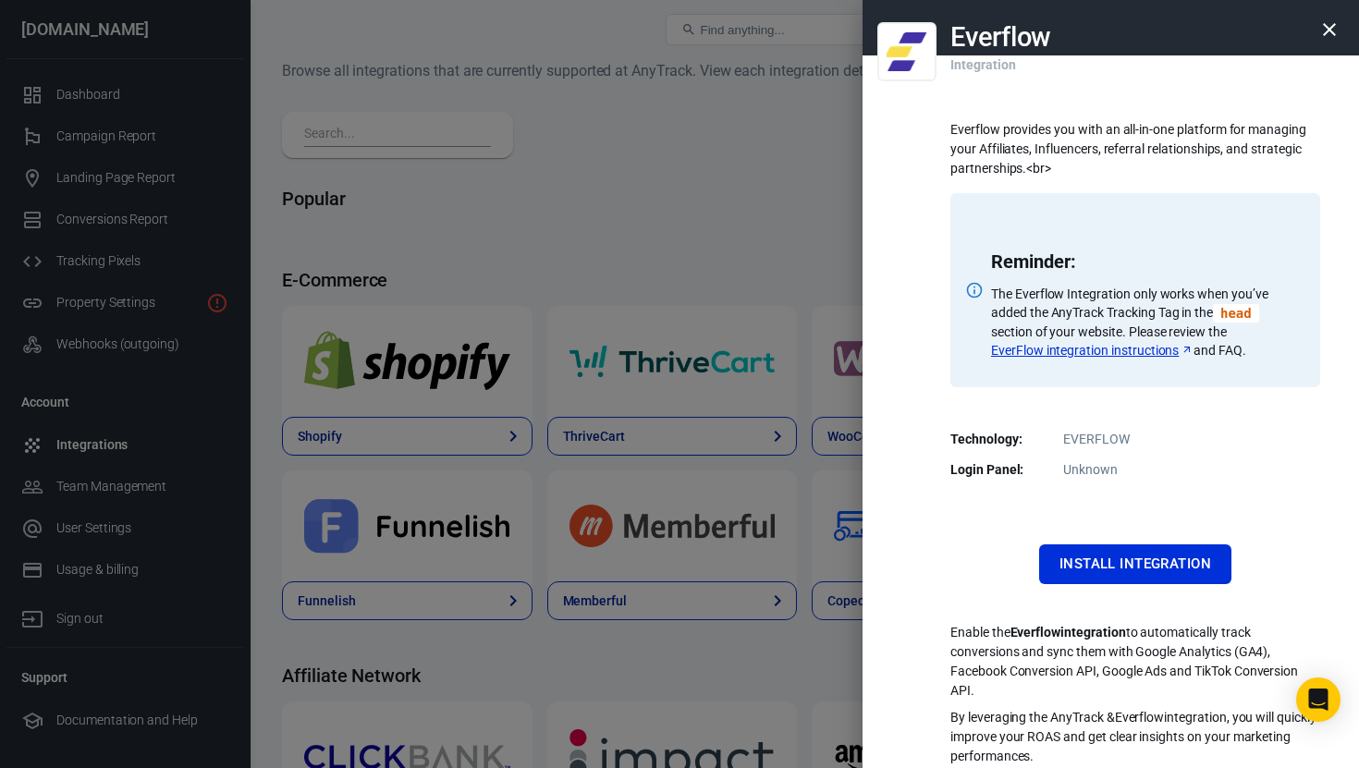
click at [909, 235] on div "Everflow Integration Everflow provides you with an all-in-one platform for mana…" at bounding box center [1110, 384] width 496 height 768
click at [755, 218] on div at bounding box center [679, 384] width 1359 height 768
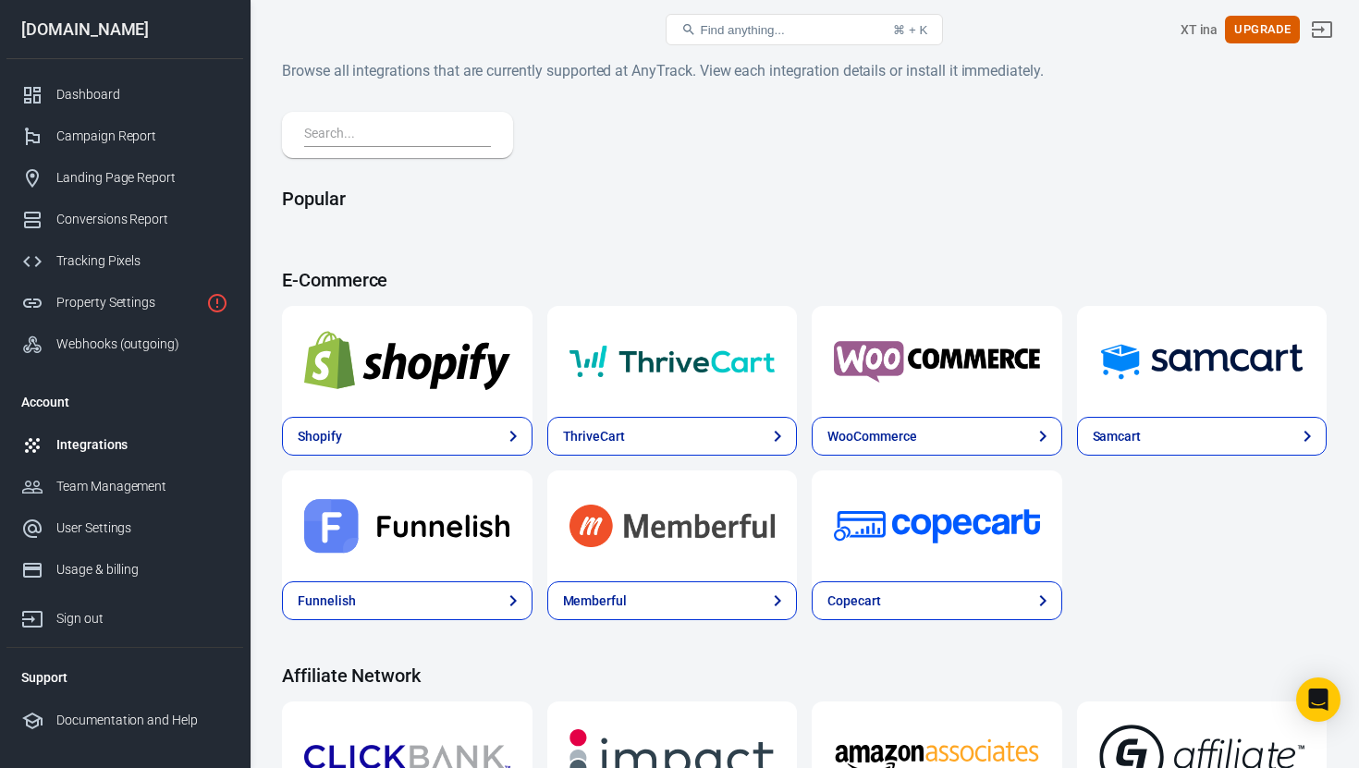
click at [427, 129] on input "text" at bounding box center [393, 135] width 179 height 24
click at [372, 121] on div at bounding box center [397, 135] width 231 height 46
click at [364, 133] on input "text" at bounding box center [393, 135] width 179 height 24
paste input "Everflow"
type input "Everflow"
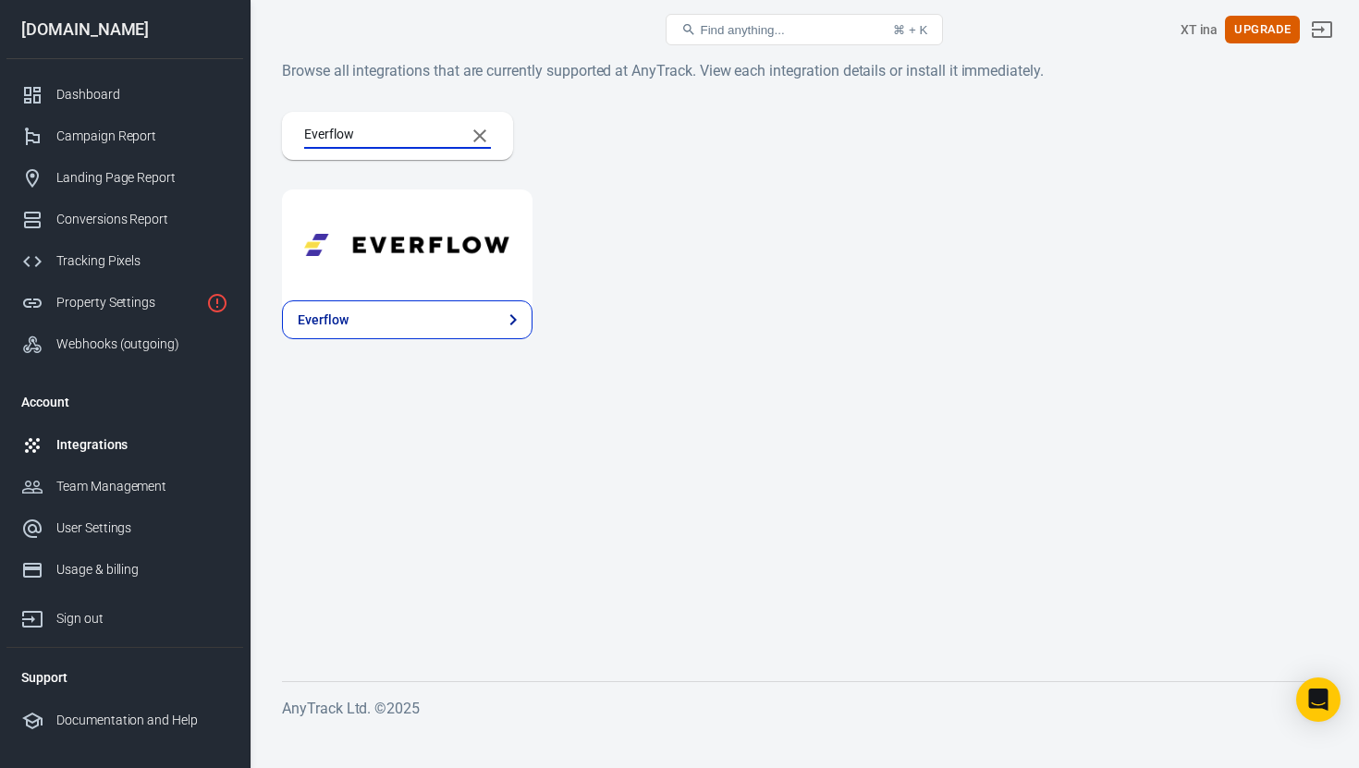
click at [310, 250] on img at bounding box center [407, 245] width 206 height 67
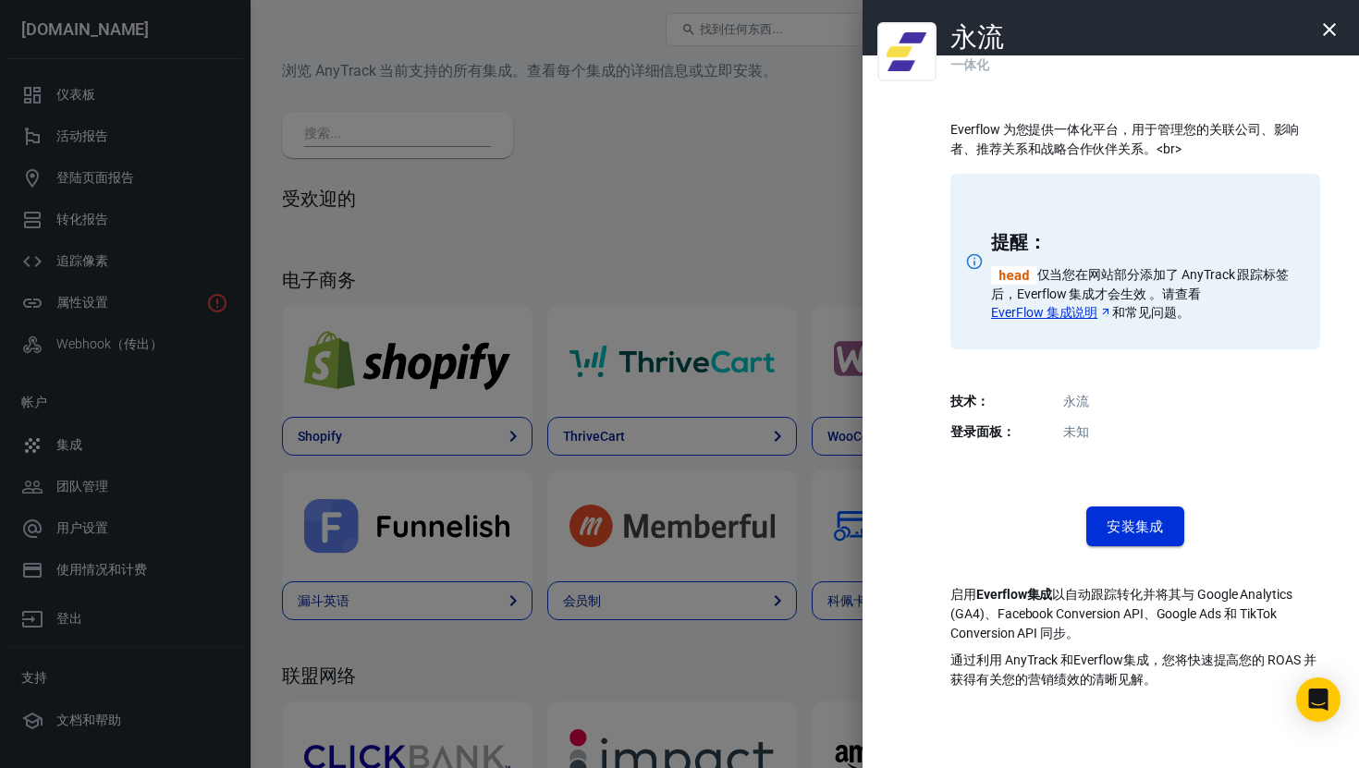
click at [1172, 525] on button "安装集成" at bounding box center [1135, 526] width 98 height 40
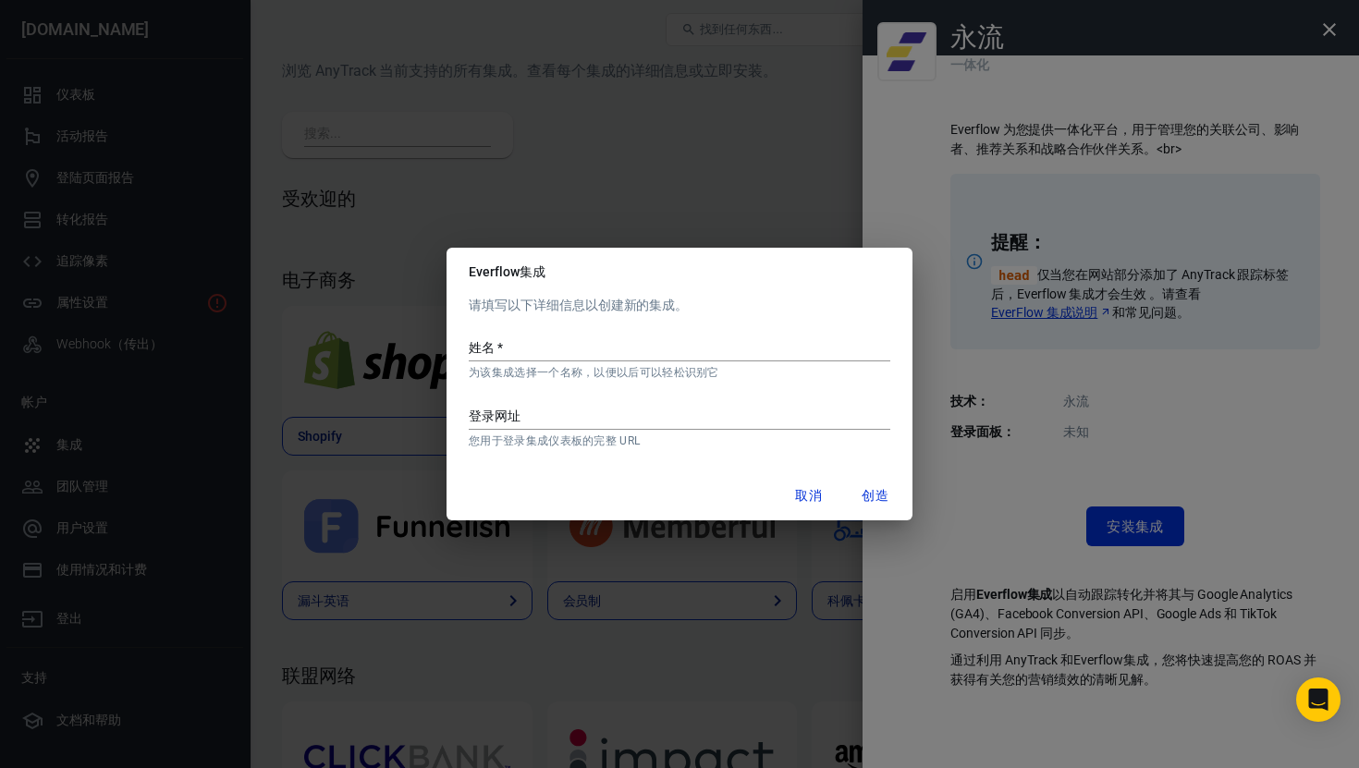
click at [599, 404] on div "登录网址 您用于登录集成仪表板的完整 URL" at bounding box center [679, 419] width 421 height 57
click at [586, 336] on div "姓名   * 为该集成选择一个名称，以便以后可以轻松识别它" at bounding box center [679, 351] width 421 height 57
click at [598, 344] on input "姓名   *" at bounding box center [679, 349] width 421 height 24
type input "8194"
click at [567, 417] on input "登录网址" at bounding box center [679, 418] width 421 height 24
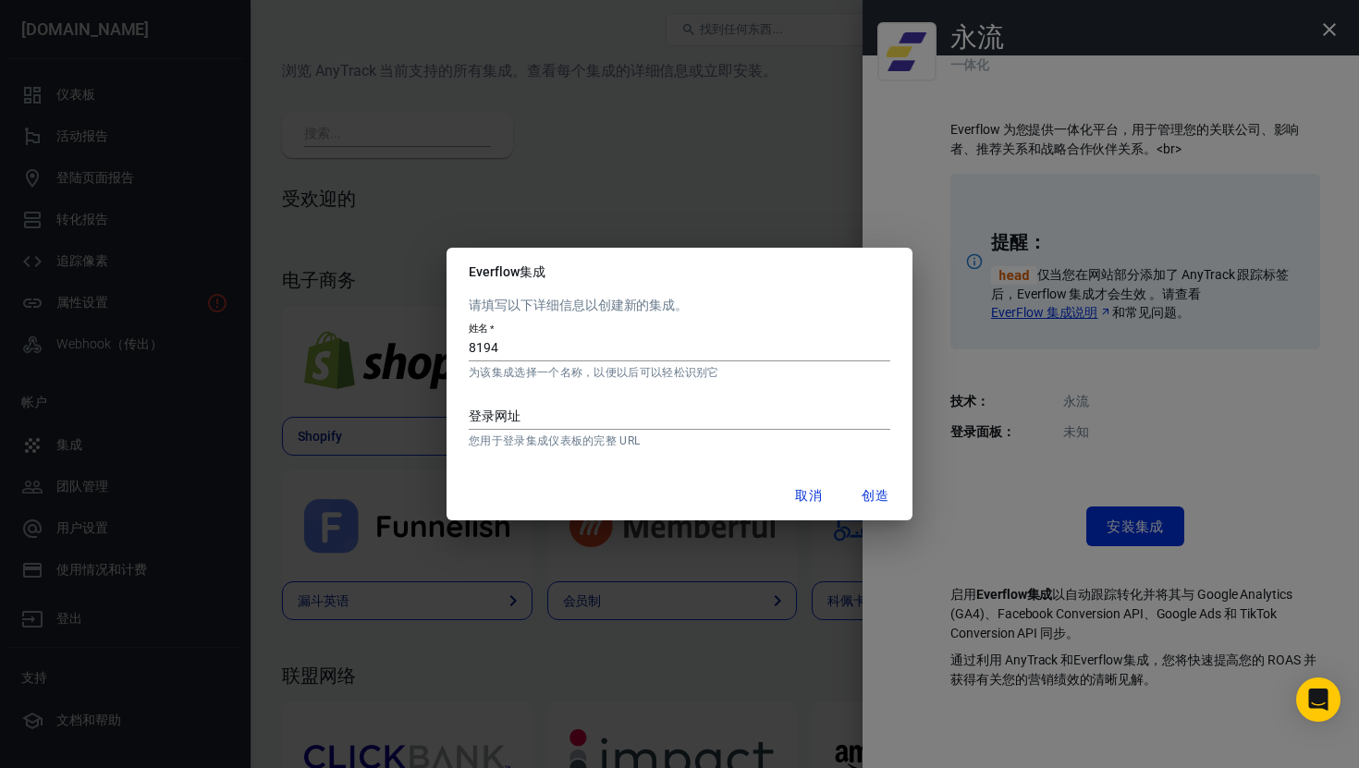
click at [798, 488] on font "取消" at bounding box center [808, 495] width 27 height 15
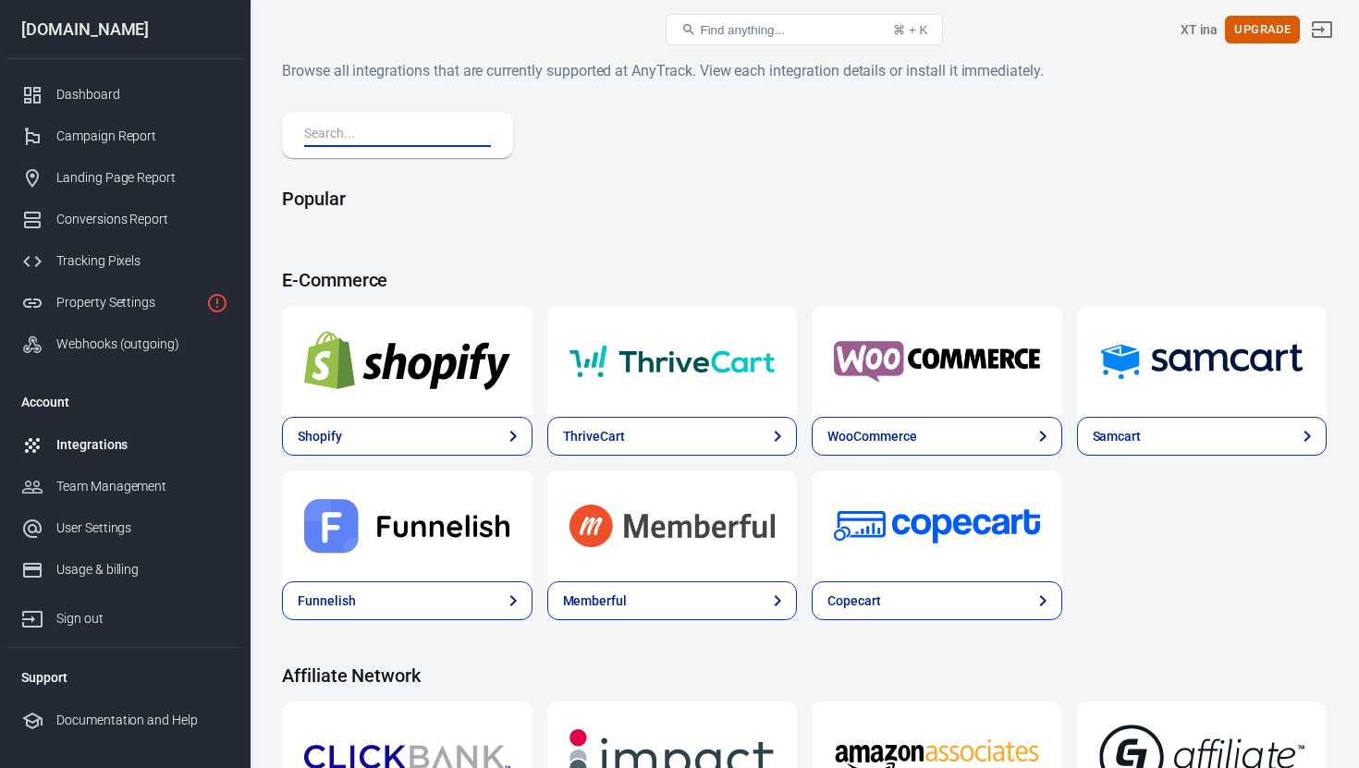
click at [403, 140] on input "text" at bounding box center [393, 135] width 179 height 24
click at [399, 144] on input "text" at bounding box center [393, 135] width 179 height 24
paste input "everflow"
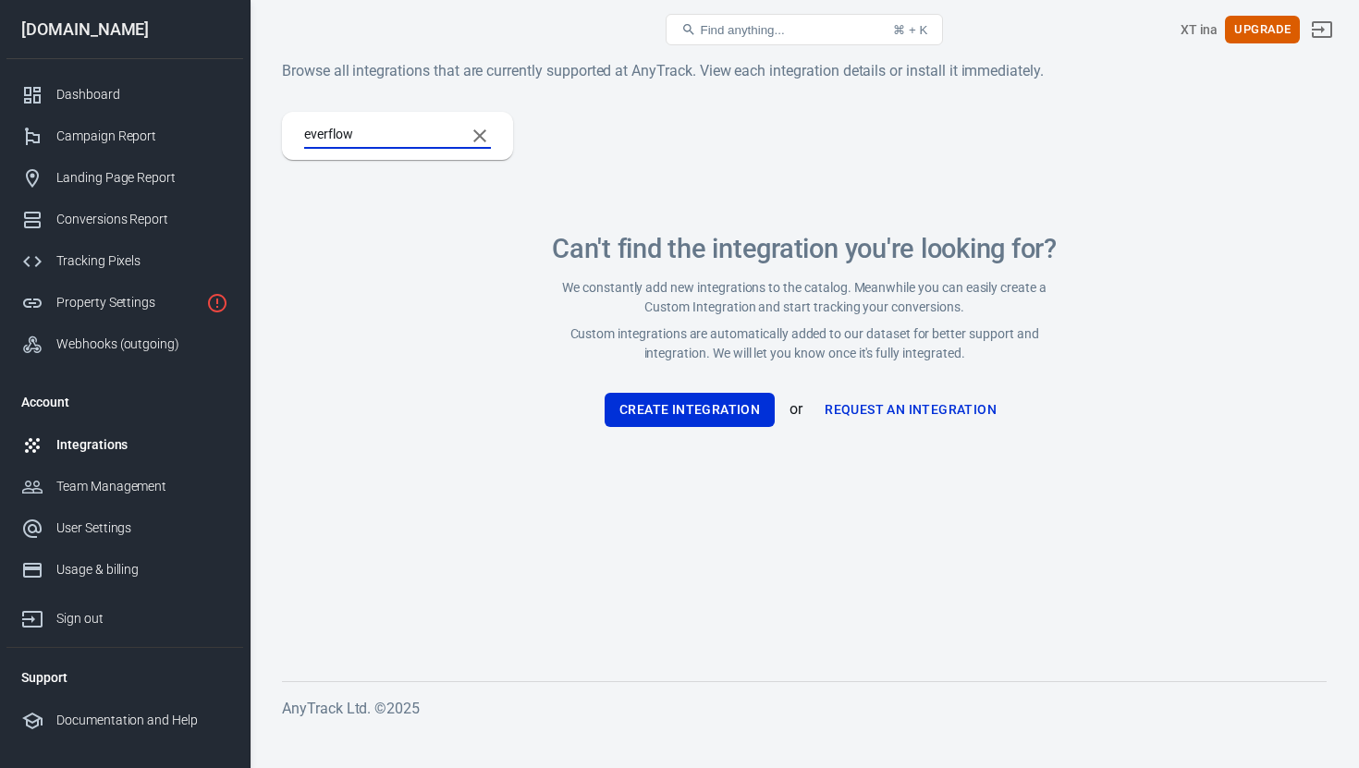
click at [677, 308] on p "We constantly add new integrations to the catalog. Meanwhile you can easily cre…" at bounding box center [804, 297] width 510 height 39
click at [1128, 175] on div "everflow Can't find the integration you're looking for? We constantly add new i…" at bounding box center [804, 292] width 1044 height 360
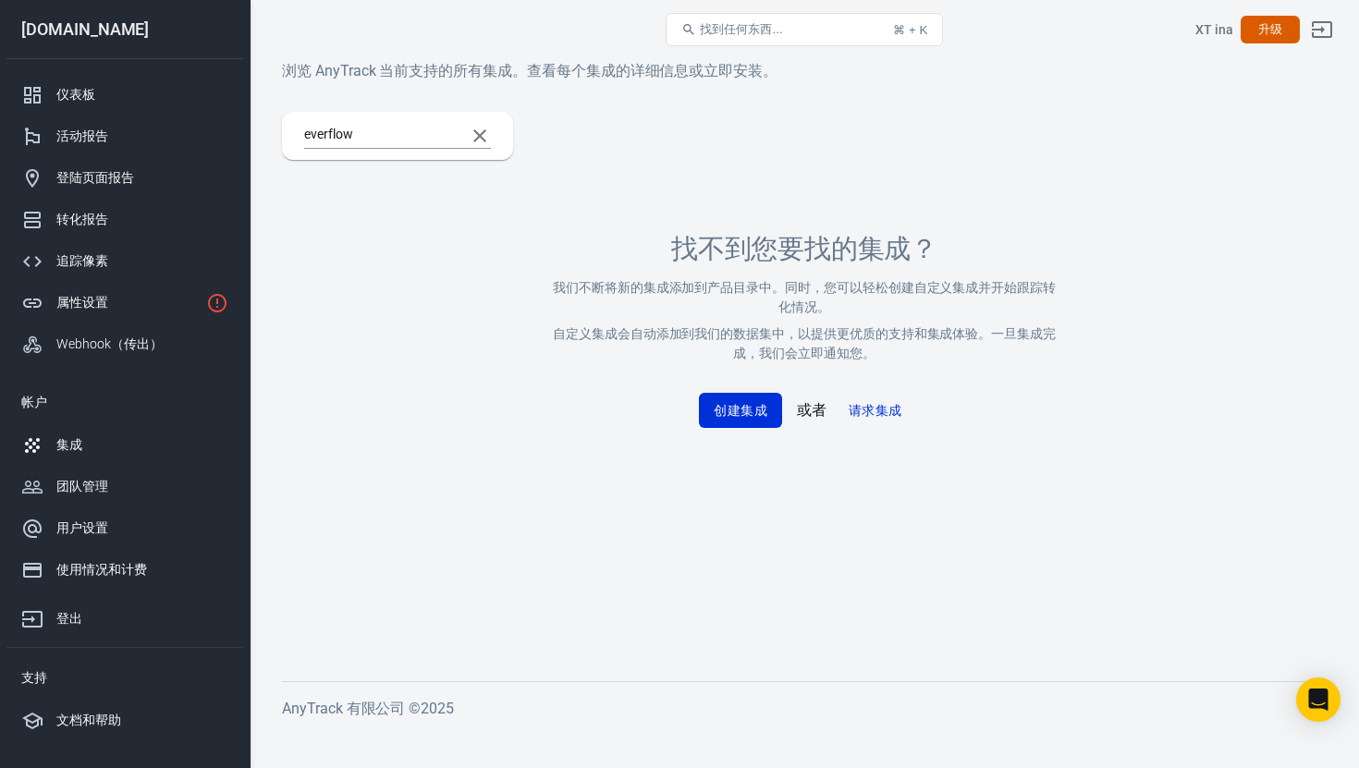
click at [410, 145] on input "everflow" at bounding box center [377, 136] width 146 height 24
type input "Everflow"
click at [789, 45] on button "找到任何东西... ⌘ + K" at bounding box center [803, 29] width 277 height 33
click at [749, 28] on font "找到任何东西..." at bounding box center [741, 29] width 82 height 14
click at [482, 135] on icon "清除搜索" at bounding box center [480, 136] width 22 height 22
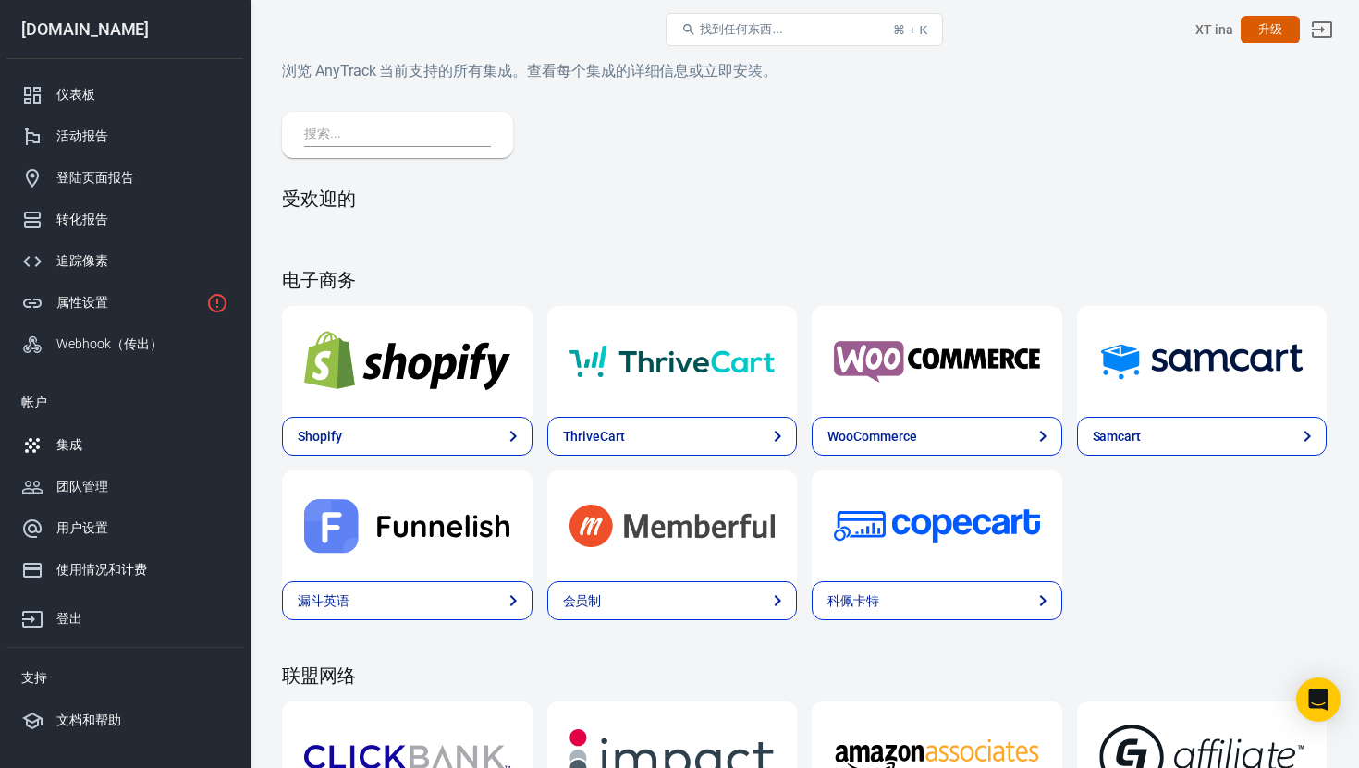
click at [810, 17] on button "找到任何东西... ⌘ + K" at bounding box center [803, 29] width 277 height 33
click at [767, 17] on button "找到任何东西... ⌘ + K" at bounding box center [803, 29] width 277 height 33
click at [118, 128] on div "活动报告" at bounding box center [142, 136] width 172 height 19
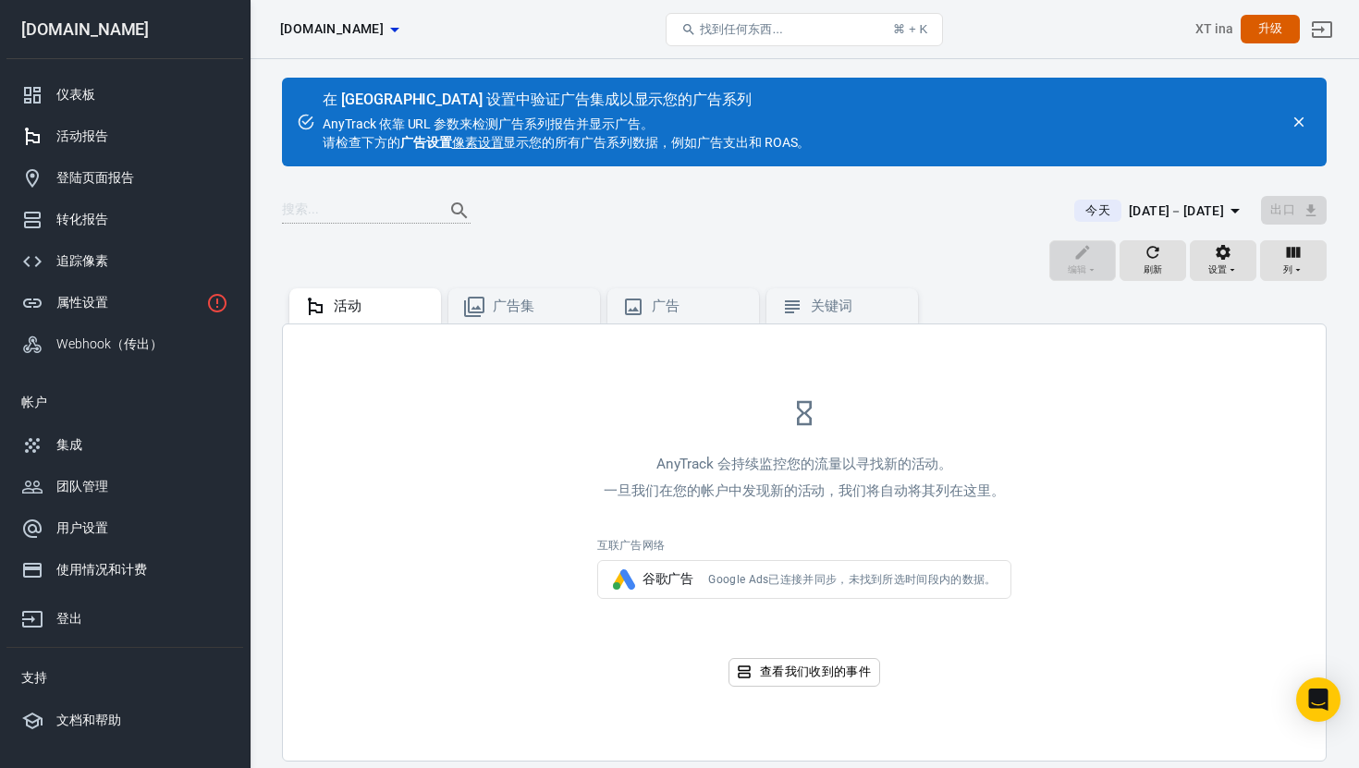
click at [688, 579] on font "谷歌广告" at bounding box center [668, 578] width 52 height 15
click at [125, 163] on link "登陆页面报告" at bounding box center [124, 178] width 237 height 42
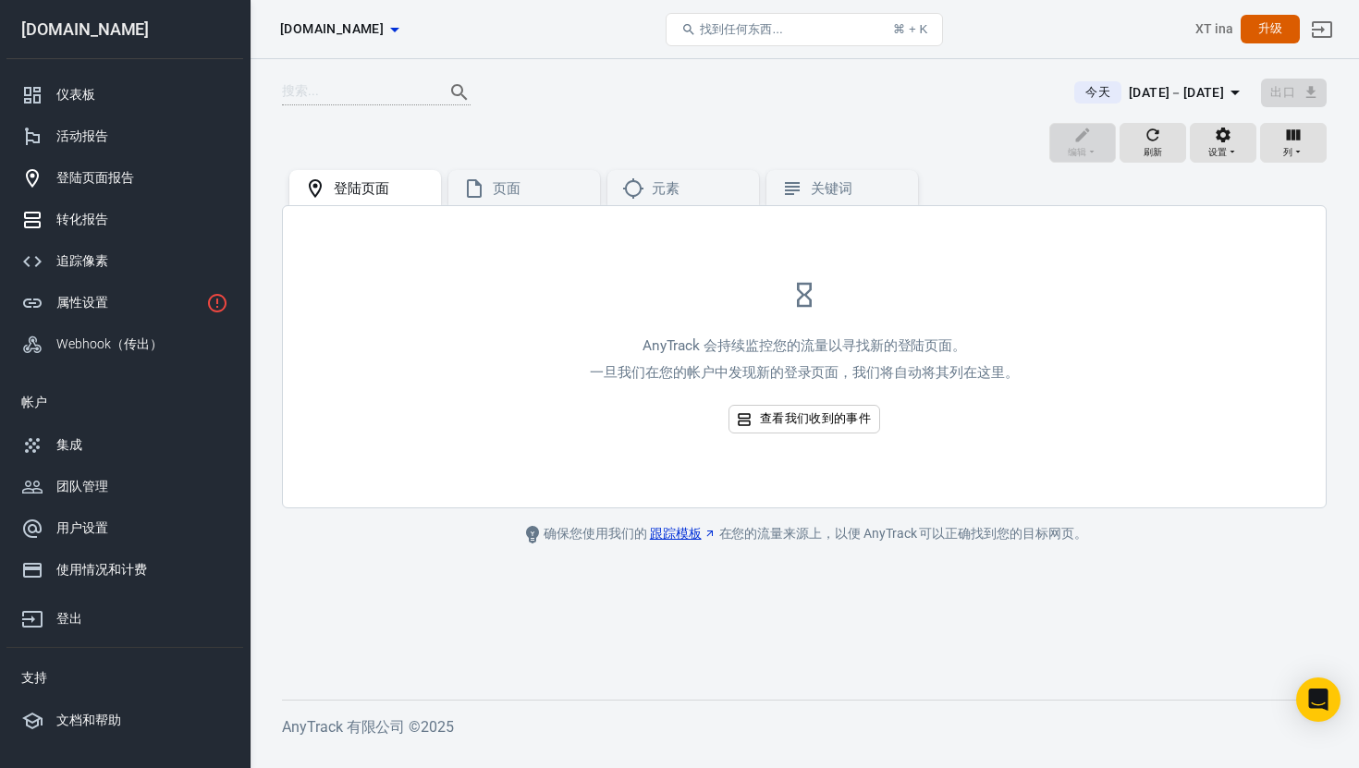
click at [116, 201] on link "转化报告" at bounding box center [124, 220] width 237 height 42
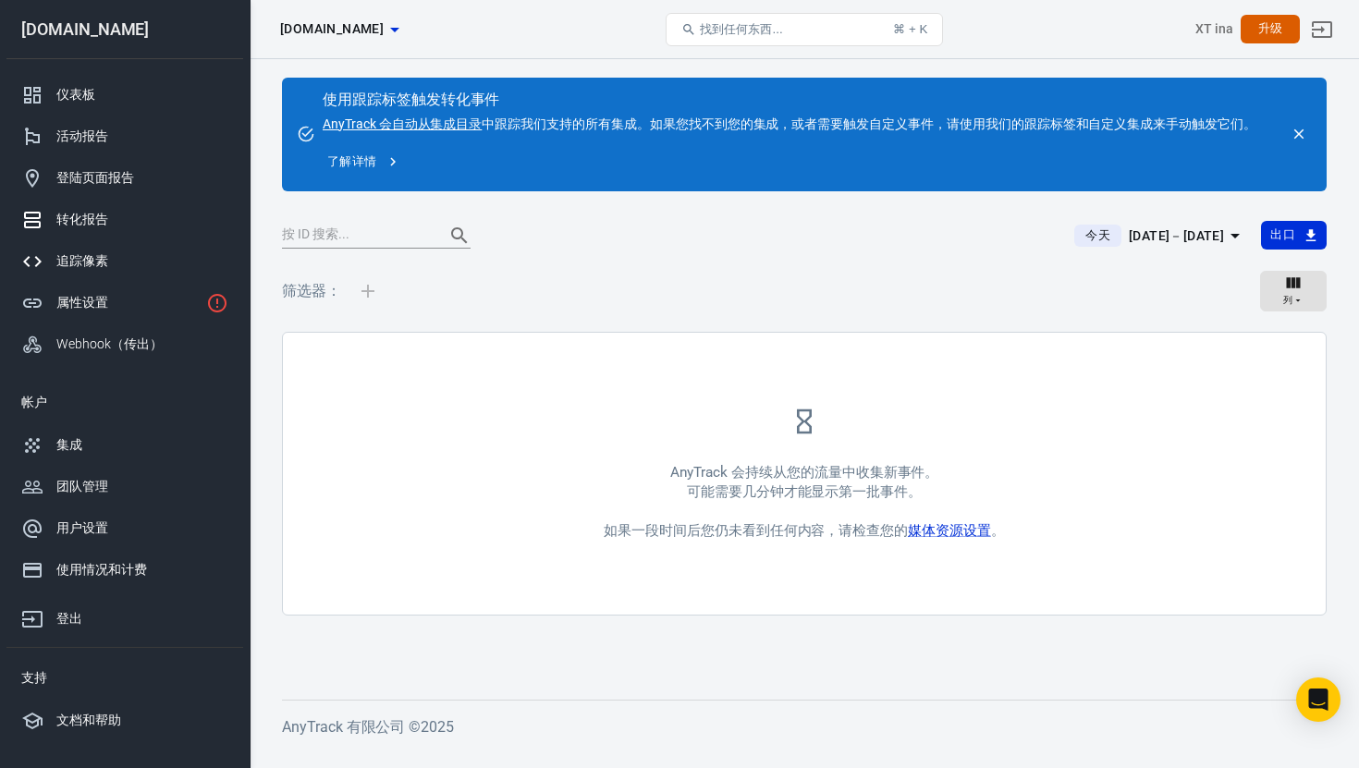
click at [145, 269] on div "追踪像素" at bounding box center [142, 260] width 172 height 19
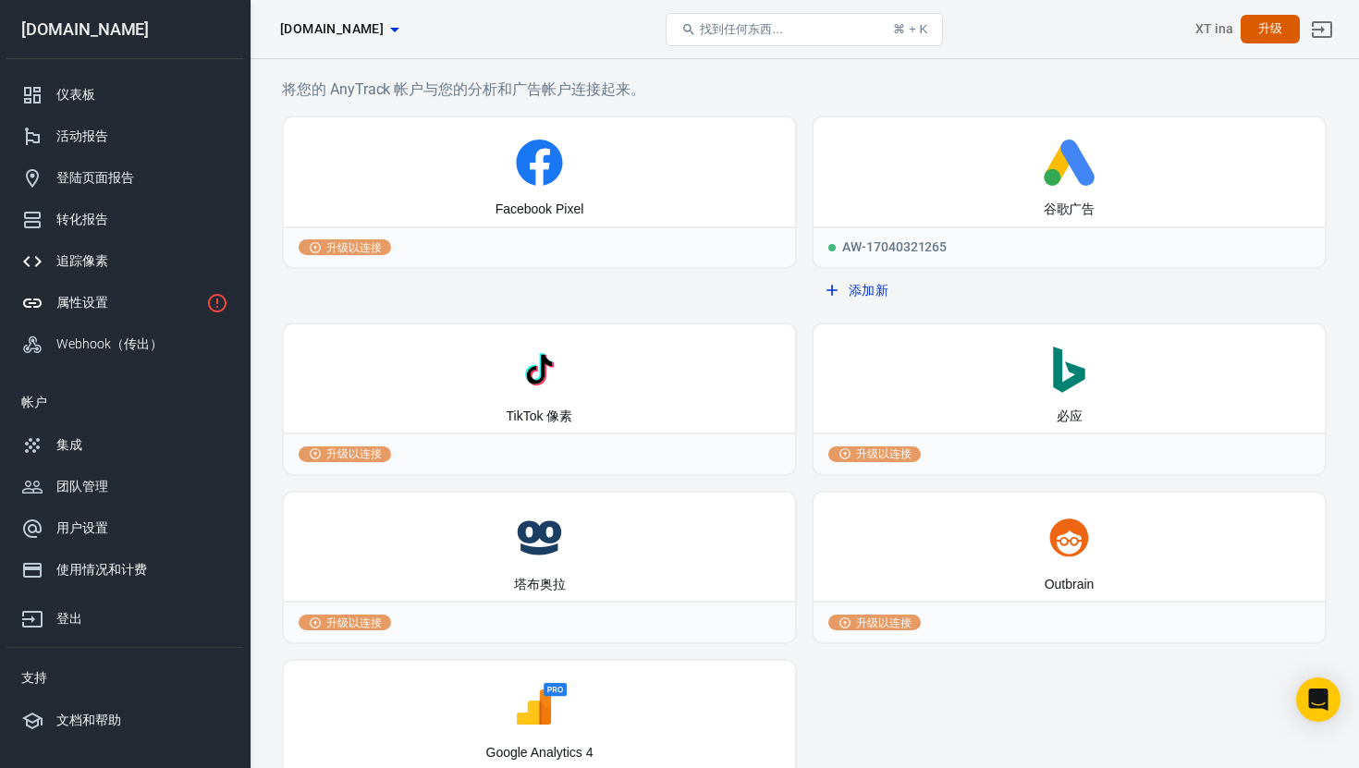
click at [94, 290] on link "属性设置" at bounding box center [124, 303] width 237 height 42
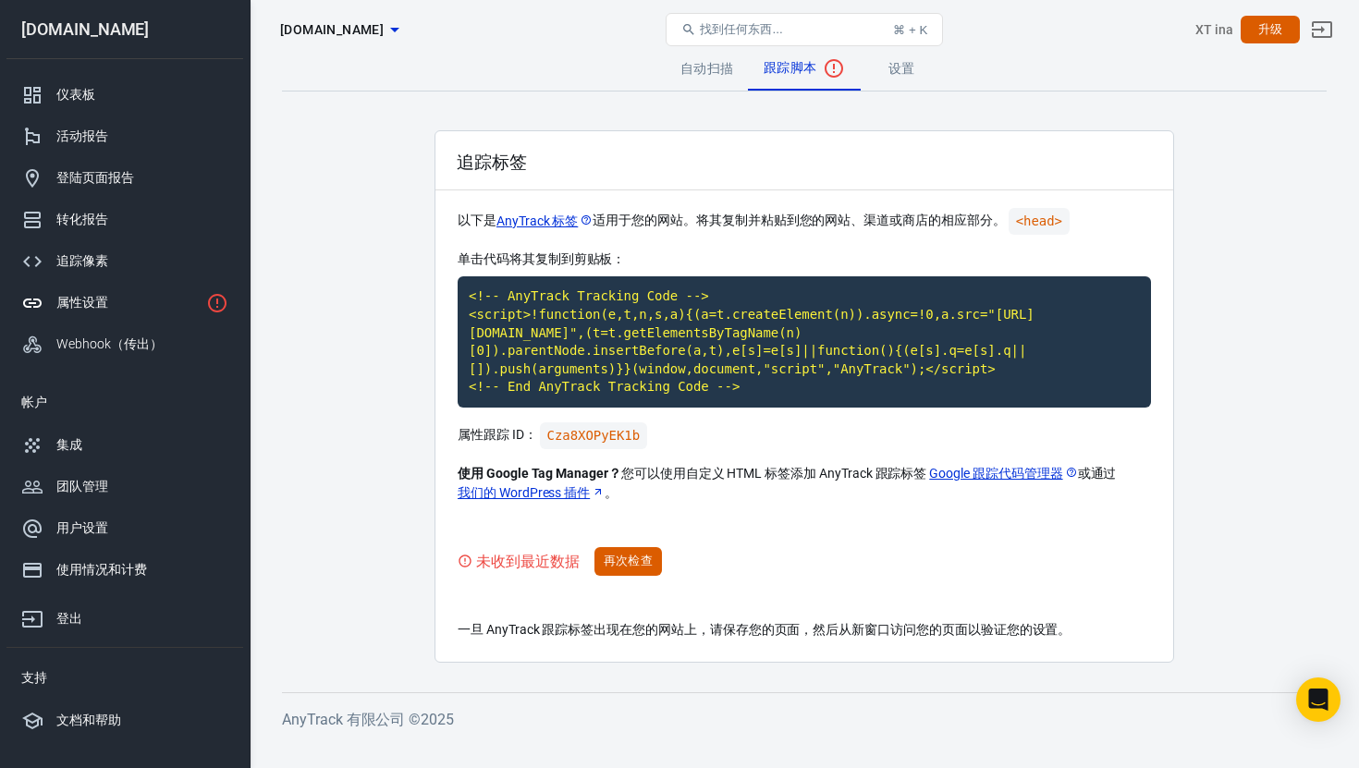
click at [905, 68] on font "设置" at bounding box center [901, 68] width 27 height 15
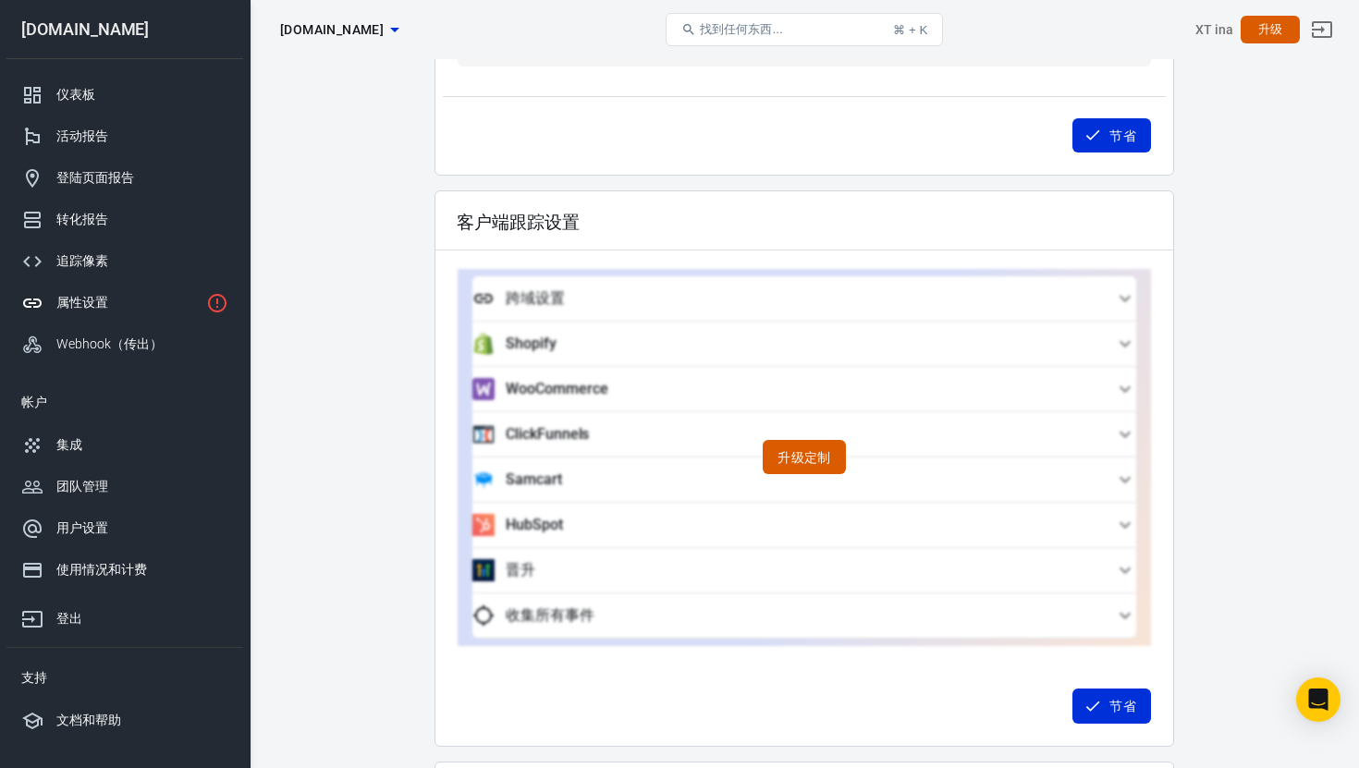
scroll to position [1470, 0]
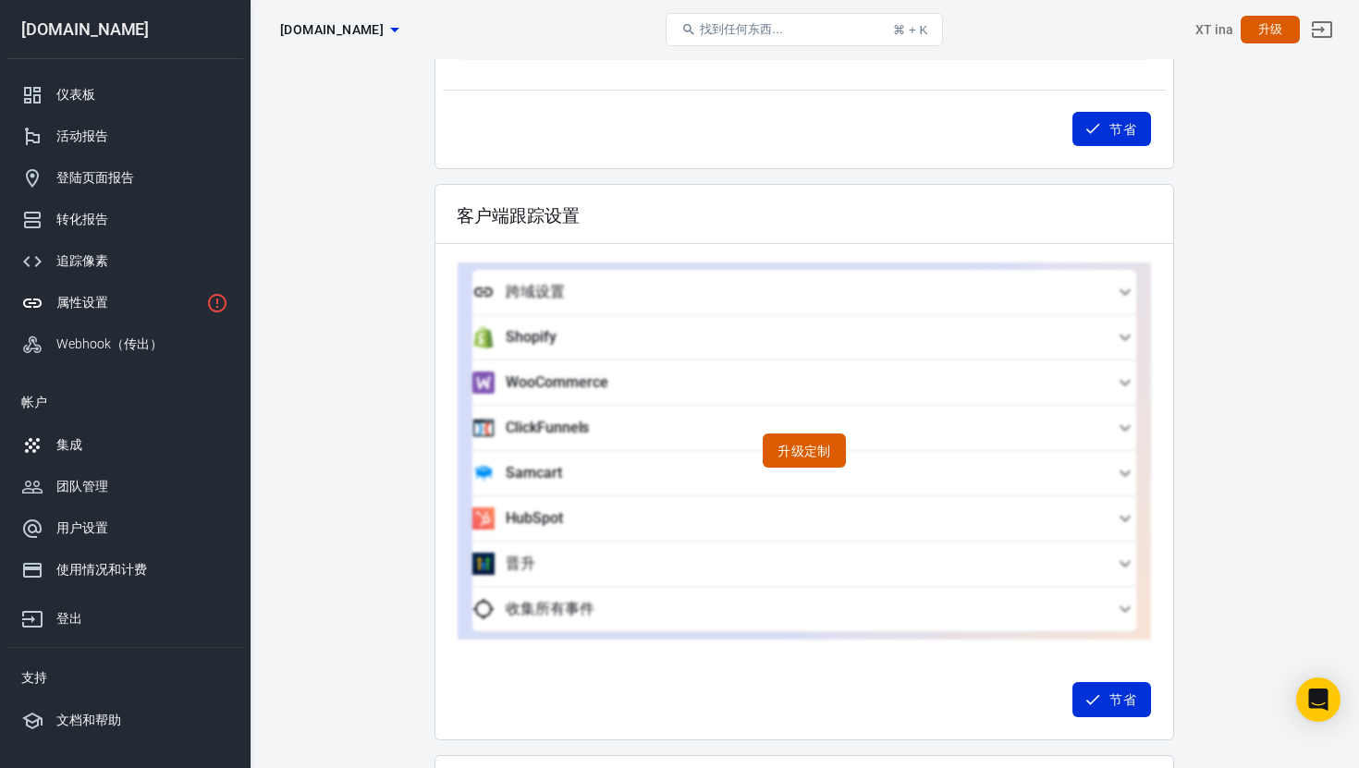
click at [116, 435] on div "集成" at bounding box center [142, 444] width 172 height 19
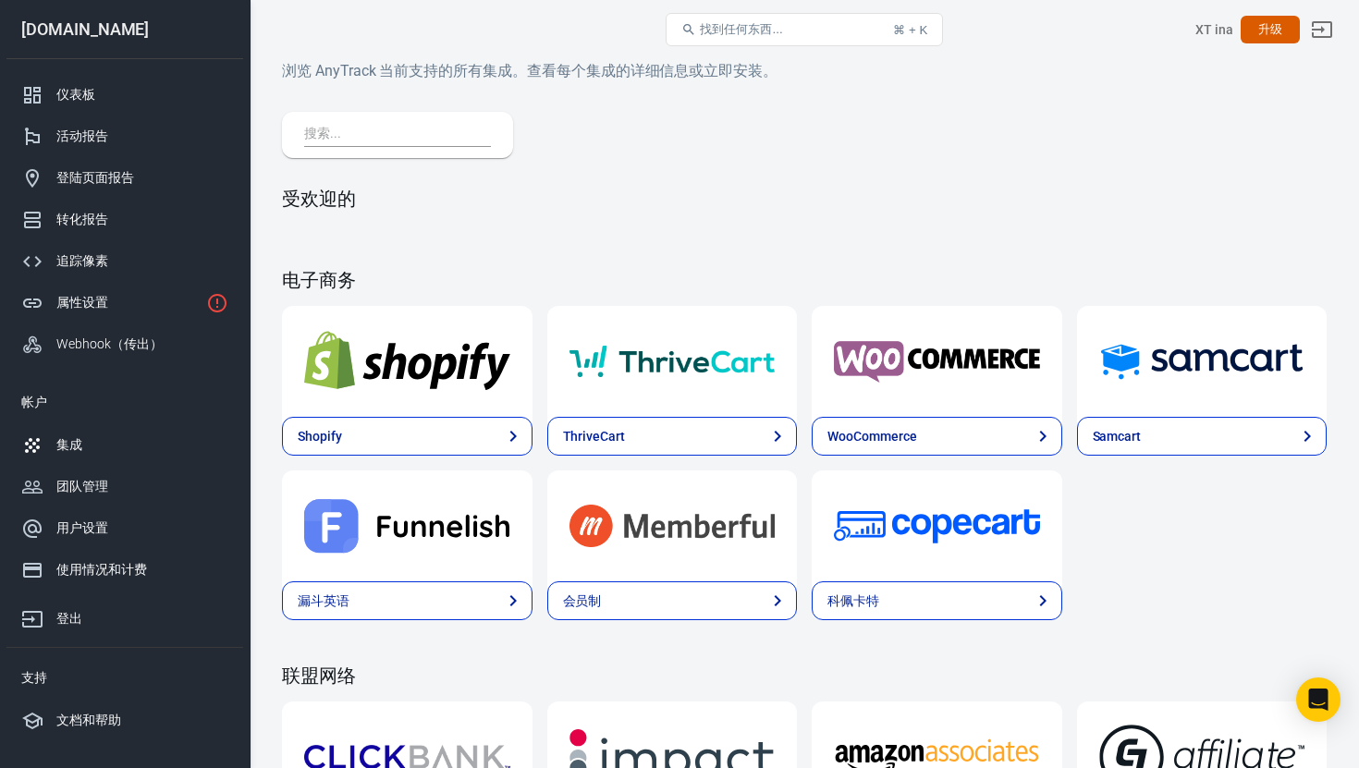
click at [377, 134] on input "text" at bounding box center [393, 135] width 179 height 24
type input "Everflow"
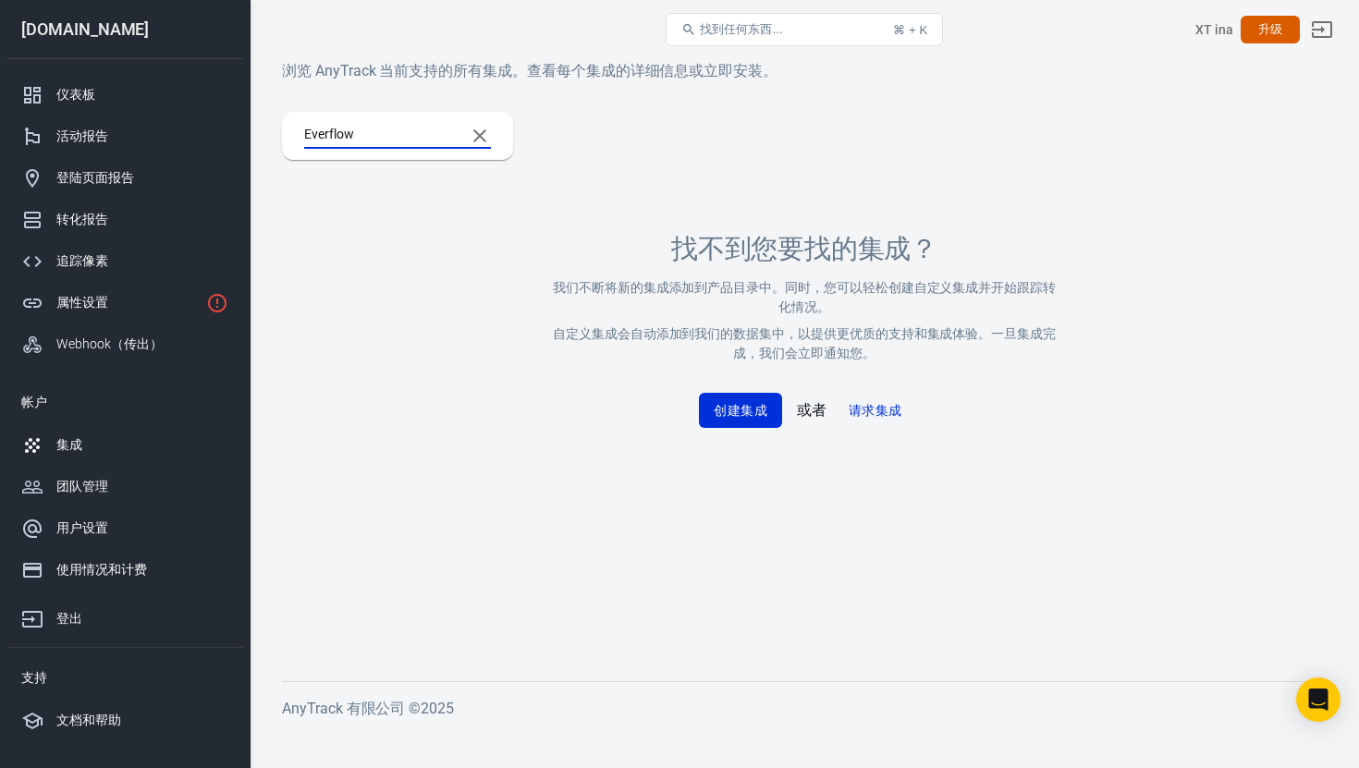
click at [470, 127] on icon "清除搜索" at bounding box center [480, 136] width 22 height 22
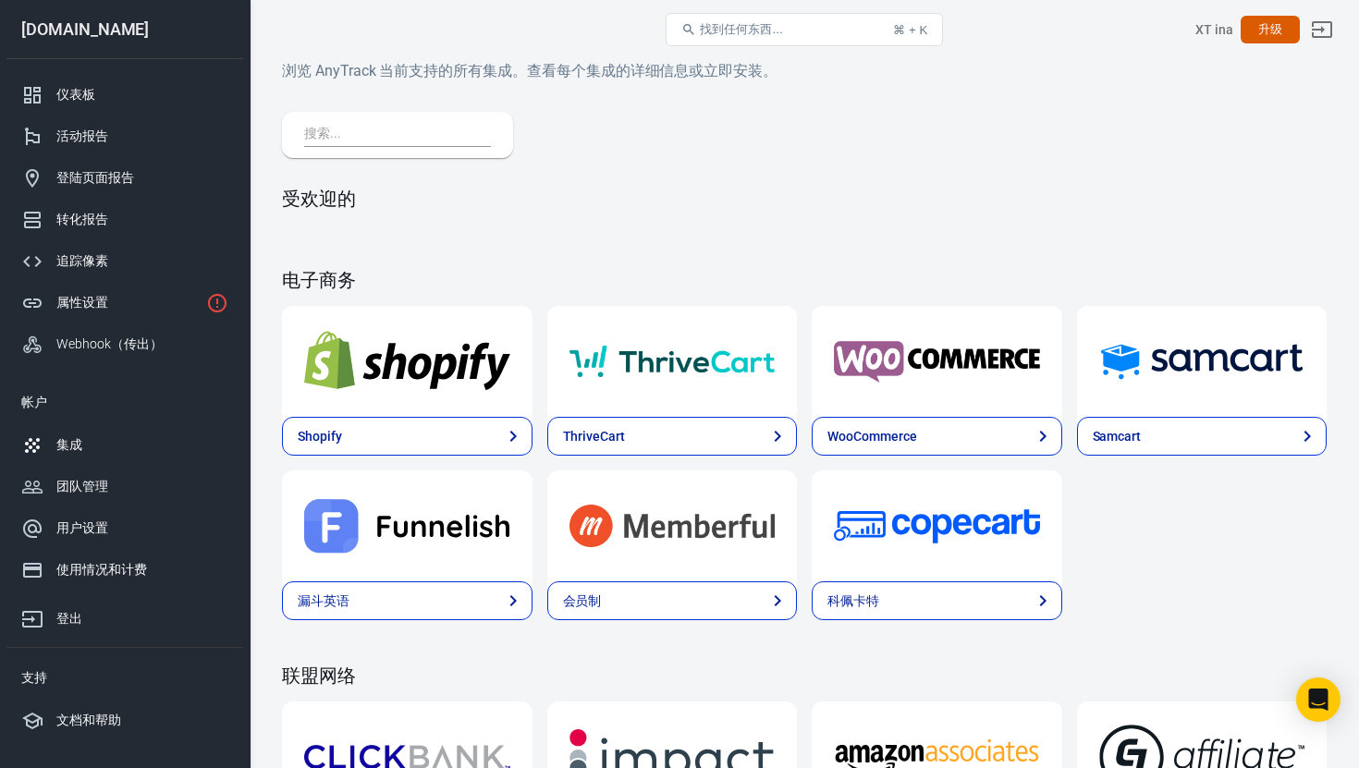
click at [414, 137] on input "text" at bounding box center [393, 135] width 179 height 24
paste input "everflow"
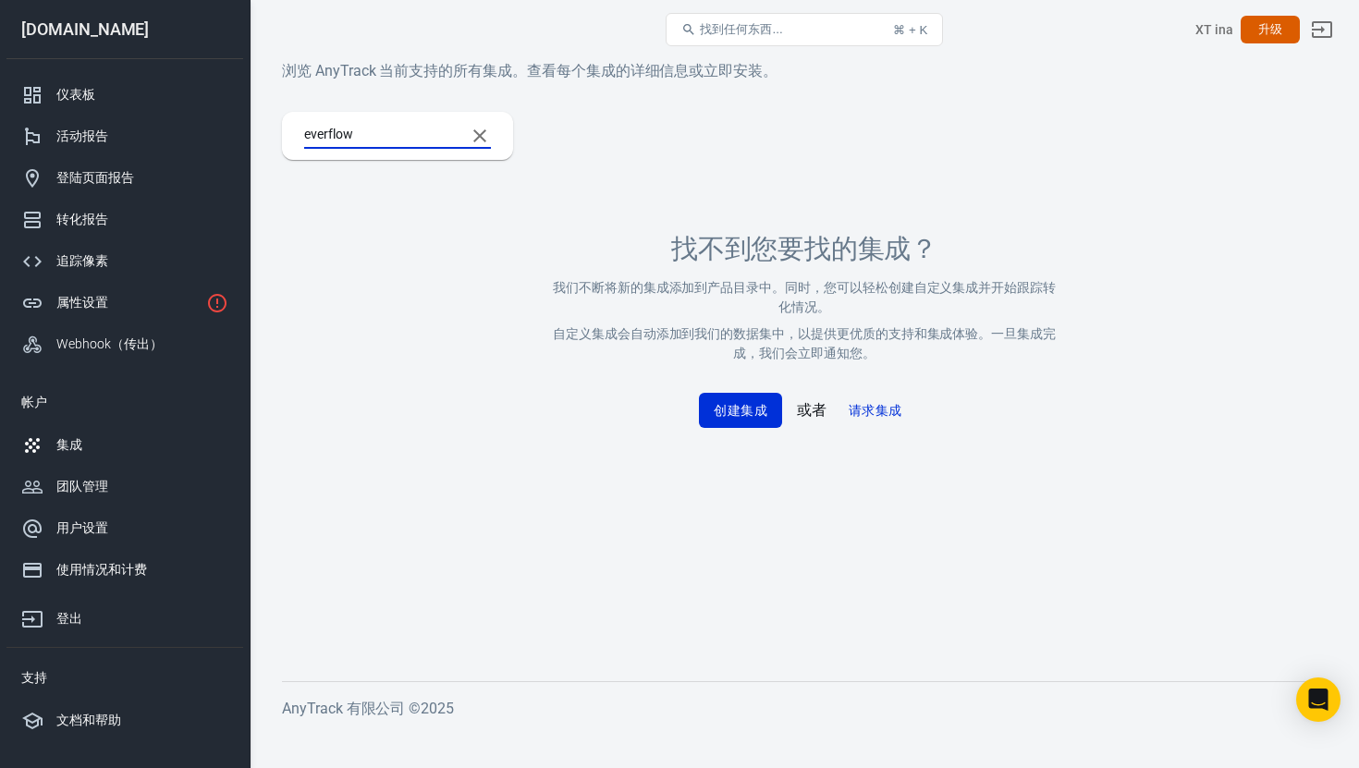
type input "everflow"
click at [762, 220] on div "找不到您要找的集成？ 我们不断将新的集成添加到产品目录中。同时，您可以轻松创建自定义集成并开始跟踪转化情况。 自定义集成会自动添加到我们的数据集中，以提供更优…" at bounding box center [804, 330] width 510 height 283
click at [736, 400] on font "创建集成" at bounding box center [740, 410] width 54 height 24
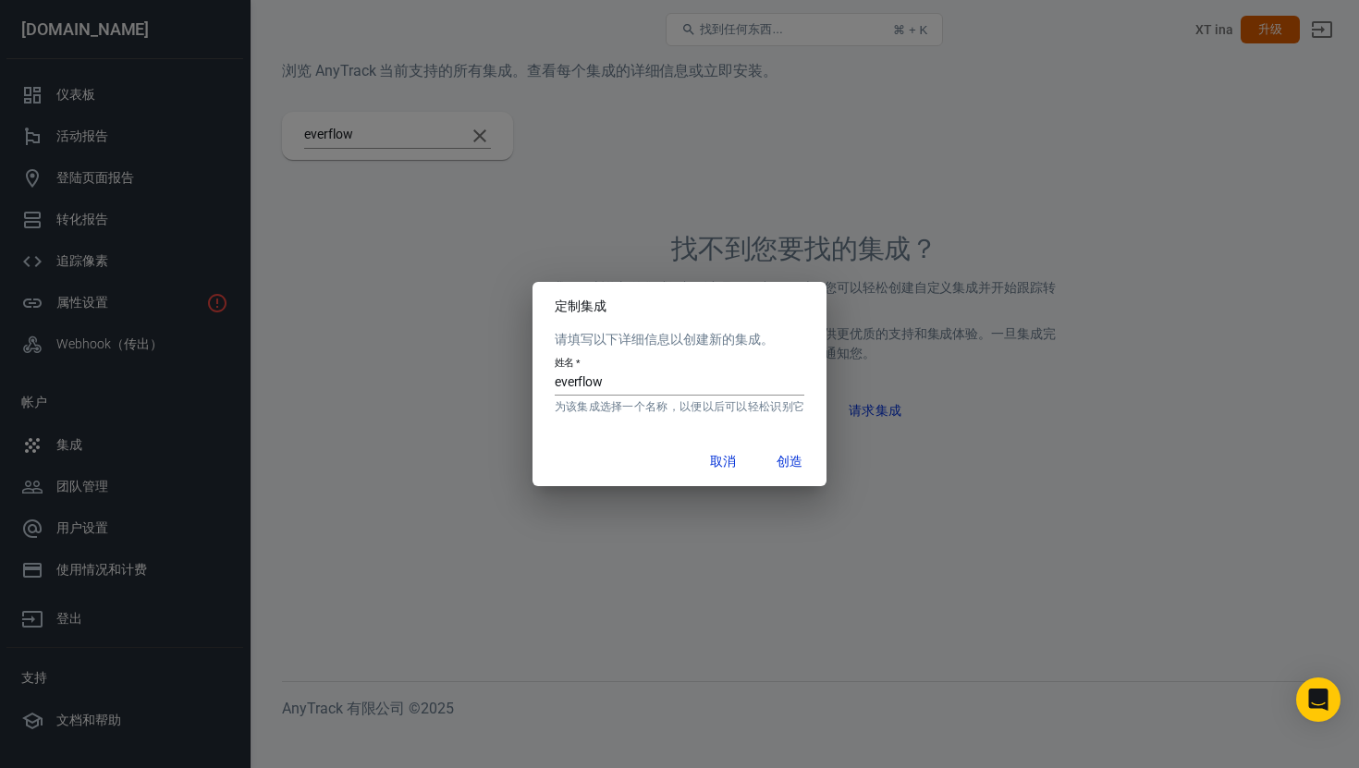
click at [730, 473] on button "取消" at bounding box center [722, 461] width 59 height 35
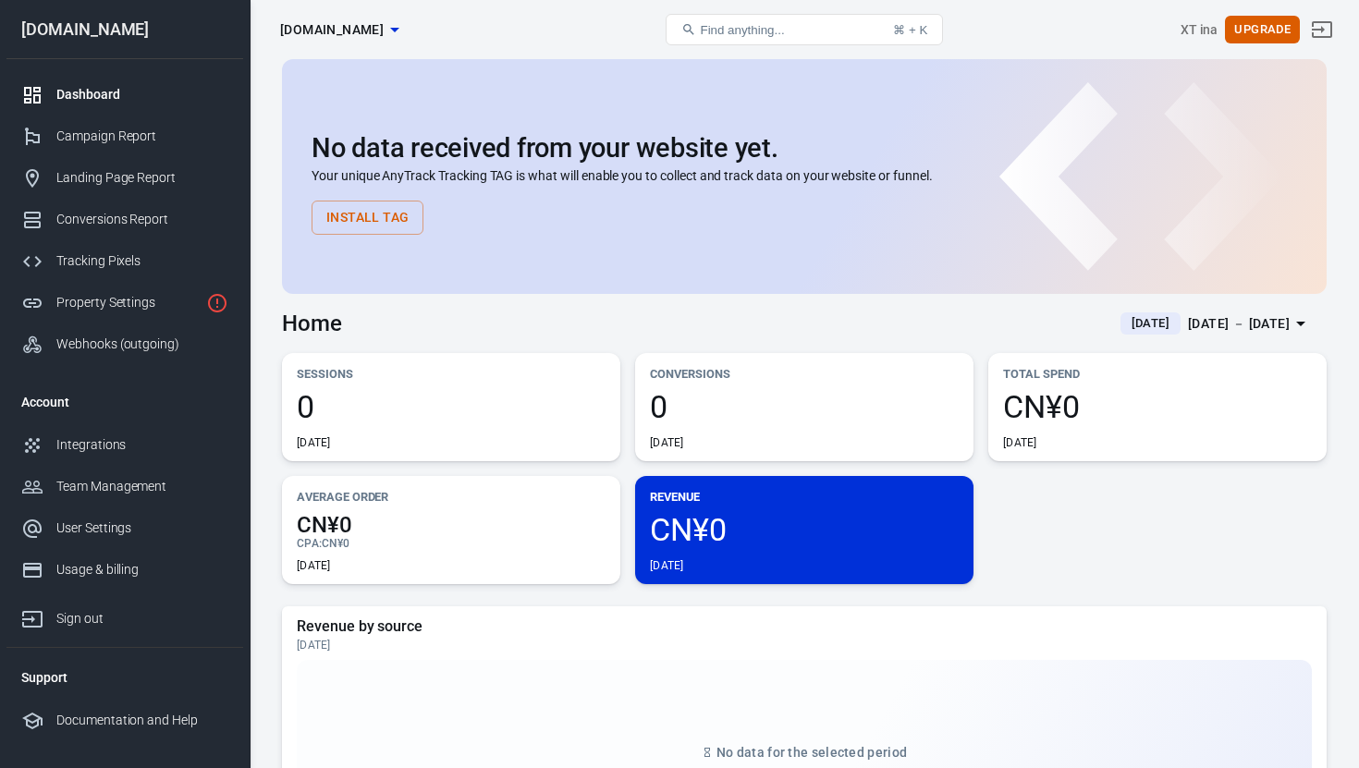
click at [1123, 20] on div "XT ina Upgrade" at bounding box center [1161, 29] width 349 height 44
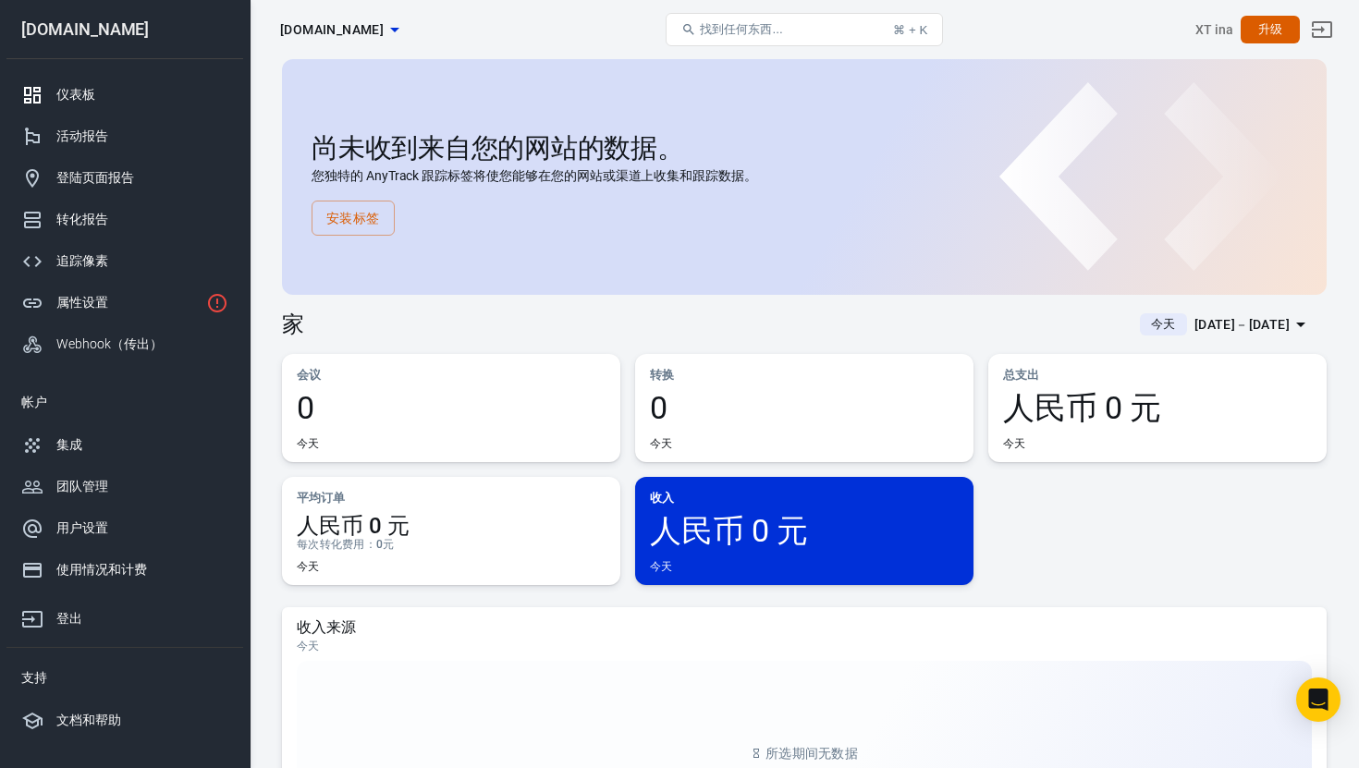
click at [951, 27] on div "找到任何东西... ⌘ + K" at bounding box center [803, 29] width 349 height 44
click at [90, 235] on link "转化报告" at bounding box center [124, 220] width 237 height 42
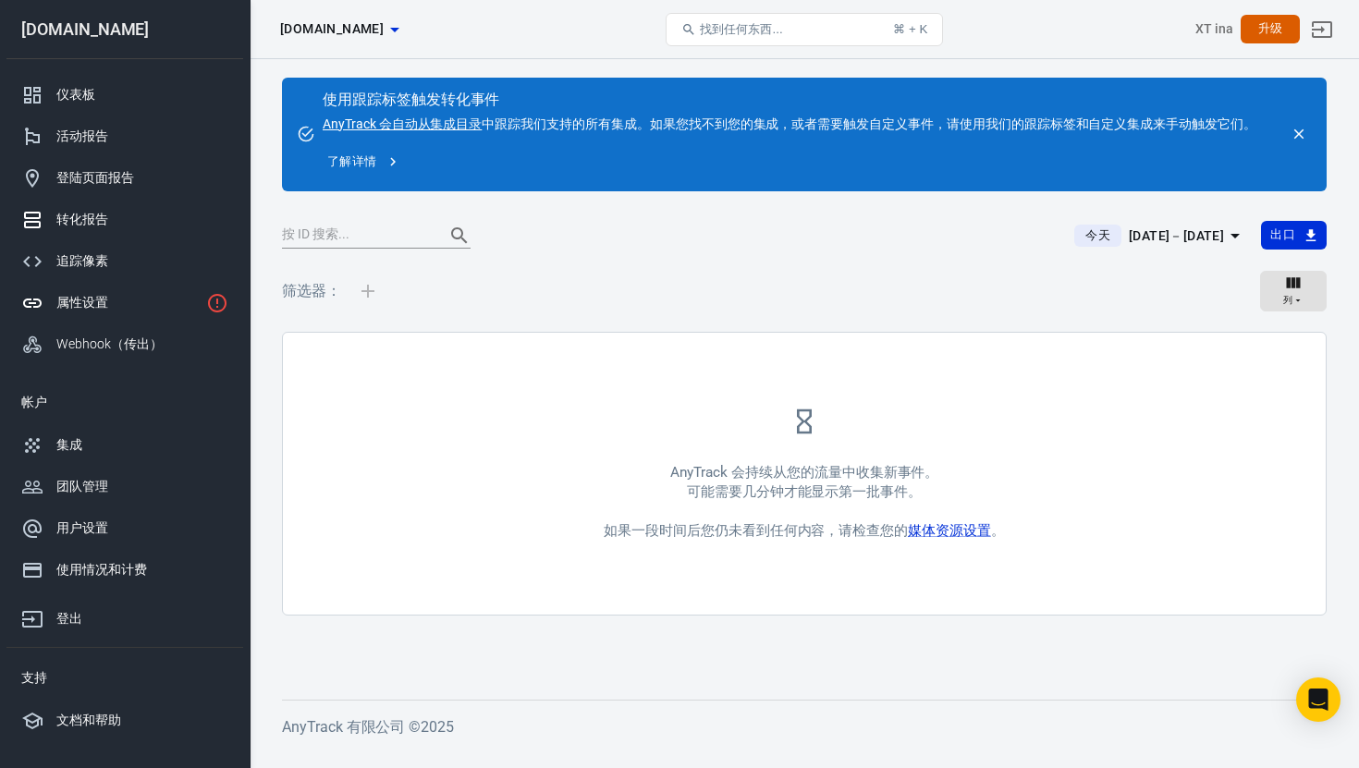
click at [102, 296] on font "属性设置" at bounding box center [82, 302] width 52 height 15
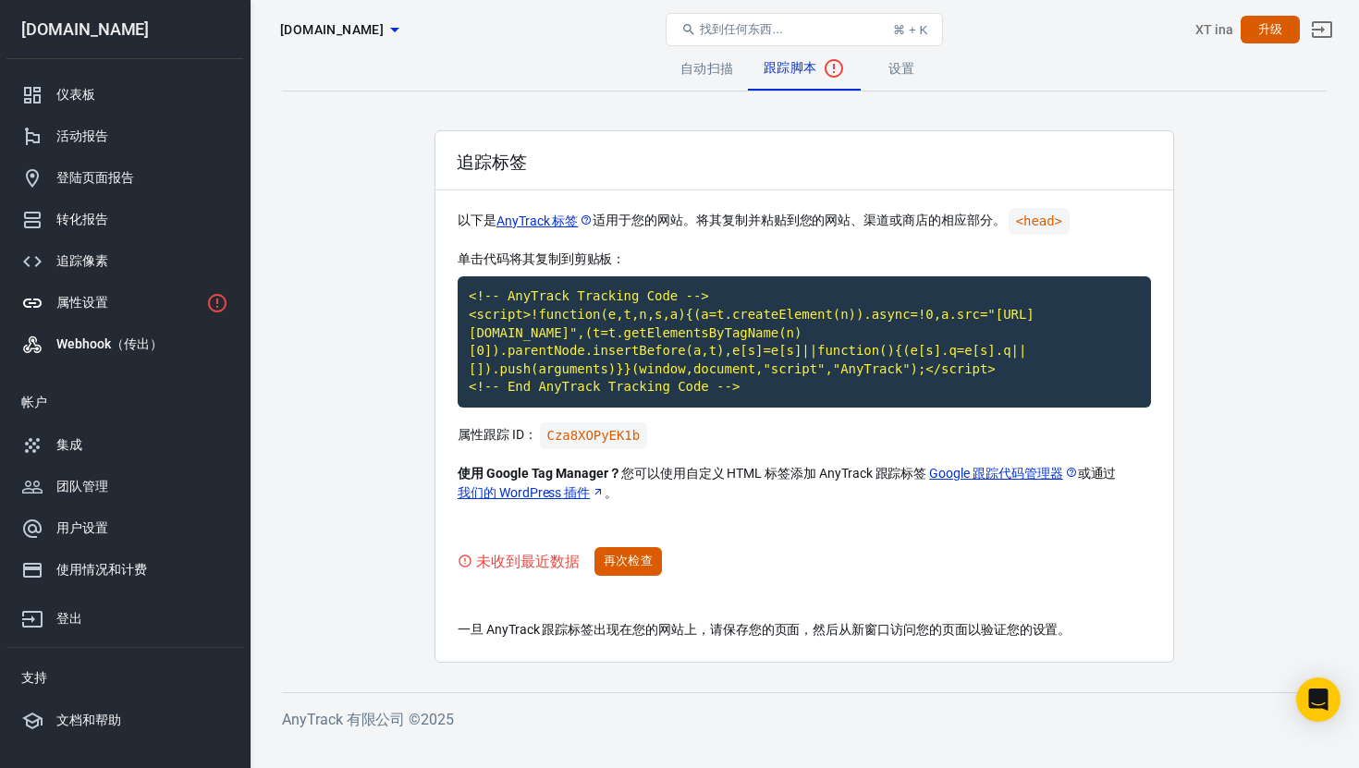
click at [110, 338] on font "Webhook（传出）" at bounding box center [108, 343] width 105 height 15
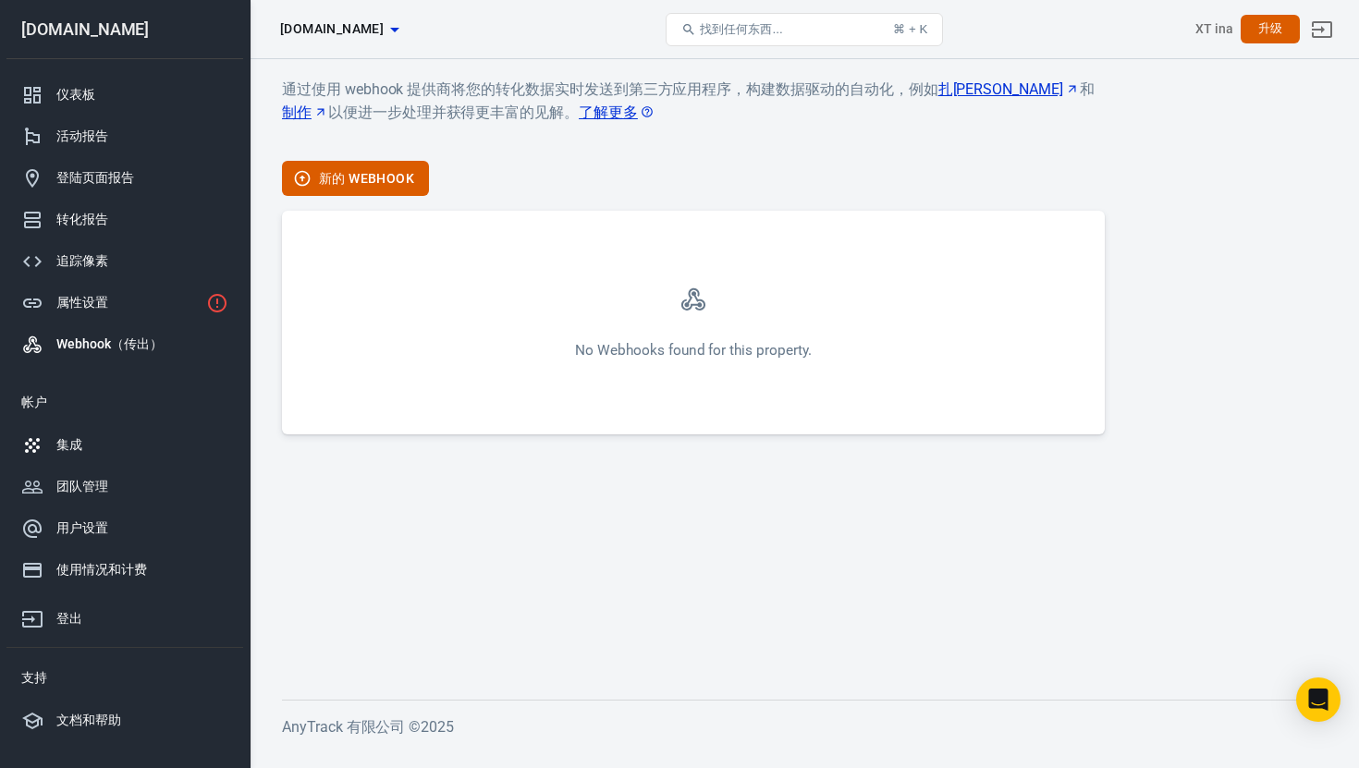
click at [101, 453] on div "集成" at bounding box center [142, 444] width 172 height 19
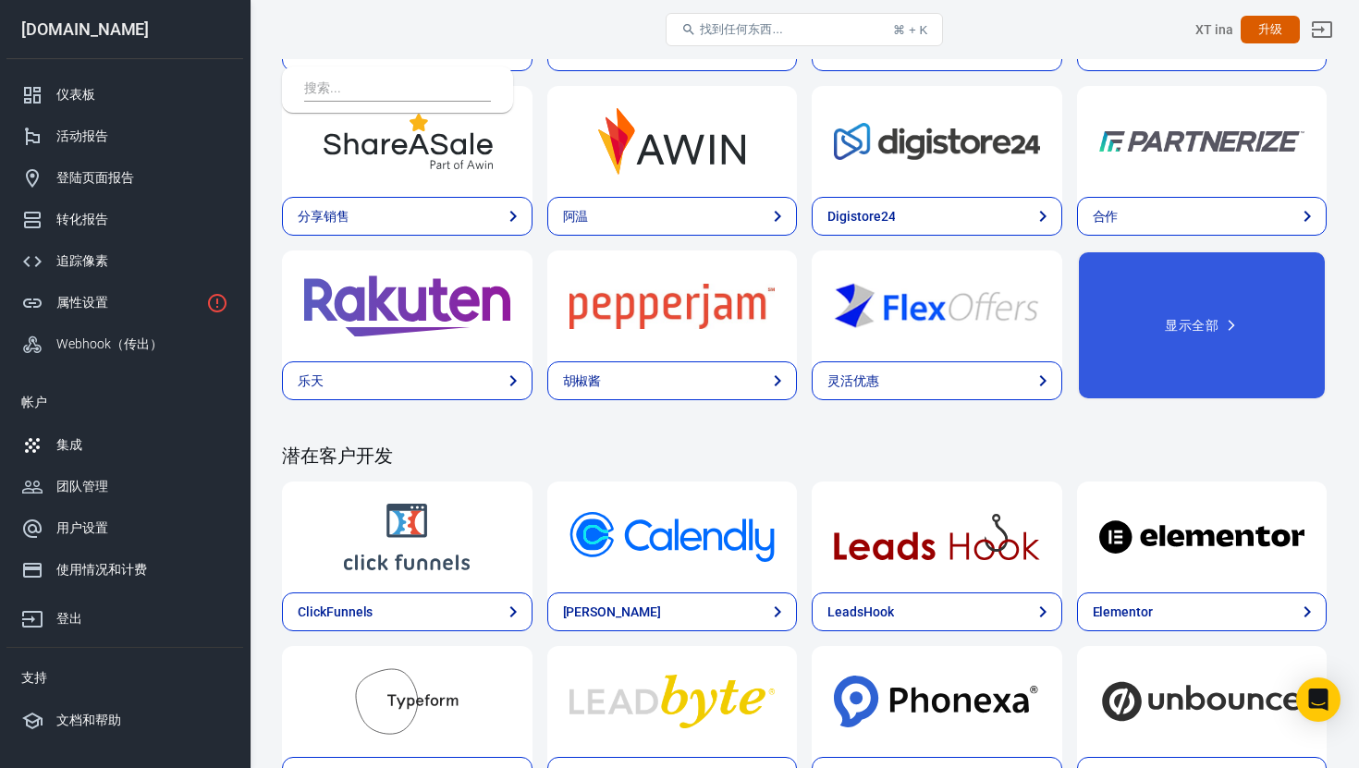
scroll to position [778, 0]
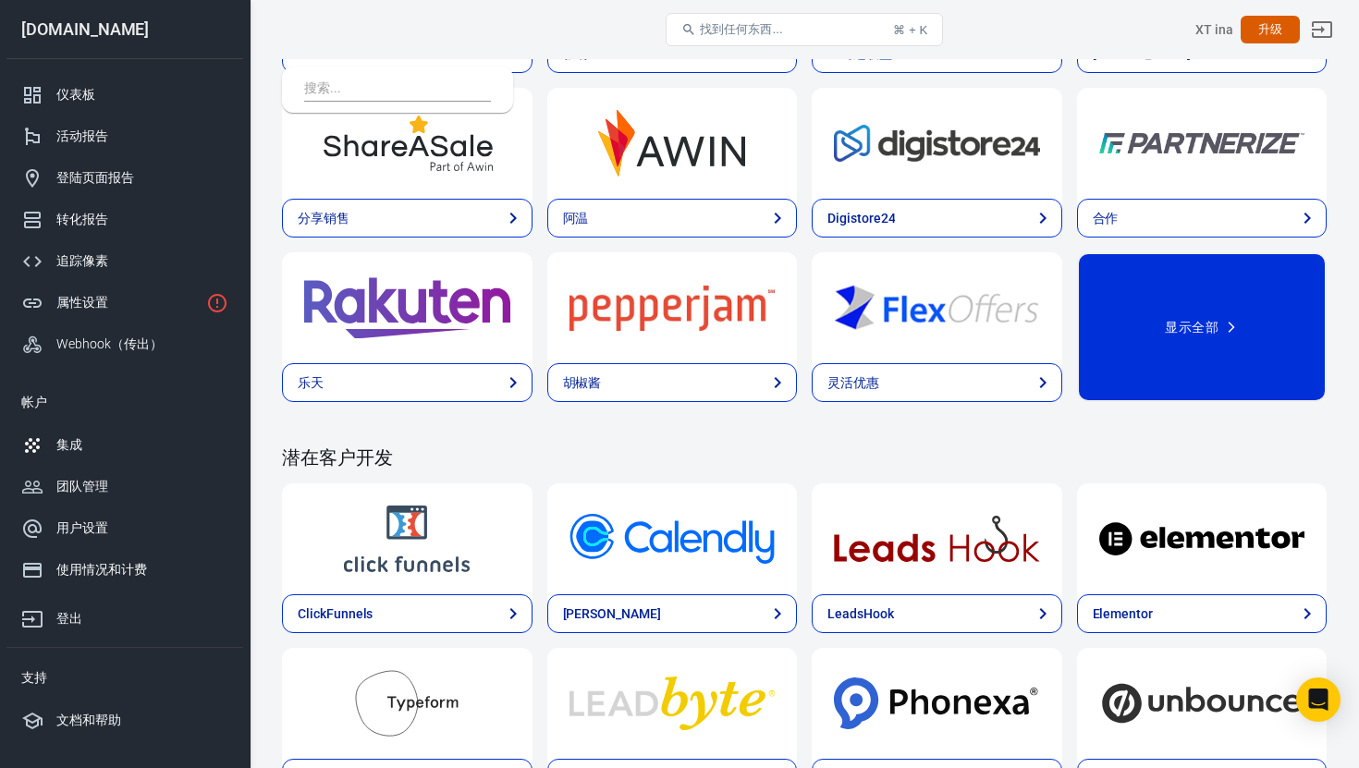
click at [1272, 332] on button "显示全部" at bounding box center [1202, 327] width 250 height 150
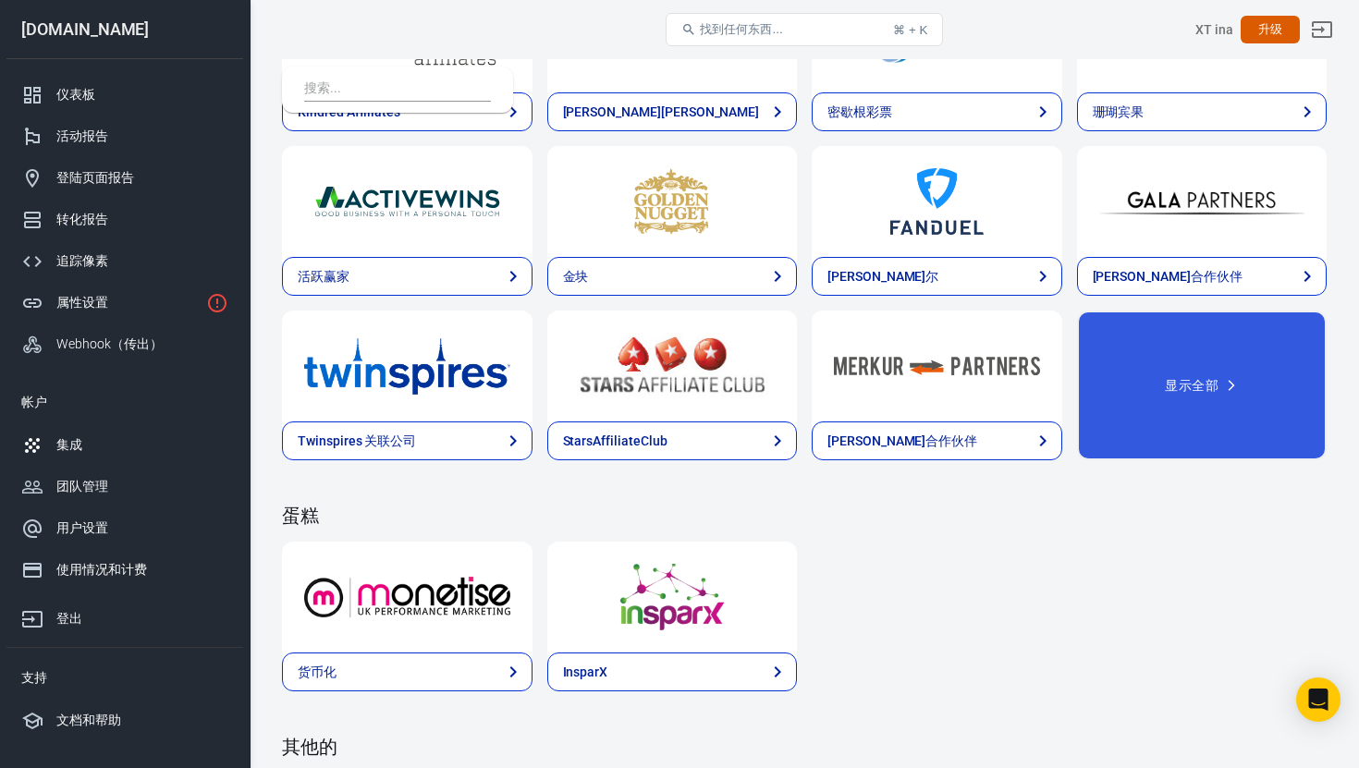
scroll to position [4412, 0]
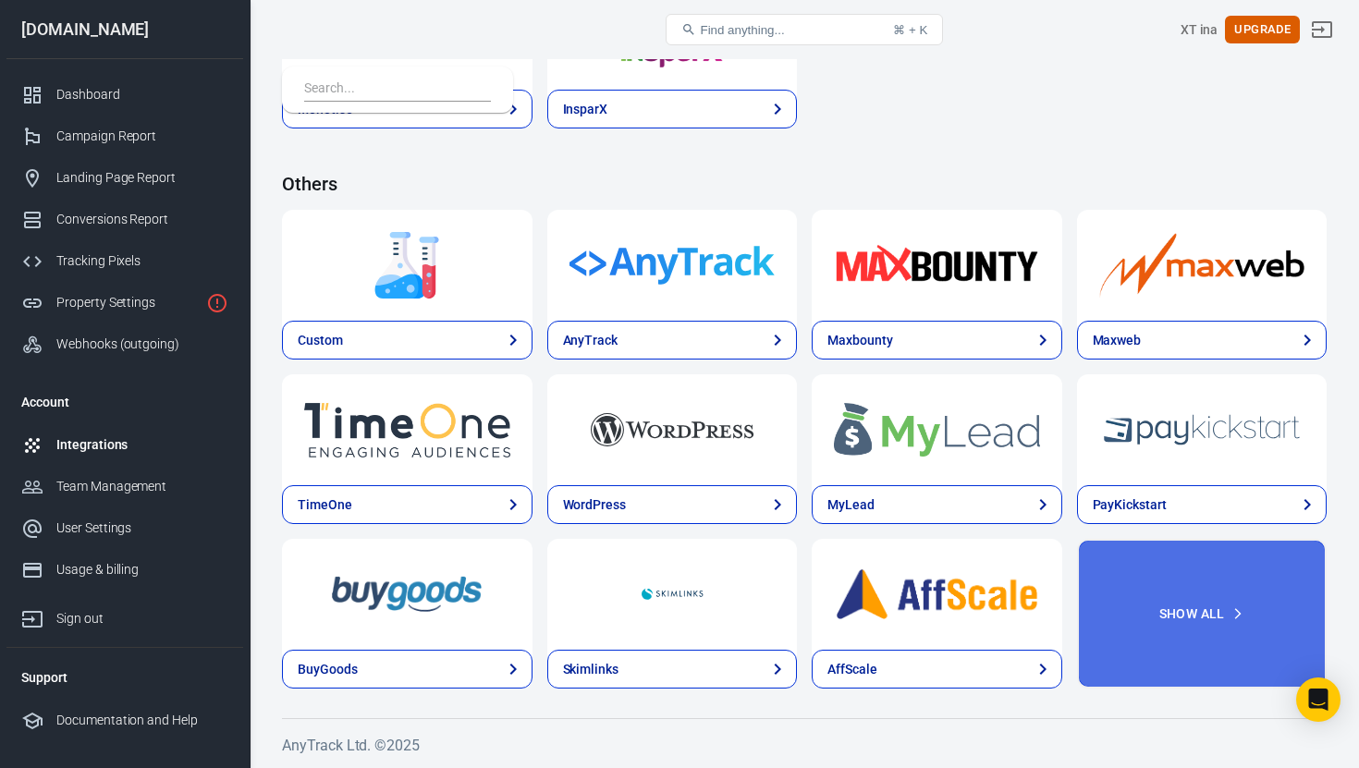
click at [1217, 636] on button "Show All" at bounding box center [1202, 614] width 250 height 150
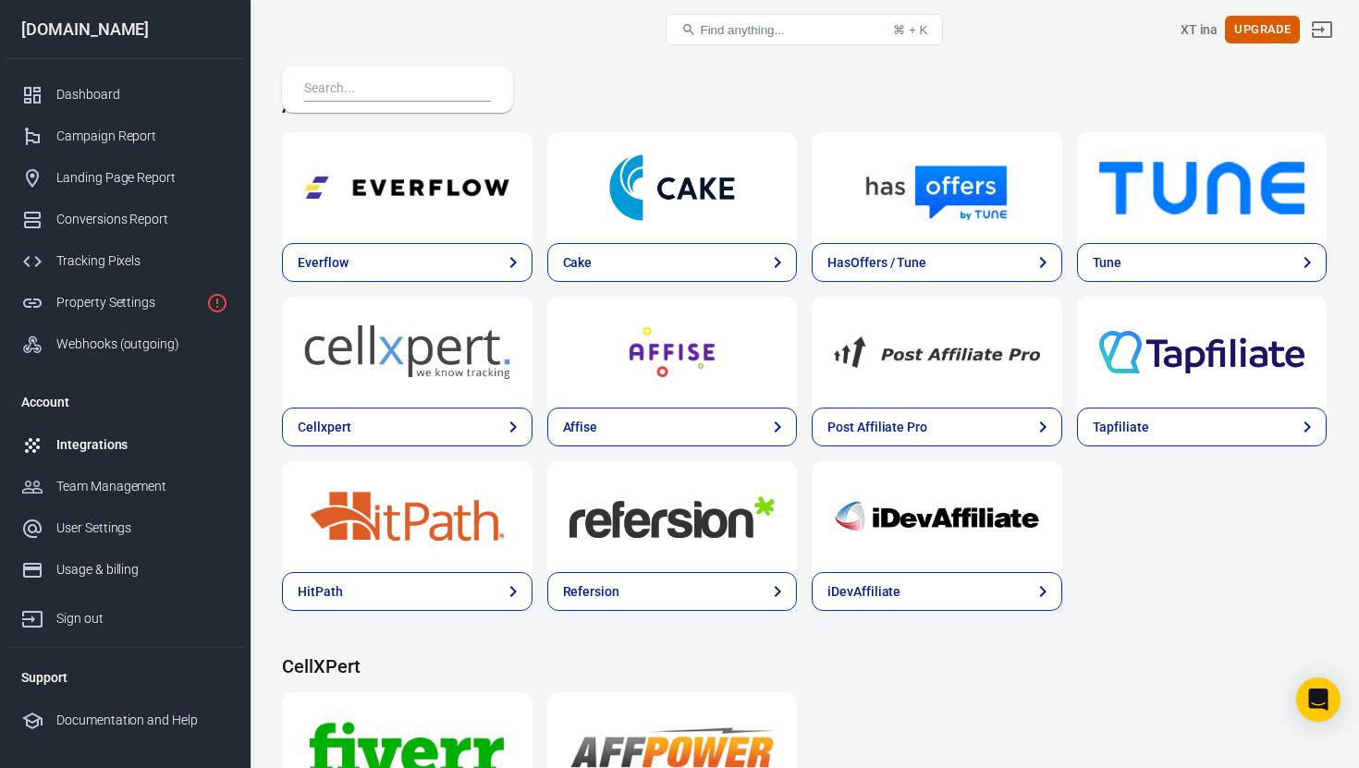
scroll to position [2264, 0]
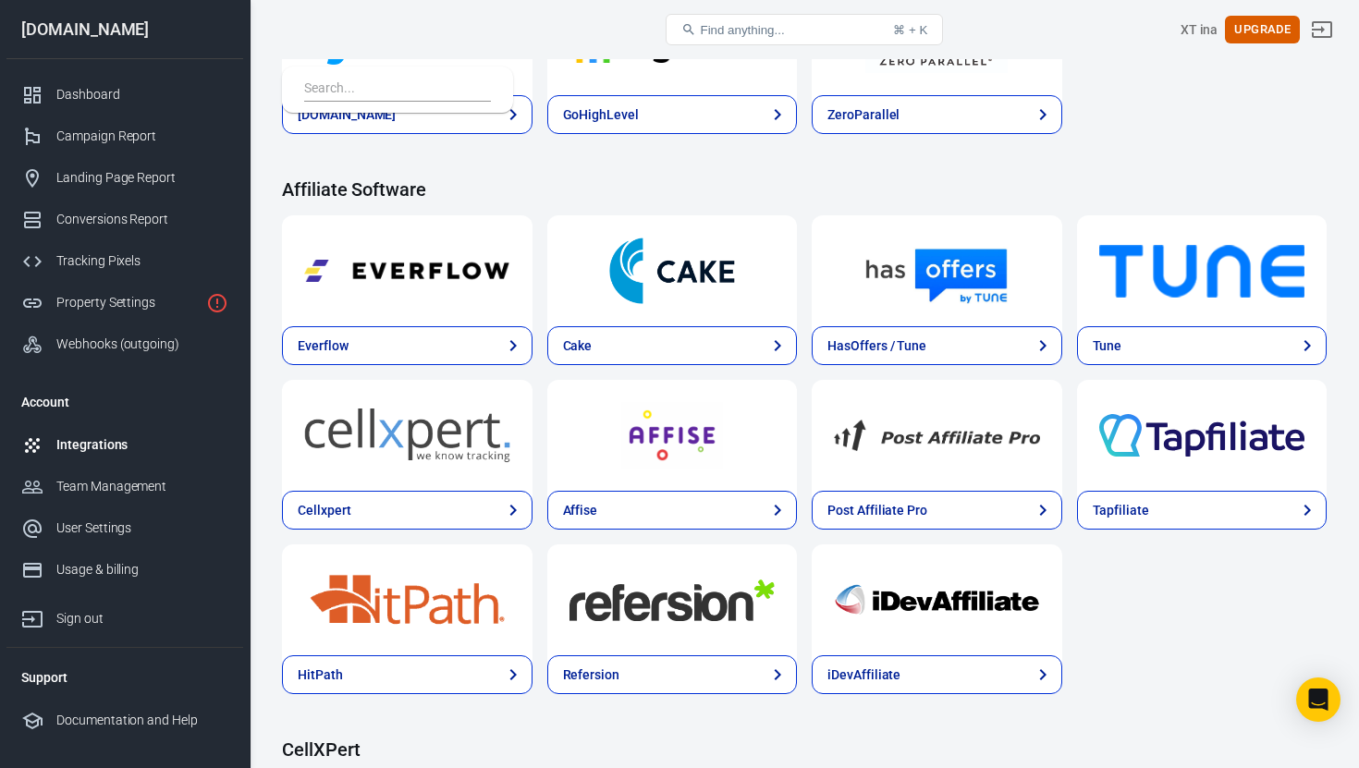
click at [421, 96] on input "text" at bounding box center [393, 90] width 179 height 24
paste input "everflow"
type input "everflow"
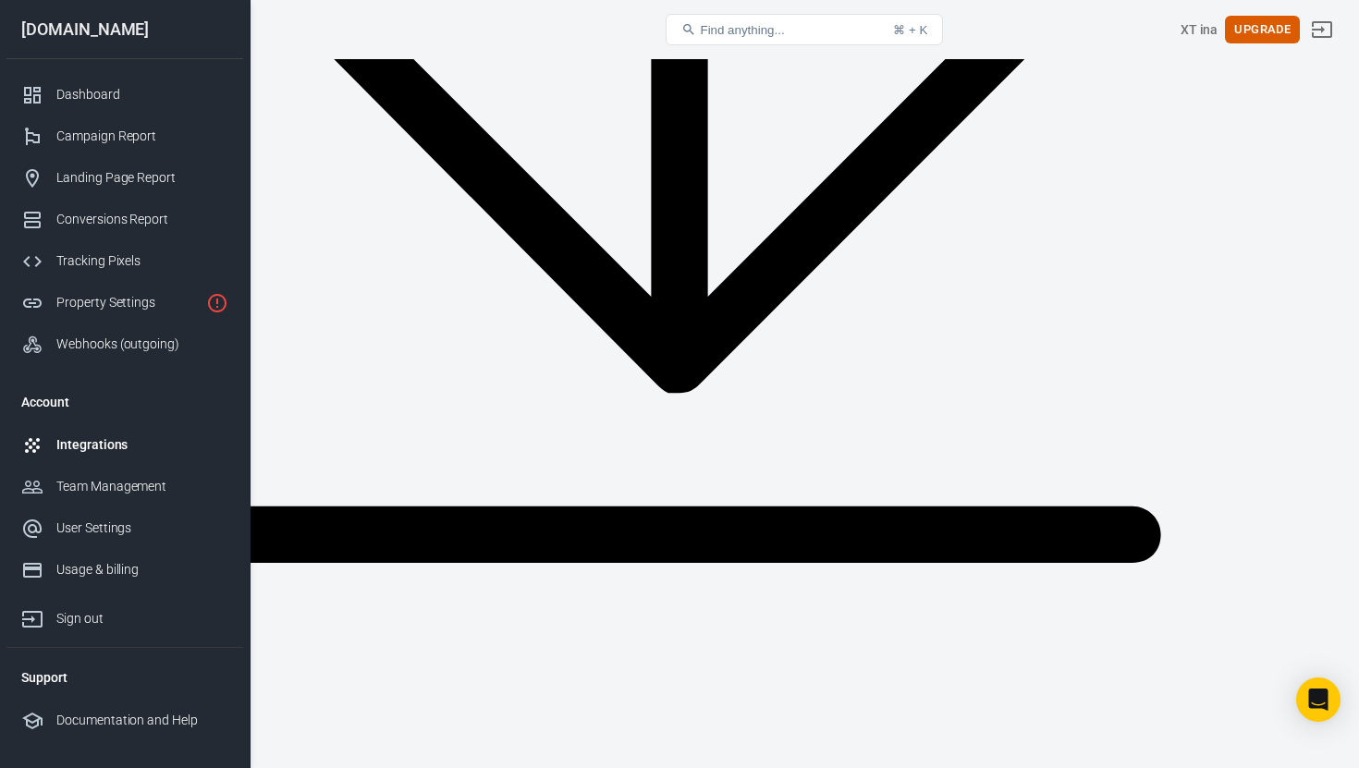
scroll to position [0, 0]
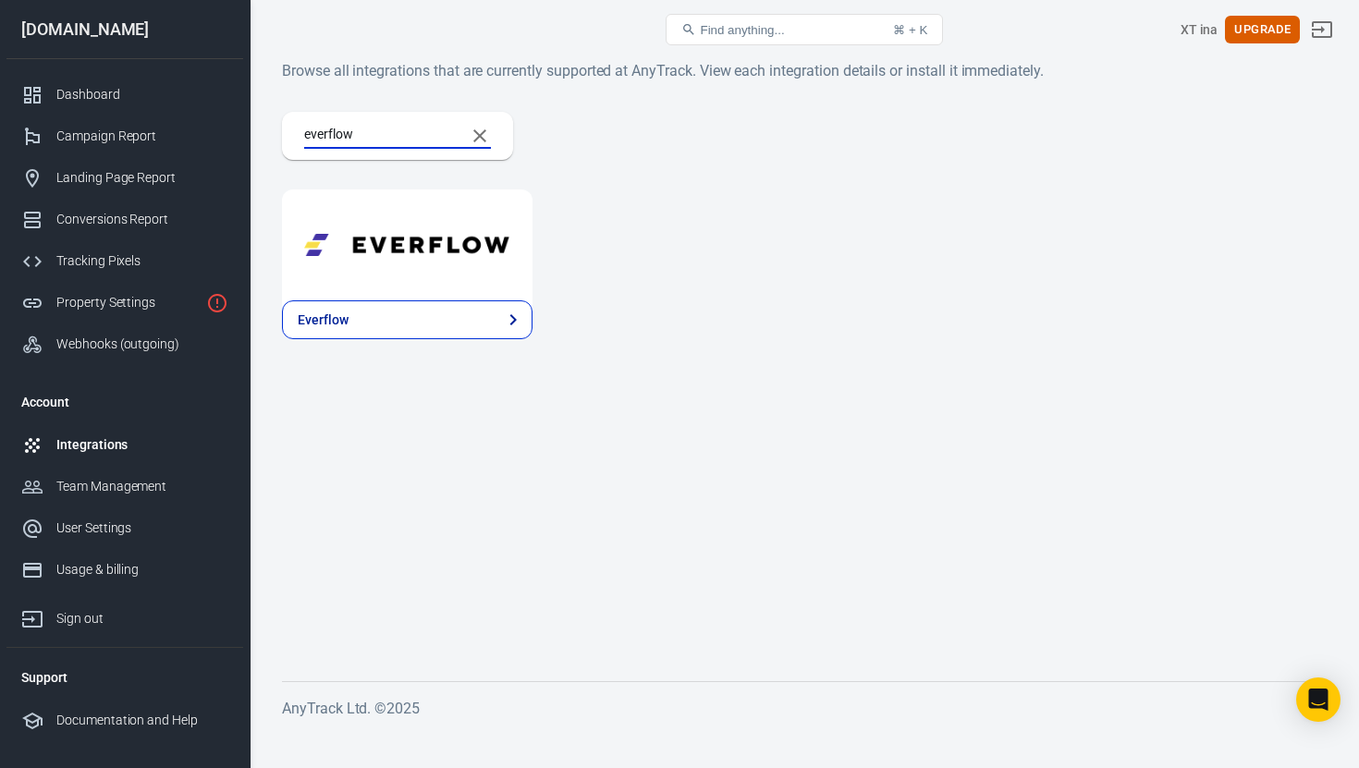
click at [427, 288] on div at bounding box center [407, 244] width 250 height 111
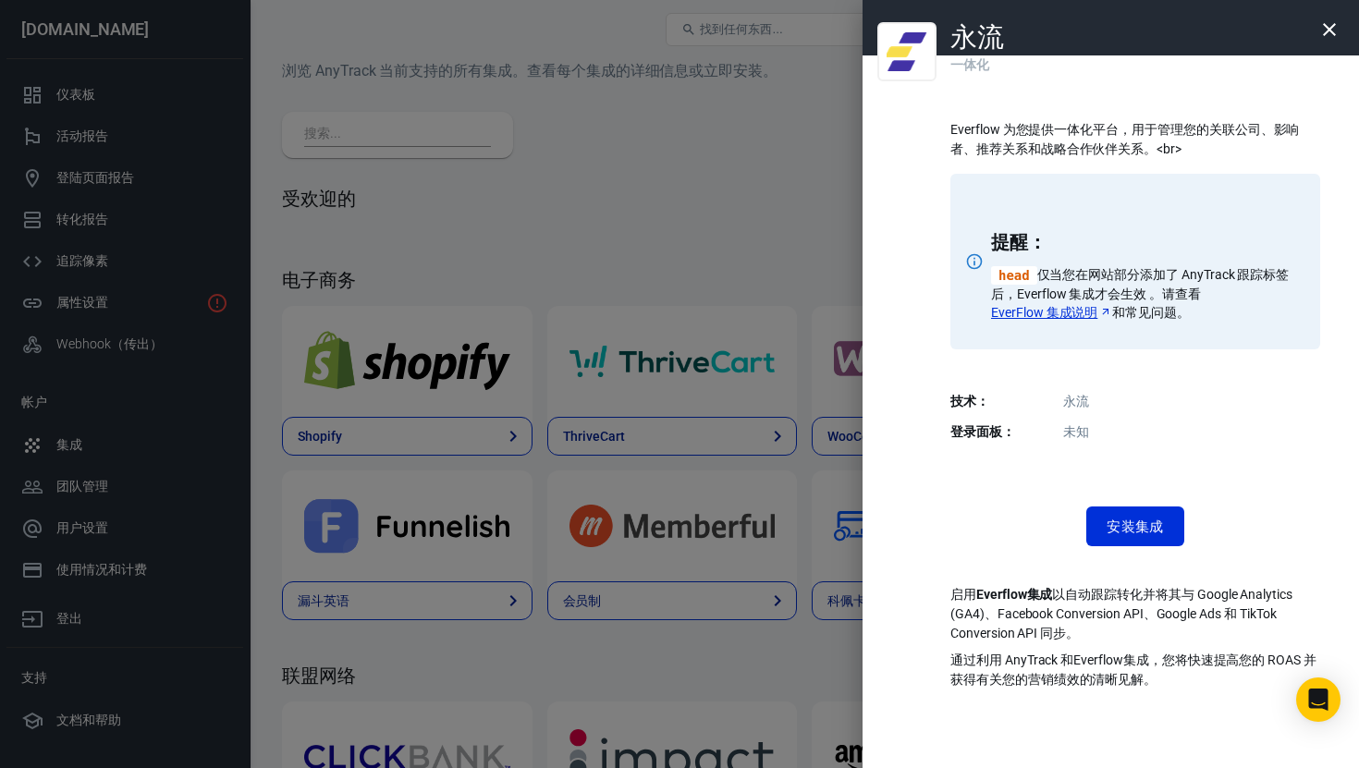
click at [1213, 147] on p "Everflow 为您提供一体化平台，用于管理您的关联公司、影响者、推荐关系和战略合作伙伴关系。 <br>" at bounding box center [1135, 139] width 370 height 39
click at [1138, 518] on font "安装集成" at bounding box center [1134, 526] width 57 height 17
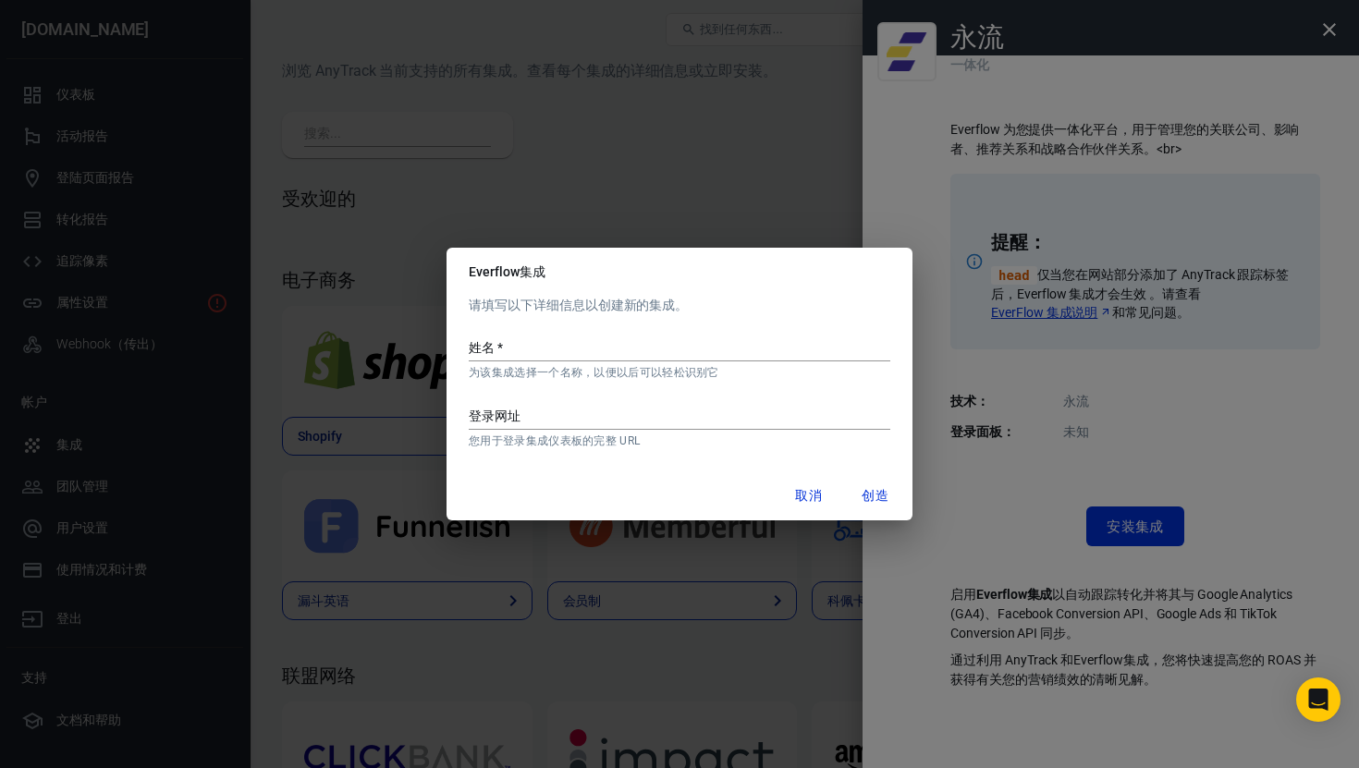
click at [581, 331] on div "姓名   * 为该集成选择一个名称，以便以后可以轻松识别它" at bounding box center [679, 351] width 421 height 57
click at [583, 345] on input "姓名   *" at bounding box center [679, 349] width 421 height 24
type input "8194"
click at [540, 417] on input "登录网址" at bounding box center [679, 418] width 421 height 24
paste input "https://partner.dfoperformance.com/"
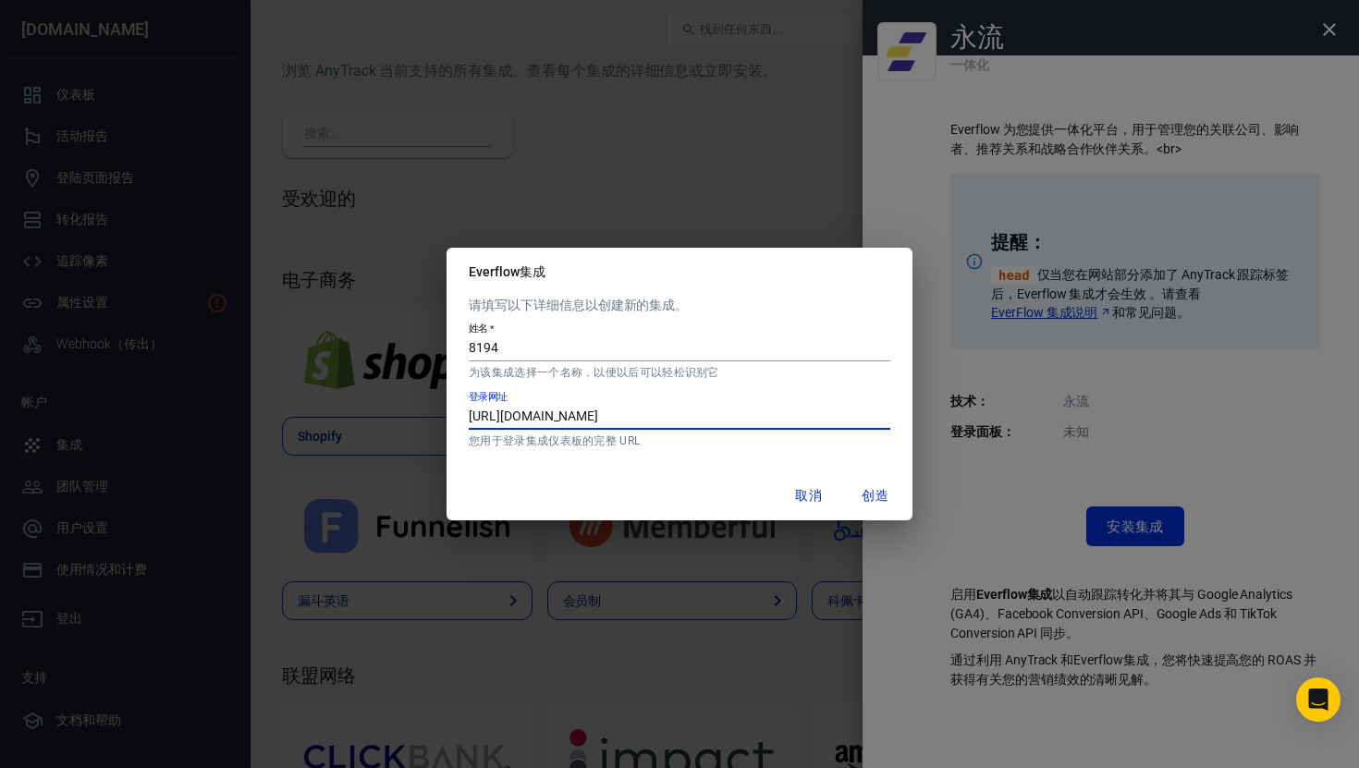
type input "https://partner.dfoperformance.com/"
click at [872, 486] on font "创造" at bounding box center [874, 495] width 27 height 24
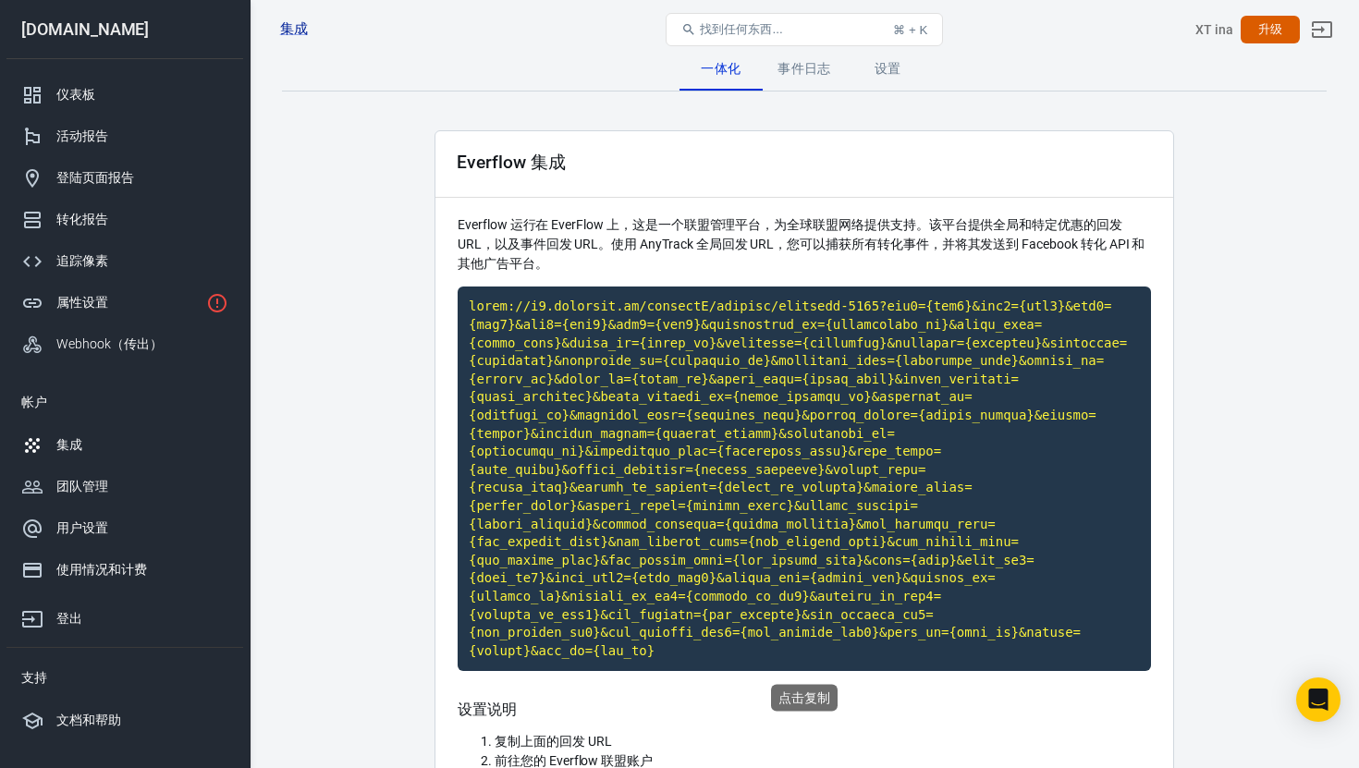
click at [767, 416] on code "点击复制" at bounding box center [803, 479] width 693 height 384
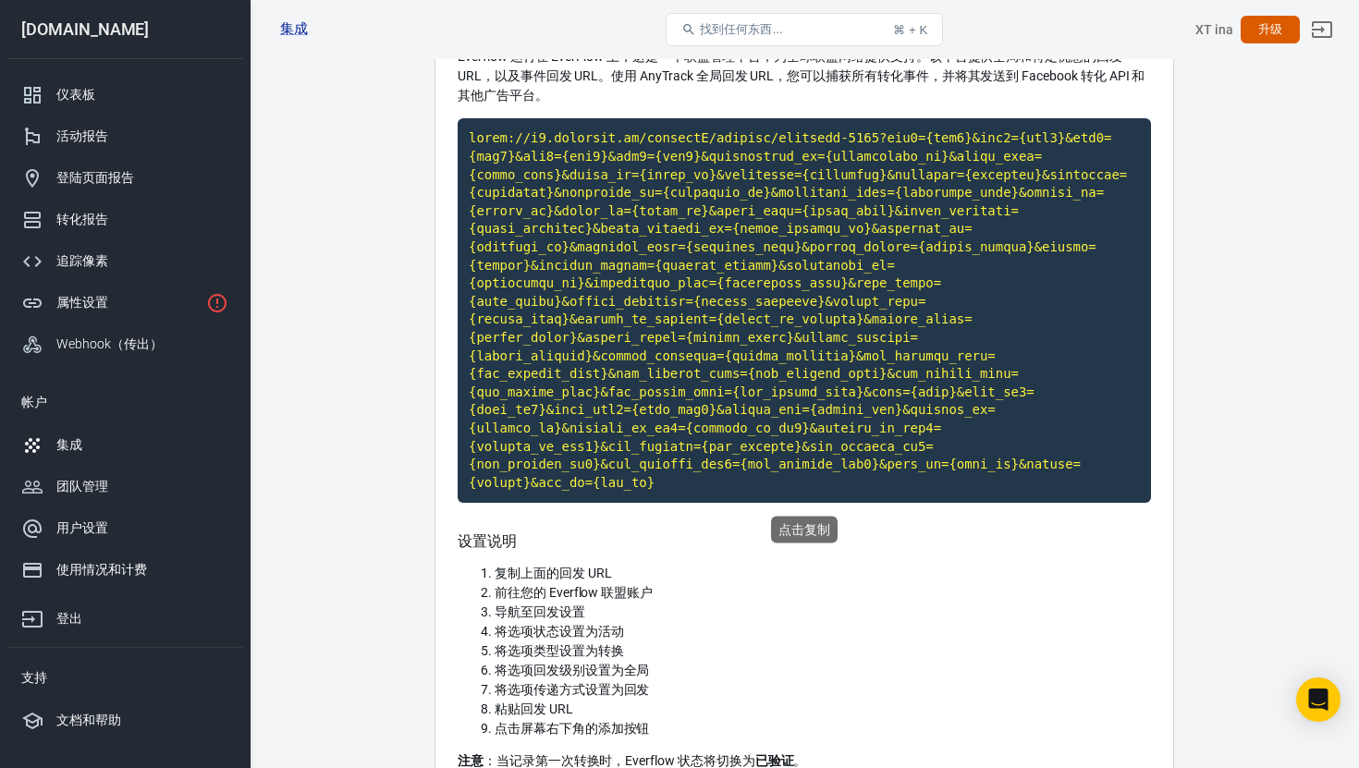
scroll to position [174, 0]
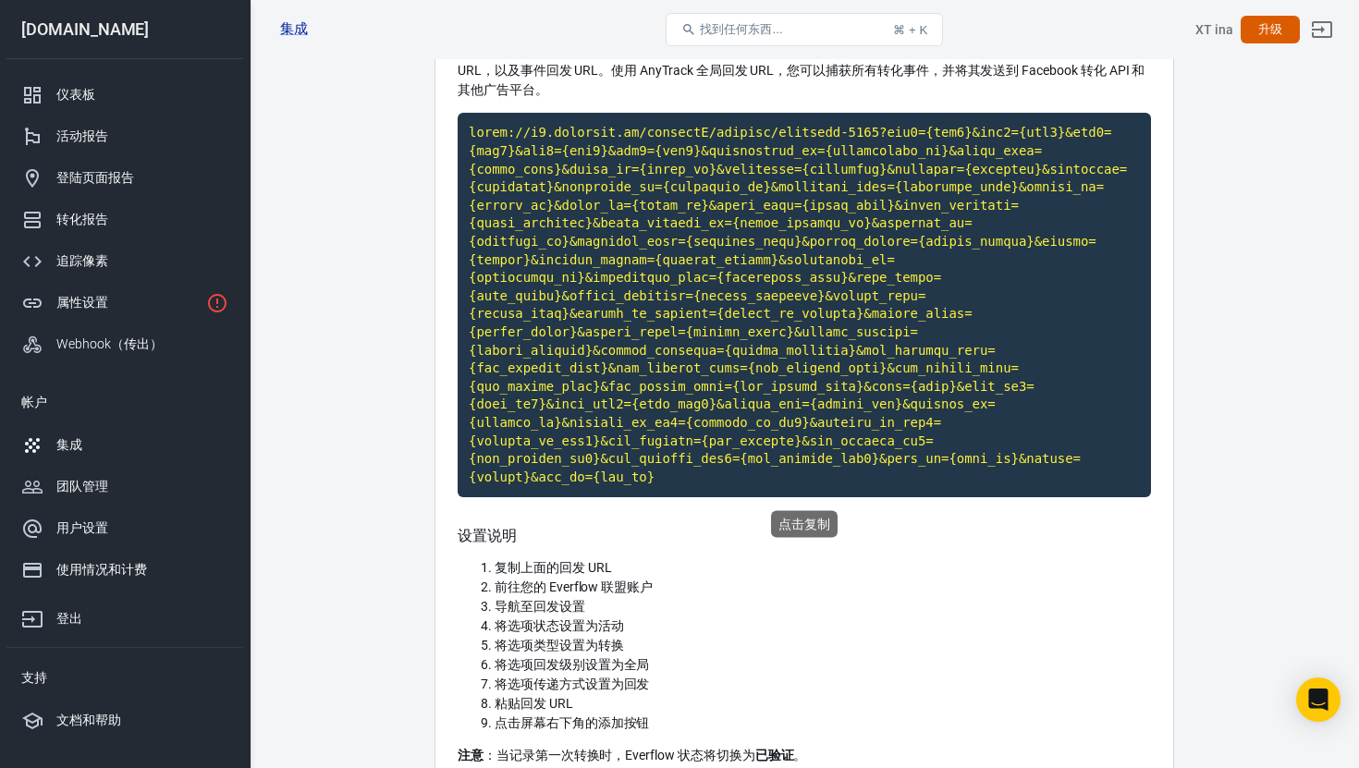
click at [742, 388] on code "Click to copy" at bounding box center [803, 305] width 693 height 384
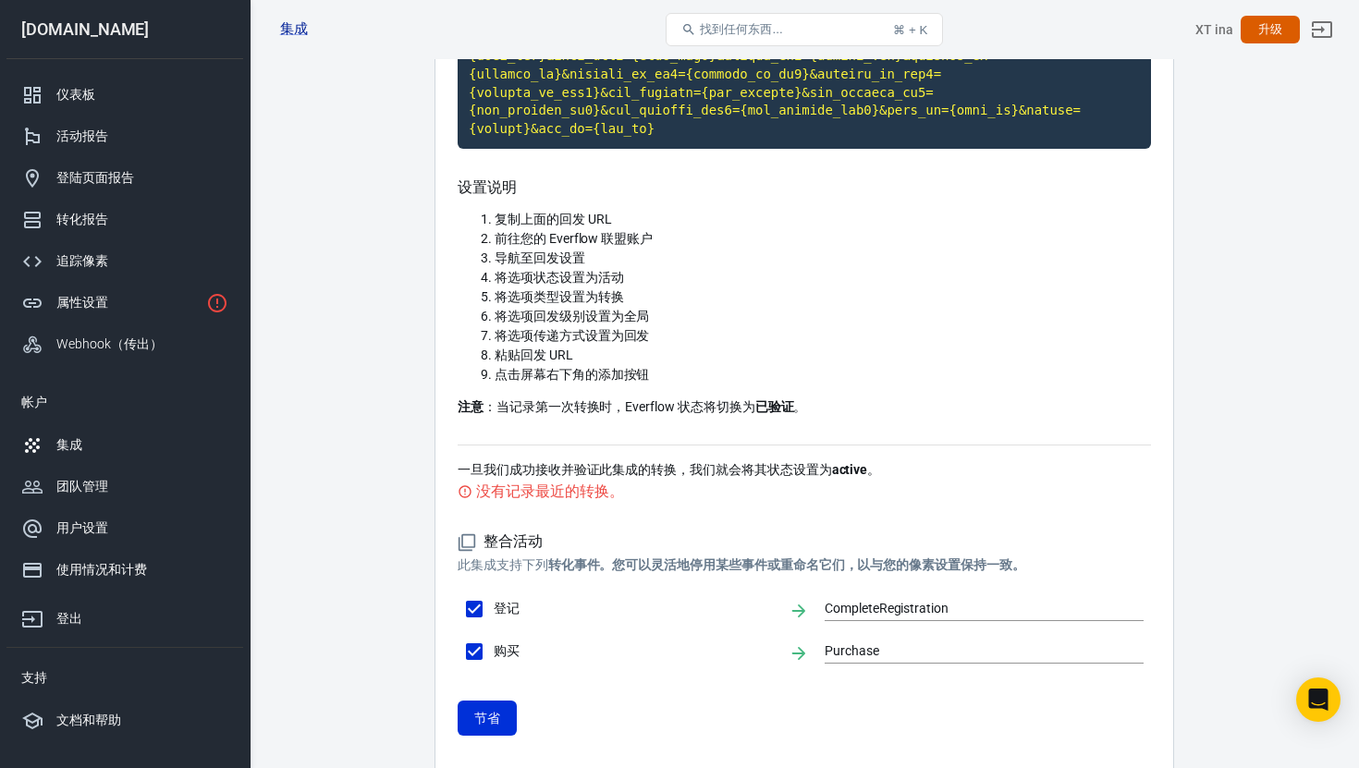
scroll to position [622, 0]
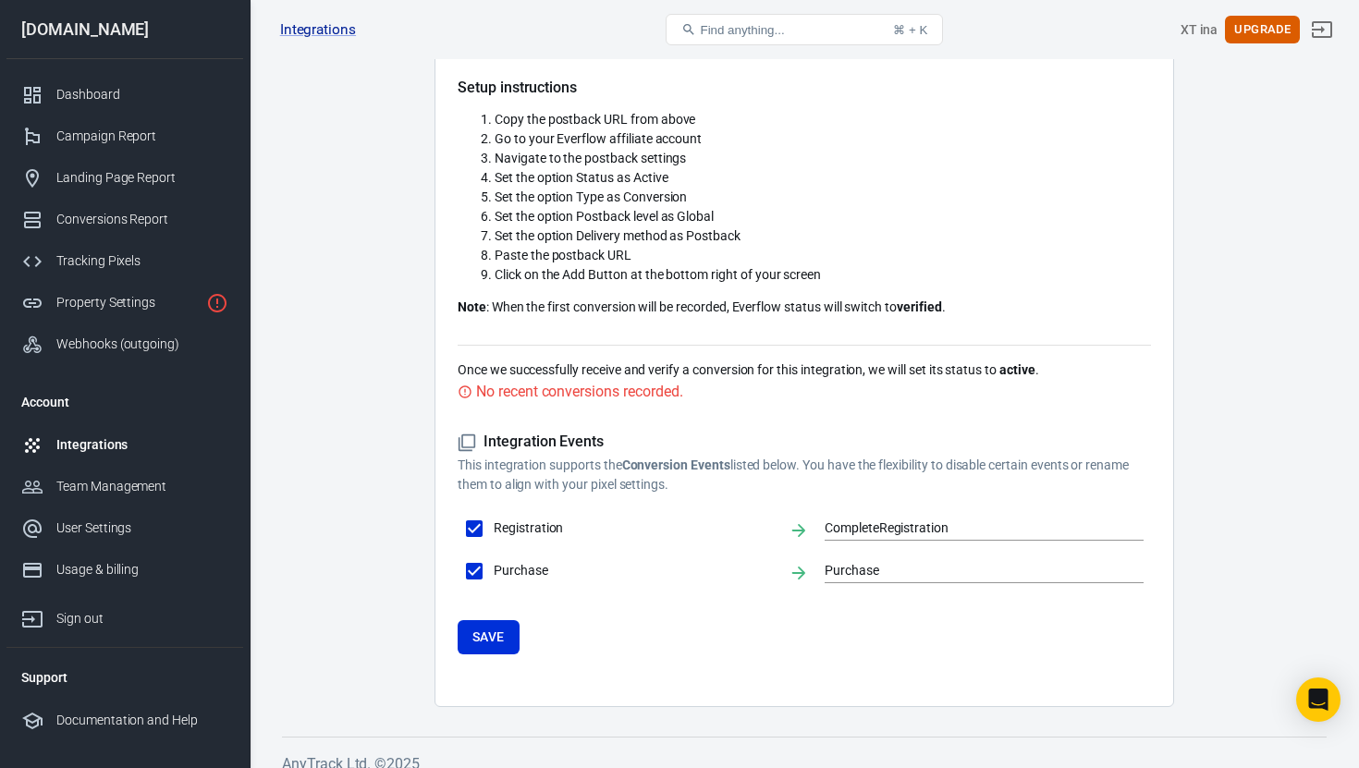
click at [808, 256] on li "Paste the postback URL" at bounding box center [822, 255] width 656 height 19
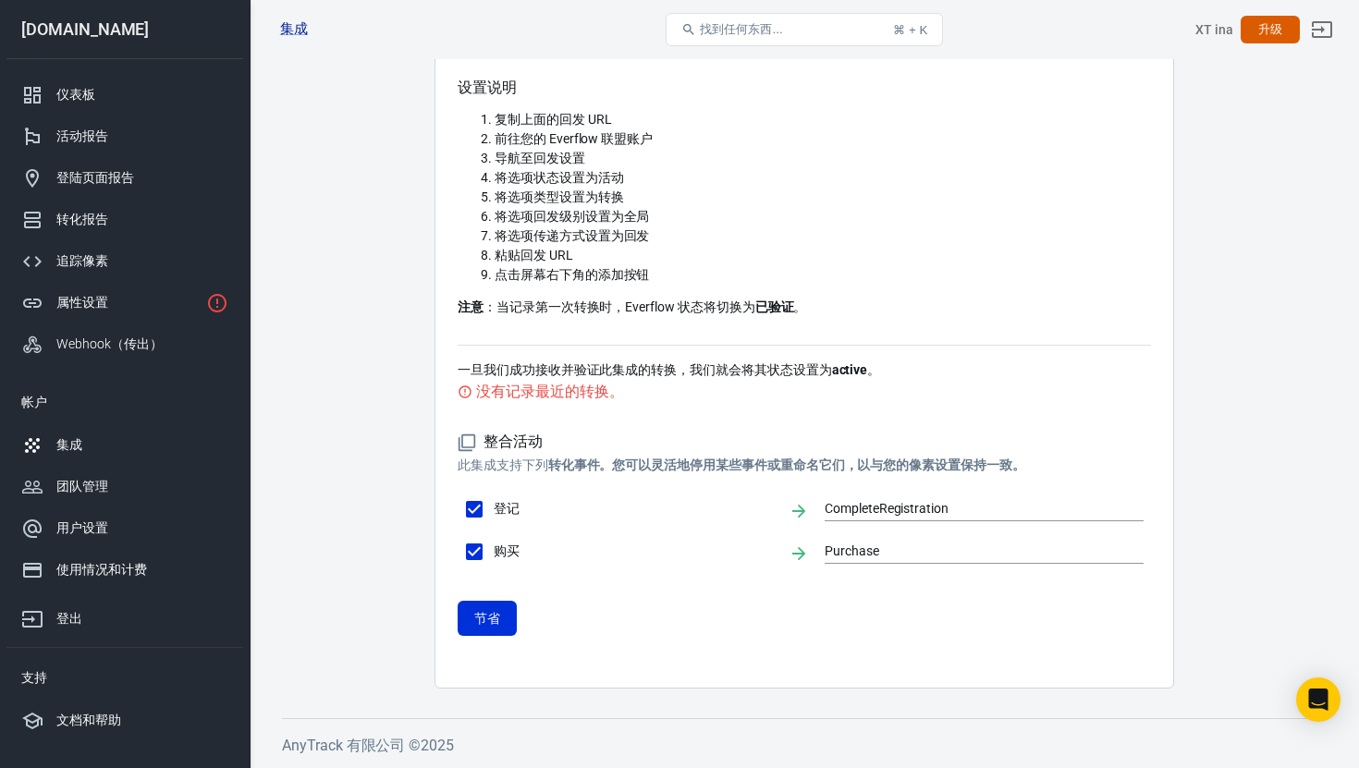
click at [816, 290] on div "复制上面的回发 URL 前往您的 Everflow 联盟账户 导航至回发设置 将选项状态设置为活动 将选项类型设置为转换 将选项回发级别设置为全局 将选项传递…" at bounding box center [803, 213] width 693 height 207
click at [492, 631] on button "节省" at bounding box center [486, 618] width 59 height 35
click at [502, 615] on button "节省" at bounding box center [486, 618] width 59 height 35
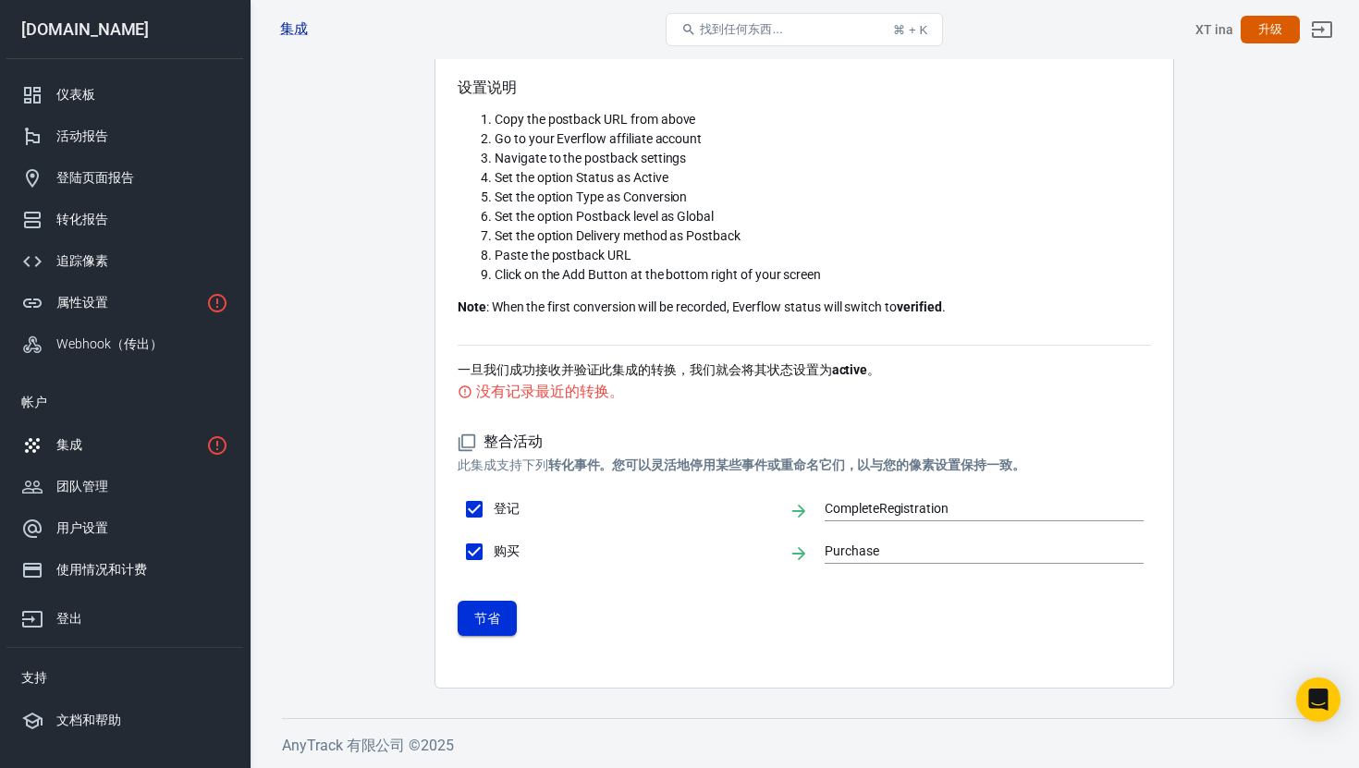
click at [502, 615] on button "节省" at bounding box center [486, 618] width 59 height 35
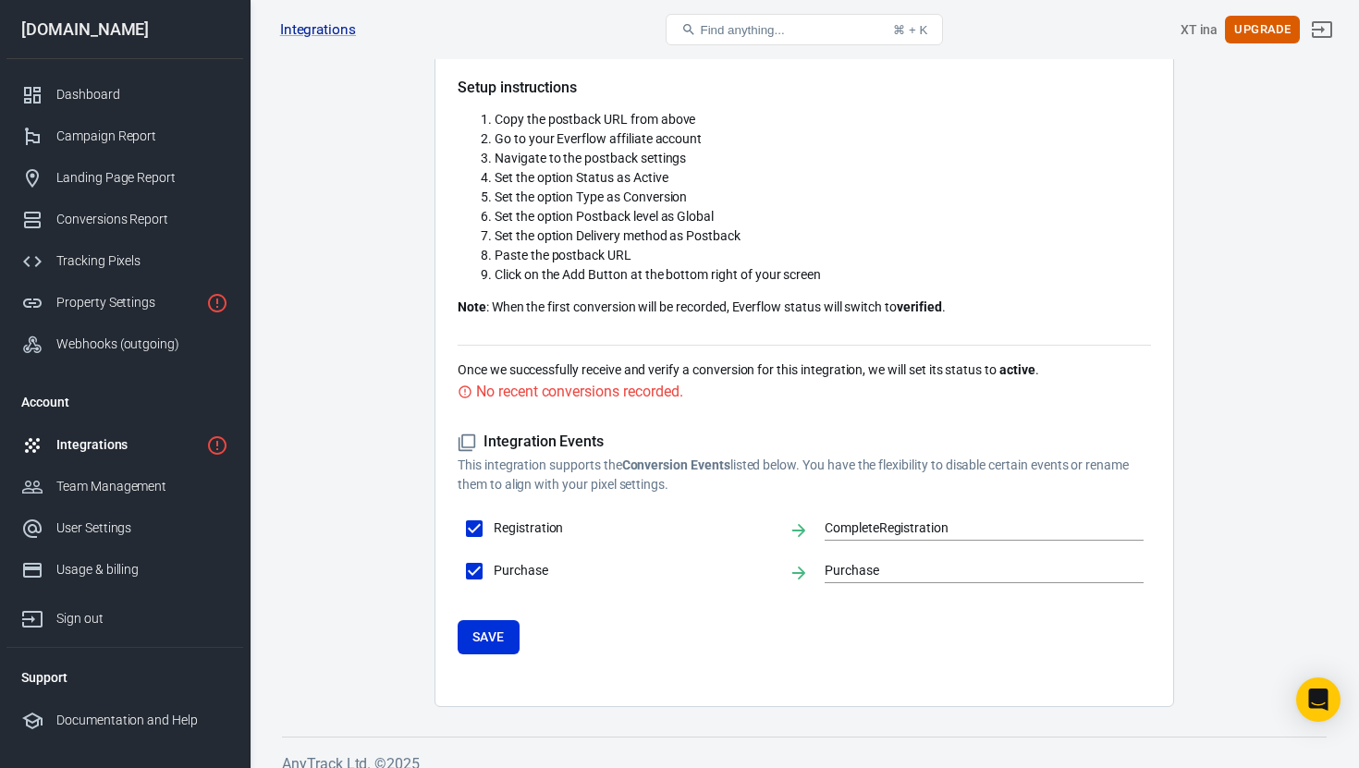
click at [756, 259] on li "Paste the postback URL" at bounding box center [822, 255] width 656 height 19
click at [501, 632] on button "Save" at bounding box center [488, 637] width 62 height 34
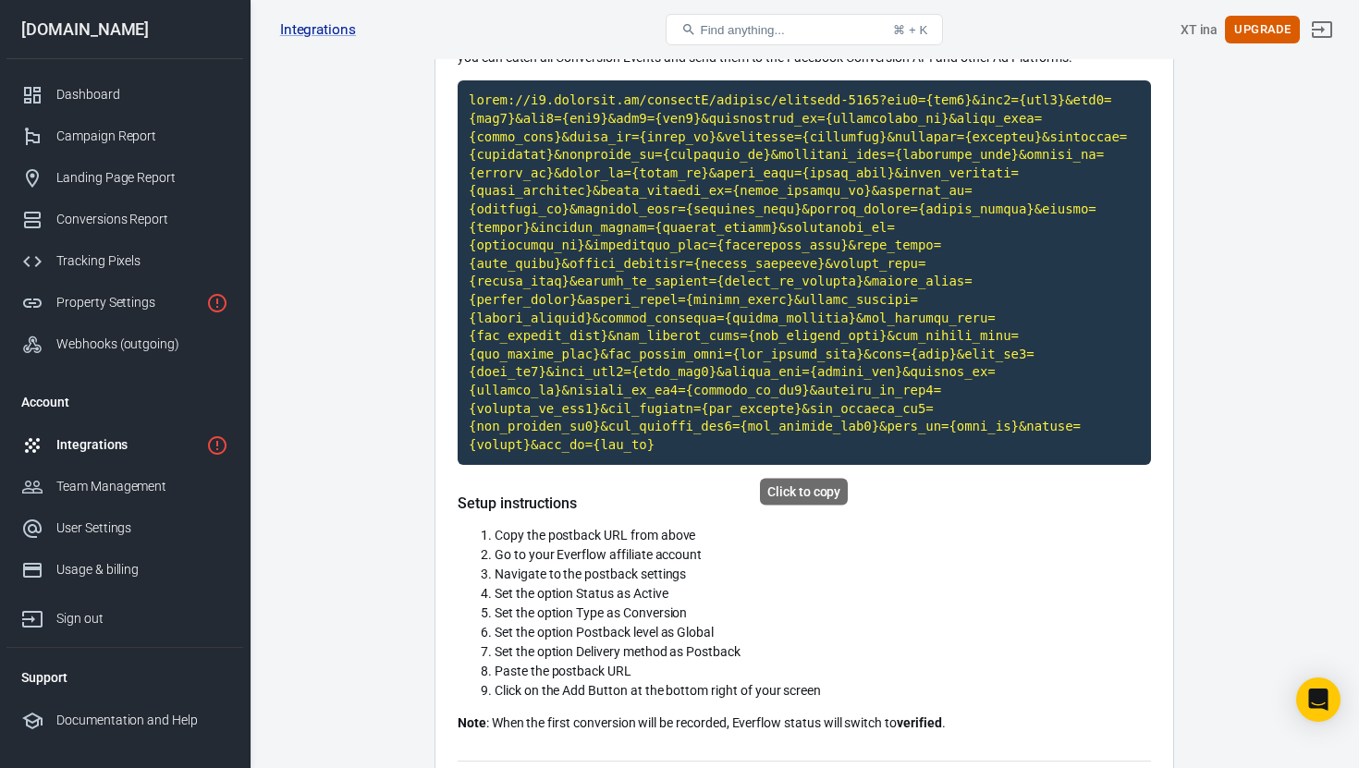
scroll to position [0, 0]
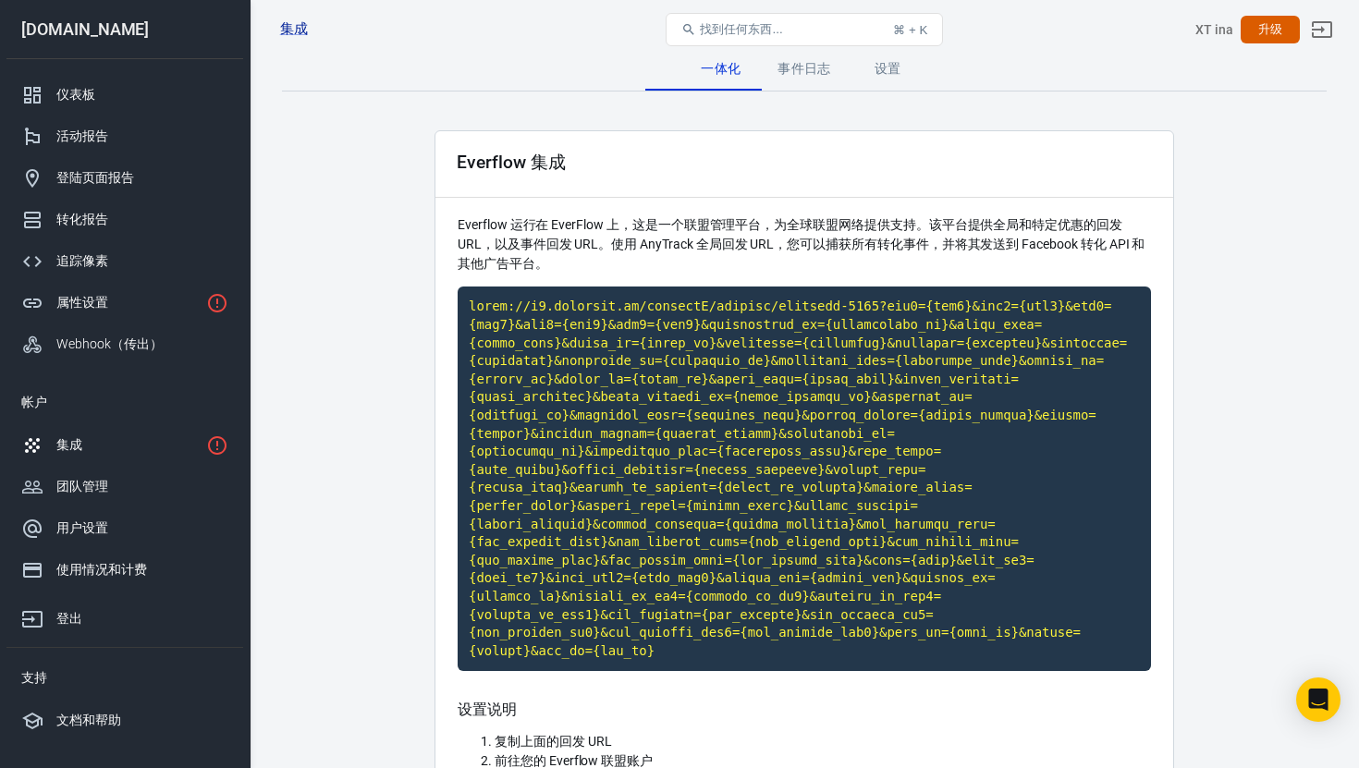
click at [1246, 210] on main "一体化 事件日志 设置 Everflow 集成 Everflow 运行在 EverFlow 上，这是一个联盟管理平台，为全球联盟网络提供支持。该平台提供全局和…" at bounding box center [804, 678] width 1044 height 1264
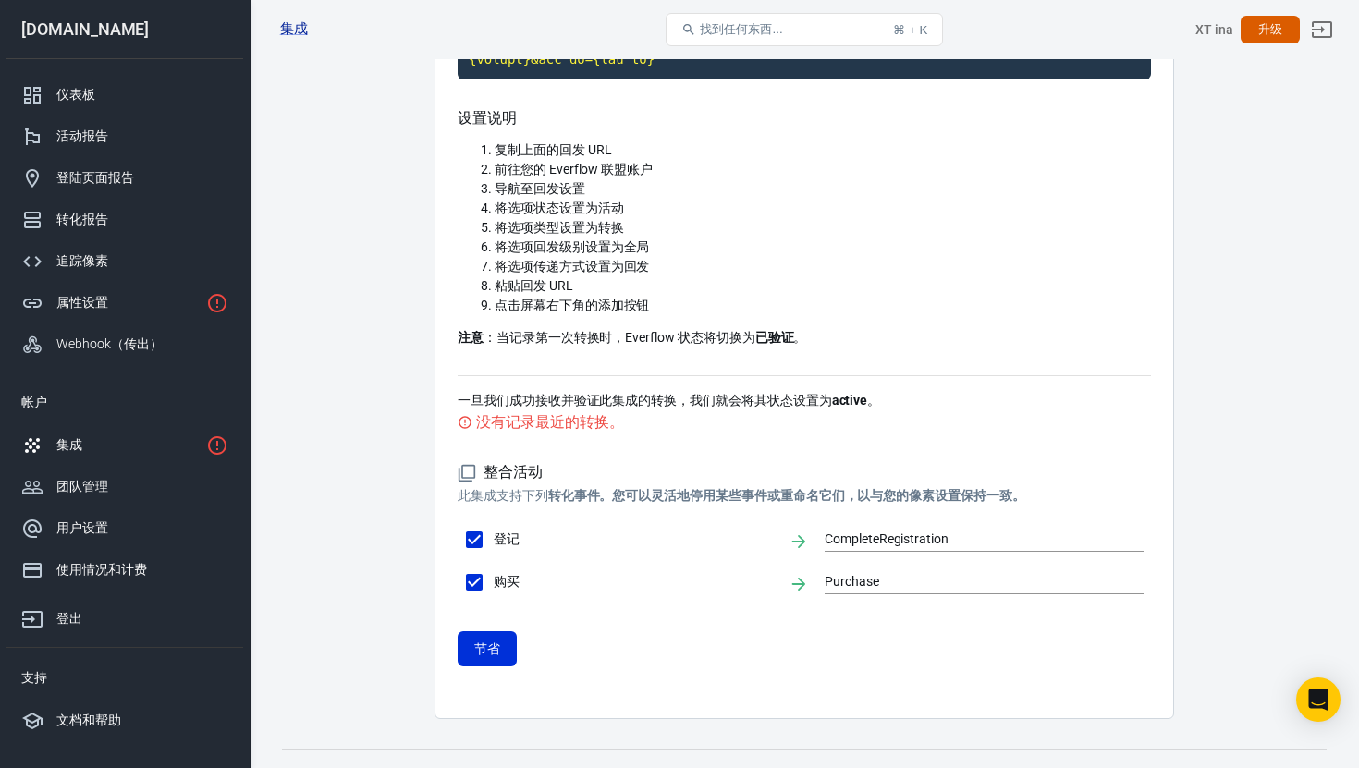
scroll to position [622, 0]
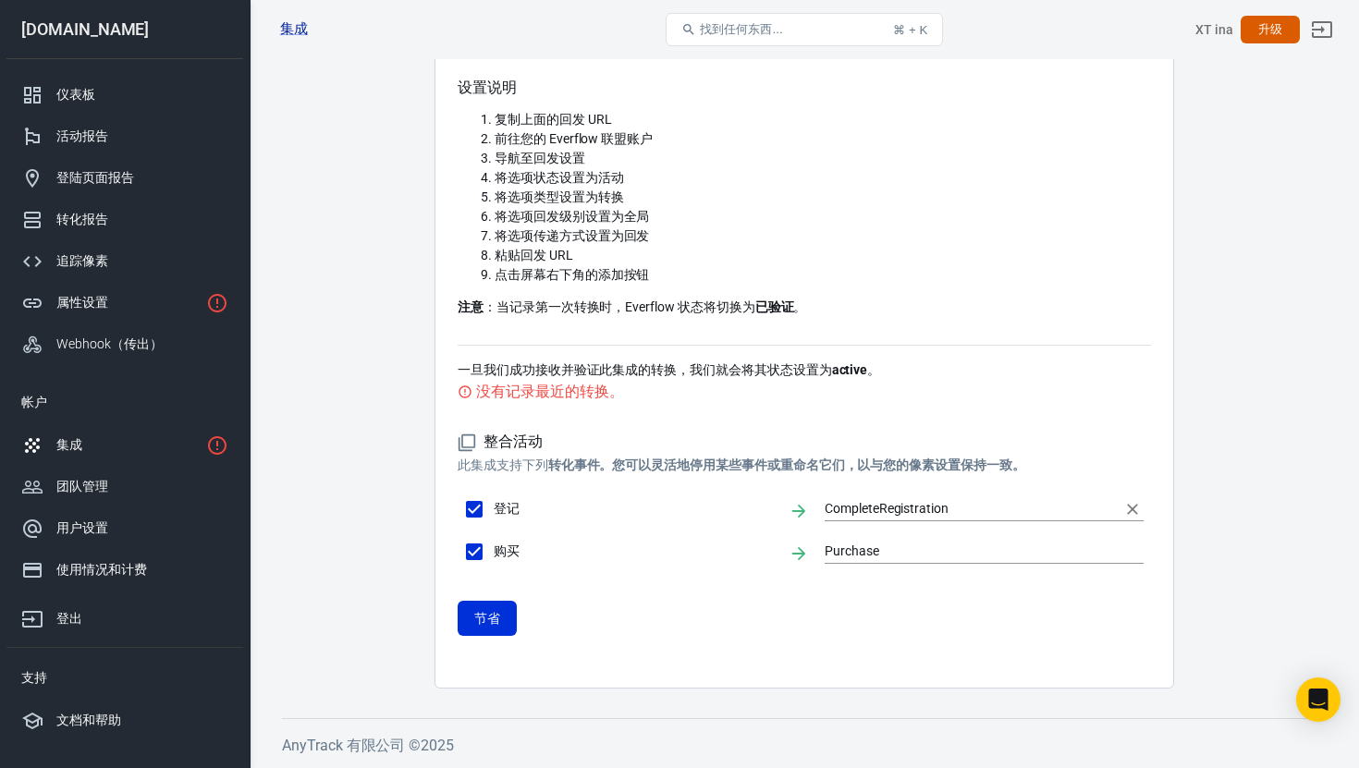
click at [928, 507] on input "CompleteRegistration" at bounding box center [969, 508] width 291 height 23
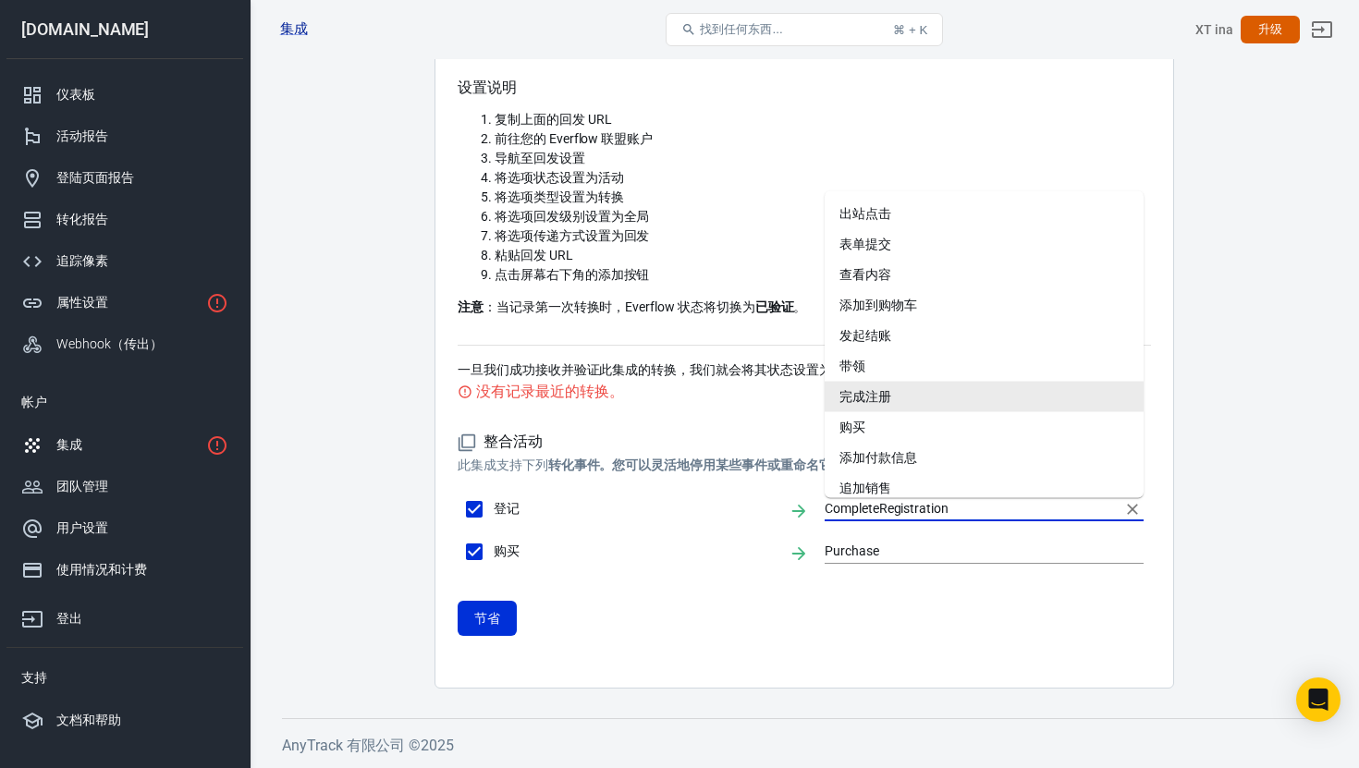
click at [712, 423] on div "整合活动 此集成支持 下列 转化事件。您可以灵活地停用某些事件或重命名它们，以与您的像素设置保持一致。 登记 CompleteRegistration 购买 …" at bounding box center [803, 534] width 693 height 262
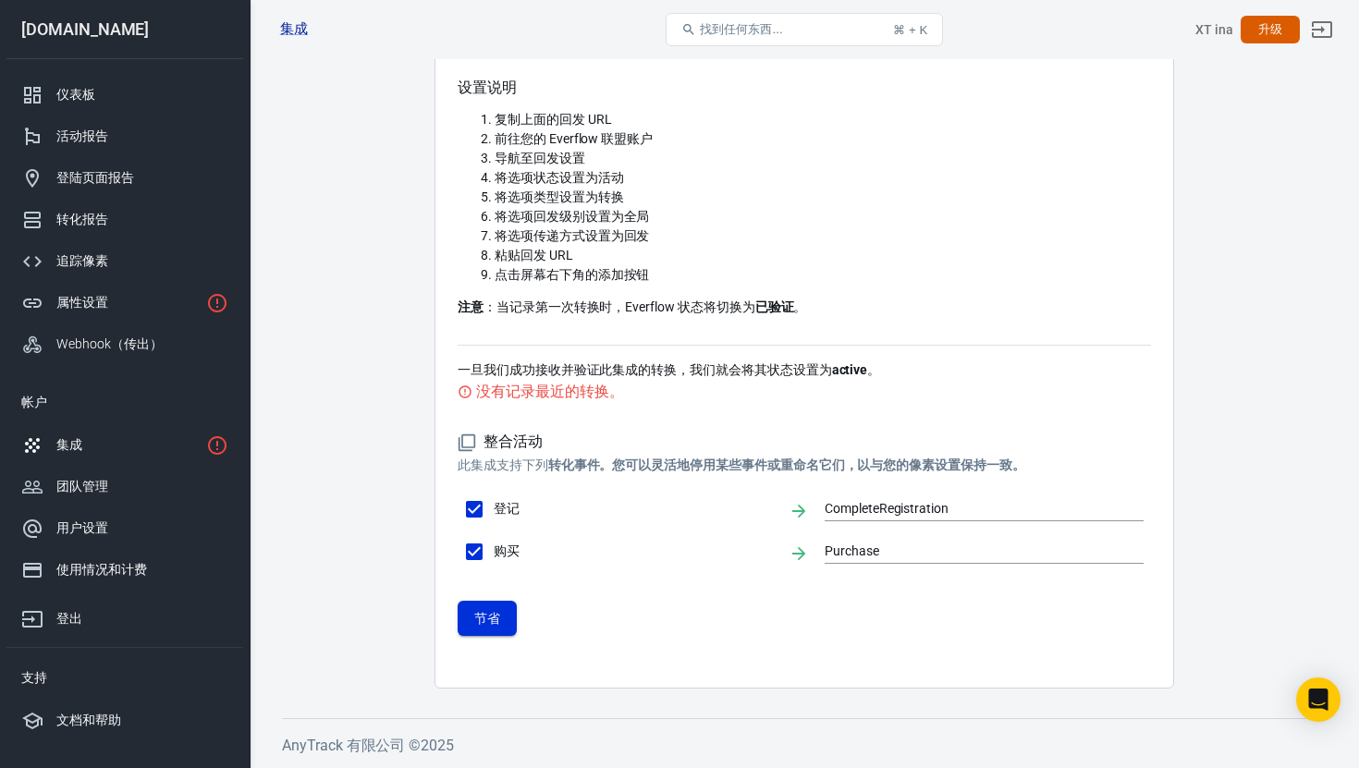
click at [494, 627] on font "节省" at bounding box center [487, 618] width 27 height 24
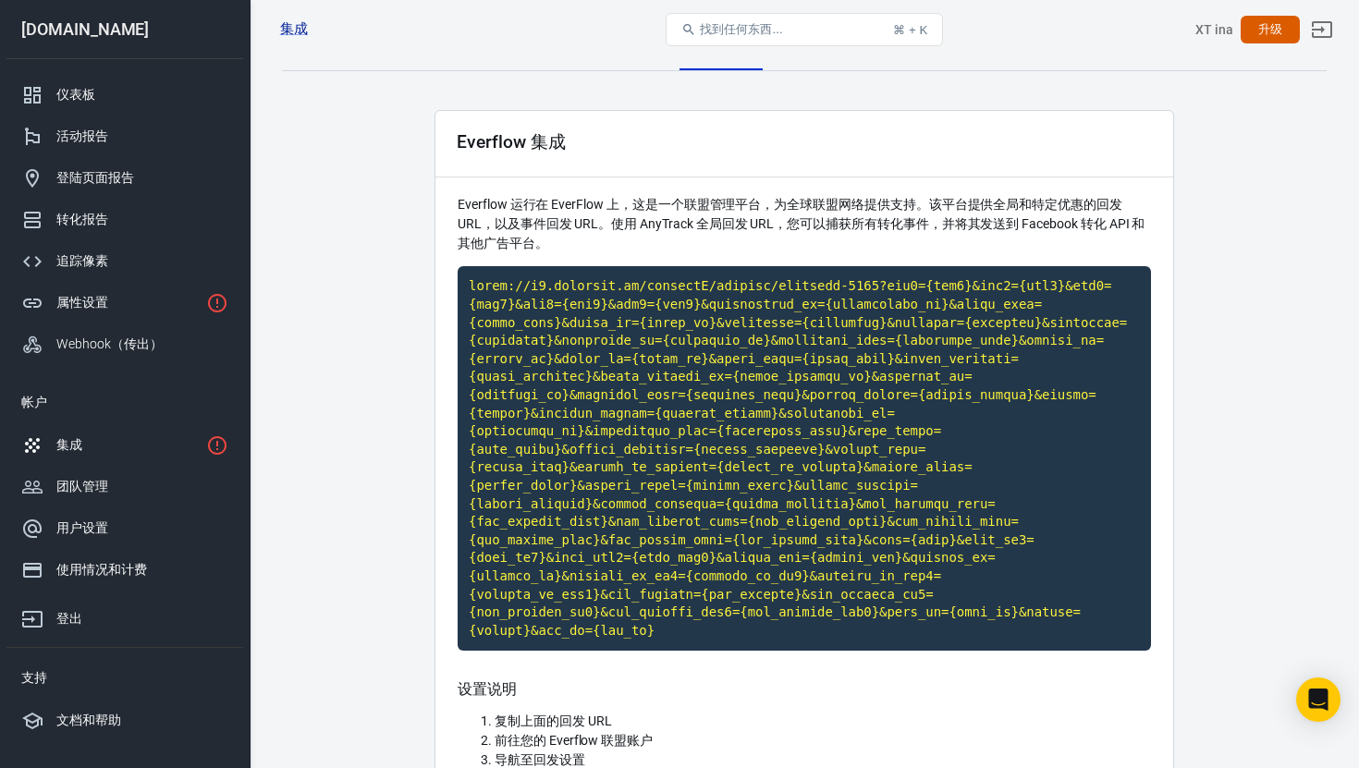
scroll to position [0, 0]
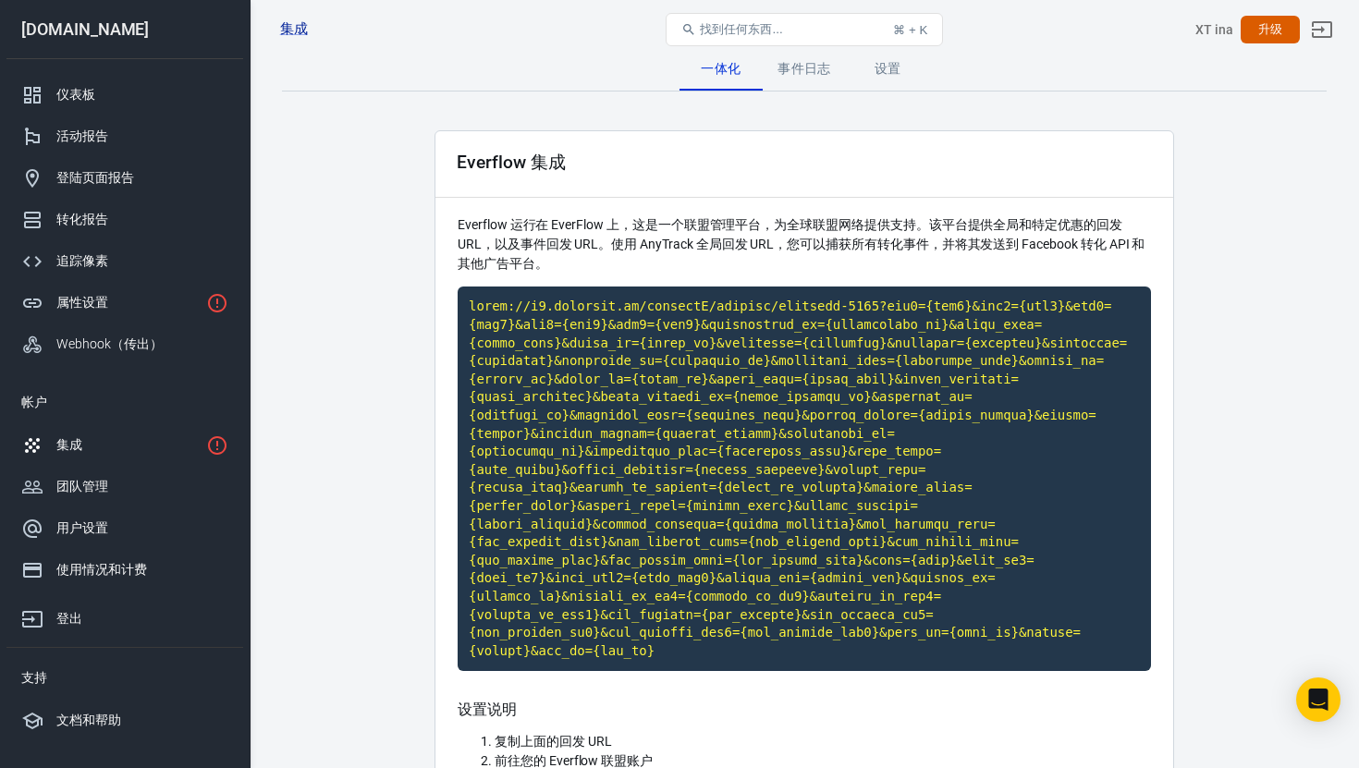
click at [803, 65] on font "事件日志" at bounding box center [804, 68] width 54 height 15
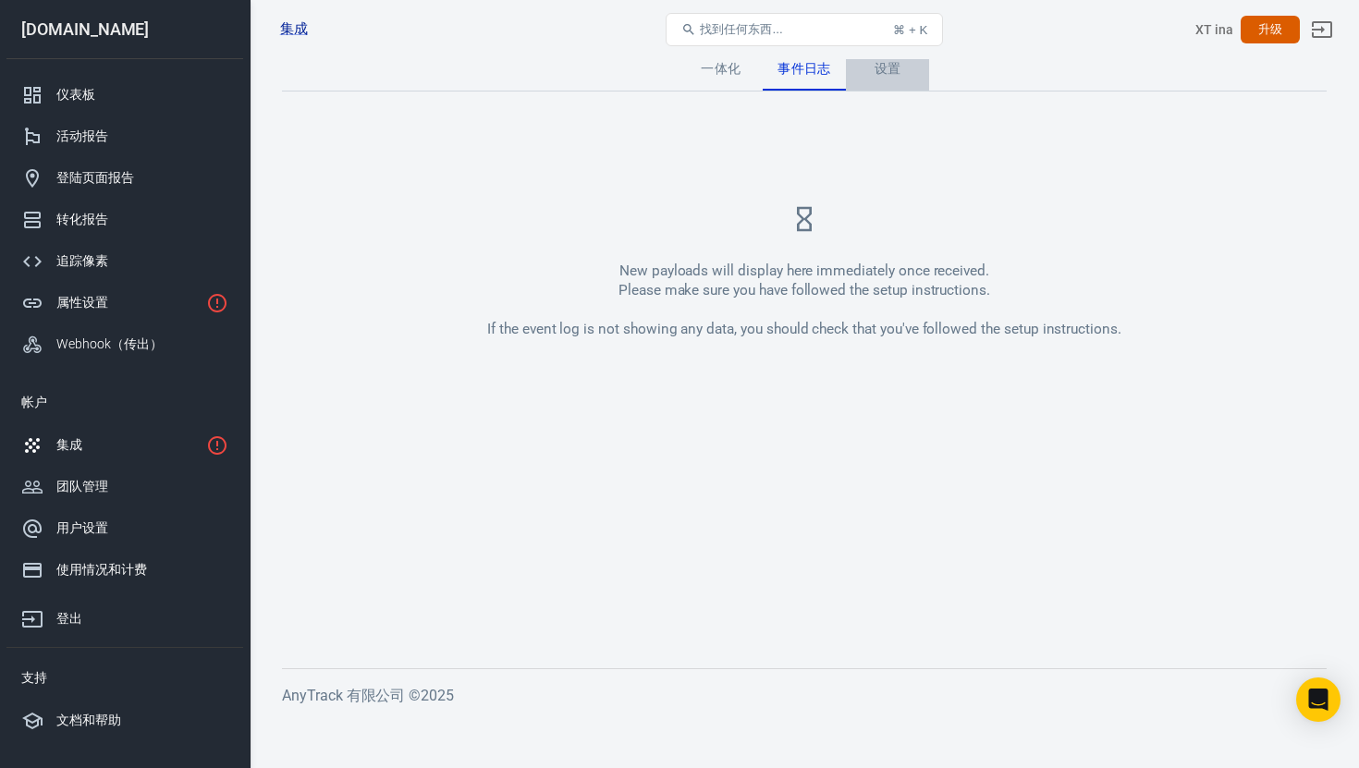
click at [874, 69] on font "设置" at bounding box center [887, 68] width 27 height 15
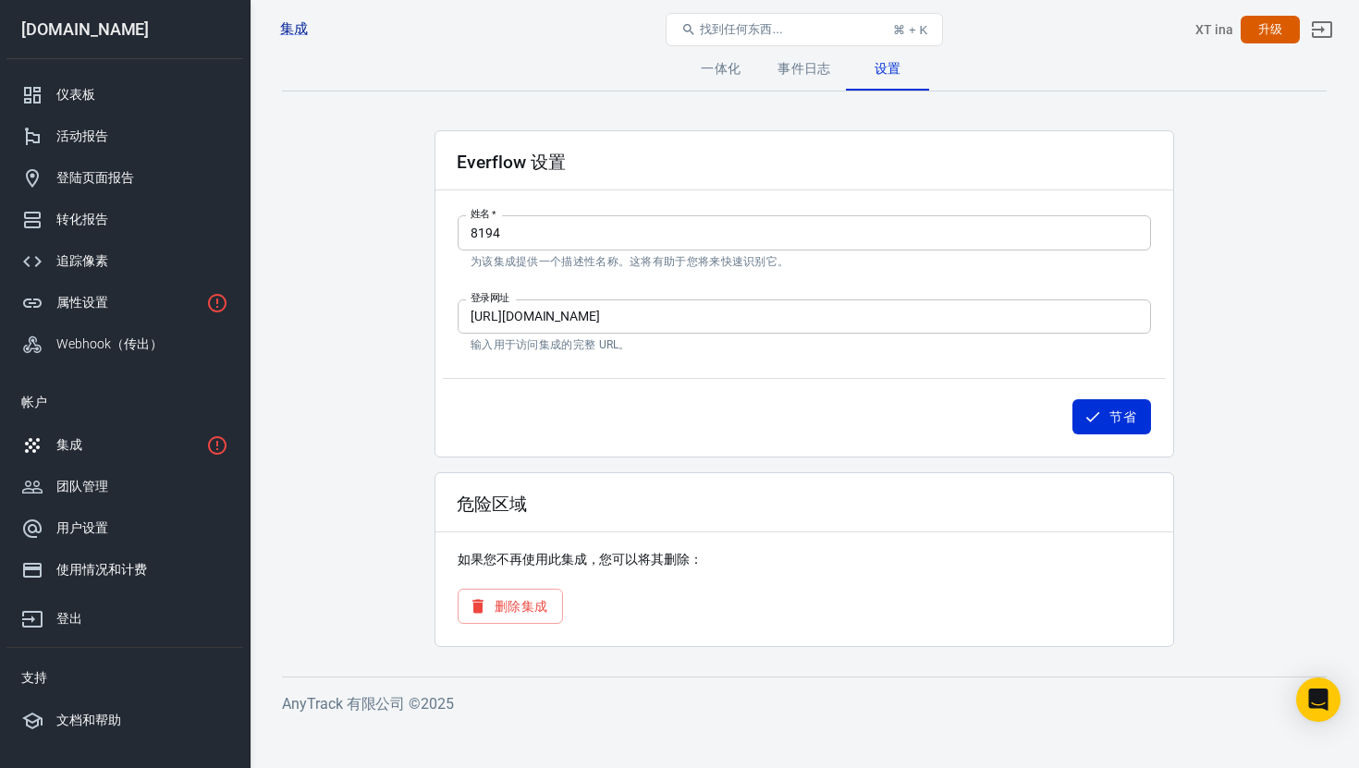
click at [730, 70] on font "一体化" at bounding box center [721, 68] width 40 height 15
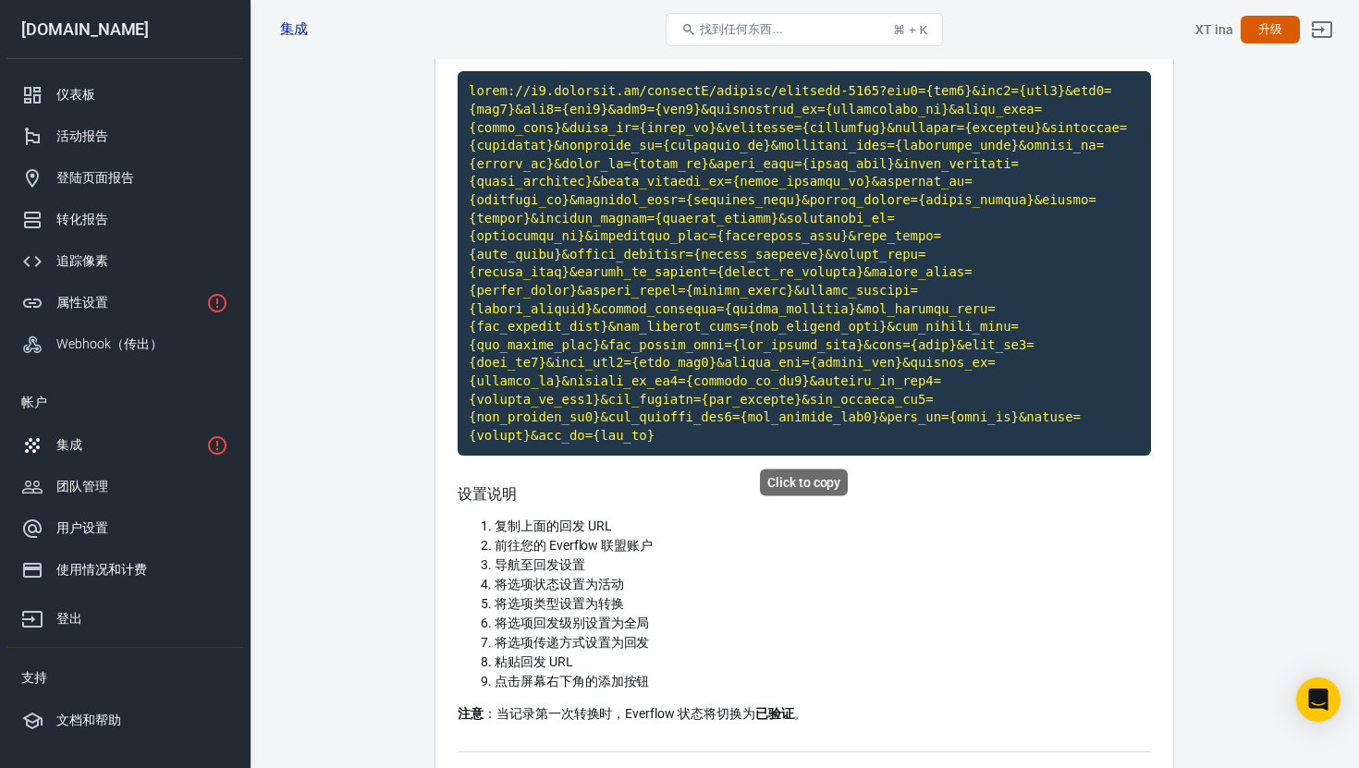
scroll to position [622, 0]
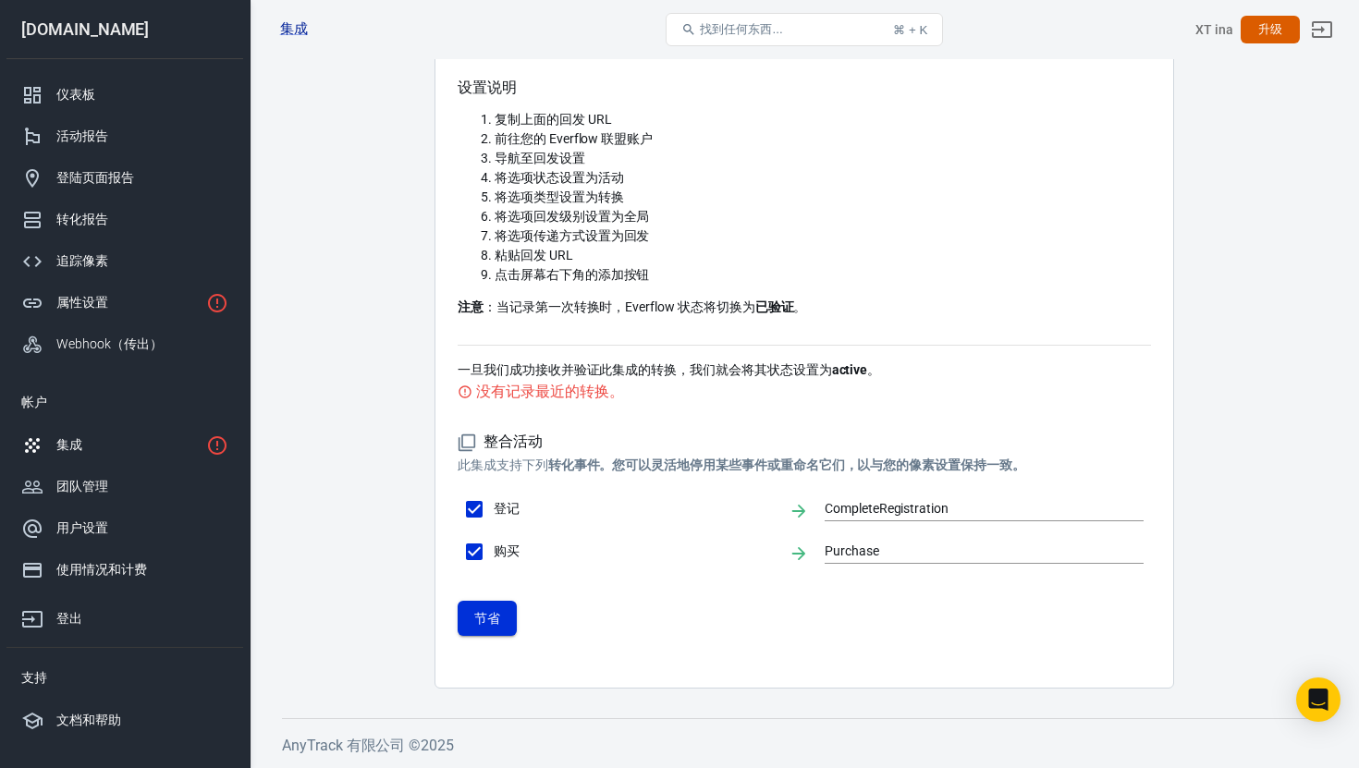
click at [498, 622] on font "节省" at bounding box center [487, 618] width 27 height 15
click at [128, 436] on div "集成" at bounding box center [127, 444] width 142 height 19
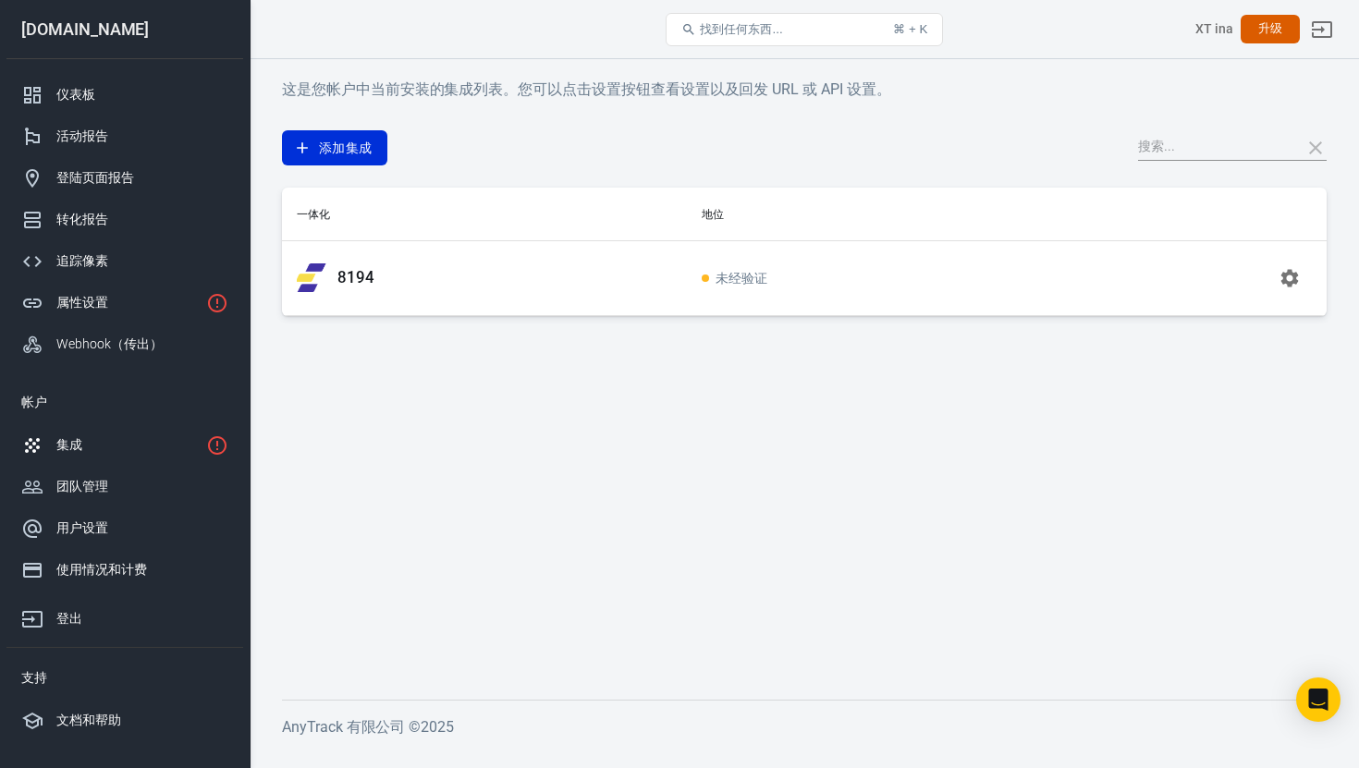
click at [727, 274] on font "未经验证" at bounding box center [741, 278] width 52 height 15
click at [1290, 282] on icon "button" at bounding box center [1290, 278] width 18 height 18
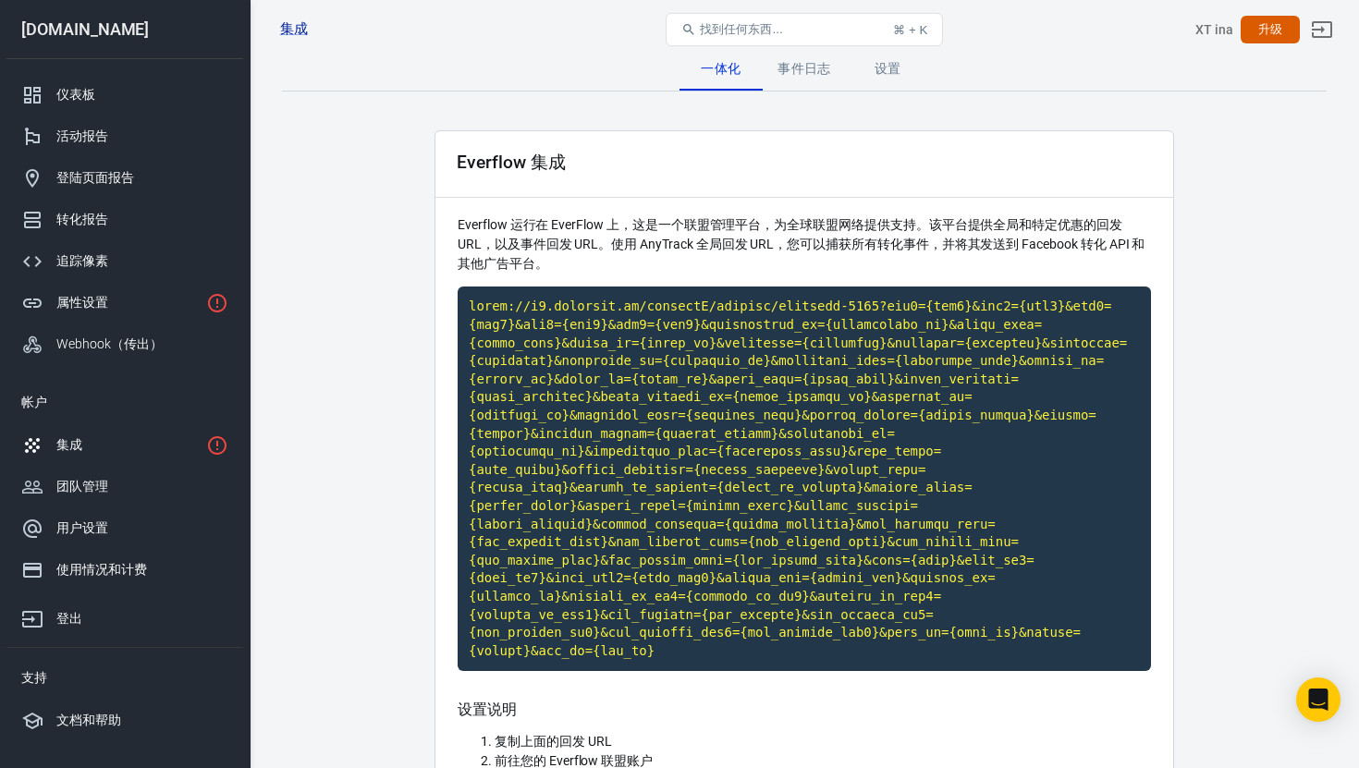
click at [117, 440] on div "集成" at bounding box center [127, 444] width 142 height 19
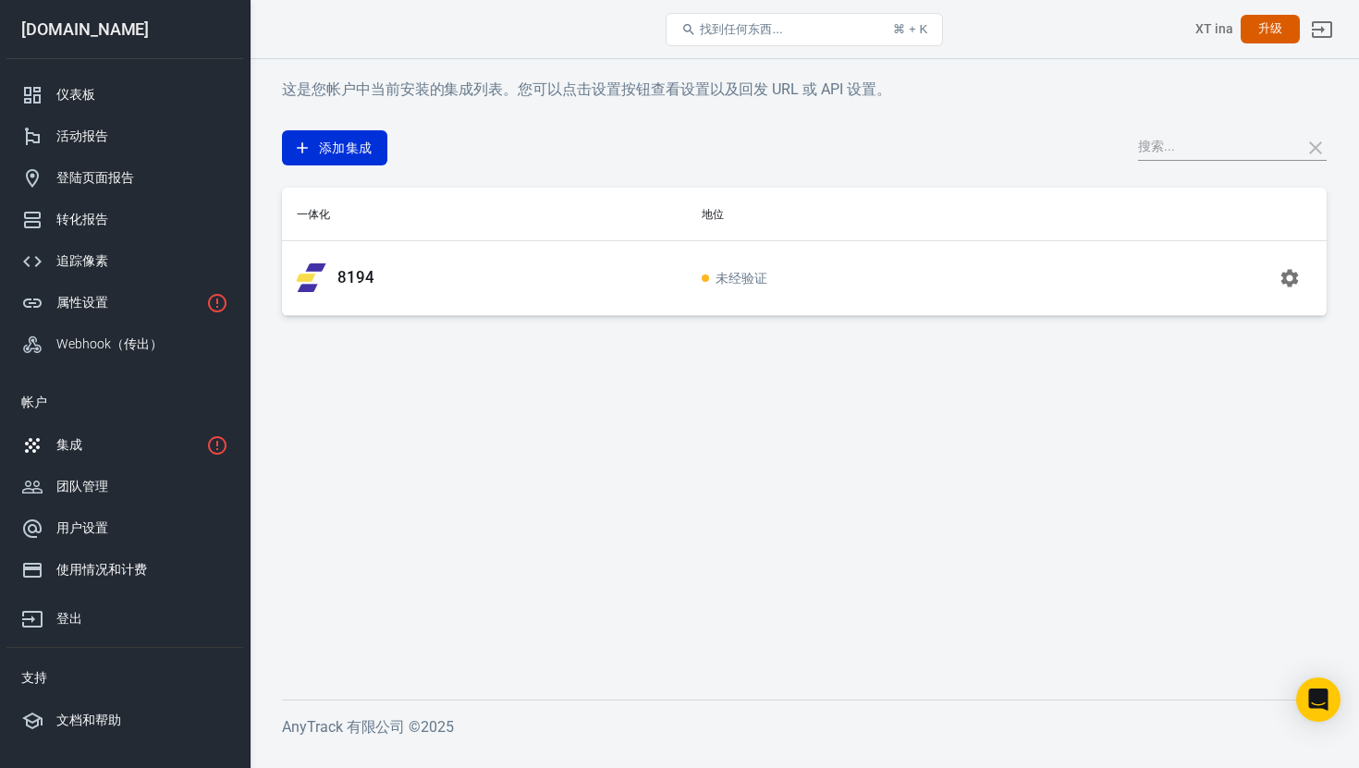
click at [346, 274] on font "8194" at bounding box center [355, 277] width 37 height 18
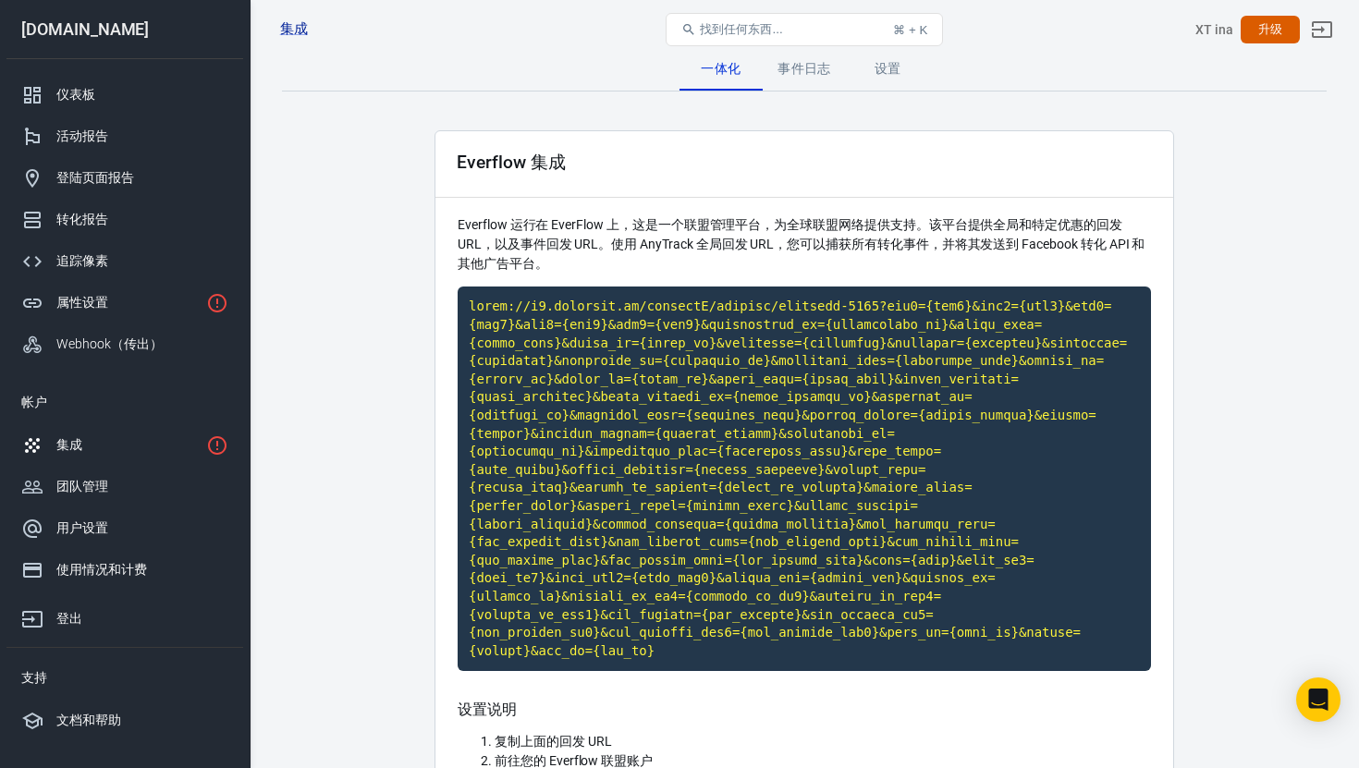
click at [119, 451] on div "集成" at bounding box center [127, 444] width 142 height 19
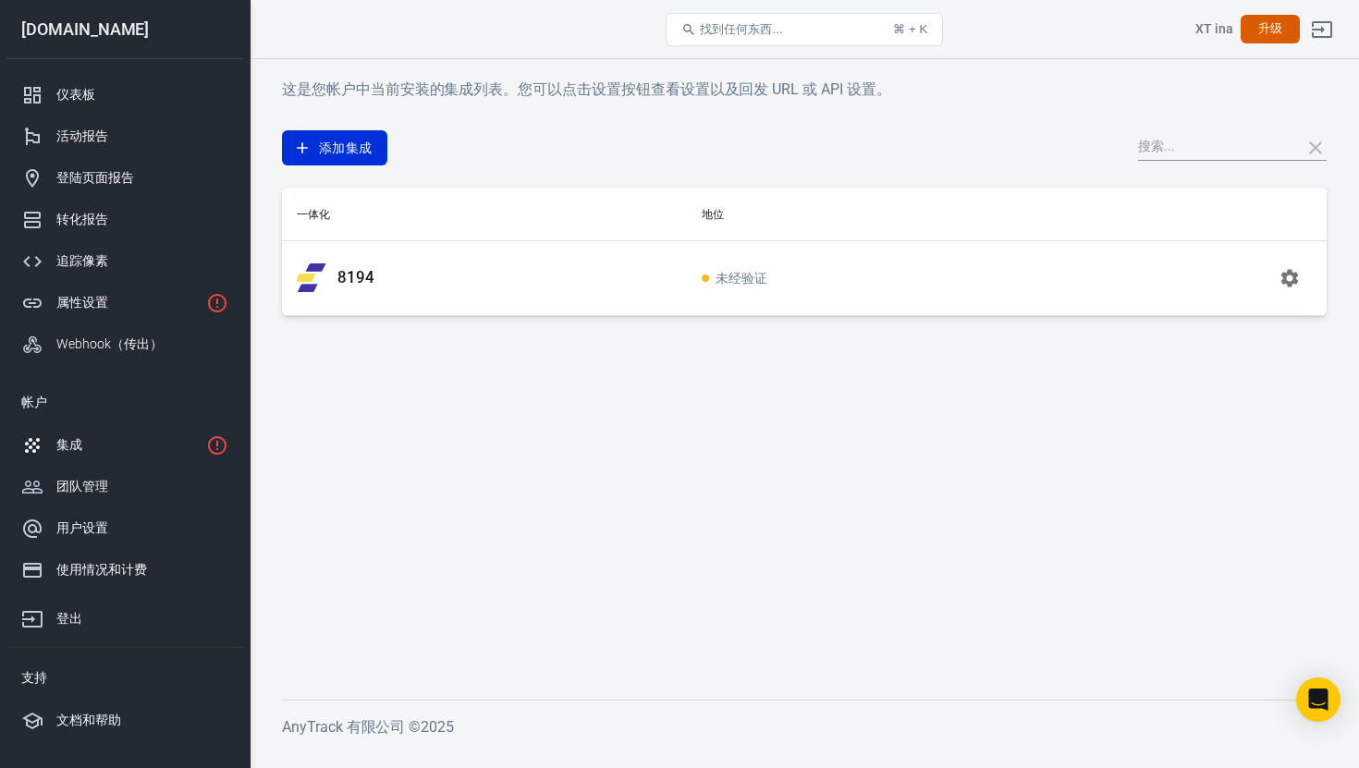
click at [713, 401] on main "这是您帐户中当前安装的集成列表。您可以点击设置按钮查看设置以及回发 URL 或 API 设置。 添加集成 一体化 地位 8194 未经验证" at bounding box center [804, 374] width 1044 height 592
click at [95, 303] on font "属性设置" at bounding box center [82, 302] width 52 height 15
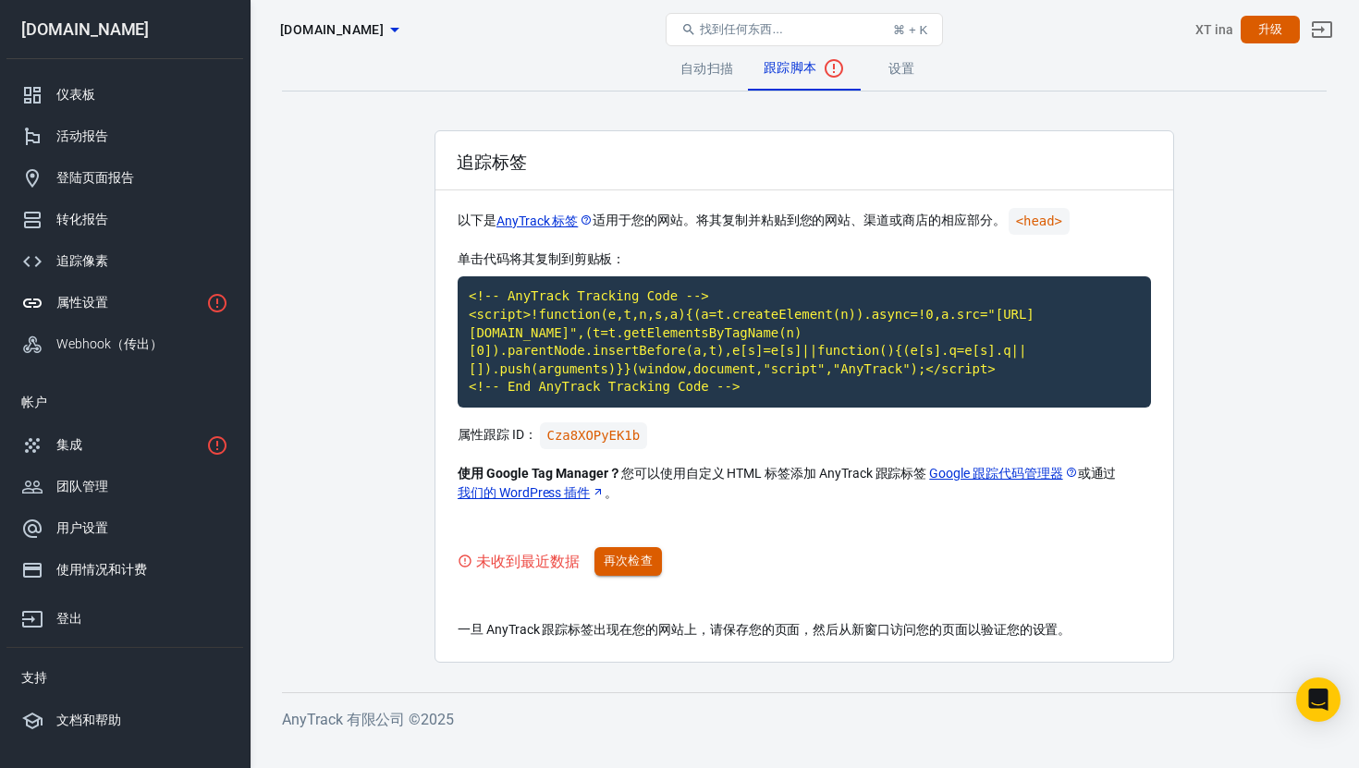
click at [636, 559] on font "再次检查" at bounding box center [629, 561] width 50 height 14
click at [888, 70] on font "设置" at bounding box center [901, 68] width 27 height 15
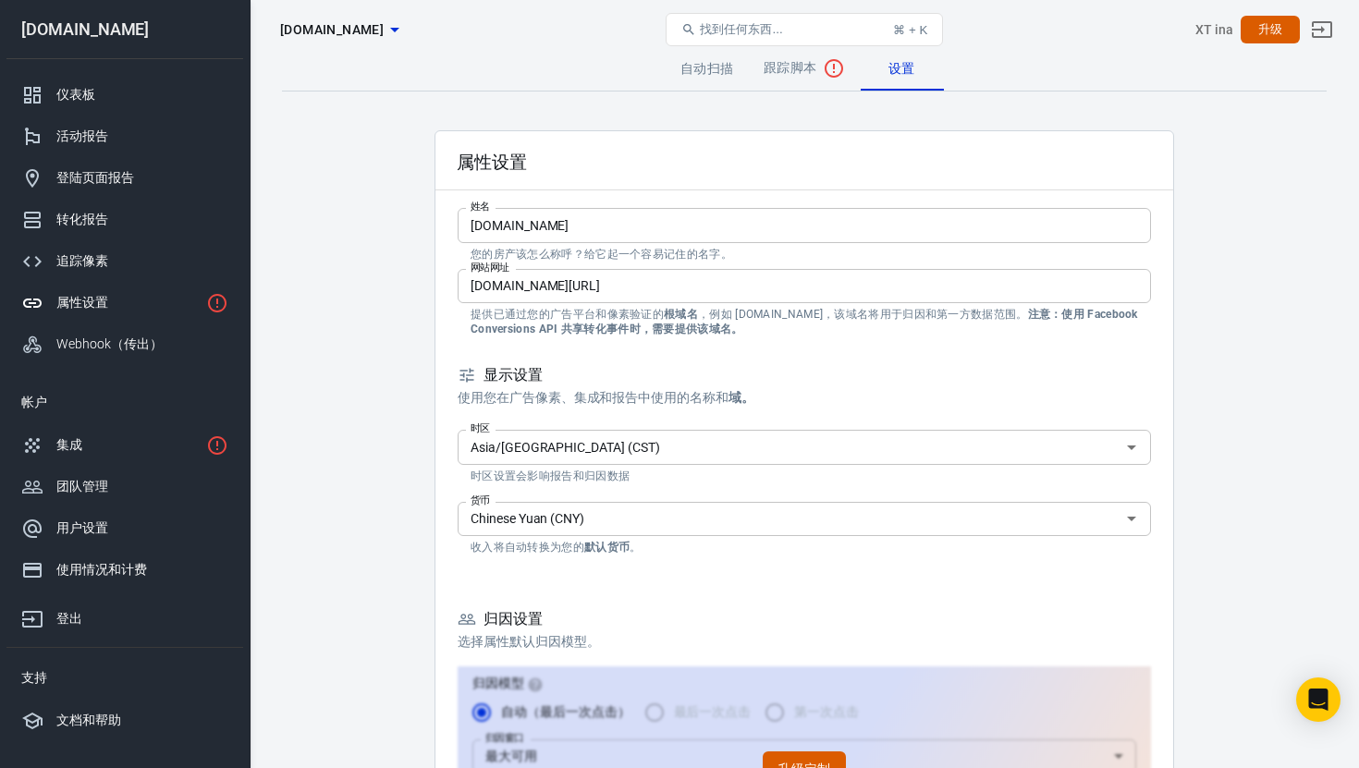
click at [797, 70] on font "跟踪脚本" at bounding box center [790, 67] width 54 height 15
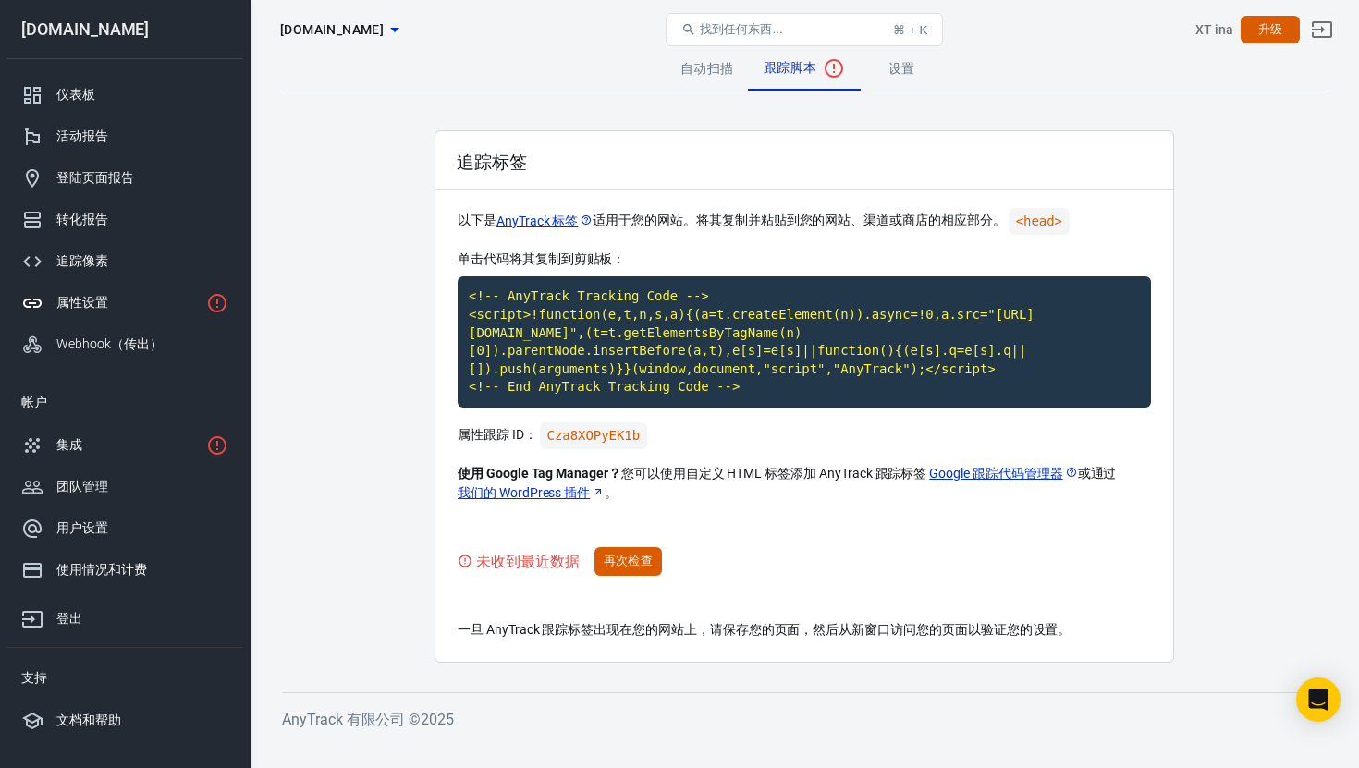
click at [692, 71] on font "自动扫描" at bounding box center [707, 68] width 54 height 15
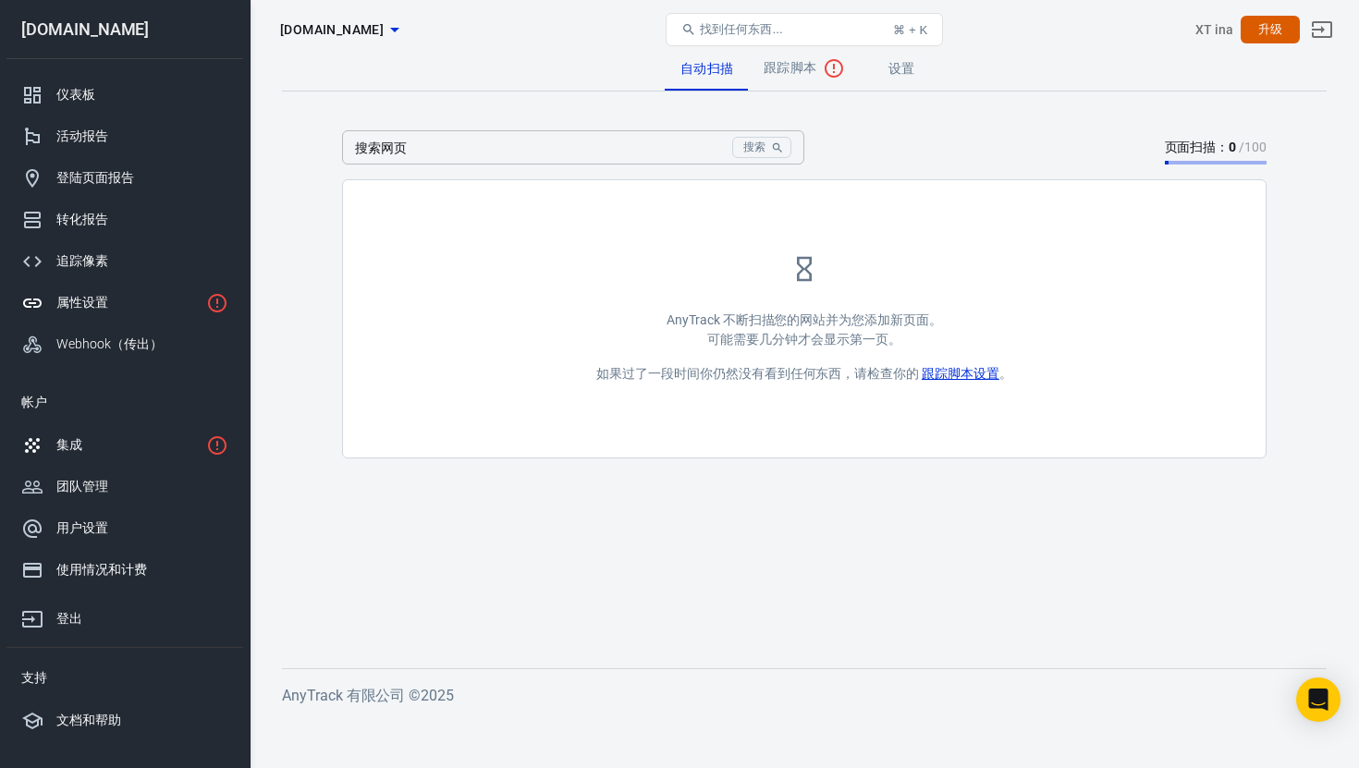
click at [131, 441] on div "集成" at bounding box center [127, 444] width 142 height 19
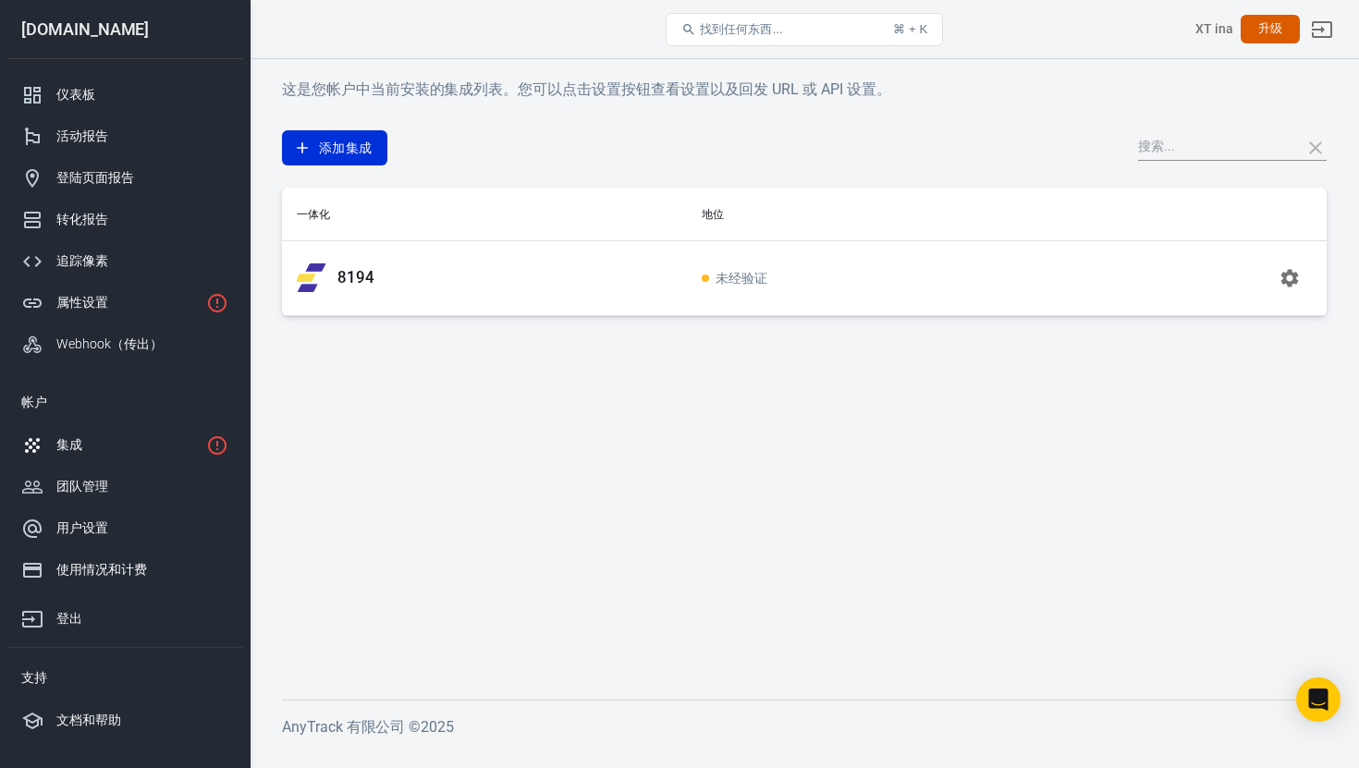
click at [757, 296] on td "未经验证" at bounding box center [867, 277] width 360 height 75
click at [1296, 275] on icon "button" at bounding box center [1290, 278] width 18 height 18
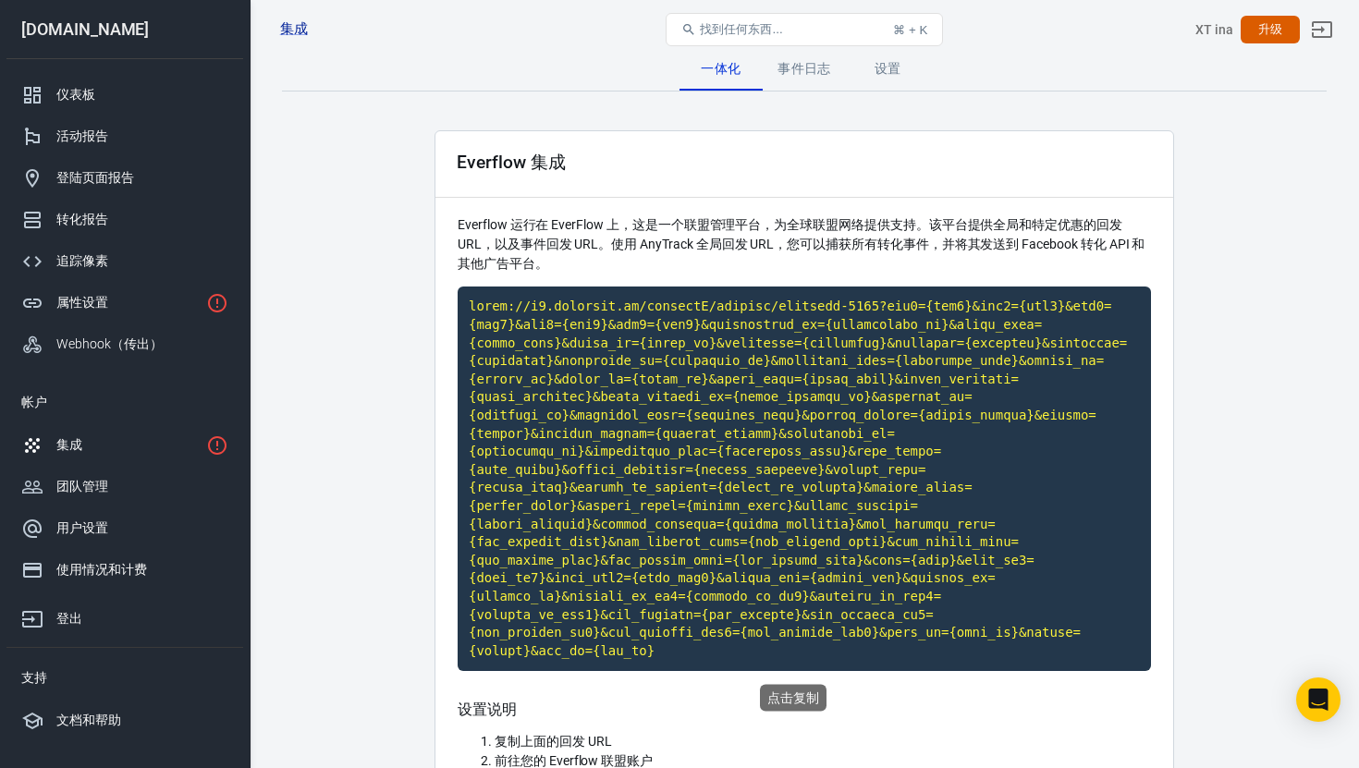
click at [701, 596] on code "点击复制" at bounding box center [803, 479] width 693 height 384
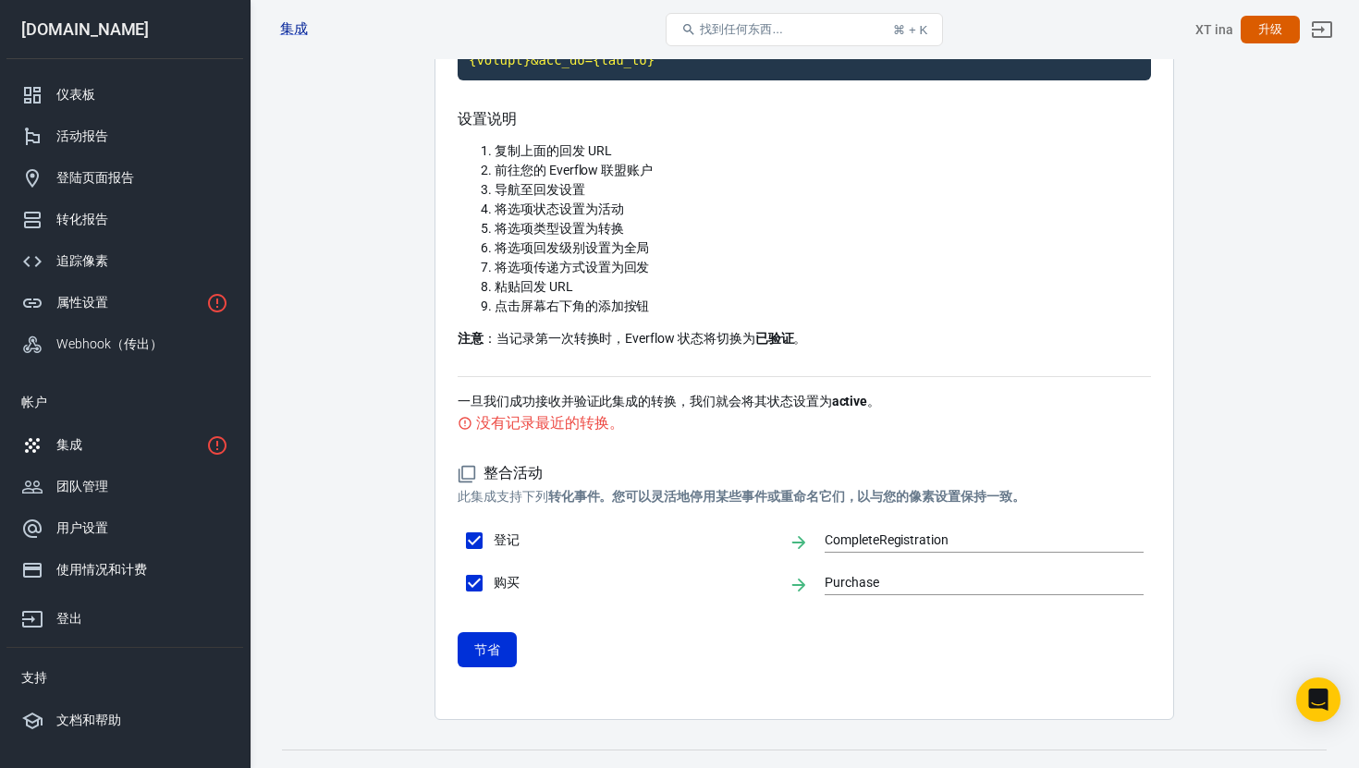
scroll to position [622, 0]
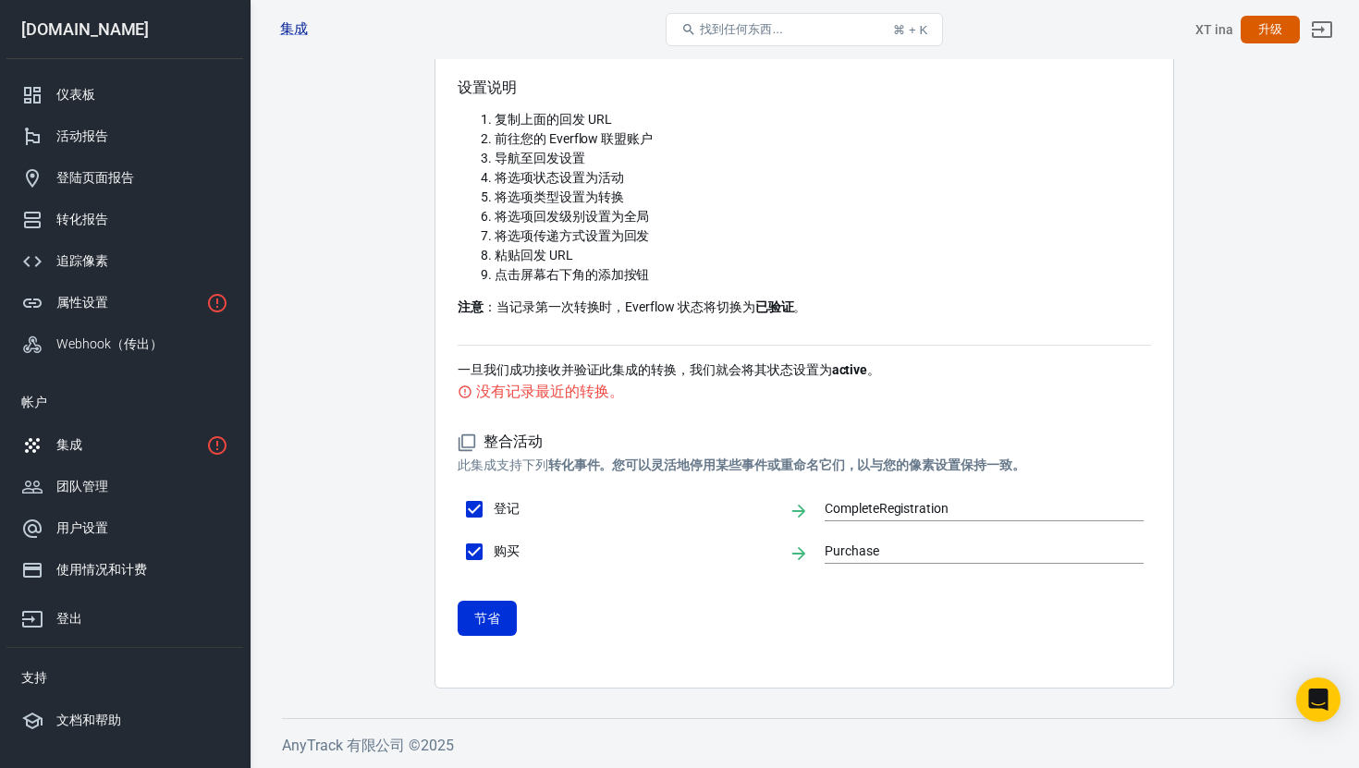
click at [129, 446] on div "集成" at bounding box center [127, 444] width 142 height 19
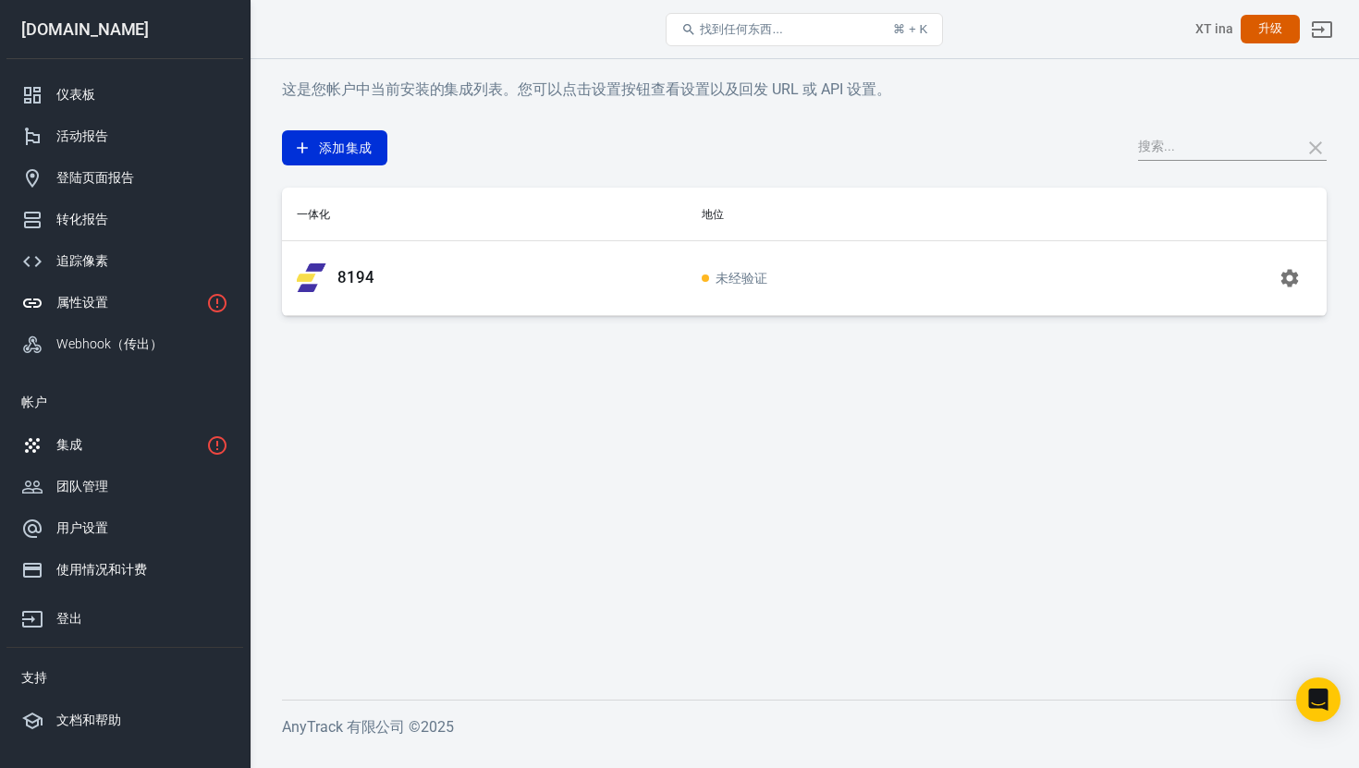
click at [146, 304] on div "属性设置" at bounding box center [127, 302] width 142 height 19
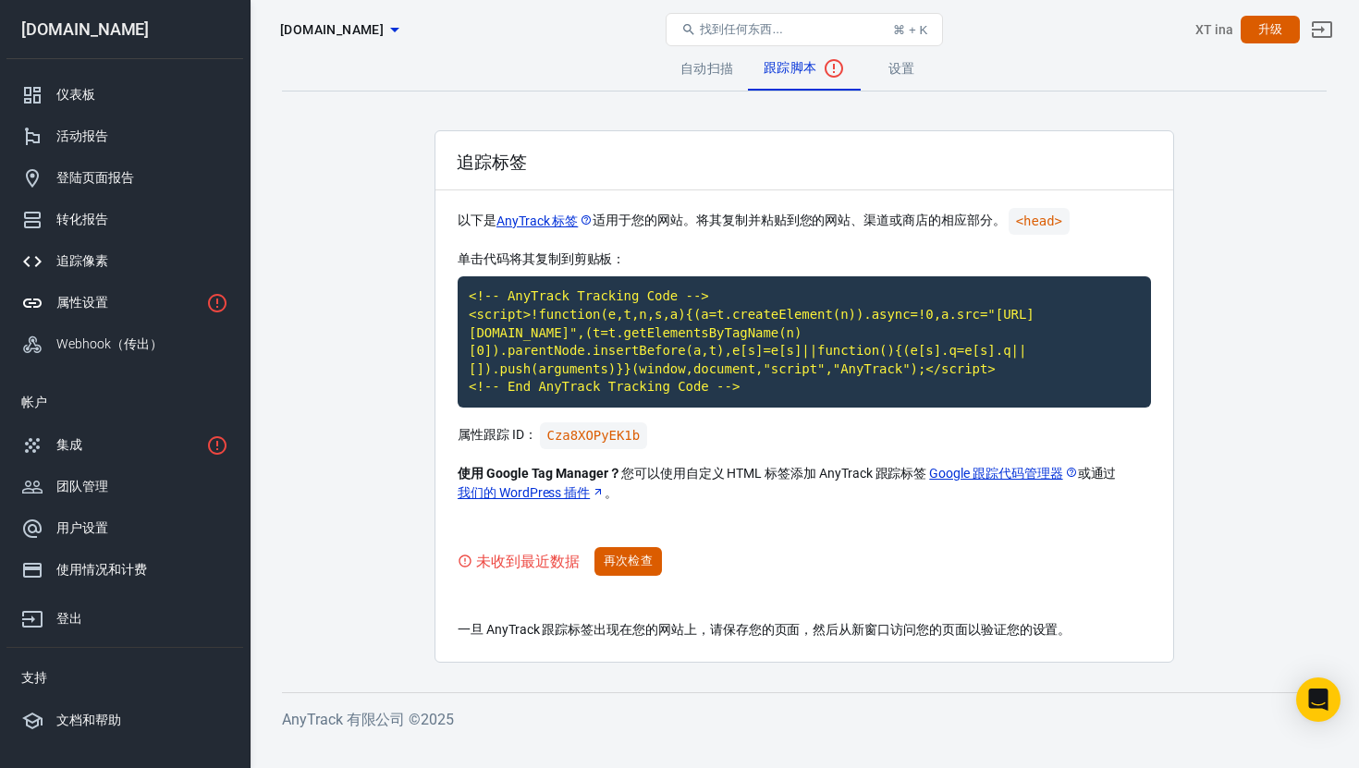
click at [143, 274] on link "追踪像素" at bounding box center [124, 261] width 237 height 42
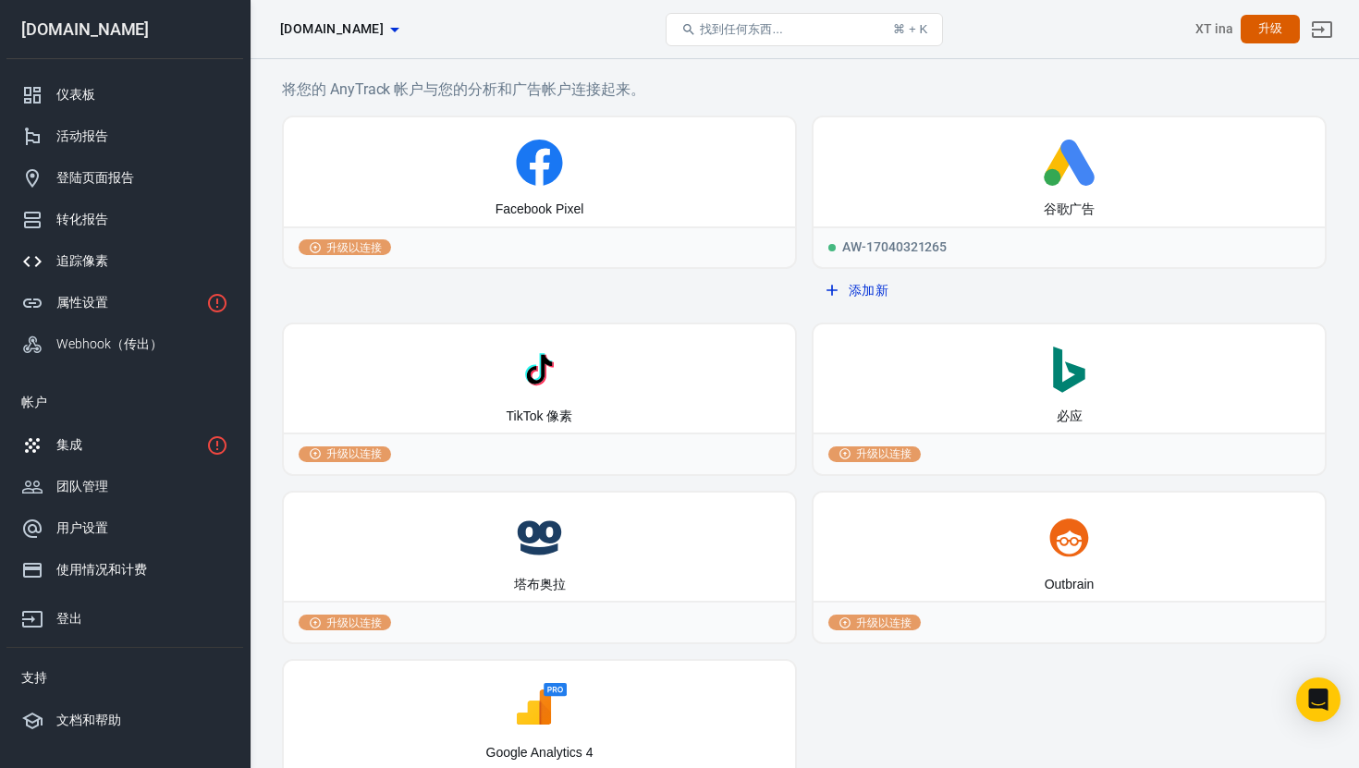
click at [124, 447] on div "集成" at bounding box center [127, 444] width 142 height 19
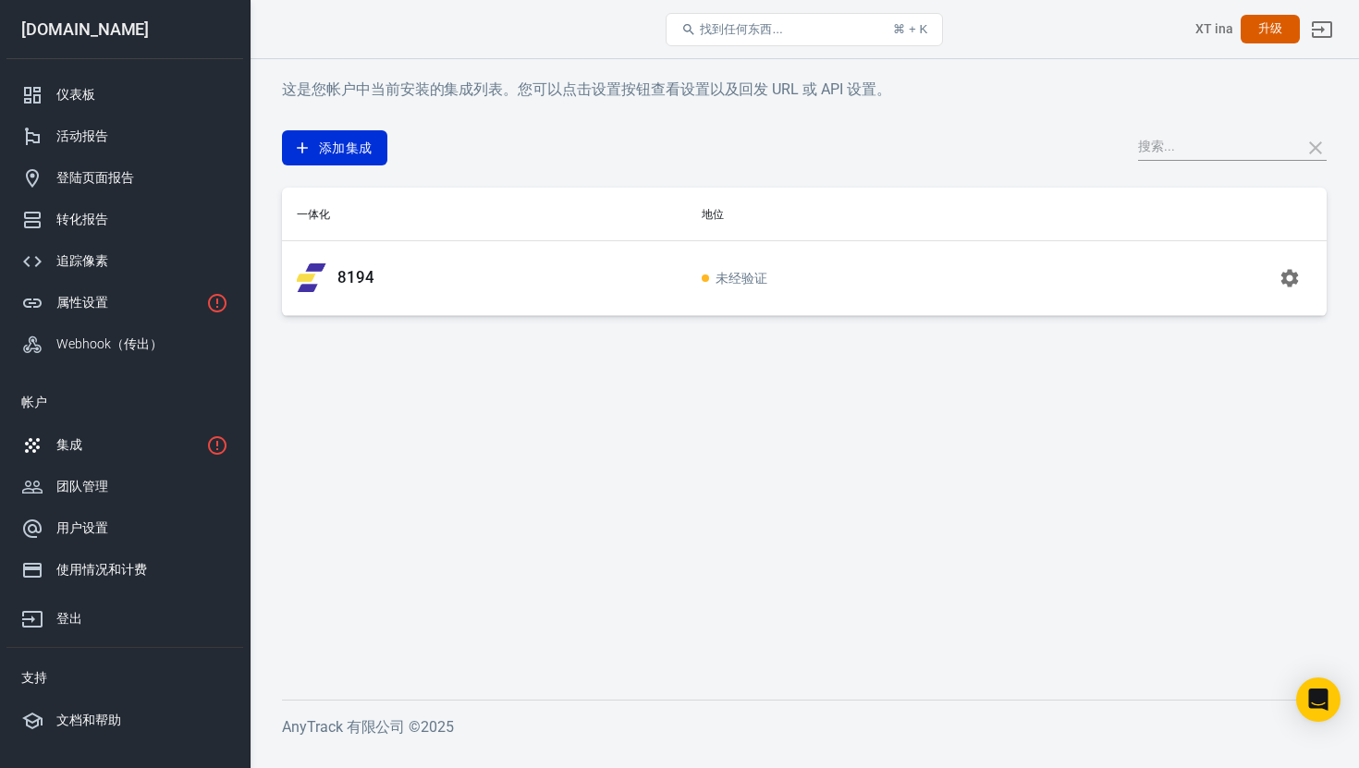
click at [1080, 95] on h6 "这是您帐户中当前安装的集成列表。您可以点击设置按钮查看设置以及回发 URL 或 API 设置。" at bounding box center [804, 89] width 1044 height 23
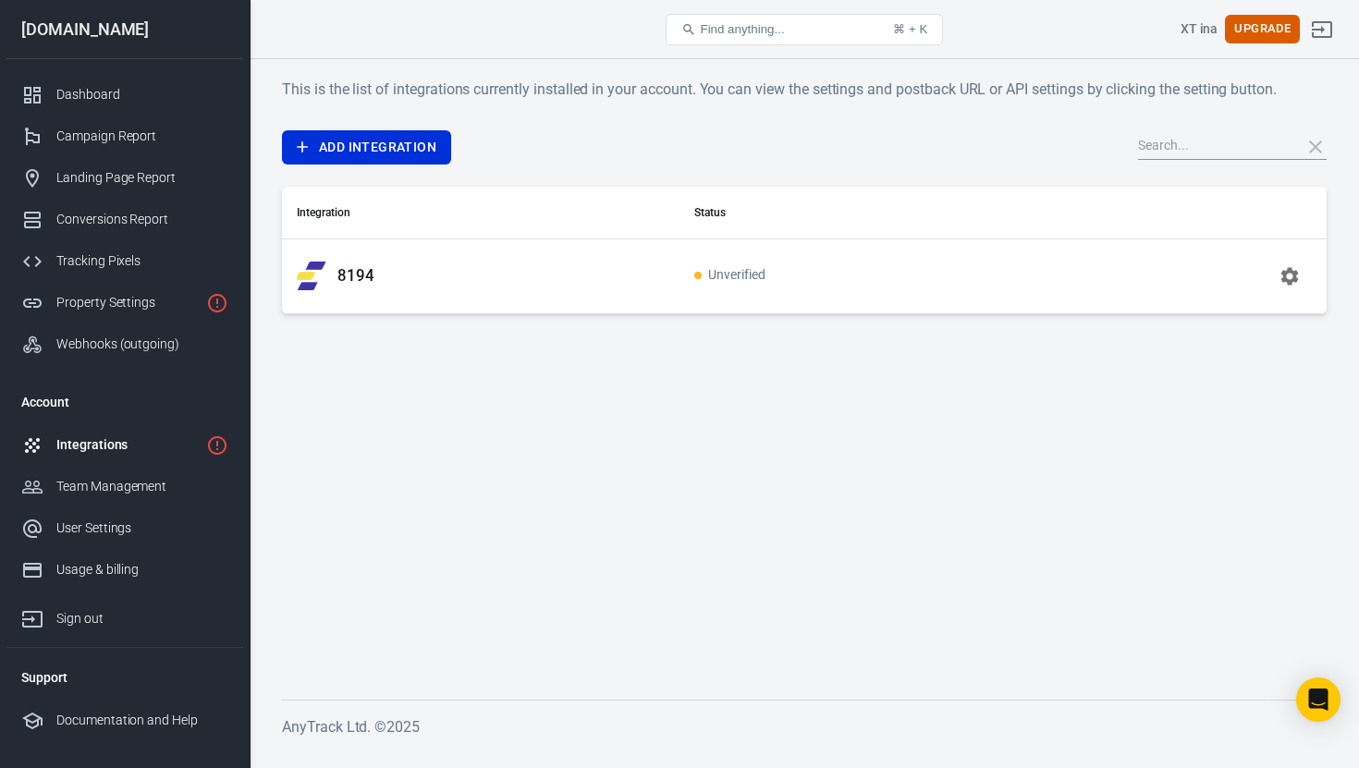
click at [908, 102] on div "This is the list of integrations currently installed in your account. You can v…" at bounding box center [804, 196] width 1044 height 237
click at [582, 283] on div "8194" at bounding box center [481, 277] width 368 height 30
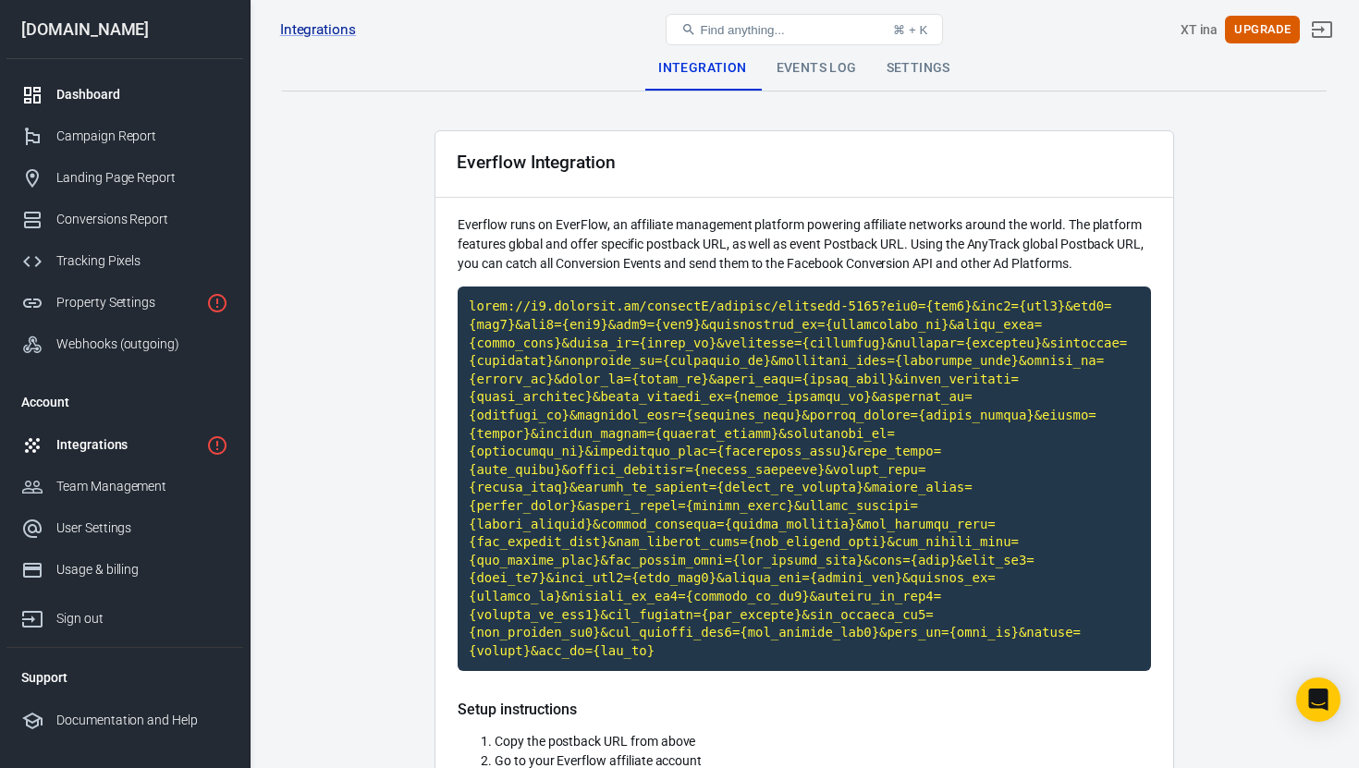
click at [105, 98] on div "Dashboard" at bounding box center [142, 94] width 172 height 19
